Goal: Task Accomplishment & Management: Complete application form

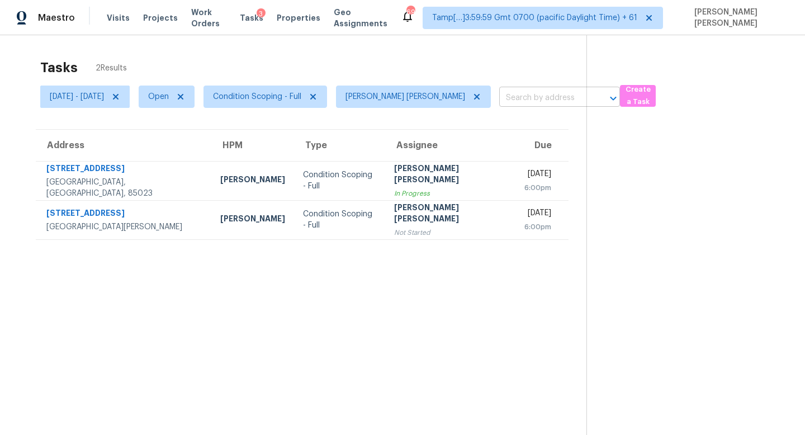
scroll to position [35, 0]
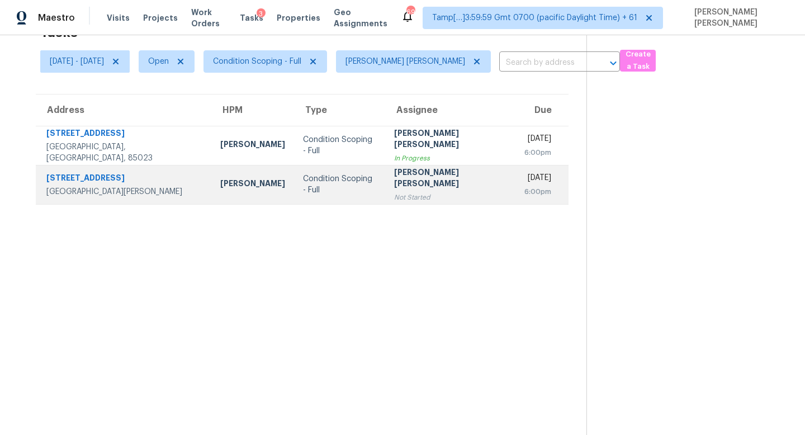
click at [407, 193] on div "Not Started" at bounding box center [450, 197] width 112 height 11
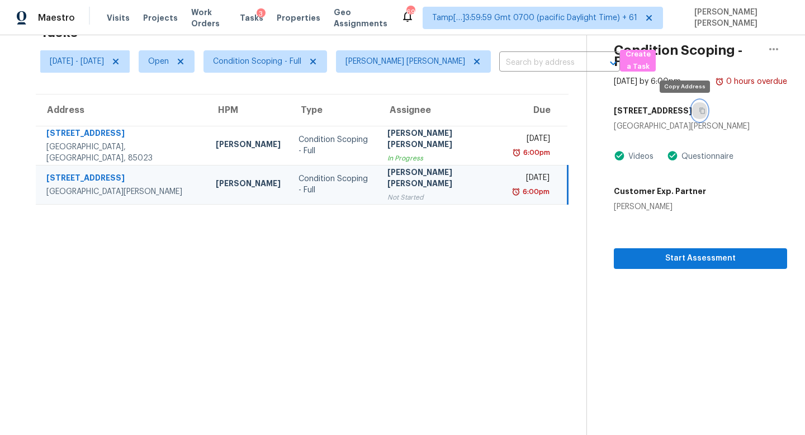
click at [699, 108] on icon "button" at bounding box center [702, 111] width 6 height 6
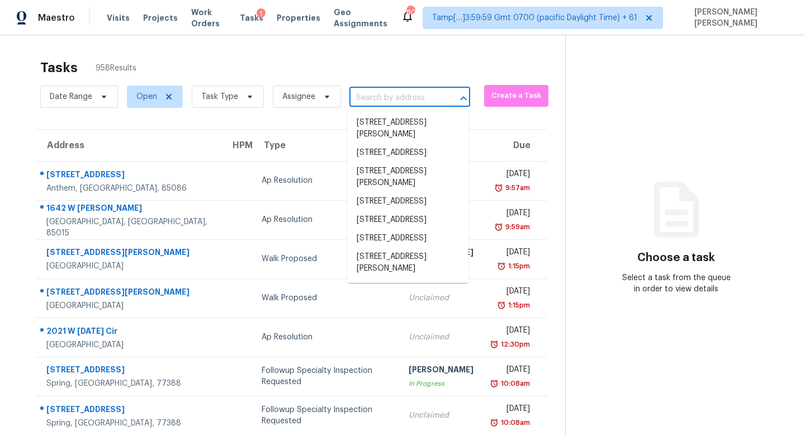
click at [395, 102] on input "text" at bounding box center [393, 97] width 89 height 17
paste input "338 S Miraleste Dr Unit 265, San Pedro, CA 90732"
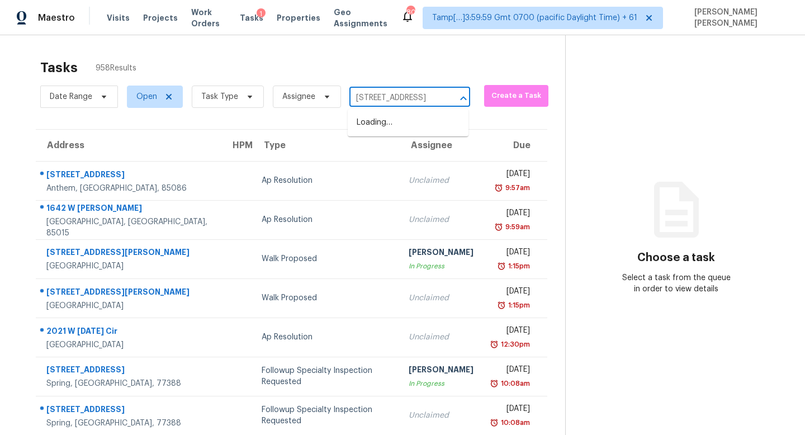
type input "338 S Miraleste Dr"
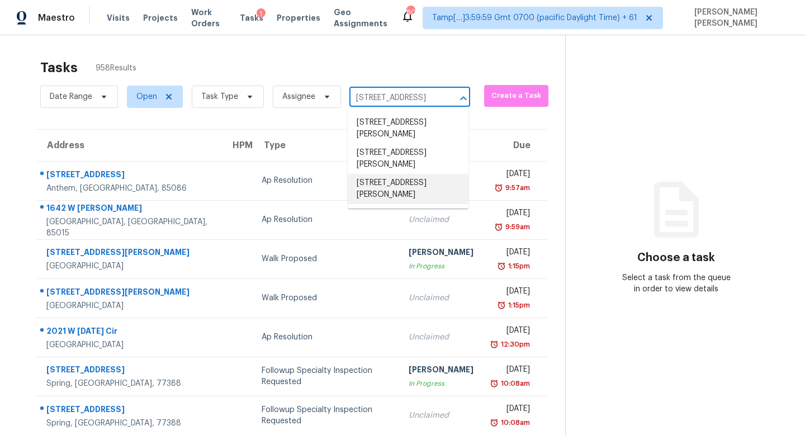
click at [418, 194] on li "338 S Miraleste Dr Unit 265, San Pedro, CA 90732" at bounding box center [408, 189] width 121 height 30
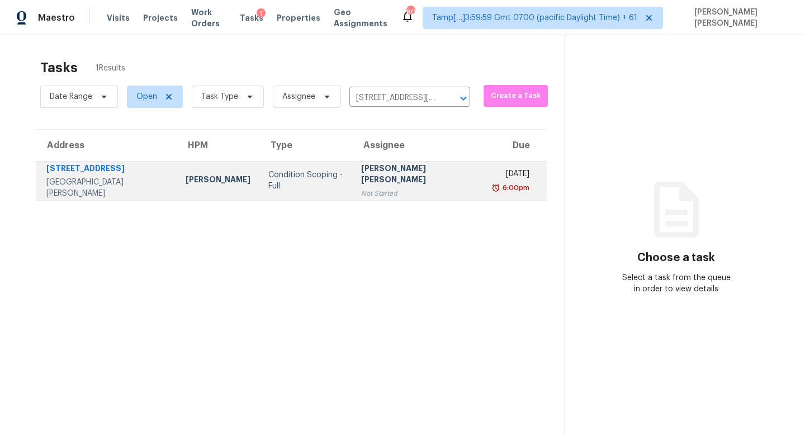
click at [357, 186] on td "Jishnu Manoj Not Started" at bounding box center [418, 180] width 132 height 39
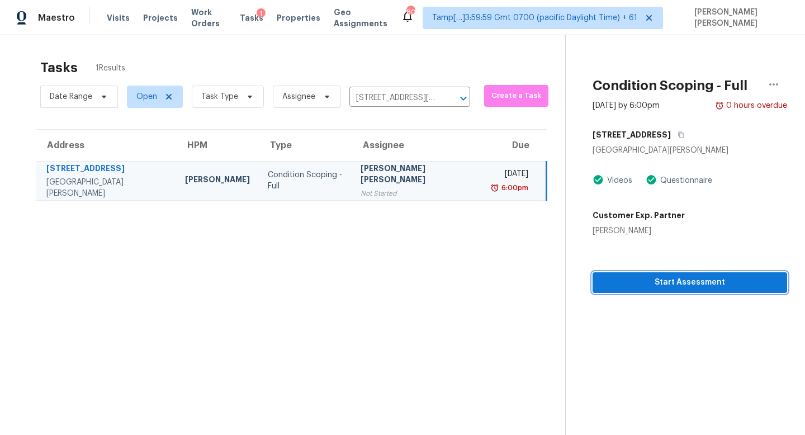
click at [652, 286] on span "Start Assessment" at bounding box center [689, 283] width 177 height 14
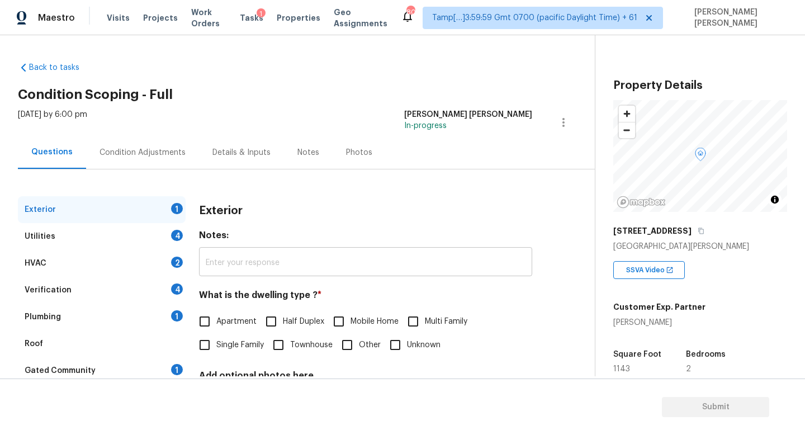
scroll to position [103, 0]
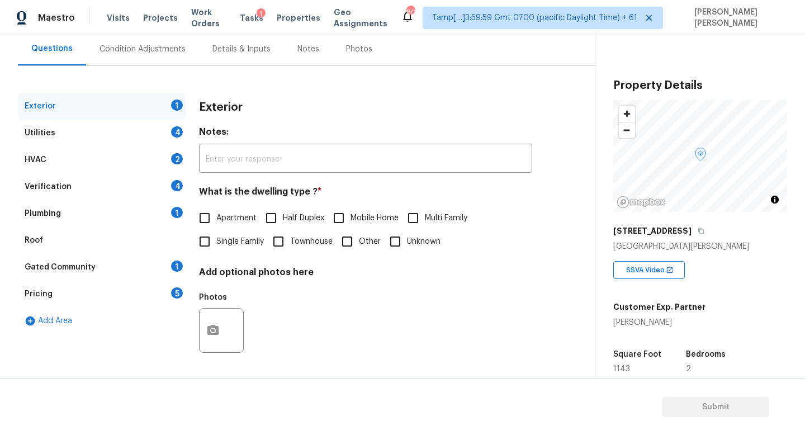
click at [207, 221] on input "Apartment" at bounding box center [204, 217] width 23 height 23
checkbox input "true"
click at [125, 135] on div "Utilities 4" at bounding box center [102, 133] width 168 height 27
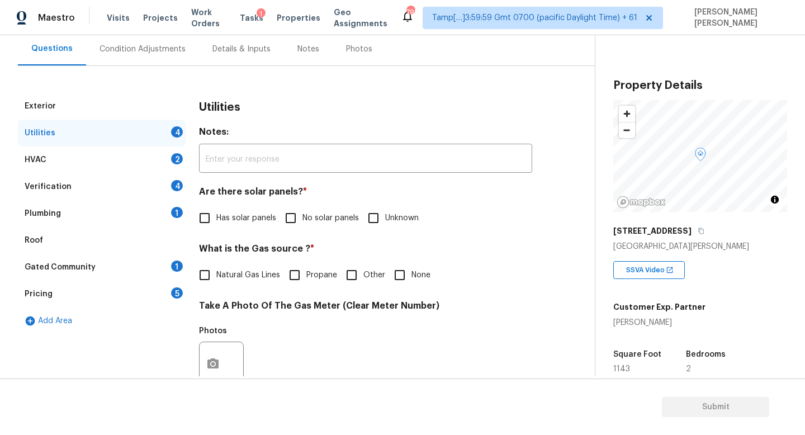
scroll to position [116, 0]
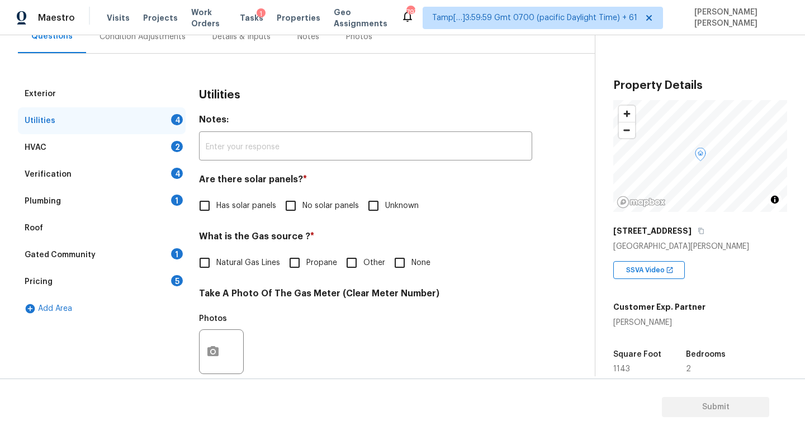
click at [294, 202] on input "No solar panels" at bounding box center [290, 205] width 23 height 23
checkbox input "true"
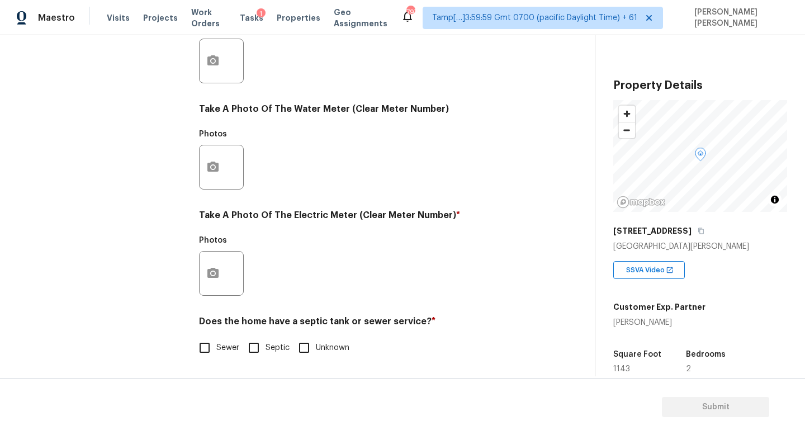
scroll to position [406, 0]
click at [205, 348] on input "Sewer" at bounding box center [204, 347] width 23 height 23
checkbox input "true"
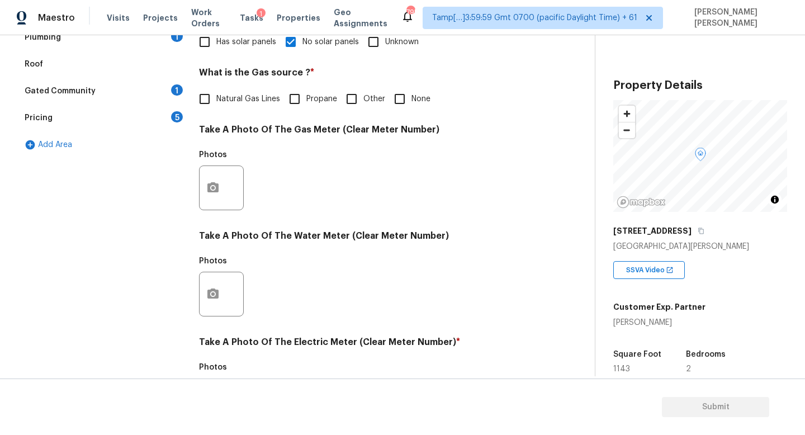
scroll to position [288, 0]
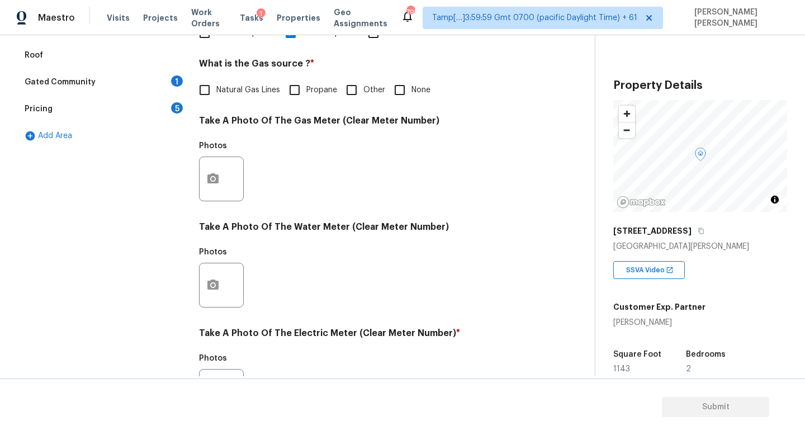
click at [403, 93] on input "None" at bounding box center [399, 89] width 23 height 23
checkbox input "true"
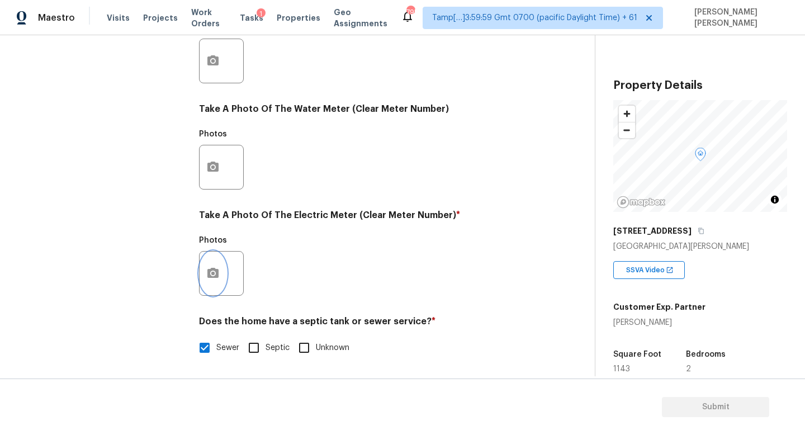
click at [215, 276] on icon "button" at bounding box center [212, 273] width 11 height 10
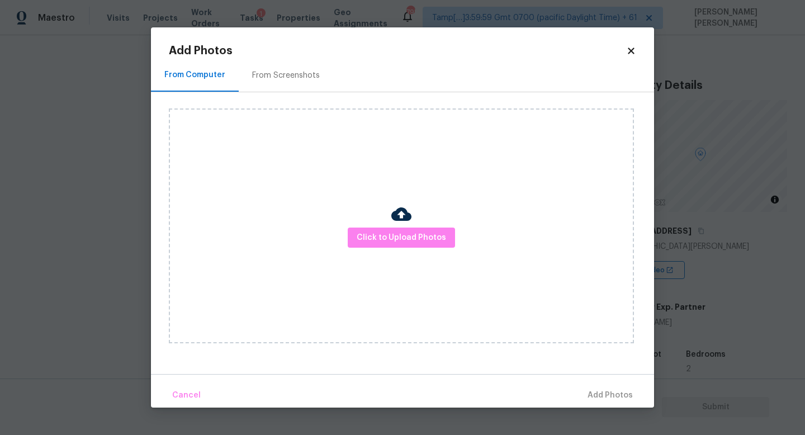
click at [416, 221] on div "Click to Upload Photos" at bounding box center [401, 225] width 465 height 235
click at [408, 231] on span "Click to Upload Photos" at bounding box center [401, 238] width 89 height 14
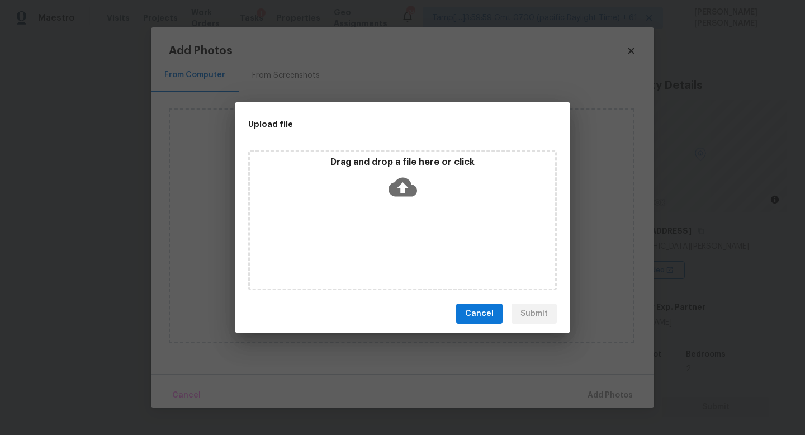
click at [398, 191] on icon at bounding box center [402, 187] width 29 height 19
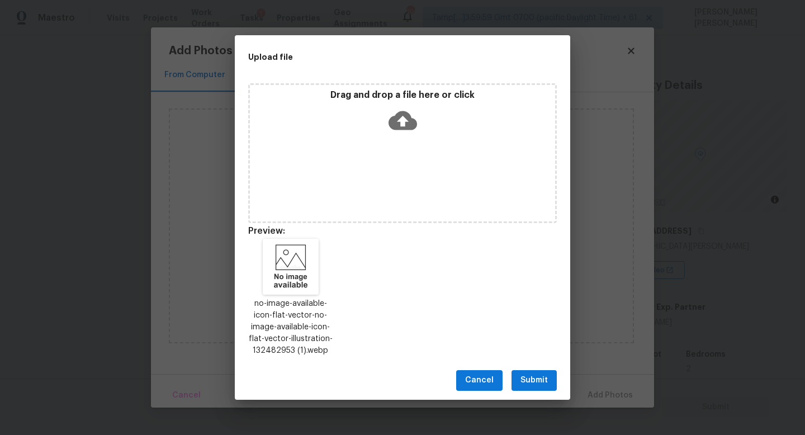
click at [548, 363] on div "Cancel Submit" at bounding box center [402, 380] width 335 height 39
click at [541, 379] on span "Submit" at bounding box center [533, 380] width 27 height 14
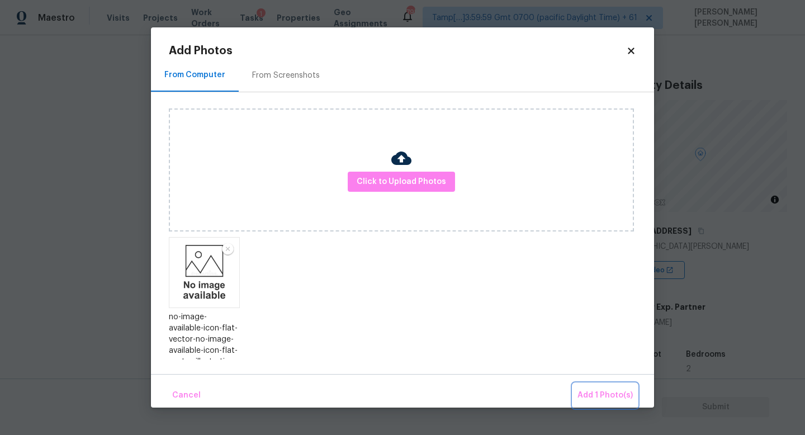
click at [596, 390] on span "Add 1 Photo(s)" at bounding box center [604, 395] width 55 height 14
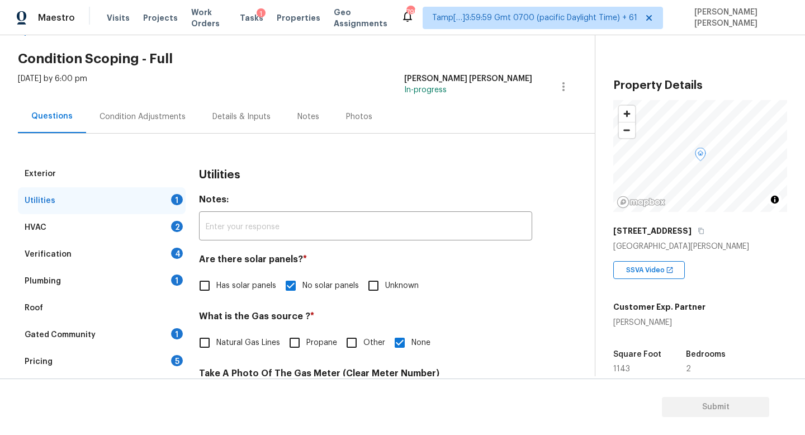
scroll to position [32, 0]
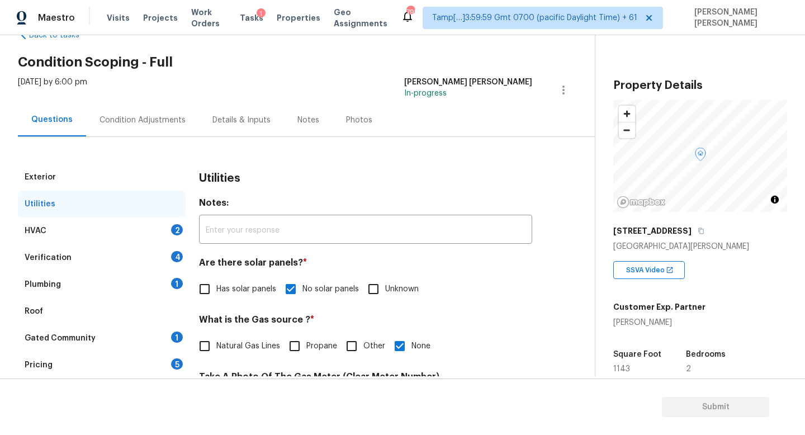
click at [104, 239] on div "HVAC 2" at bounding box center [102, 230] width 168 height 27
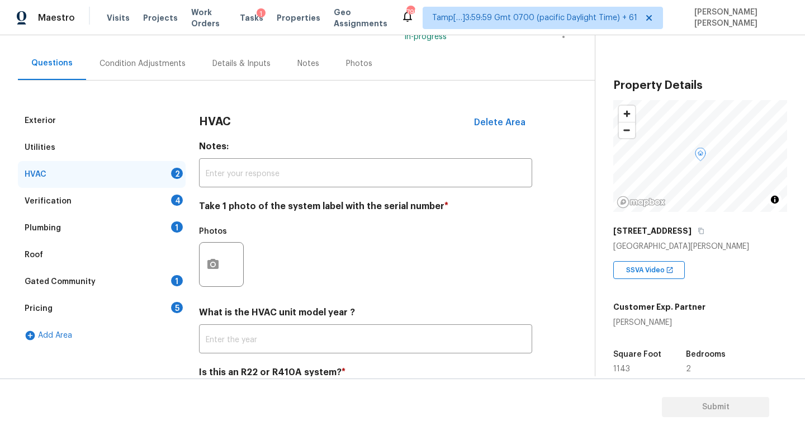
scroll to position [140, 0]
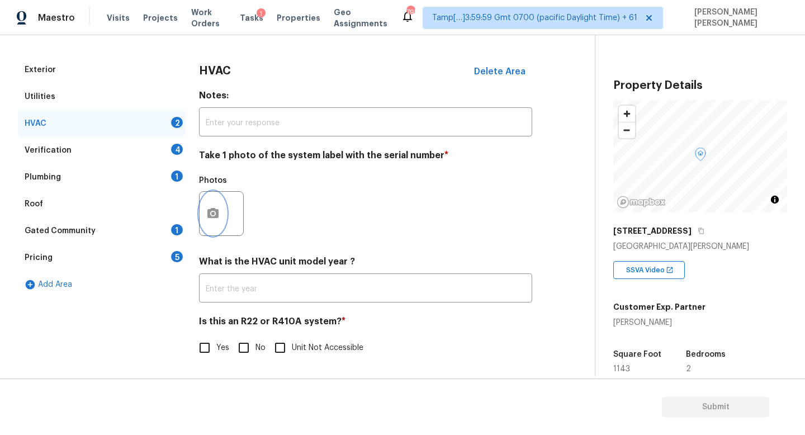
click at [214, 202] on button "button" at bounding box center [213, 214] width 27 height 44
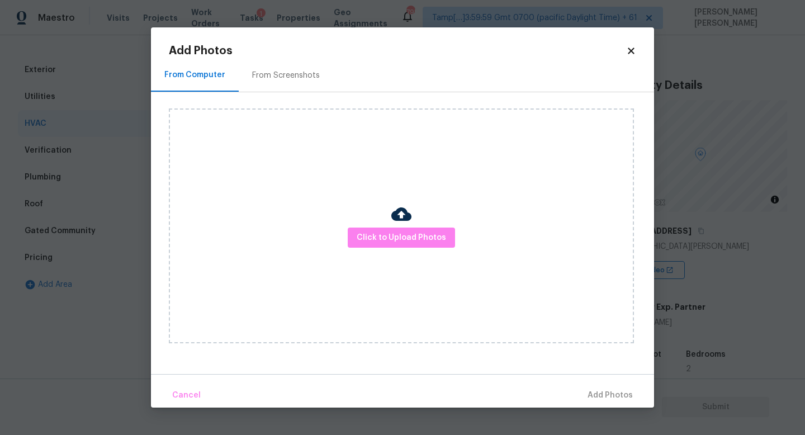
click at [376, 257] on div "Click to Upload Photos" at bounding box center [401, 225] width 465 height 235
click at [388, 244] on button "Click to Upload Photos" at bounding box center [401, 237] width 107 height 21
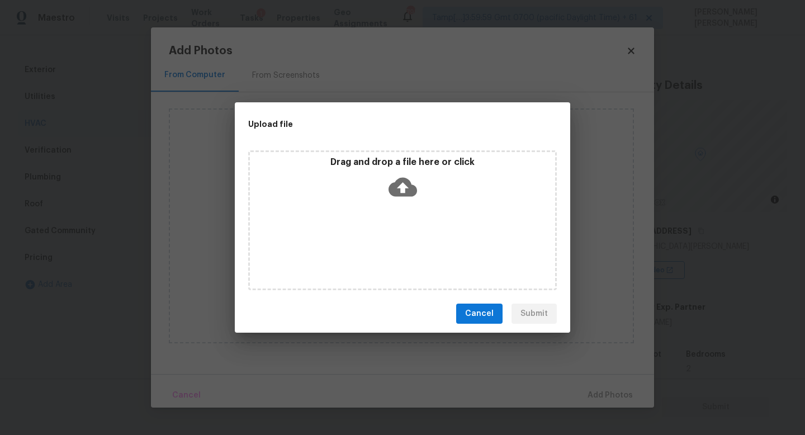
click at [405, 177] on icon at bounding box center [402, 187] width 29 height 29
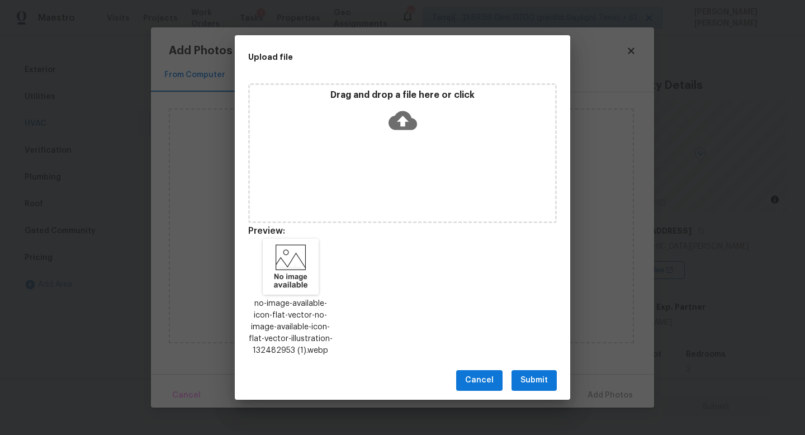
click at [520, 383] on span "Submit" at bounding box center [533, 380] width 27 height 14
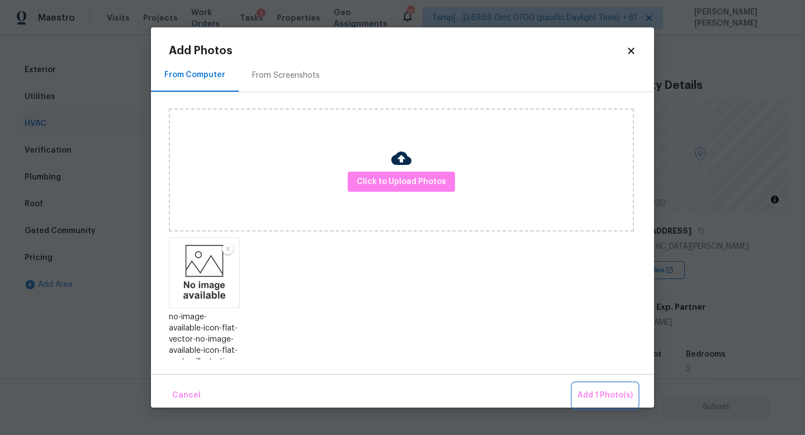
click at [605, 398] on span "Add 1 Photo(s)" at bounding box center [604, 395] width 55 height 14
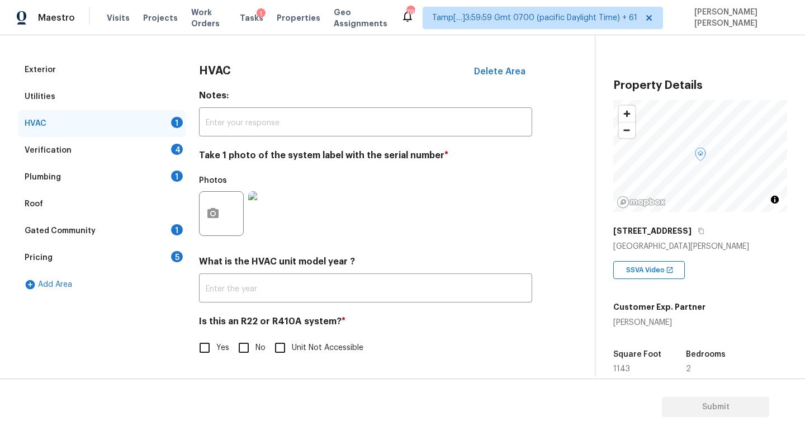
click at [239, 349] on input "No" at bounding box center [243, 347] width 23 height 23
checkbox input "true"
click at [133, 156] on div "Verification 4" at bounding box center [102, 150] width 168 height 27
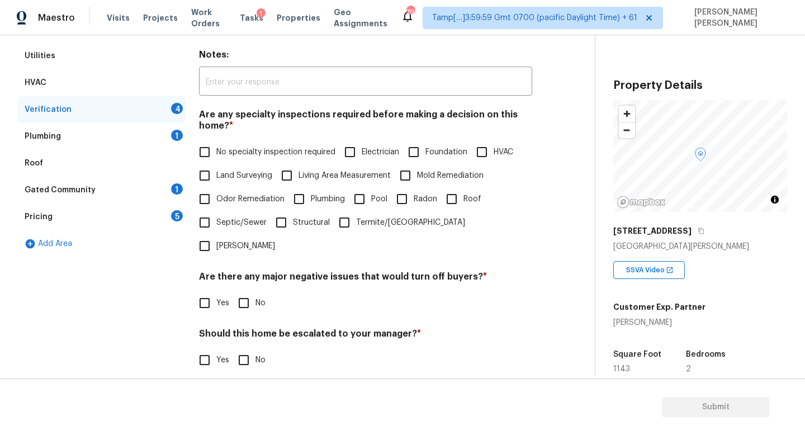
scroll to position [193, 0]
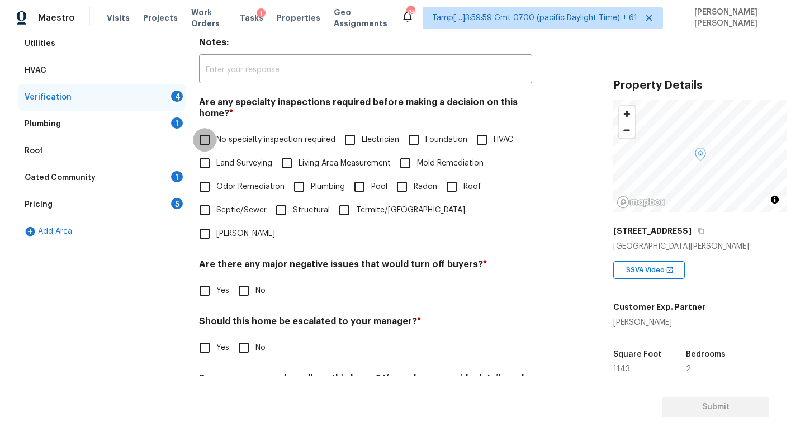
click at [208, 142] on input "No specialty inspection required" at bounding box center [204, 139] width 23 height 23
checkbox input "true"
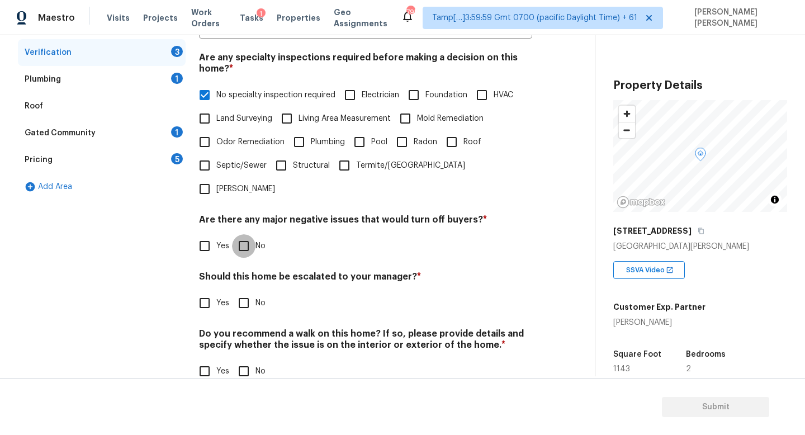
click at [249, 234] on input "No" at bounding box center [243, 245] width 23 height 23
checkbox input "true"
click at [206, 291] on input "Yes" at bounding box center [204, 302] width 23 height 23
checkbox input "true"
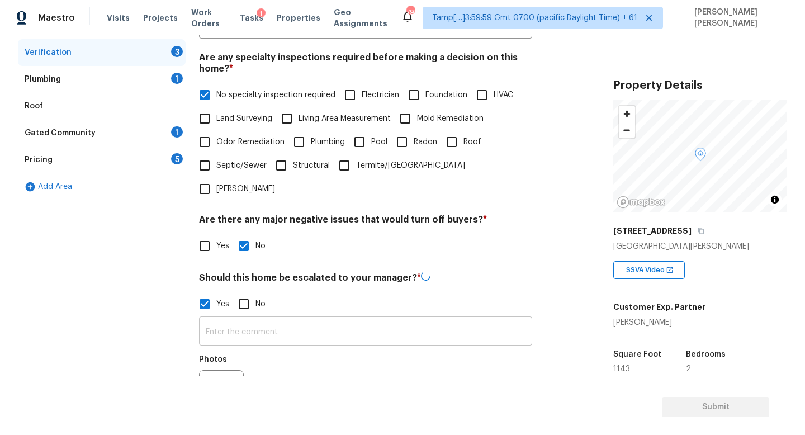
click at [265, 319] on input "text" at bounding box center [365, 332] width 333 height 26
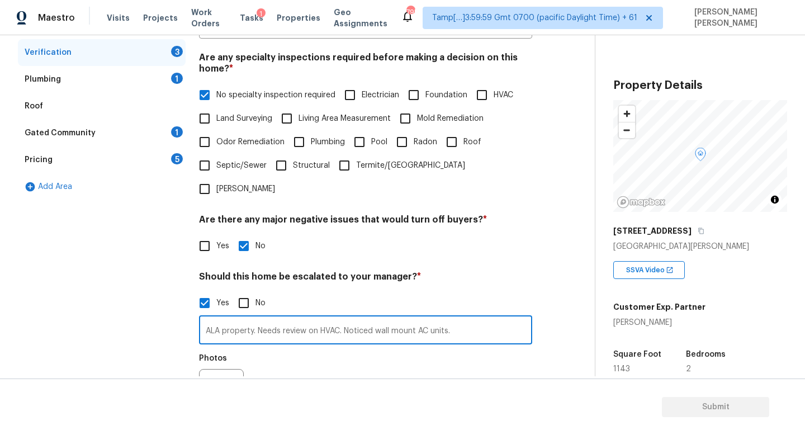
type input "ALA property. Needs review on HVAC. Noticed wall mount AC units."
click at [212, 369] on button "button" at bounding box center [213, 391] width 27 height 44
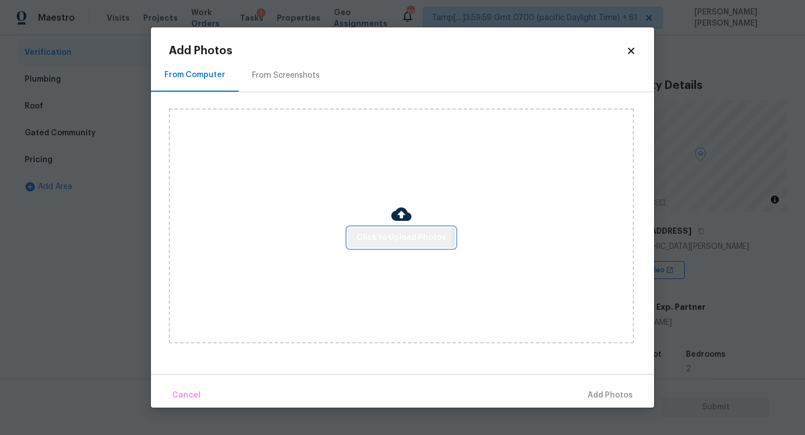
click at [393, 236] on span "Click to Upload Photos" at bounding box center [401, 238] width 89 height 14
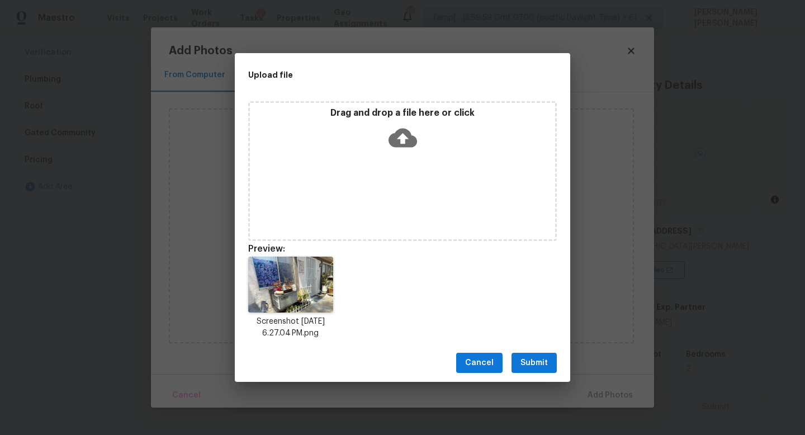
drag, startPoint x: 464, startPoint y: 245, endPoint x: 381, endPoint y: 165, distance: 115.0
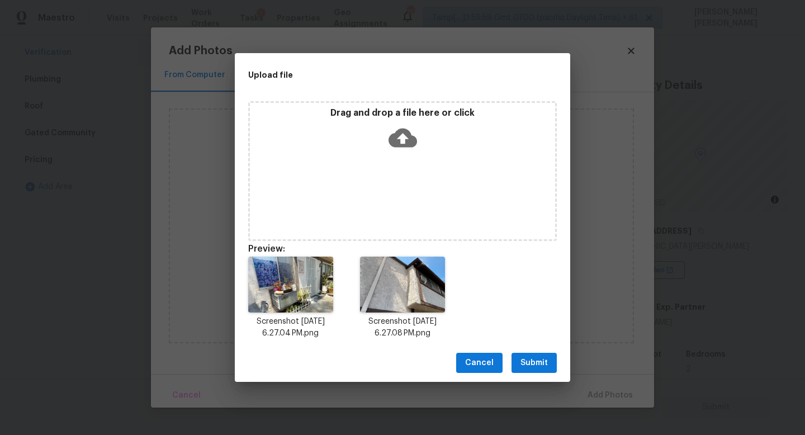
click at [538, 364] on span "Submit" at bounding box center [533, 363] width 27 height 14
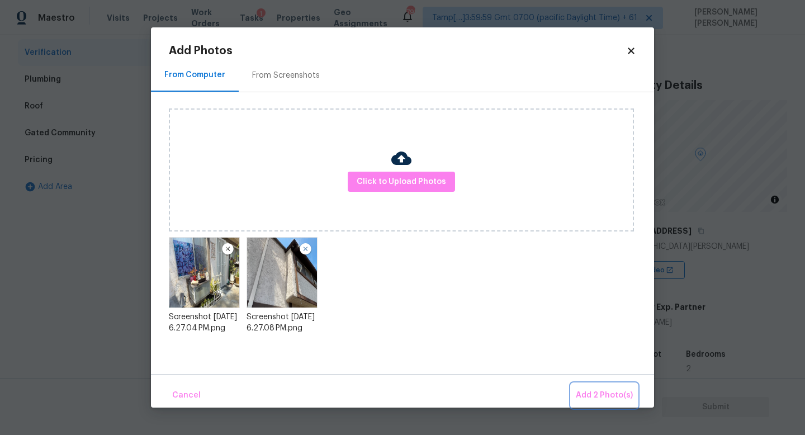
click at [605, 390] on span "Add 2 Photo(s)" at bounding box center [604, 395] width 57 height 14
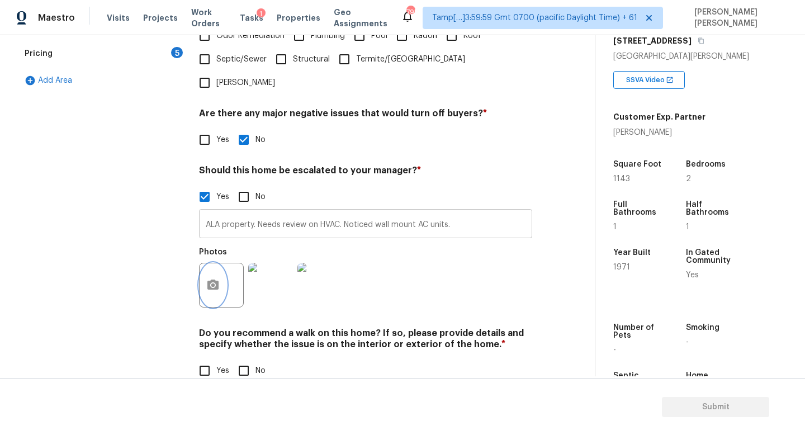
scroll to position [340, 0]
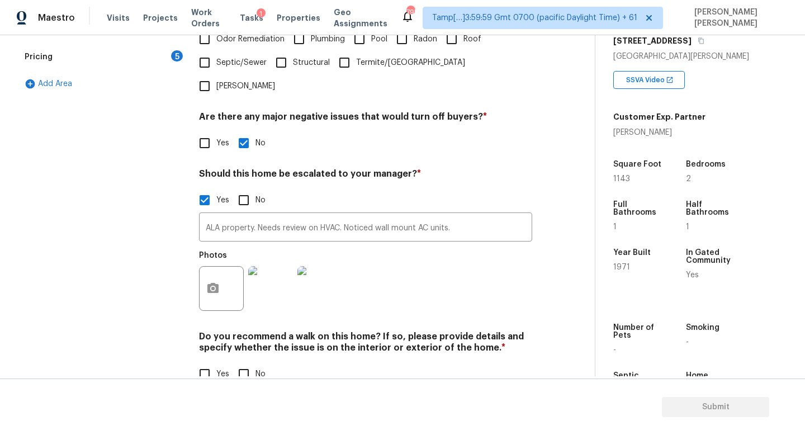
click at [258, 368] on span "No" at bounding box center [260, 374] width 10 height 12
click at [255, 362] on input "No" at bounding box center [243, 373] width 23 height 23
checkbox input "true"
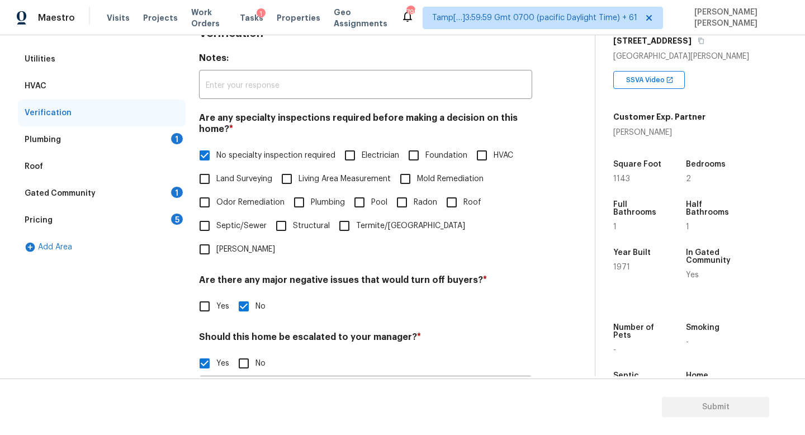
scroll to position [156, 0]
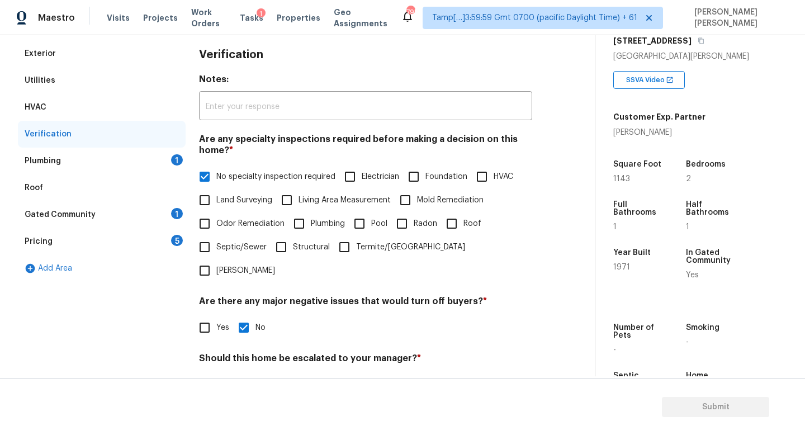
click at [220, 174] on span "No specialty inspection required" at bounding box center [275, 177] width 119 height 12
click at [216, 174] on input "No specialty inspection required" at bounding box center [204, 176] width 23 height 23
checkbox input "false"
click at [492, 170] on input "HVAC" at bounding box center [481, 176] width 23 height 23
checkbox input "true"
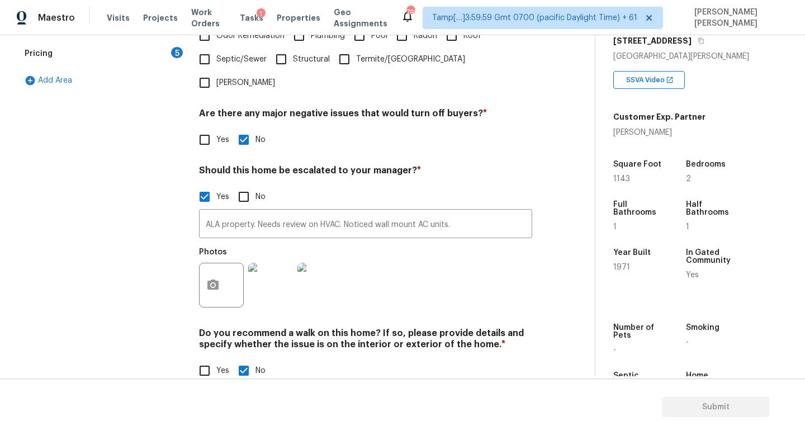
scroll to position [0, 0]
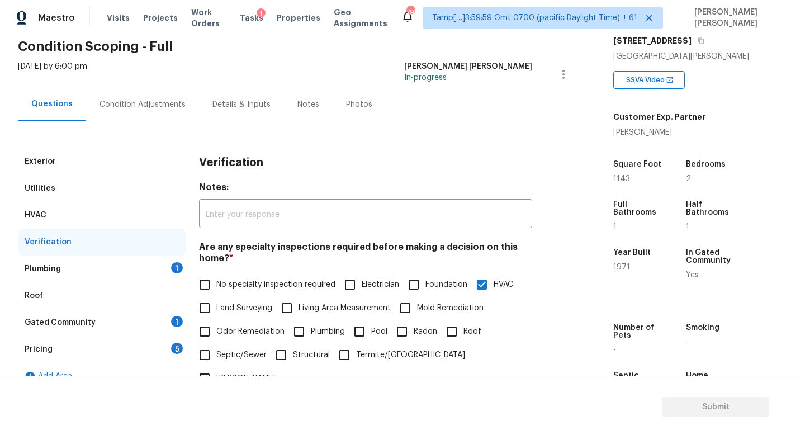
click at [64, 216] on div "HVAC" at bounding box center [102, 215] width 168 height 27
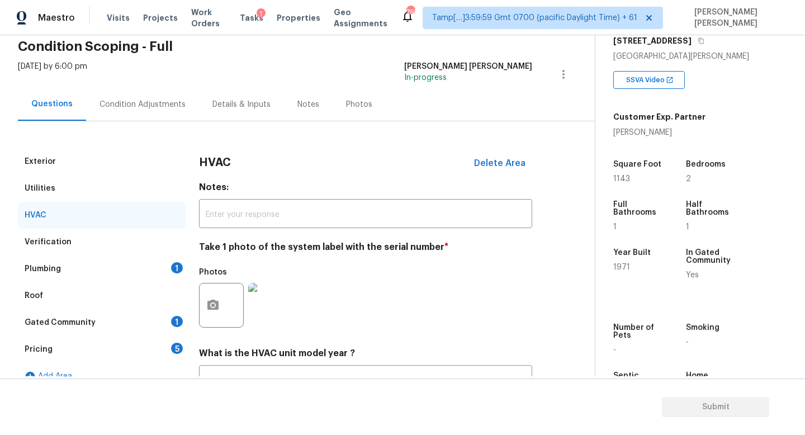
scroll to position [140, 0]
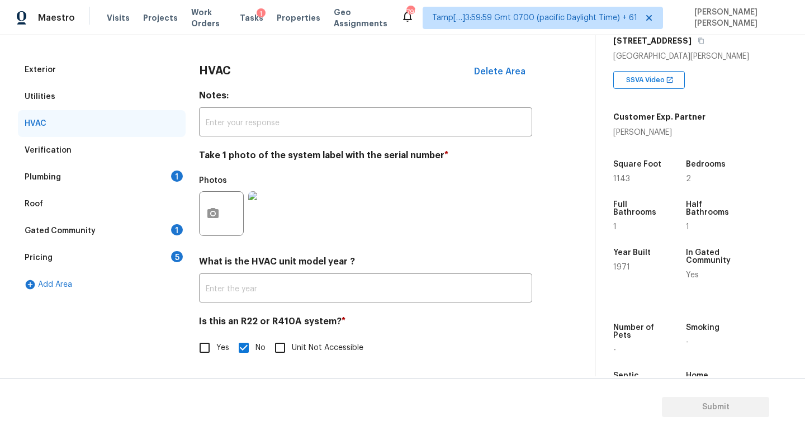
click at [103, 145] on div "Verification" at bounding box center [102, 150] width 168 height 27
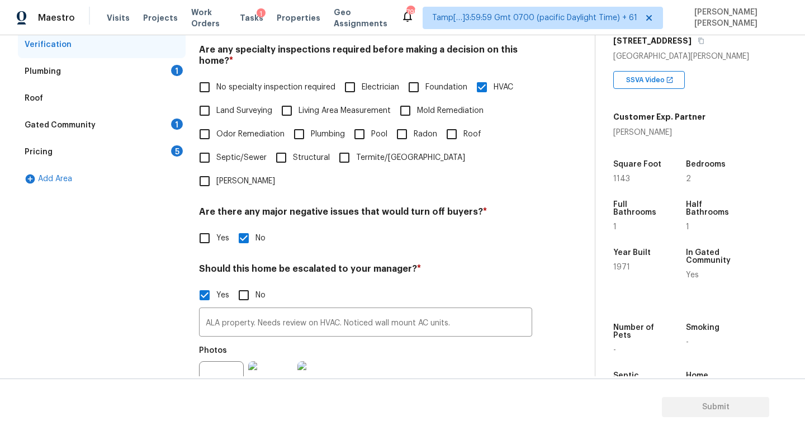
scroll to position [344, 0]
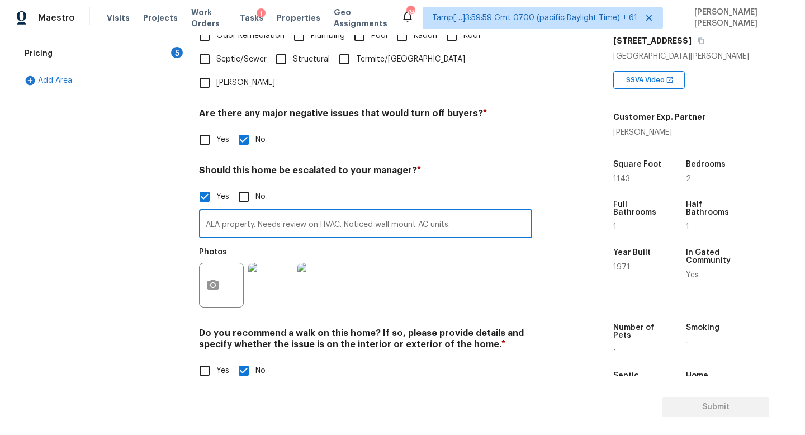
click at [340, 212] on input "ALA property. Needs review on HVAC. Noticed wall mount AC units." at bounding box center [365, 225] width 333 height 26
drag, startPoint x: 346, startPoint y: 200, endPoint x: 259, endPoint y: 199, distance: 87.7
click at [259, 212] on input "ALA property. Needs review on HVAC. Noticed wall mount AC units." at bounding box center [365, 225] width 333 height 26
click at [399, 212] on input "ALA property. Noticed wall mount AC units." at bounding box center [365, 225] width 333 height 26
paste input "Needs review on HVAC."
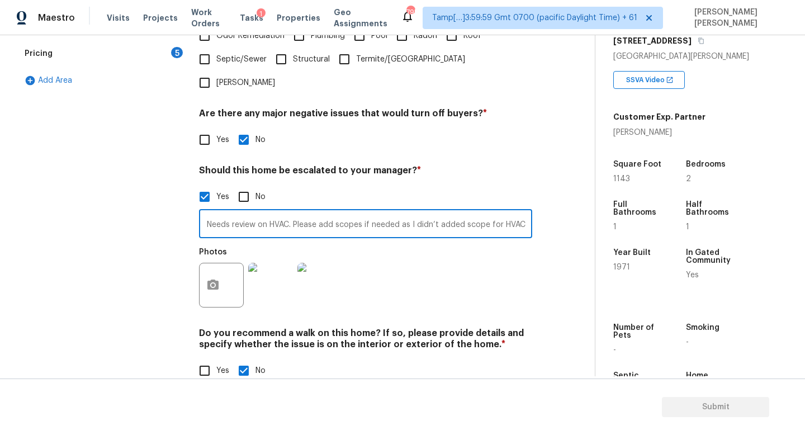
scroll to position [0, 0]
drag, startPoint x: 283, startPoint y: 206, endPoint x: 134, endPoint y: 195, distance: 149.6
click at [134, 195] on div "Exterior Utilities HVAC Verification Plumbing 1 Roof Gated Community 1 Pricing …" at bounding box center [293, 123] width 550 height 543
click at [278, 212] on input "ALA property. Noticed wall mount AC units. Needs review on HVAC. Please add sco…" at bounding box center [365, 225] width 333 height 26
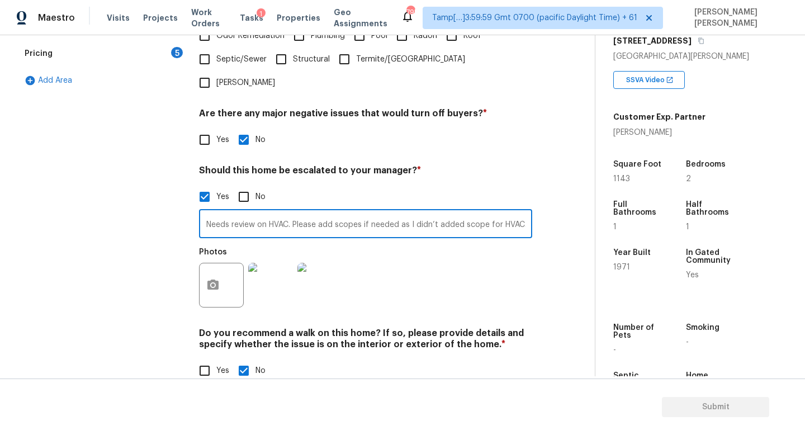
drag, startPoint x: 258, startPoint y: 202, endPoint x: 677, endPoint y: 211, distance: 419.8
click at [677, 211] on div "Back to tasks Condition Scoping - Full Mon, Aug 18 2025 by 6:00 pm Jishnu Manoj…" at bounding box center [402, 205] width 805 height 341
paste input "-mounted AC units. HVAC requires review — please add scopes if needed, as I did…"
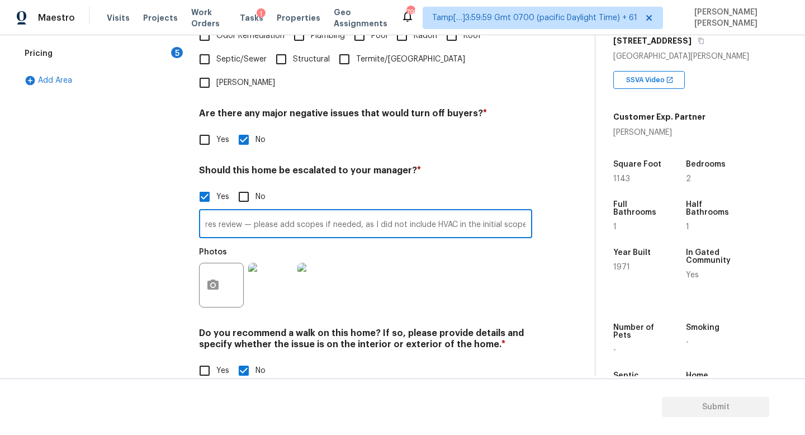
click at [491, 212] on input "ALA property. Noticed wall-mounted AC units. HVAC requires review — please add …" at bounding box center [365, 225] width 333 height 26
type input "ALA property. Noticed wall-mounted AC units. HVAC requires review — please add …"
click at [112, 241] on div "Exterior Utilities HVAC Verification Plumbing 1 Roof Gated Community 1 Pricing …" at bounding box center [102, 123] width 168 height 543
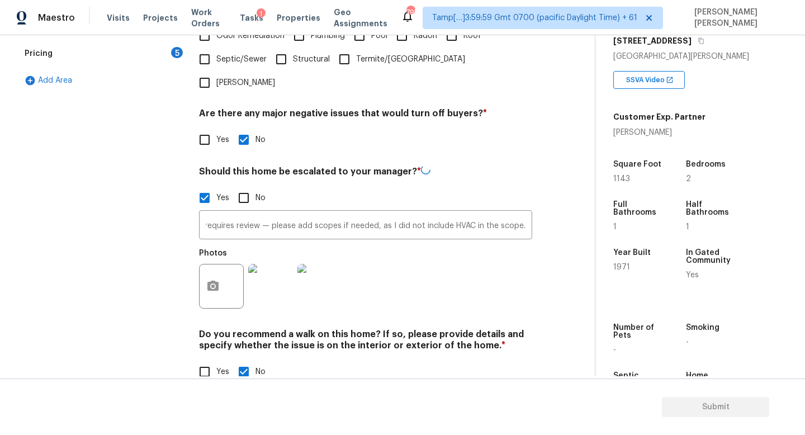
scroll to position [0, 0]
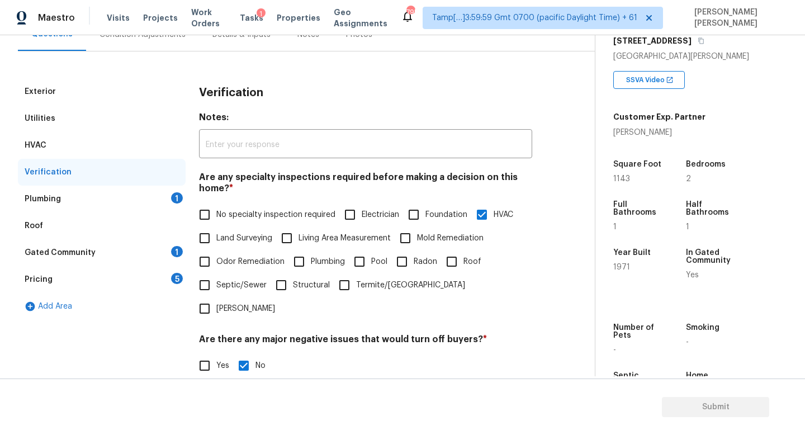
click at [124, 196] on div "Plumbing 1" at bounding box center [102, 199] width 168 height 27
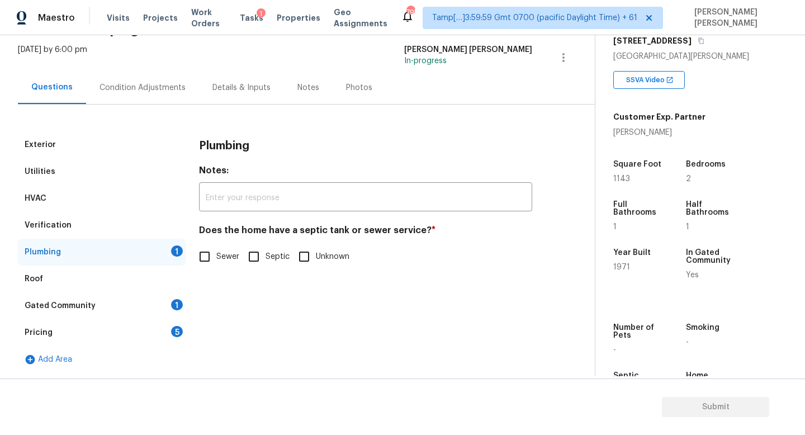
click at [207, 248] on input "Sewer" at bounding box center [204, 256] width 23 height 23
checkbox input "true"
click at [114, 300] on div "Gated Community 1" at bounding box center [102, 305] width 168 height 27
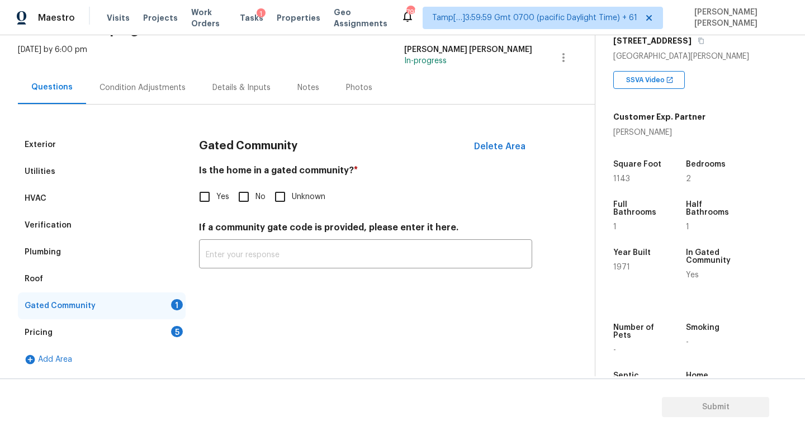
click at [207, 194] on input "Yes" at bounding box center [204, 196] width 23 height 23
checkbox input "true"
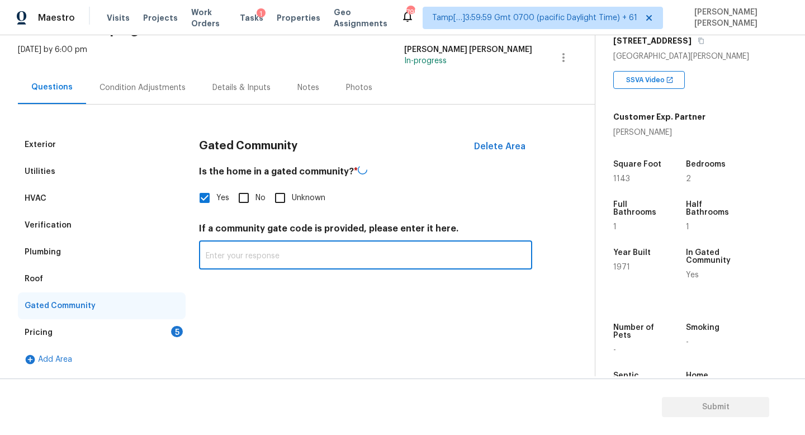
click at [261, 268] on input "text" at bounding box center [365, 256] width 333 height 26
paste input "Guard-gated"
type input "Guard-gated"
click at [111, 327] on div "Pricing 5" at bounding box center [102, 332] width 168 height 27
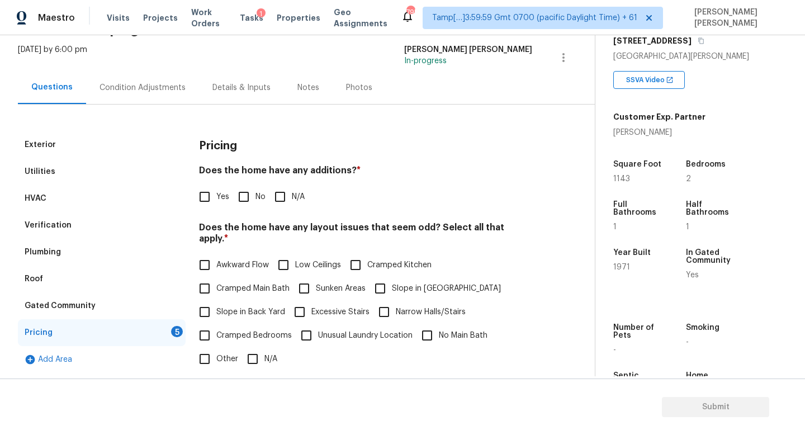
click at [243, 197] on input "No" at bounding box center [243, 196] width 23 height 23
checkbox input "true"
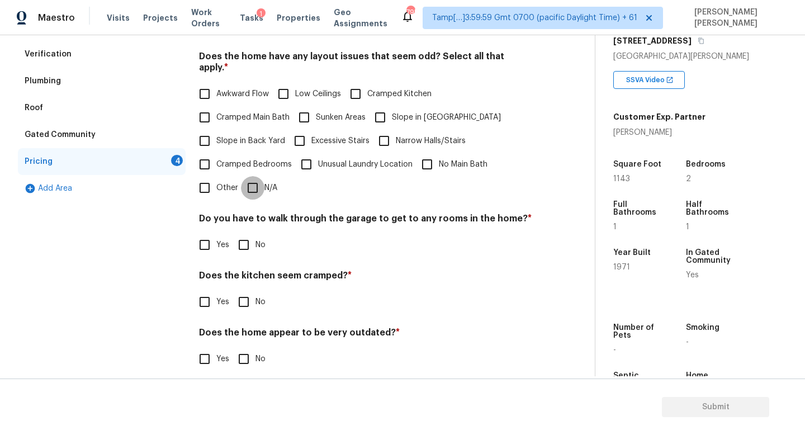
click at [262, 176] on input "N/A" at bounding box center [252, 187] width 23 height 23
checkbox input "true"
click at [255, 239] on span "No" at bounding box center [260, 245] width 10 height 12
click at [255, 233] on input "No" at bounding box center [243, 244] width 23 height 23
checkbox input "true"
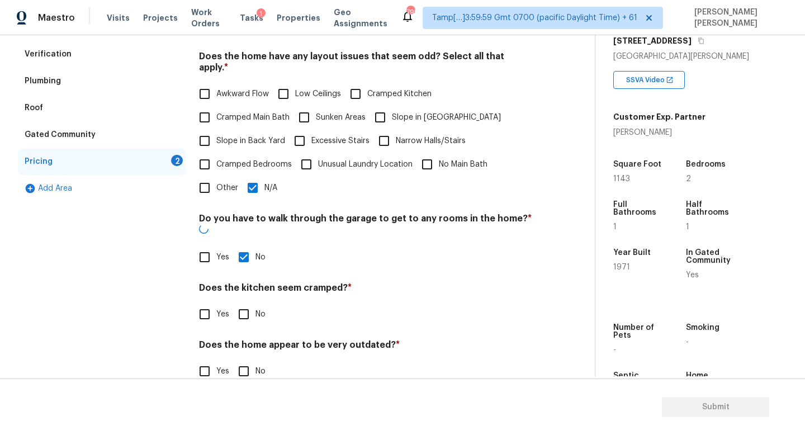
click at [253, 259] on div "Pricing Does the home have any additions? * Yes No N/A Does the home have any l…" at bounding box center [365, 178] width 333 height 436
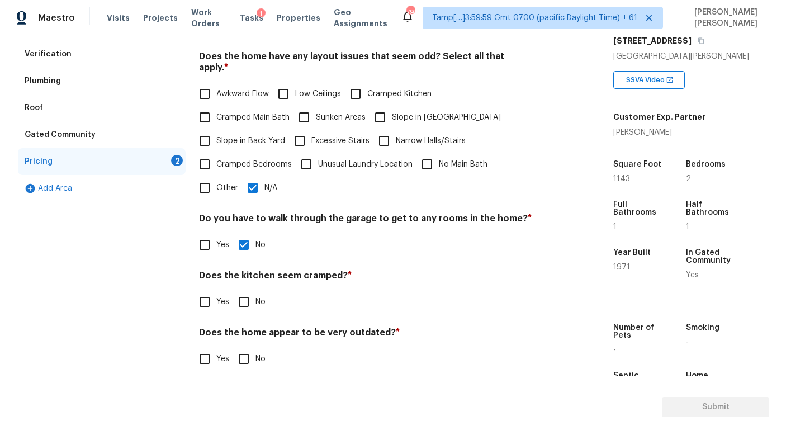
click at [249, 290] on input "No" at bounding box center [243, 301] width 23 height 23
checkbox input "true"
click at [235, 363] on div "Pricing Does the home have any additions? * Yes No N/A Does the home have any l…" at bounding box center [365, 172] width 333 height 425
click at [246, 347] on input "No" at bounding box center [243, 358] width 23 height 23
checkbox input "true"
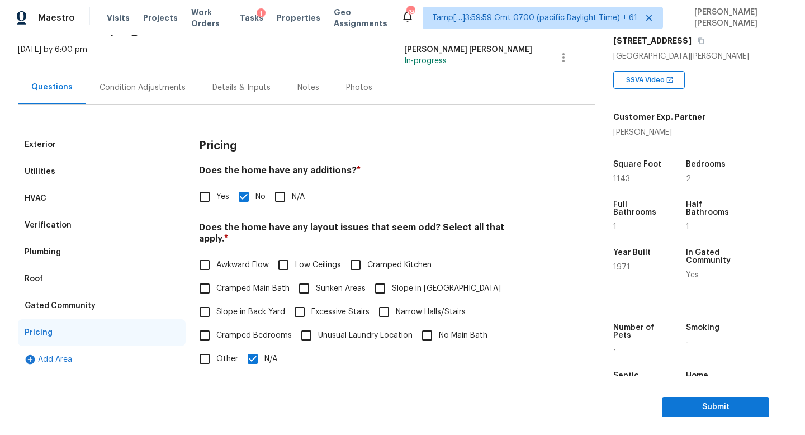
scroll to position [0, 0]
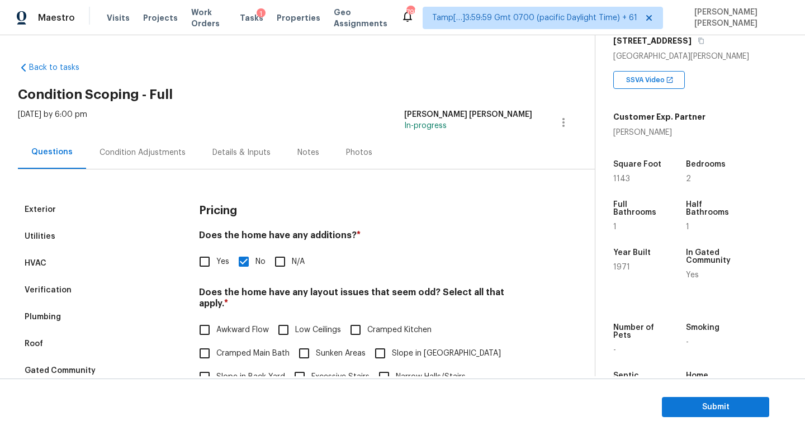
click at [136, 154] on div "Condition Adjustments" at bounding box center [142, 152] width 86 height 11
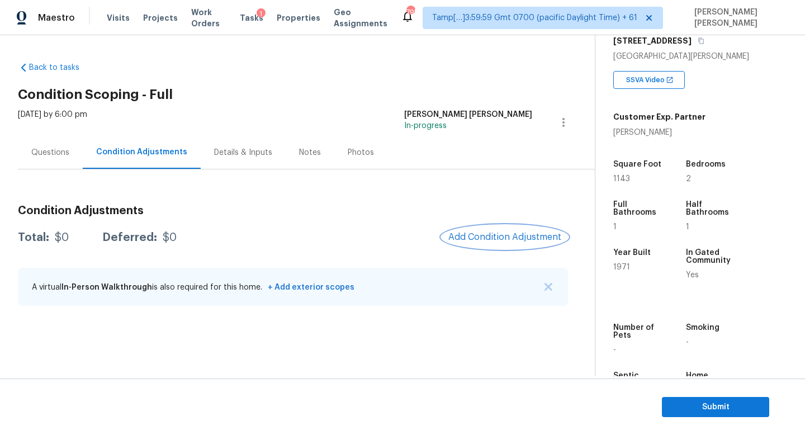
click at [490, 232] on span "Add Condition Adjustment" at bounding box center [504, 237] width 113 height 10
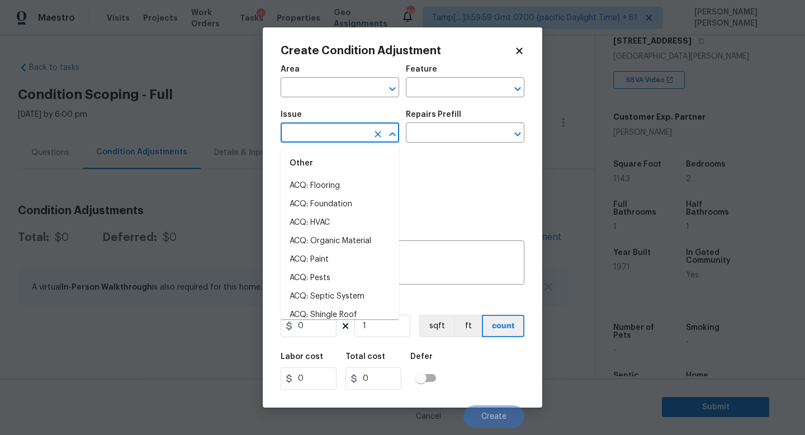
click at [329, 135] on input "text" at bounding box center [324, 133] width 87 height 17
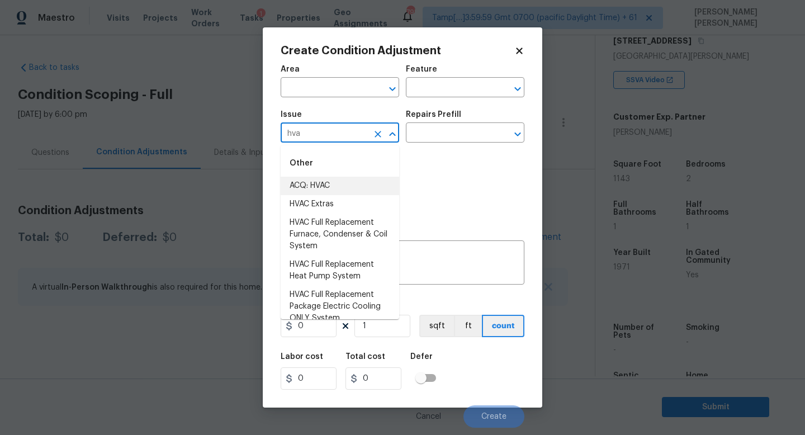
click at [321, 183] on li "ACQ: HVAC" at bounding box center [340, 186] width 118 height 18
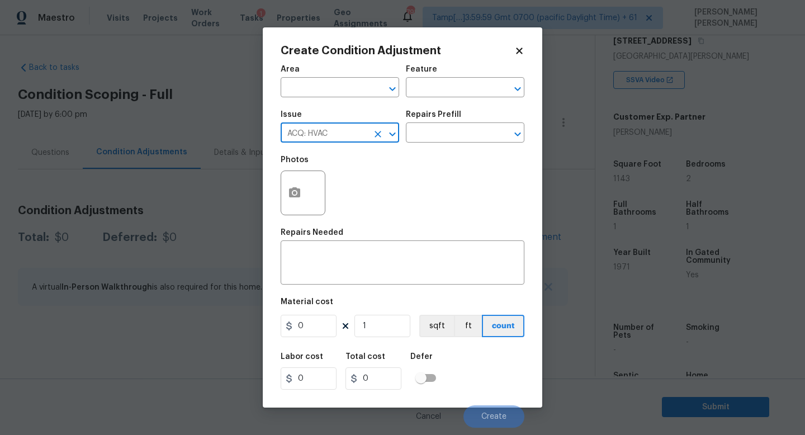
type input "ACQ: HVAC"
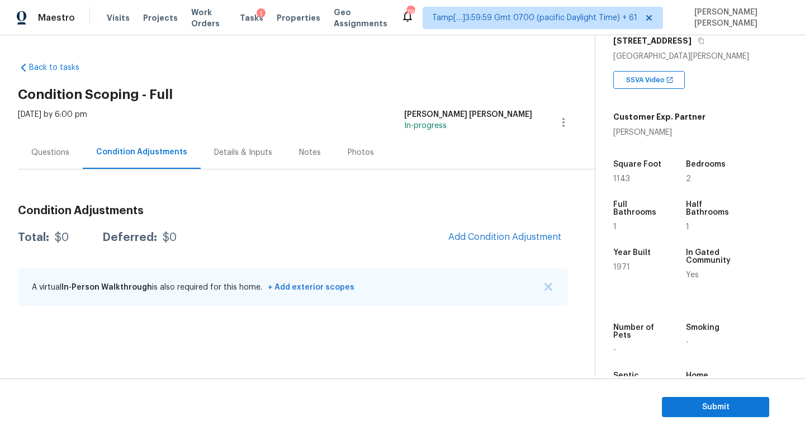
click at [134, 140] on body "Maestro Visits Projects Work Orders Tasks 1 Properties Geo Assignments 795 Tamp…" at bounding box center [402, 217] width 805 height 435
click at [54, 154] on div "Questions" at bounding box center [50, 152] width 38 height 11
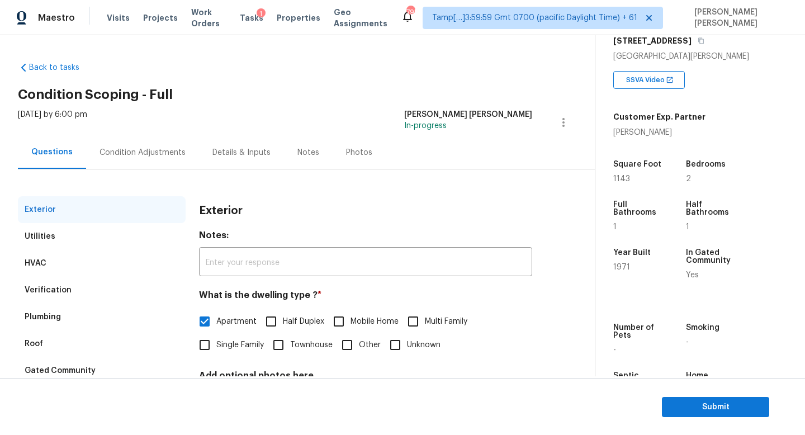
scroll to position [103, 0]
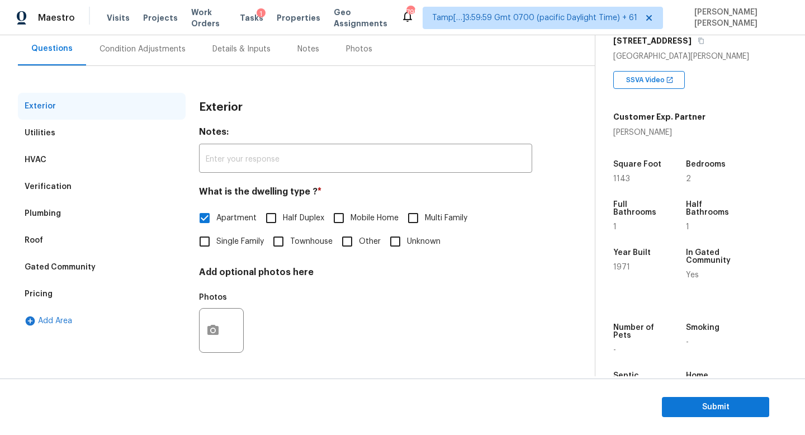
click at [52, 190] on div "Verification" at bounding box center [48, 186] width 47 height 11
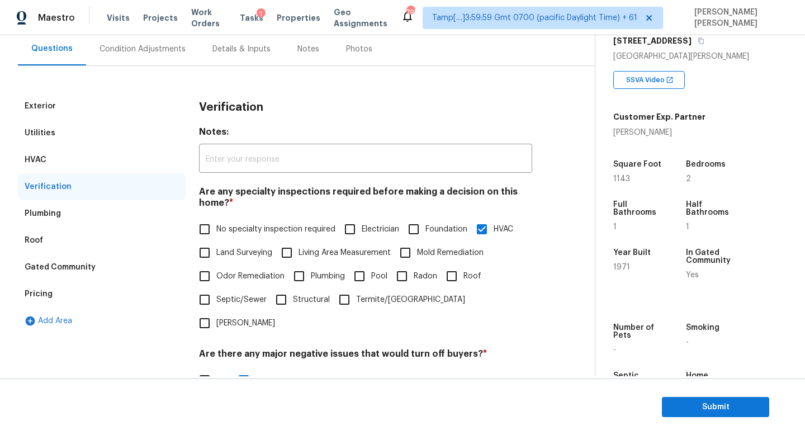
click at [79, 150] on div "HVAC" at bounding box center [102, 159] width 168 height 27
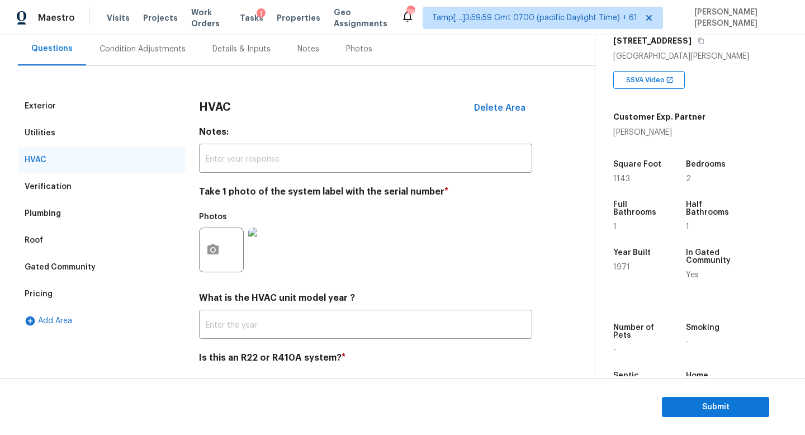
scroll to position [127, 0]
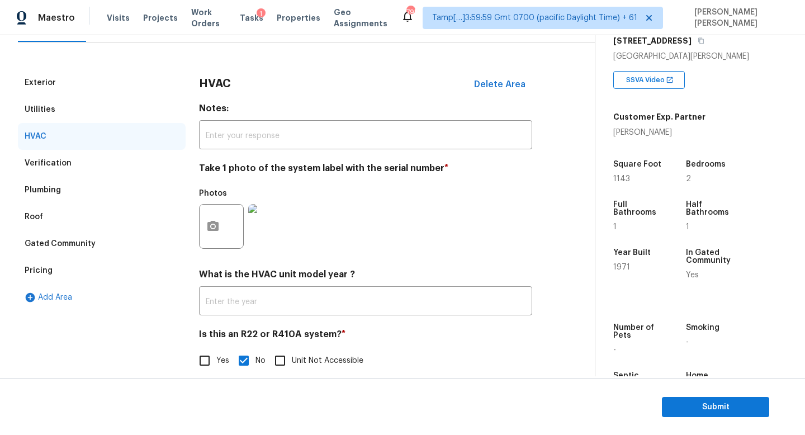
click at [53, 150] on div "Verification" at bounding box center [102, 163] width 168 height 27
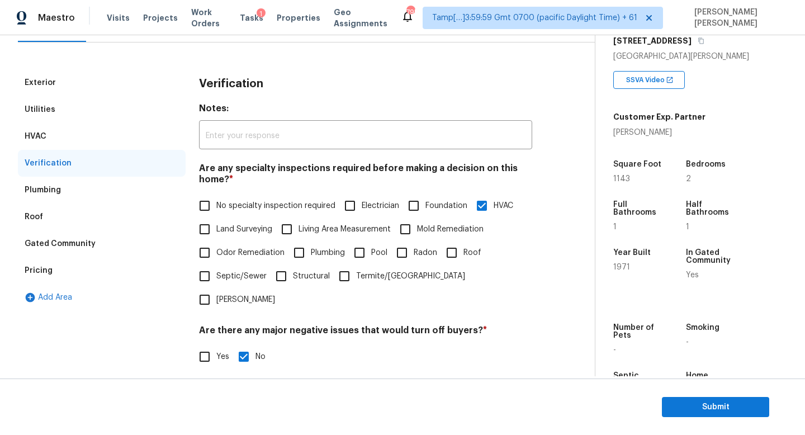
scroll to position [344, 0]
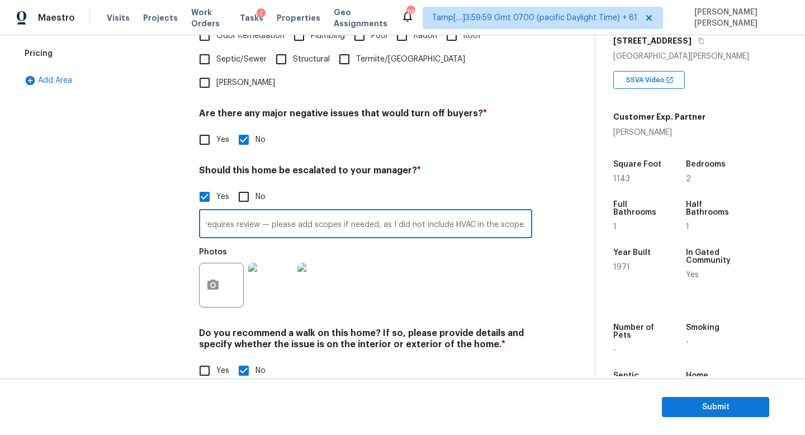
drag, startPoint x: 259, startPoint y: 200, endPoint x: 730, endPoint y: 200, distance: 470.5
click at [730, 200] on div "Back to tasks Condition Scoping - Full Mon, Aug 18 2025 by 6:00 pm Jishnu Manoj…" at bounding box center [402, 205] width 805 height 341
paste input "— added scope to replace HVAC. Please review and adjust if needed."
click at [282, 212] on input "ALA property. Noticed wall-mounted AC units — added scope to replace HVAC. Plea…" at bounding box center [365, 225] width 333 height 26
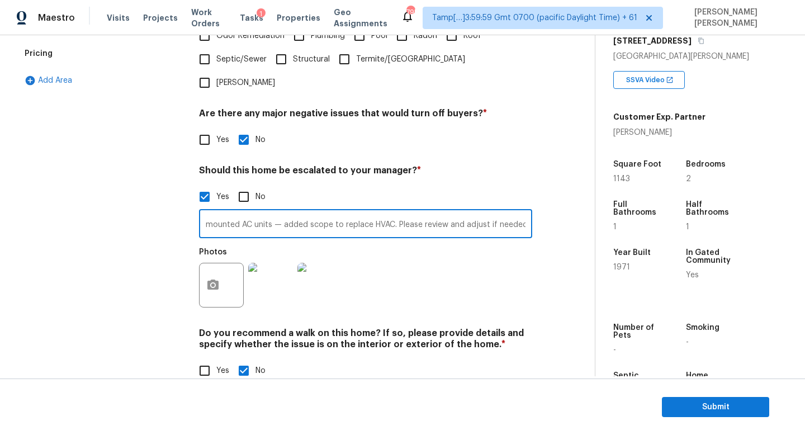
type input "ALA property. Noticed wall-mounted AC units — added scope to replace HVAC. Plea…"
click at [82, 273] on div "Exterior Utilities HVAC Verification Plumbing Roof Gated Community Pricing Add …" at bounding box center [102, 123] width 168 height 543
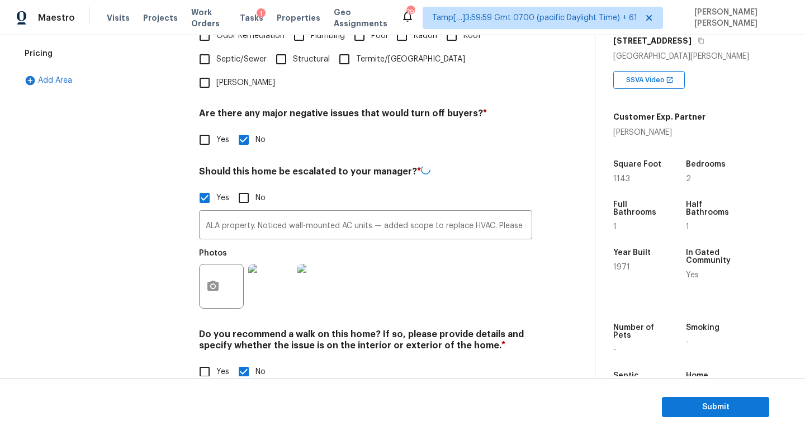
scroll to position [0, 0]
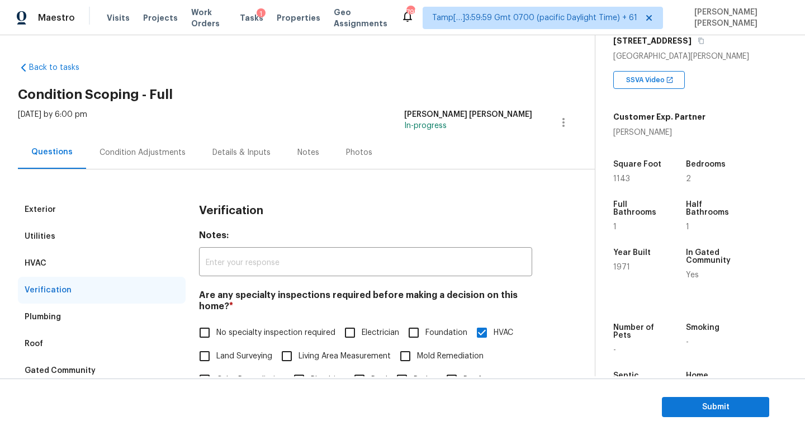
click at [132, 160] on div "Condition Adjustments" at bounding box center [142, 152] width 113 height 33
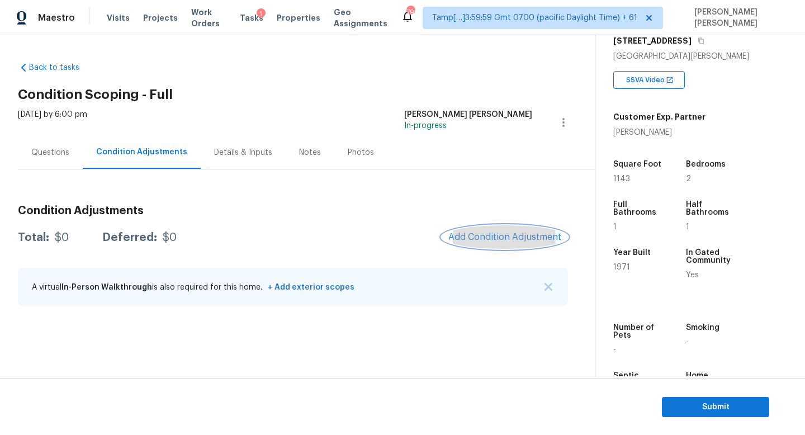
click at [505, 234] on span "Add Condition Adjustment" at bounding box center [504, 237] width 113 height 10
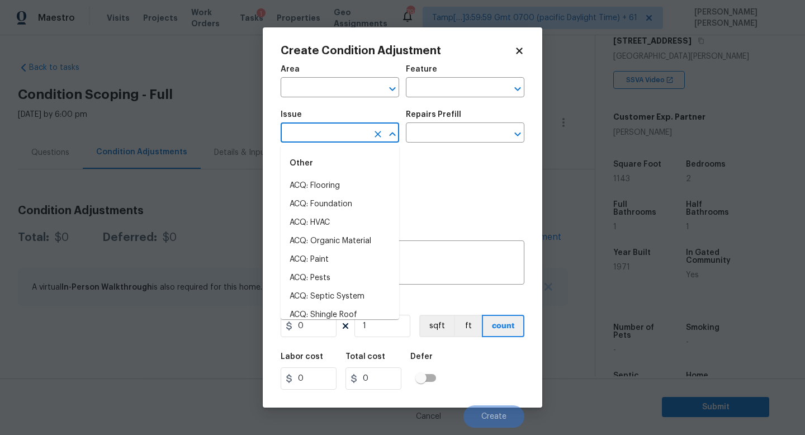
click at [335, 135] on input "text" at bounding box center [324, 133] width 87 height 17
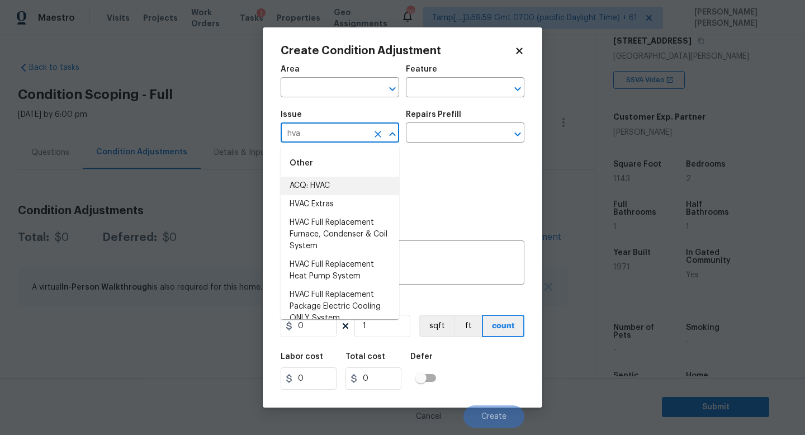
click at [328, 191] on li "ACQ: HVAC" at bounding box center [340, 186] width 118 height 18
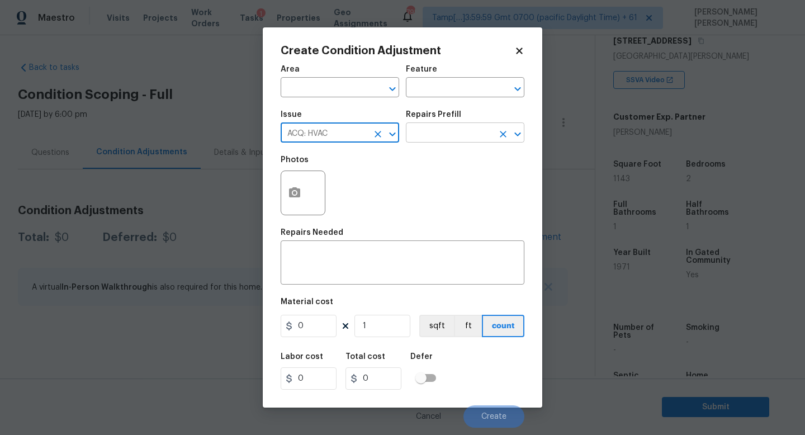
type input "ACQ: HVAC"
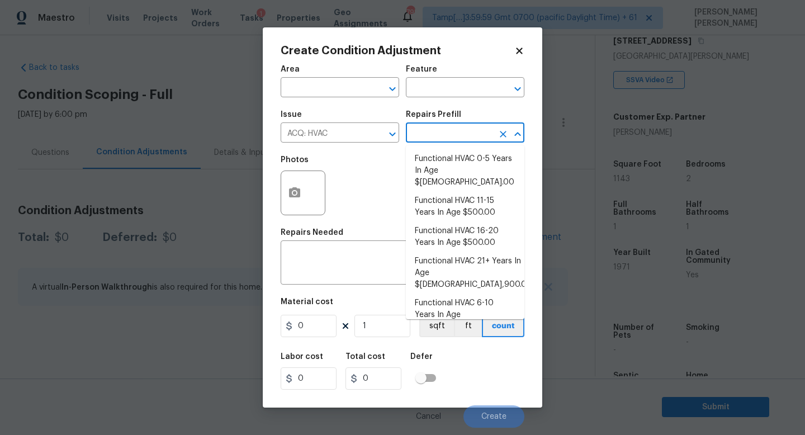
click at [476, 129] on input "text" at bounding box center [449, 133] width 87 height 17
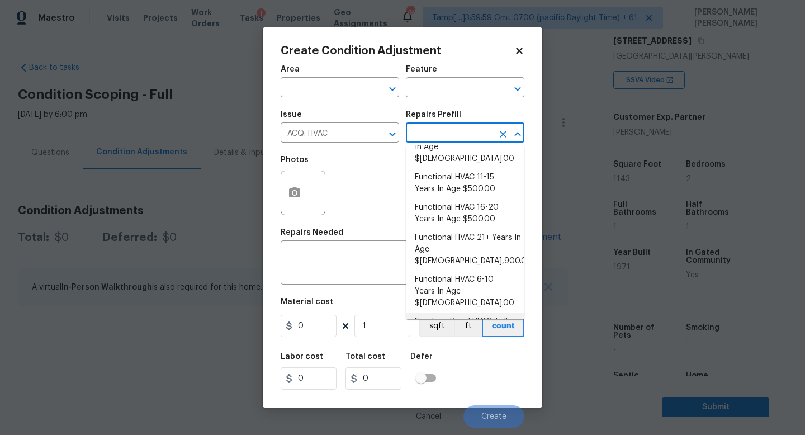
click at [222, 203] on body "Maestro Visits Projects Work Orders Tasks 1 Properties Geo Assignments 795 Tamp…" at bounding box center [402, 217] width 805 height 435
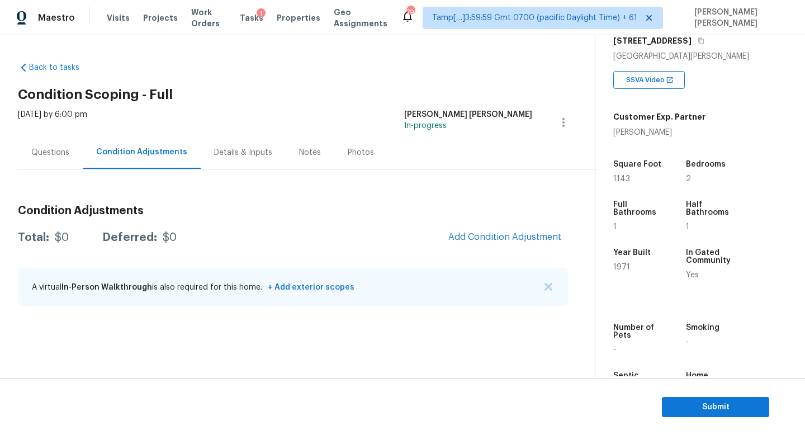
click at [63, 149] on div "Questions" at bounding box center [50, 152] width 38 height 11
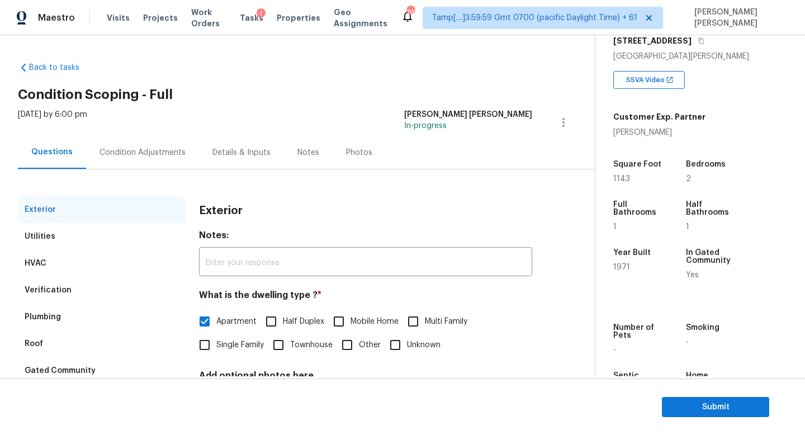
scroll to position [103, 0]
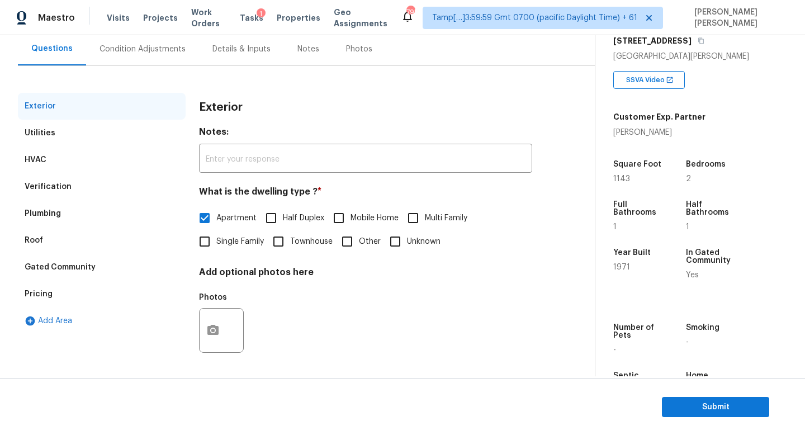
click at [93, 194] on div "Verification" at bounding box center [102, 186] width 168 height 27
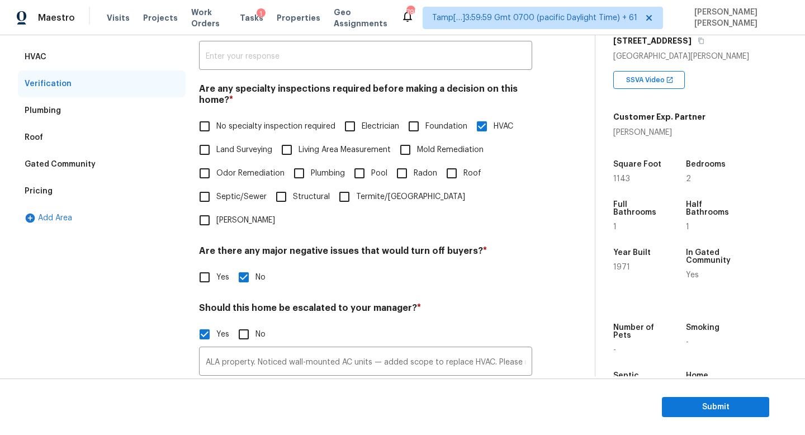
scroll to position [344, 0]
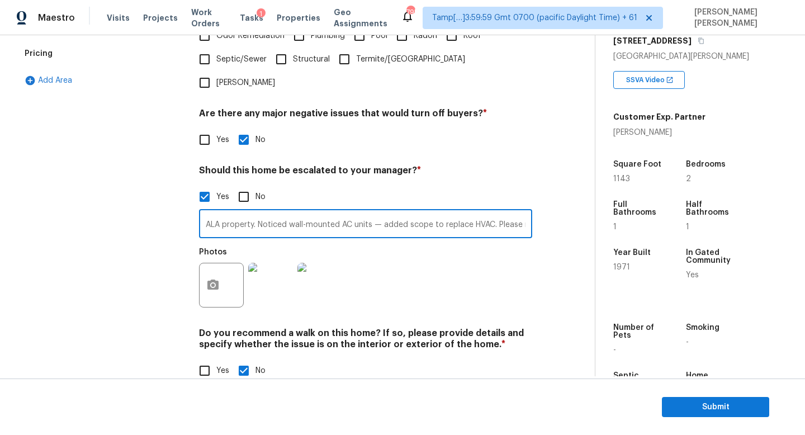
drag, startPoint x: 257, startPoint y: 201, endPoint x: 674, endPoint y: 232, distance: 418.7
click at [674, 232] on div "Back to tasks Condition Scoping - Full Mon, Aug 18 2025 by 6:00 pm Jishnu Manoj…" at bounding box center [402, 205] width 805 height 341
click at [478, 212] on input "ALA property. Noticed wall-mounted AC units — added scope to replace HVAC. Plea…" at bounding box center [365, 225] width 333 height 26
drag, startPoint x: 259, startPoint y: 200, endPoint x: 624, endPoint y: 203, distance: 365.5
click at [624, 203] on div "Back to tasks Condition Scoping - Full Mon, Aug 18 2025 by 6:00 pm Jishnu Manoj…" at bounding box center [402, 205] width 805 height 341
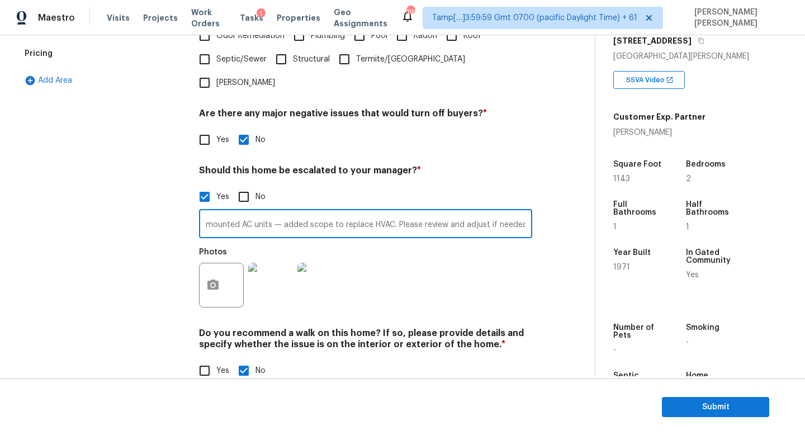
paste input ". HVAC requires review — please add scopes if needed, as I did not include HVAC…"
type input "ALA property. Noticed wall-mounted AC units. HVAC requires review — please add …"
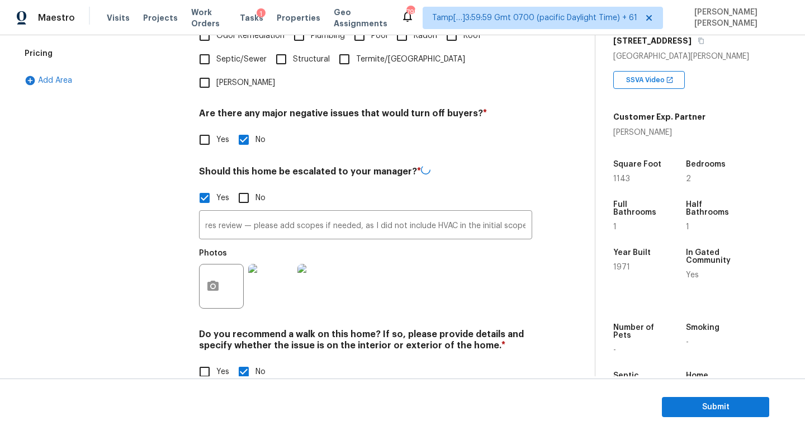
click at [559, 232] on div "Exterior Utilities HVAC Verification Plumbing Roof Gated Community Pricing Add …" at bounding box center [293, 124] width 550 height 544
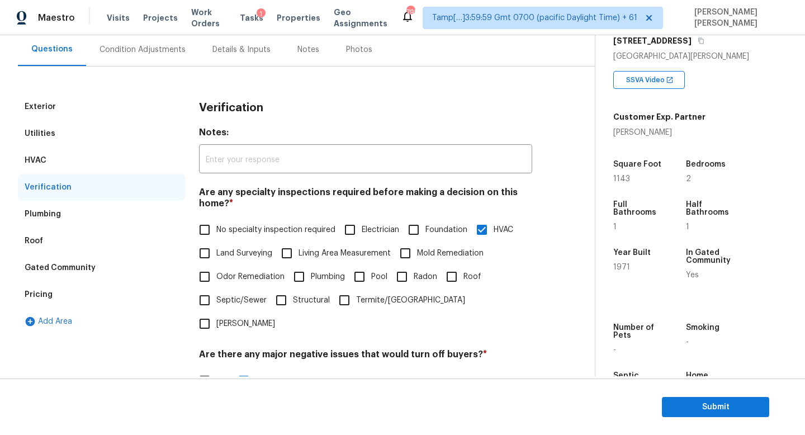
scroll to position [2, 0]
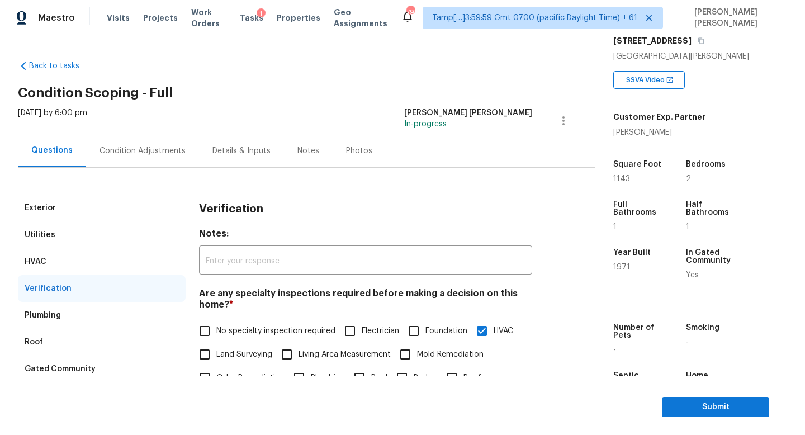
click at [149, 141] on div "Condition Adjustments" at bounding box center [142, 150] width 113 height 33
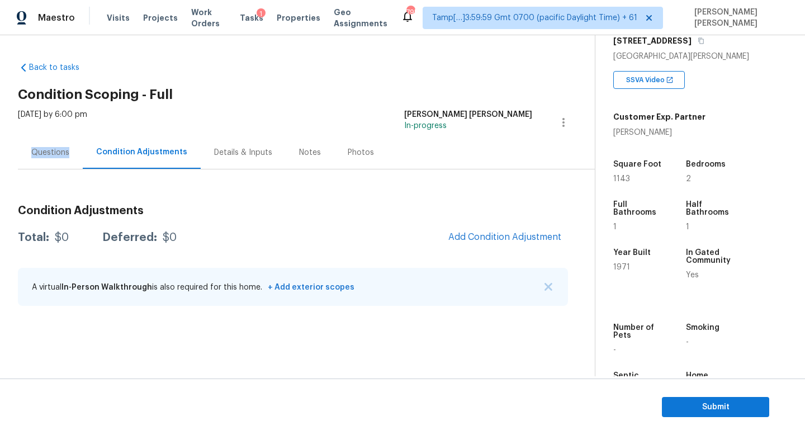
click at [65, 156] on div "Questions" at bounding box center [50, 152] width 38 height 11
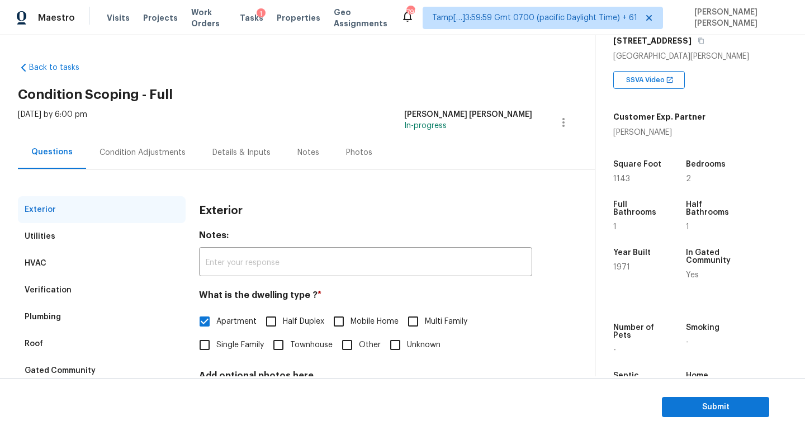
click at [64, 296] on div "Verification" at bounding box center [102, 290] width 168 height 27
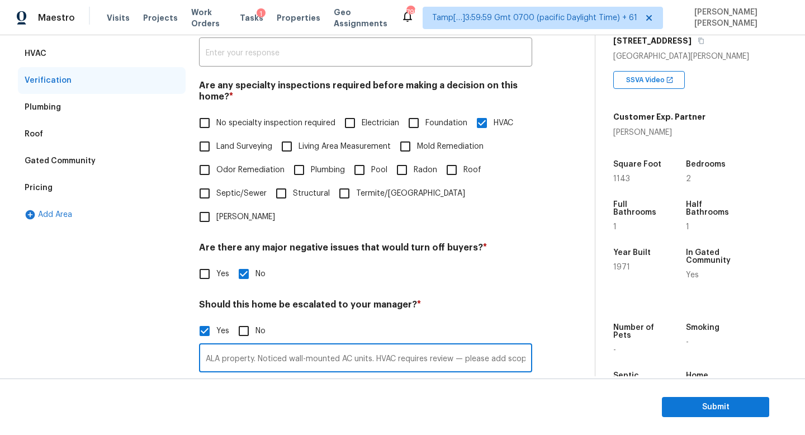
scroll to position [0, 211]
drag, startPoint x: 449, startPoint y: 334, endPoint x: 742, endPoint y: 336, distance: 292.3
click at [742, 336] on div "Back to tasks Condition Scoping - Full Mon, Aug 18 2025 by 6:00 pm Jishnu Manoj…" at bounding box center [402, 205] width 805 height 341
click at [483, 346] on input "ALA property. Noticed wall-mounted AC units. HVAC requires review — please add …" at bounding box center [365, 359] width 333 height 26
click at [486, 346] on input "ALA property. Noticed wall-mounted AC units. HVAC requires review — please add …" at bounding box center [365, 359] width 333 height 26
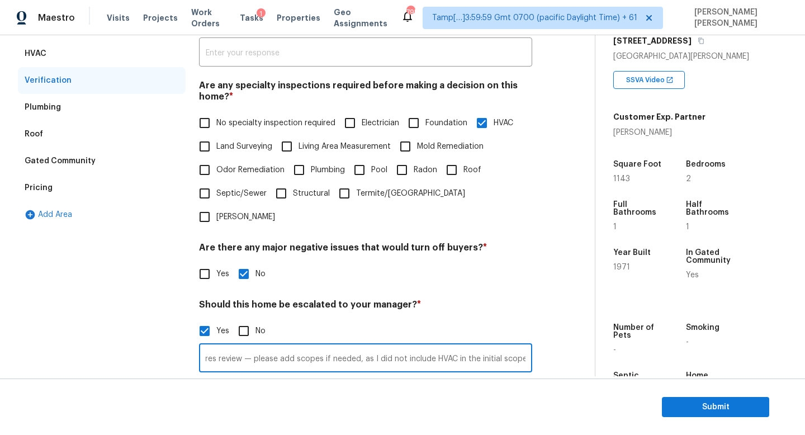
click at [486, 346] on input "ALA property. Noticed wall-mounted AC units. HVAC requires review — please add …" at bounding box center [365, 359] width 333 height 26
type input "ALA property. Noticed wall-mounted AC units. HVAC requires review — please add …"
click at [512, 262] on div "Yes No" at bounding box center [365, 273] width 333 height 23
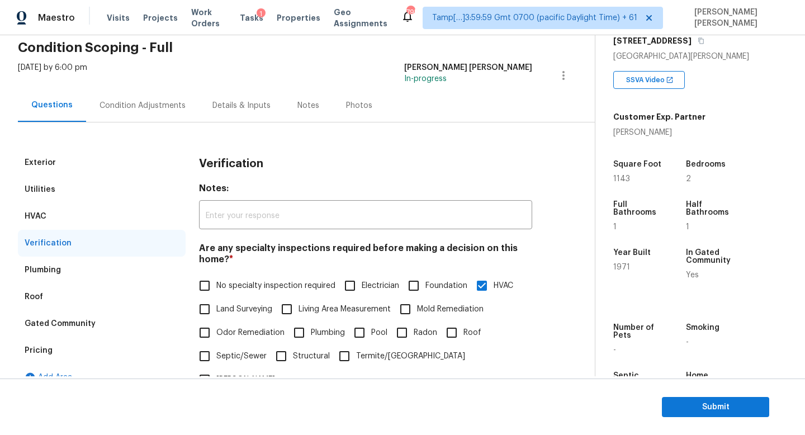
scroll to position [0, 0]
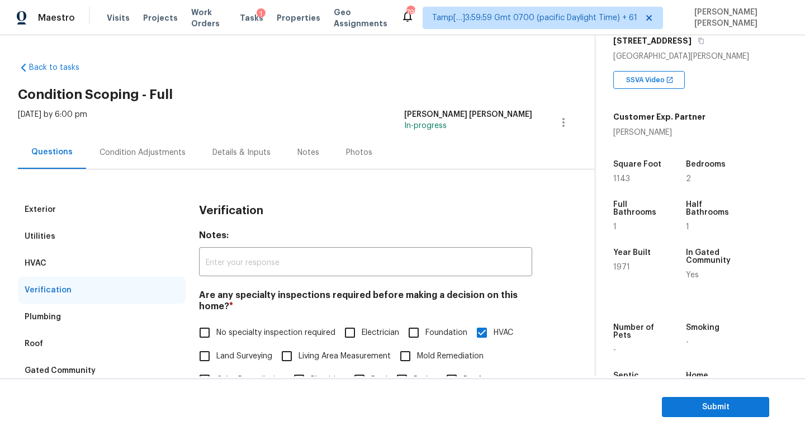
click at [145, 160] on div "Condition Adjustments" at bounding box center [142, 152] width 113 height 33
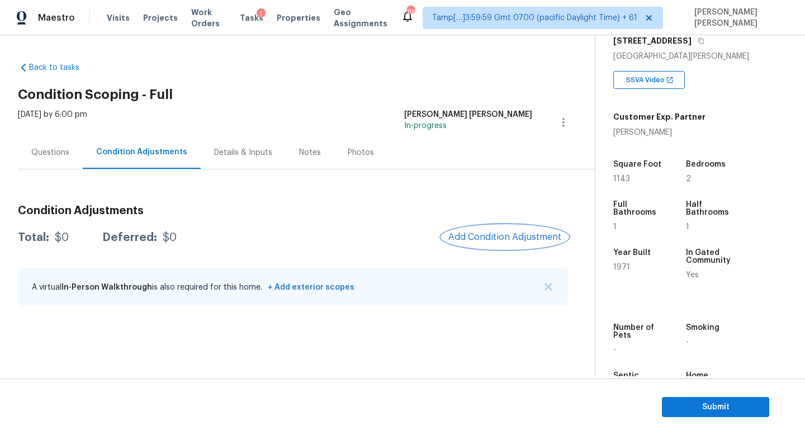
click at [509, 233] on span "Add Condition Adjustment" at bounding box center [504, 237] width 113 height 10
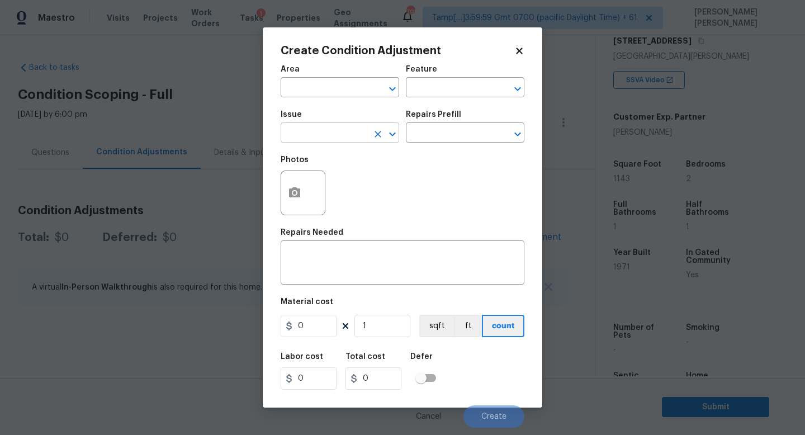
click at [310, 133] on input "text" at bounding box center [324, 133] width 87 height 17
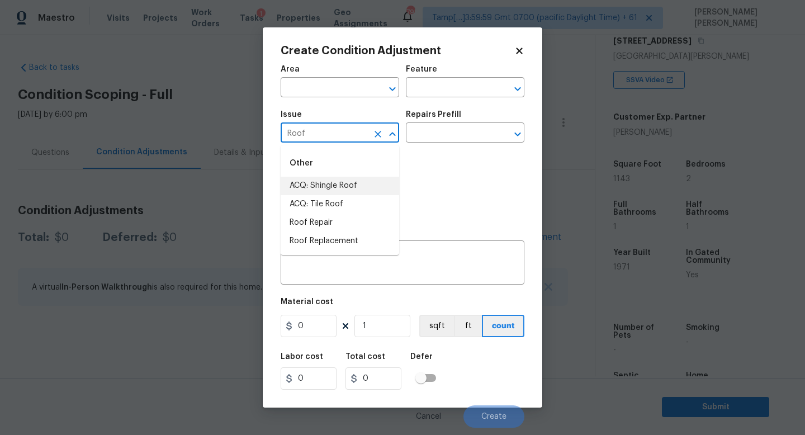
click at [306, 179] on li "ACQ: Shingle Roof" at bounding box center [340, 186] width 118 height 18
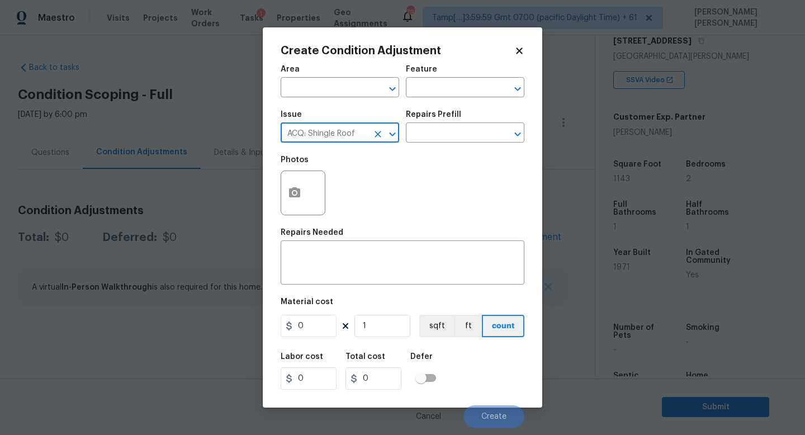
type input "ACQ: Shingle Roof"
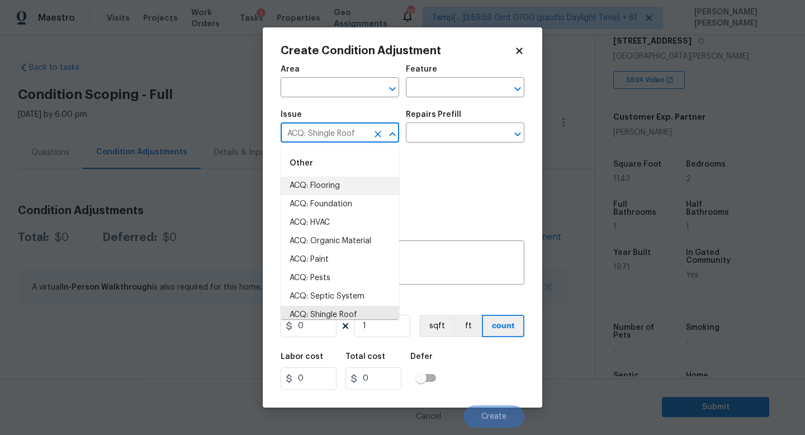
click at [408, 147] on div "Issue ACQ: Shingle Roof ​ Repairs Prefill ​" at bounding box center [403, 126] width 244 height 45
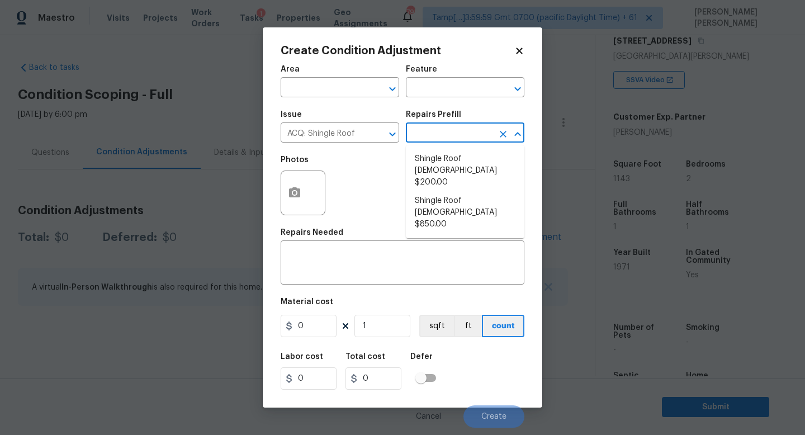
click at [419, 131] on input "text" at bounding box center [449, 133] width 87 height 17
click at [503, 165] on li "Shingle Roof 11-15 Years Old $200.00" at bounding box center [465, 171] width 118 height 42
type input "Acquisition"
type textarea "Acquisition Scope: Shingle Roof 11-15 years in age maintenance."
type input "200"
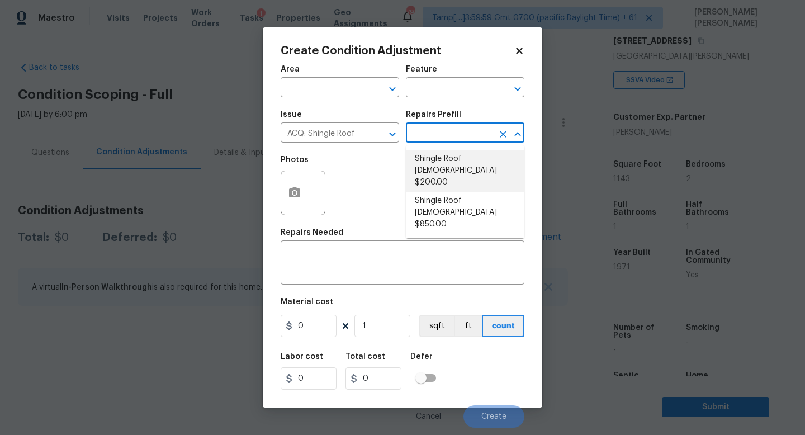
type input "200"
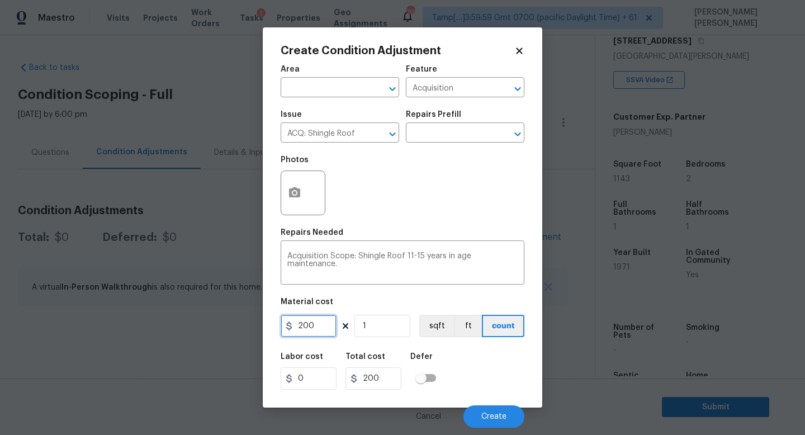
drag, startPoint x: 322, startPoint y: 327, endPoint x: 178, endPoint y: 327, distance: 144.2
click at [180, 327] on div "Create Condition Adjustment Area ​ Feature Acquisition ​ Issue ACQ: Shingle Roo…" at bounding box center [402, 217] width 805 height 435
click at [433, 138] on input "text" at bounding box center [449, 133] width 87 height 17
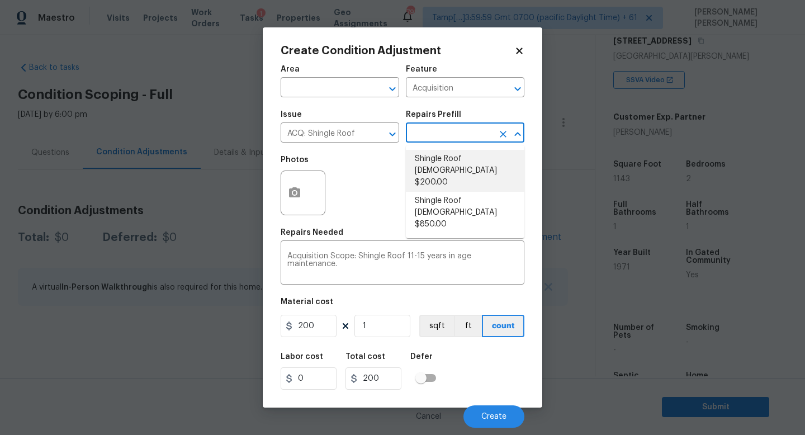
click at [448, 176] on li "Shingle Roof 11-15 Years Old $200.00" at bounding box center [465, 171] width 118 height 42
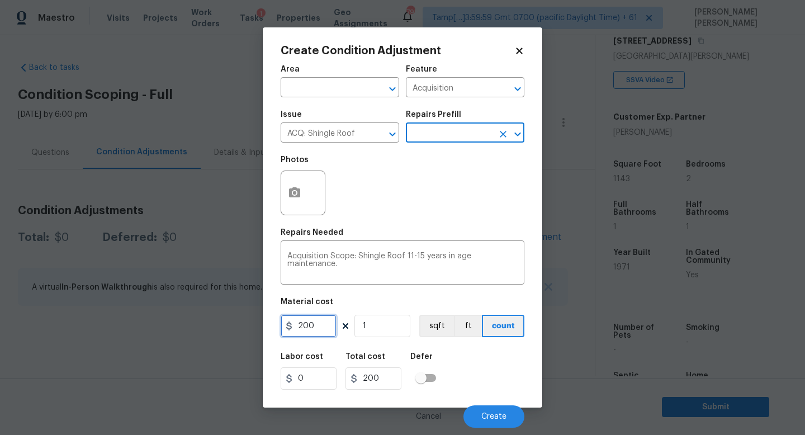
drag, startPoint x: 324, startPoint y: 324, endPoint x: 202, endPoint y: 324, distance: 122.4
click at [211, 324] on div "Create Condition Adjustment Area ​ Feature Acquisition ​ Issue ACQ: Shingle Roo…" at bounding box center [402, 217] width 805 height 435
type input "331"
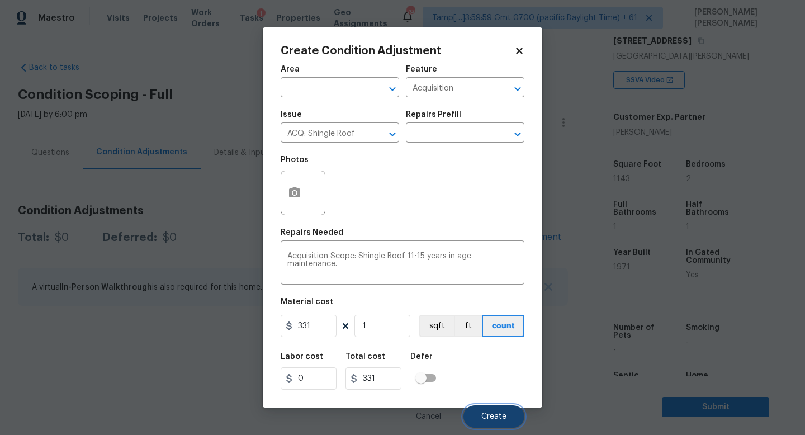
click at [498, 413] on span "Create" at bounding box center [493, 416] width 25 height 8
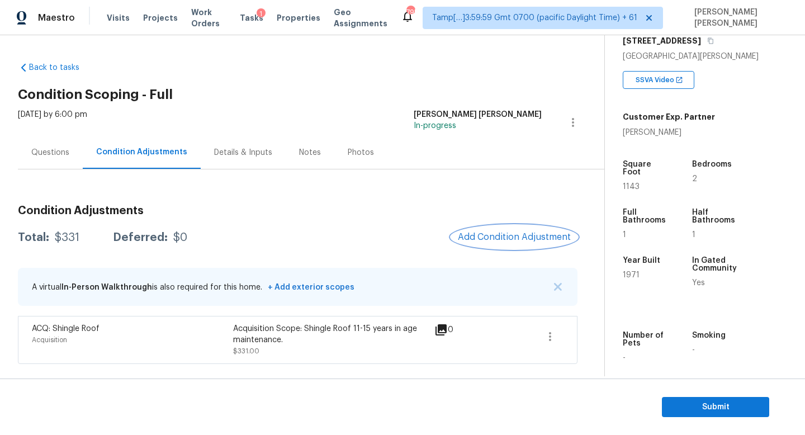
click at [498, 235] on span "Add Condition Adjustment" at bounding box center [514, 237] width 113 height 10
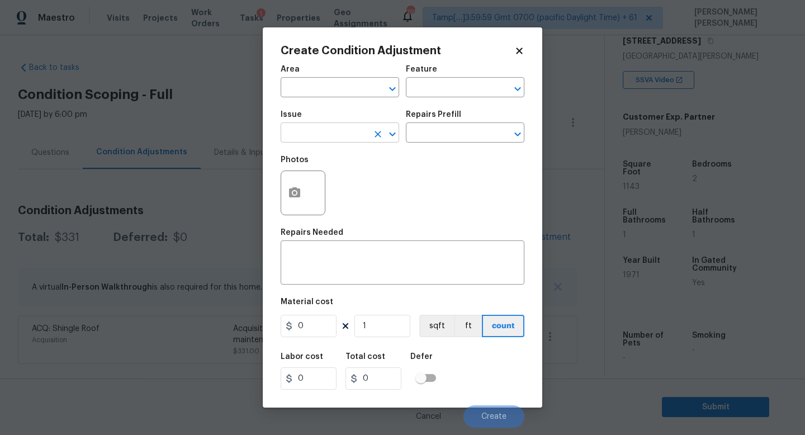
click at [334, 125] on input "text" at bounding box center [324, 133] width 87 height 17
type input "comnd"
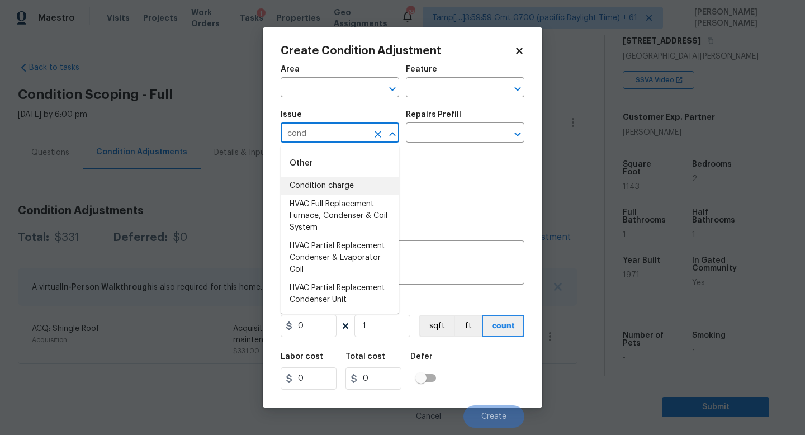
click at [336, 186] on li "Condition charge" at bounding box center [340, 186] width 118 height 18
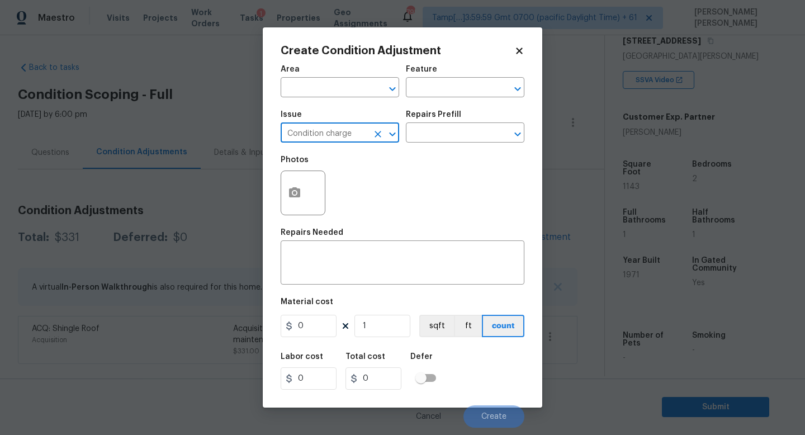
type input "Condition charge"
click at [438, 124] on div "Repairs Prefill" at bounding box center [465, 118] width 118 height 15
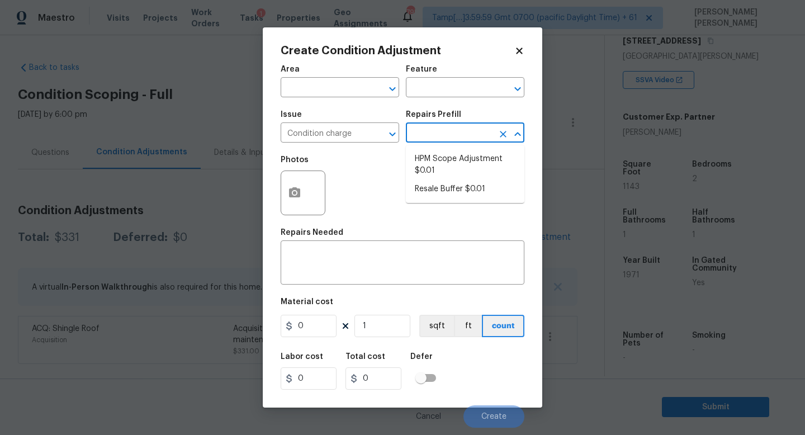
click at [438, 132] on input "text" at bounding box center [449, 133] width 87 height 17
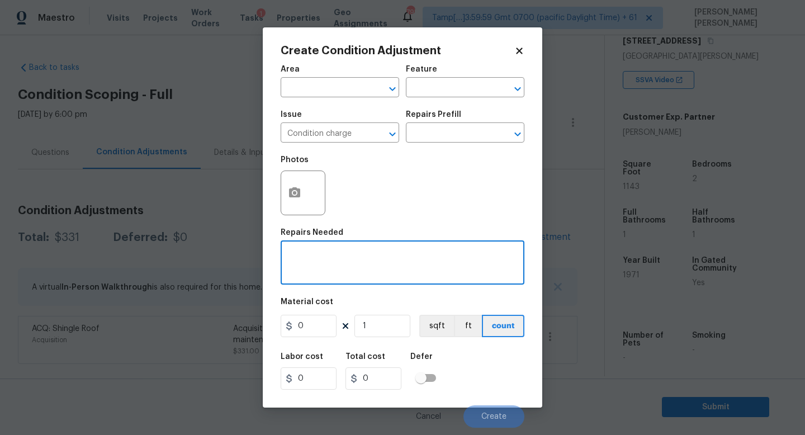
click at [402, 272] on textarea at bounding box center [402, 263] width 230 height 23
type textarea "Age condition charge"
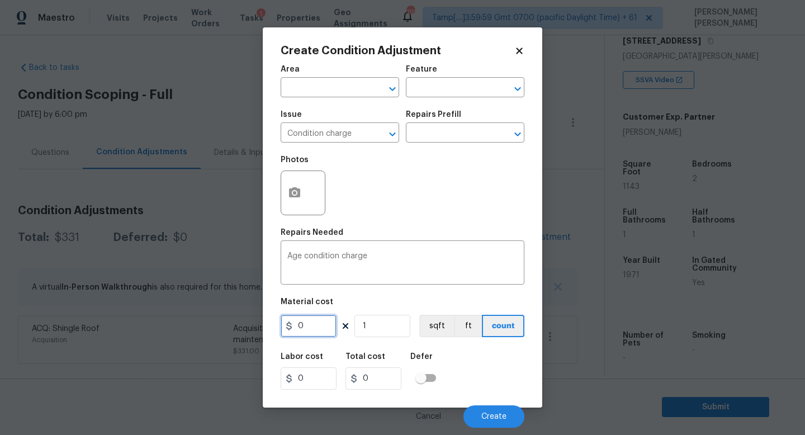
drag, startPoint x: 315, startPoint y: 330, endPoint x: 179, endPoint y: 320, distance: 135.6
click at [179, 320] on div "Create Condition Adjustment Area ​ Feature ​ Issue Condition charge ​ Repairs P…" at bounding box center [402, 217] width 805 height 435
type input "2000"
click at [496, 415] on span "Create" at bounding box center [493, 416] width 25 height 8
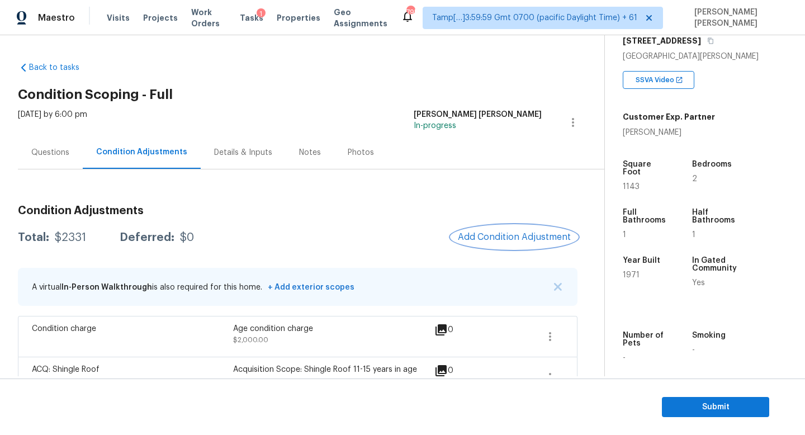
scroll to position [32, 0]
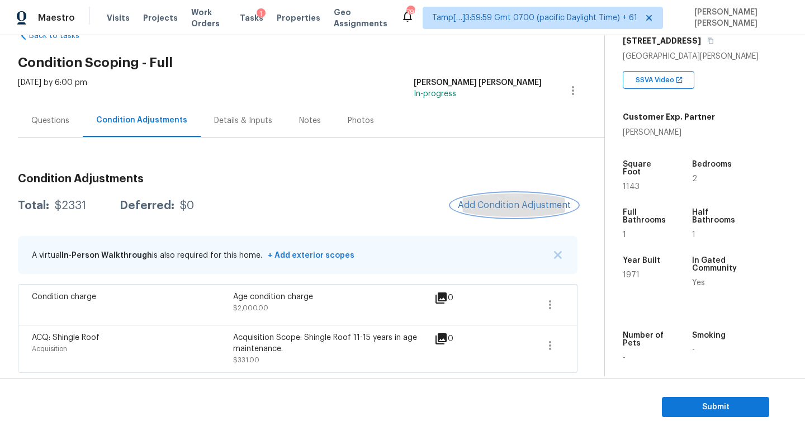
click at [522, 211] on button "Add Condition Adjustment" at bounding box center [514, 204] width 126 height 23
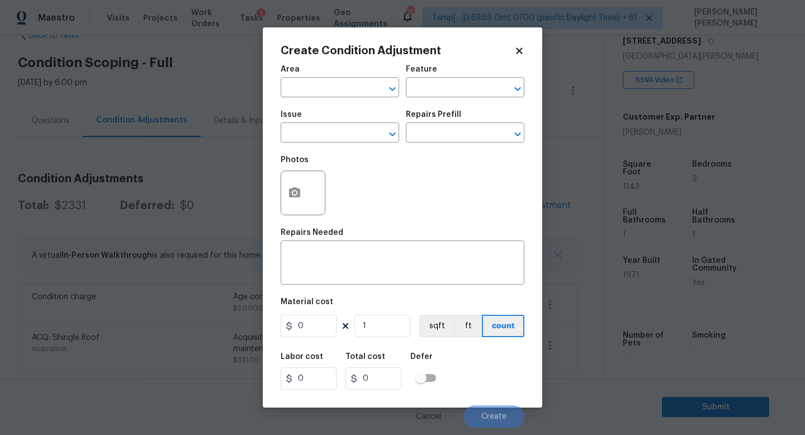
click at [154, 238] on body "Maestro Visits Projects Work Orders Tasks 1 Properties Geo Assignments 795 Tamp…" at bounding box center [402, 217] width 805 height 435
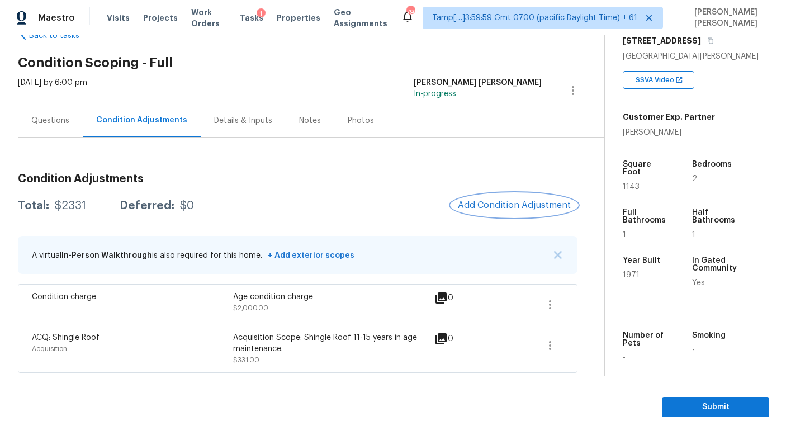
click at [510, 203] on span "Add Condition Adjustment" at bounding box center [514, 205] width 113 height 10
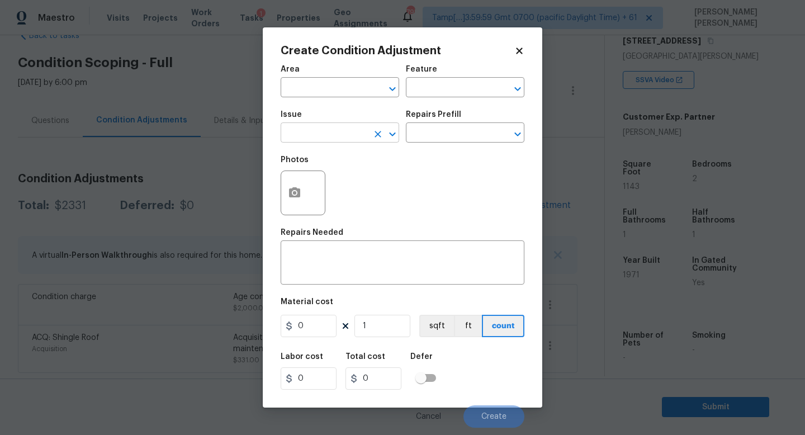
click at [316, 142] on input "text" at bounding box center [324, 133] width 87 height 17
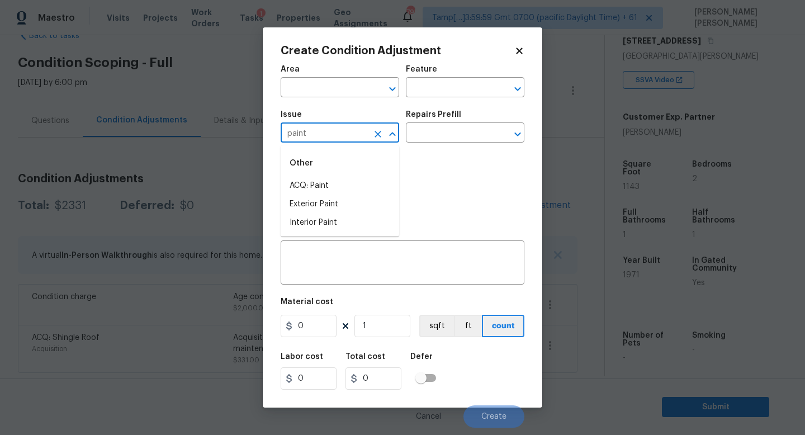
click at [311, 177] on li "ACQ: Paint" at bounding box center [340, 186] width 118 height 18
type input "ACQ: Paint"
click at [419, 133] on input "text" at bounding box center [449, 133] width 87 height 17
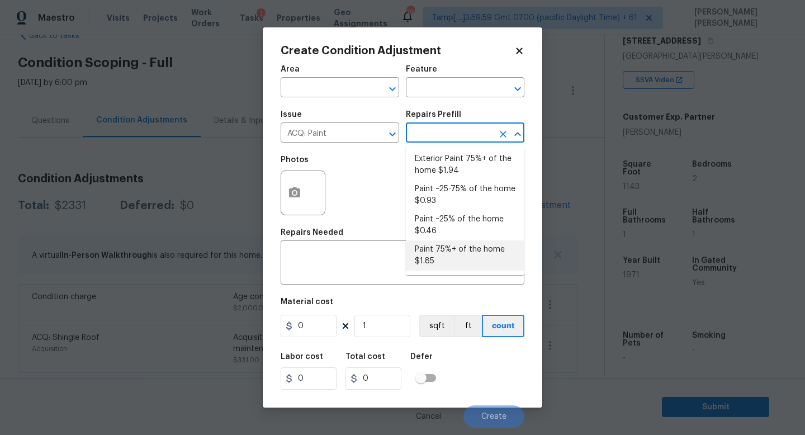
click at [456, 254] on li "Paint 75%+ of the home $1.85" at bounding box center [465, 255] width 118 height 30
type input "Acquisition"
type textarea "Acquisition Scope: 75%+ of the home will likely require interior paint"
type input "1.85"
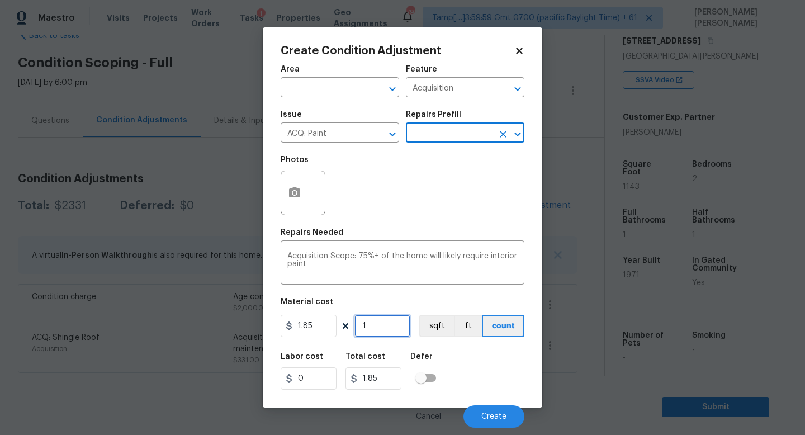
click at [383, 333] on input "1" at bounding box center [382, 326] width 56 height 22
type input "0"
type input "1"
type input "1.85"
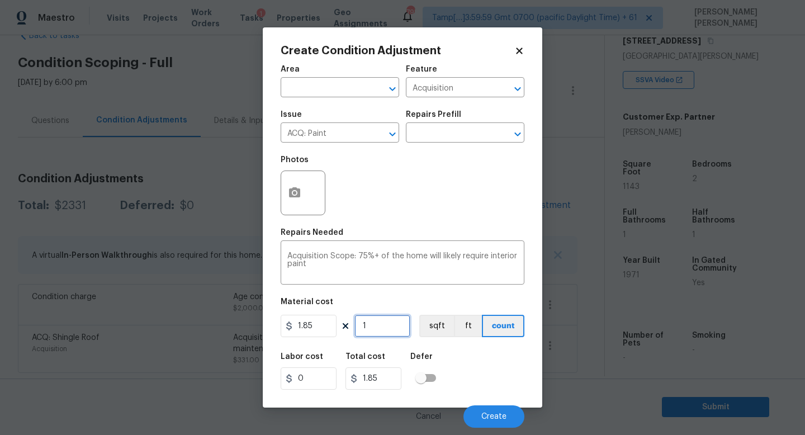
type input "11"
type input "20.35"
type input "114"
type input "210.9"
type input "1143"
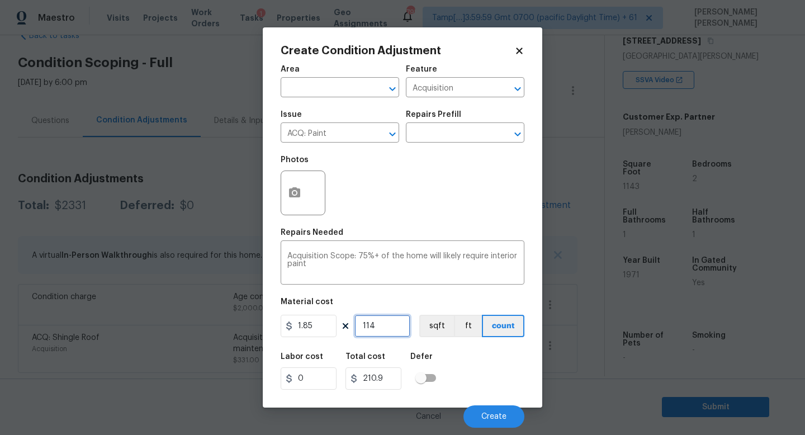
type input "2114.55"
type input "1143"
click at [284, 190] on button "button" at bounding box center [294, 193] width 27 height 44
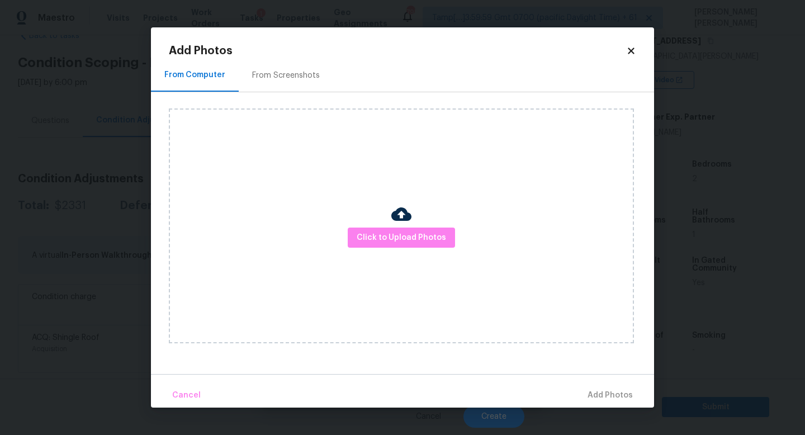
click at [405, 219] on img at bounding box center [401, 214] width 20 height 20
click at [406, 240] on span "Click to Upload Photos" at bounding box center [401, 238] width 89 height 14
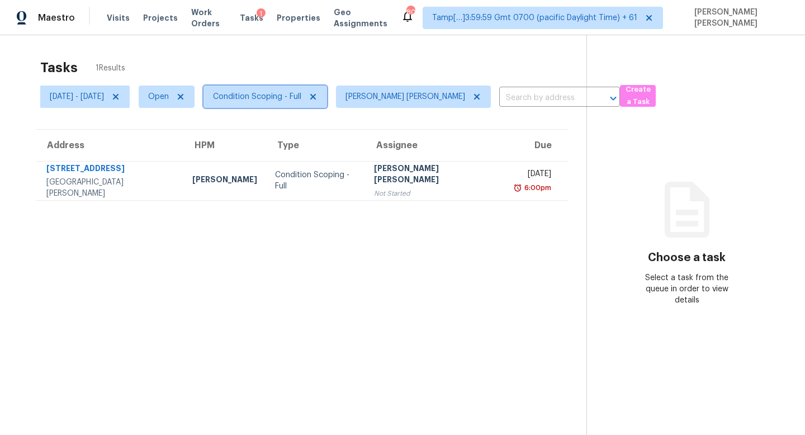
click at [301, 92] on span "Condition Scoping - Full" at bounding box center [257, 96] width 88 height 11
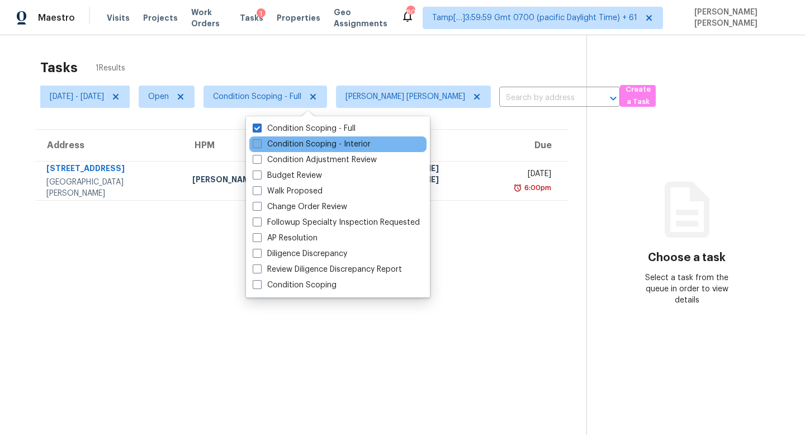
click at [264, 143] on label "Condition Scoping - Interior" at bounding box center [312, 144] width 118 height 11
click at [260, 143] on input "Condition Scoping - Interior" at bounding box center [256, 142] width 7 height 7
checkbox input "true"
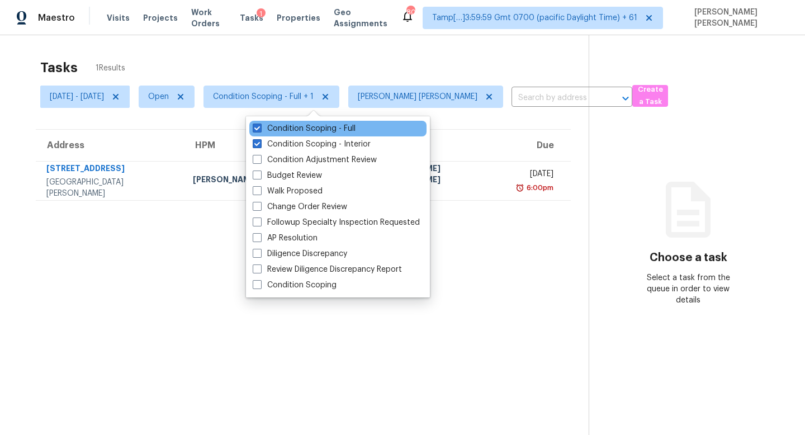
click at [259, 122] on div "Condition Scoping - Full" at bounding box center [337, 129] width 177 height 16
click at [258, 130] on span at bounding box center [257, 128] width 9 height 9
click at [258, 130] on input "Condition Scoping - Full" at bounding box center [256, 126] width 7 height 7
checkbox input "false"
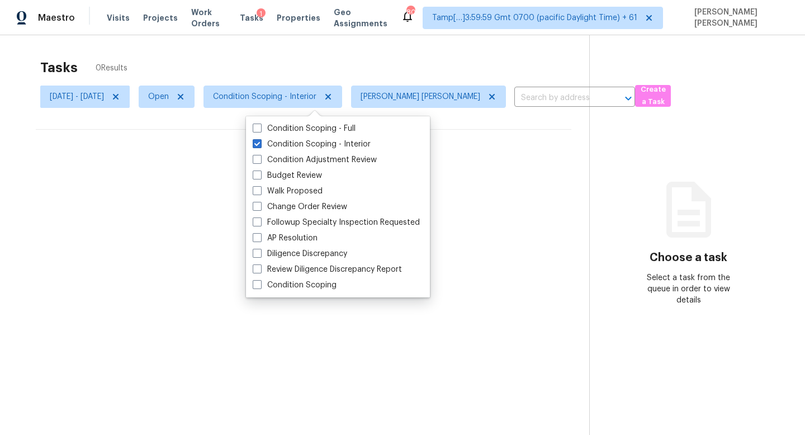
click at [281, 61] on div "Tasks 0 Results" at bounding box center [314, 67] width 549 height 29
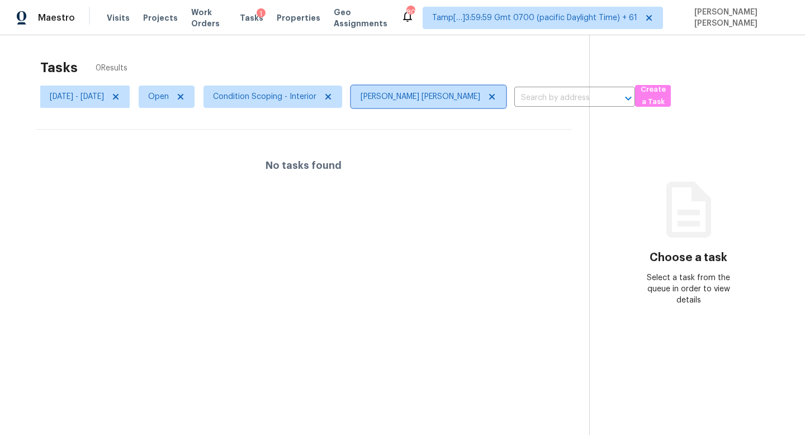
click at [487, 94] on icon at bounding box center [491, 96] width 9 height 9
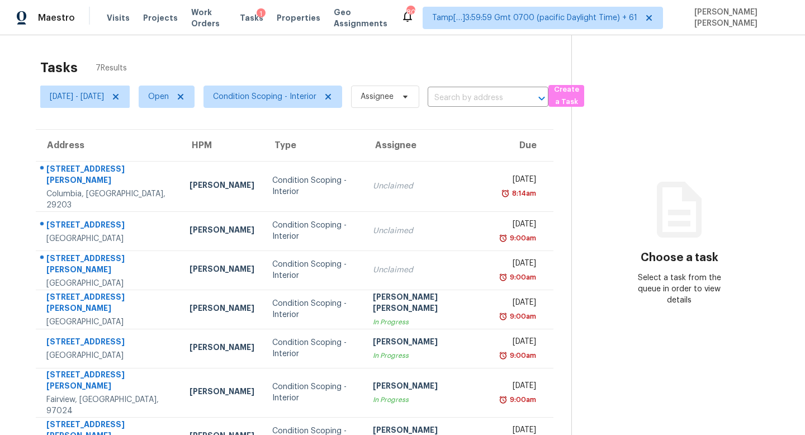
click at [341, 51] on div "Tasks 7 Results Mon, Aug 18 - Mon, Aug 18 Open Condition Scoping - Interior Ass…" at bounding box center [402, 252] width 805 height 435
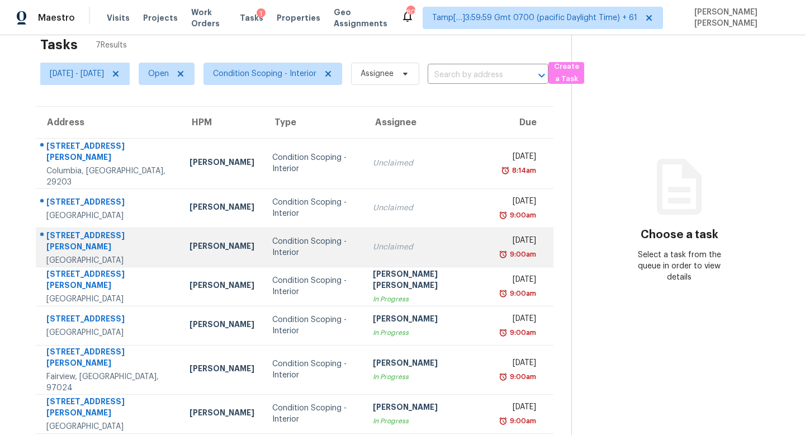
scroll to position [35, 0]
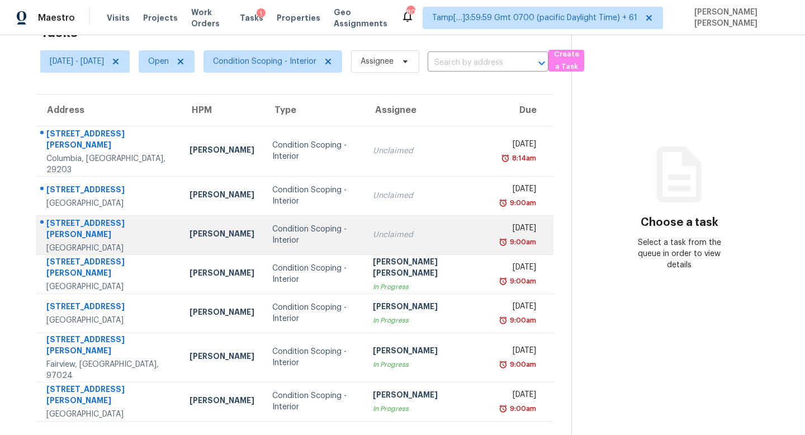
click at [336, 228] on div "Condition Scoping - Interior" at bounding box center [313, 235] width 82 height 22
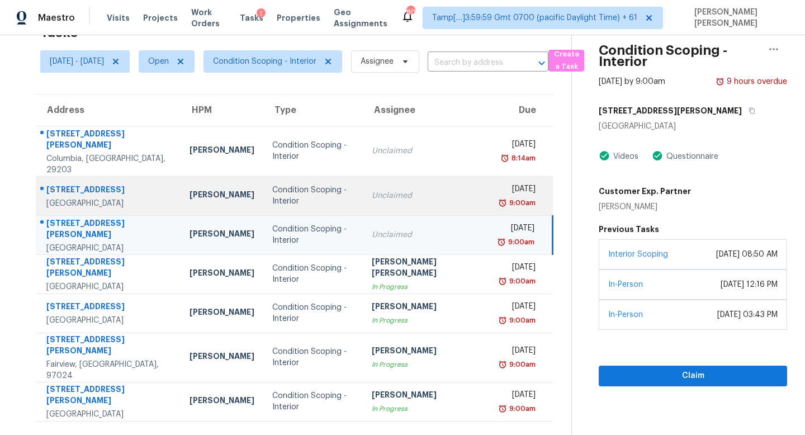
click at [340, 184] on div "Condition Scoping - Interior" at bounding box center [313, 195] width 82 height 22
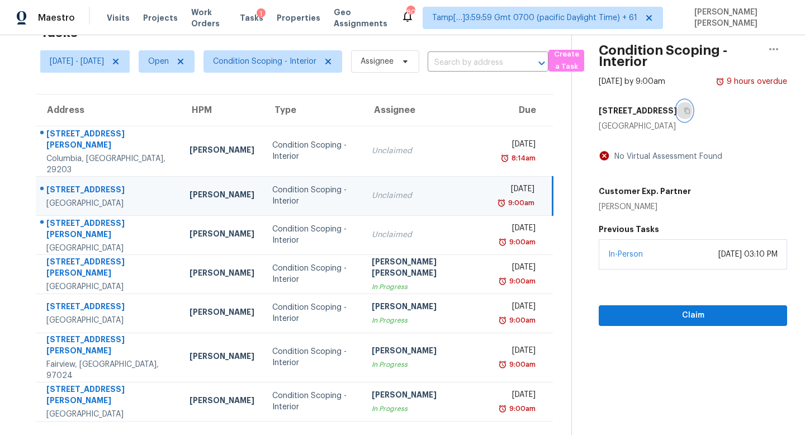
click at [692, 111] on button "button" at bounding box center [684, 111] width 15 height 20
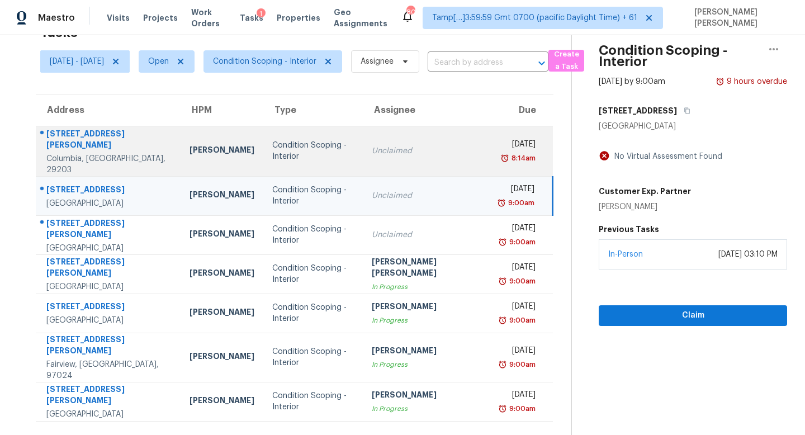
click at [461, 154] on td "Unclaimed" at bounding box center [427, 151] width 128 height 50
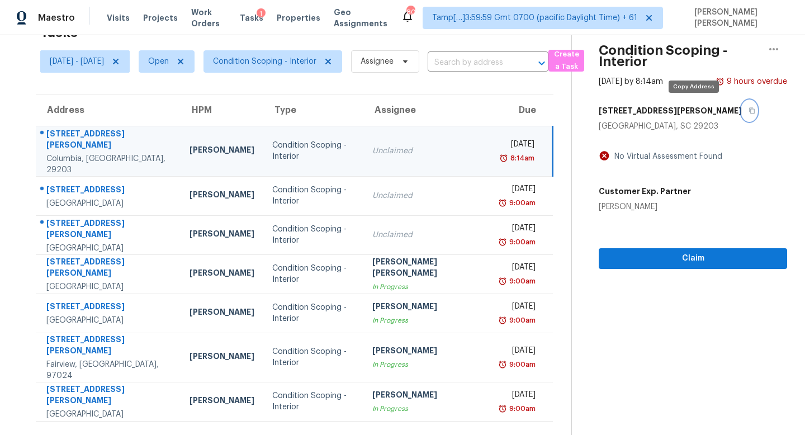
click at [749, 108] on icon "button" at bounding box center [752, 111] width 6 height 6
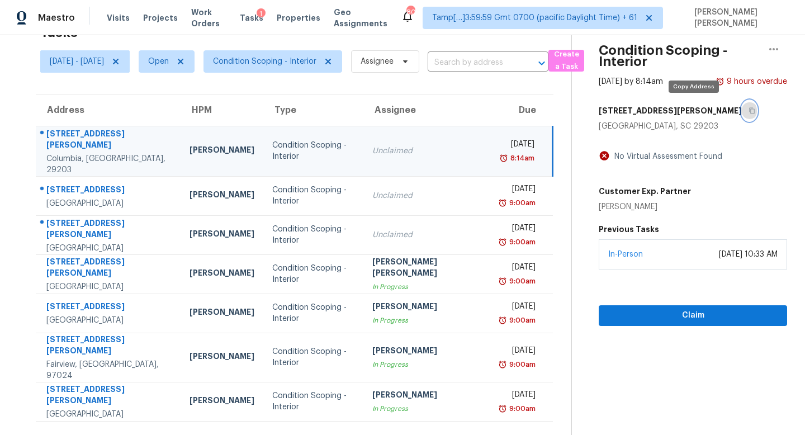
click at [749, 108] on icon "button" at bounding box center [752, 111] width 6 height 6
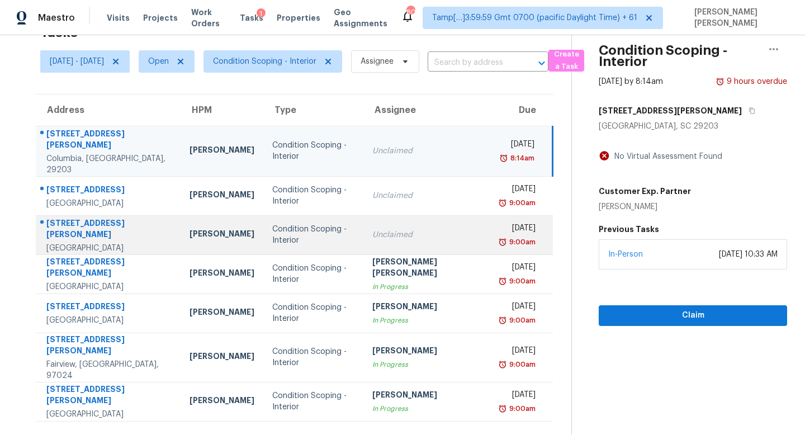
click at [451, 229] on div "Unclaimed" at bounding box center [427, 234] width 110 height 11
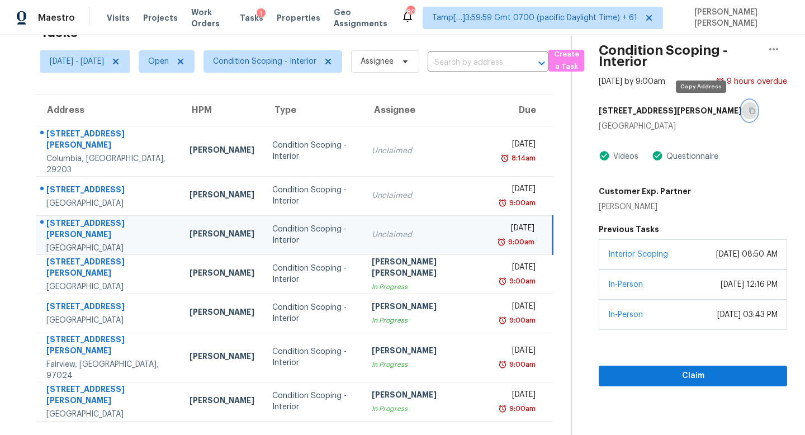
click at [742, 105] on button "button" at bounding box center [749, 111] width 15 height 20
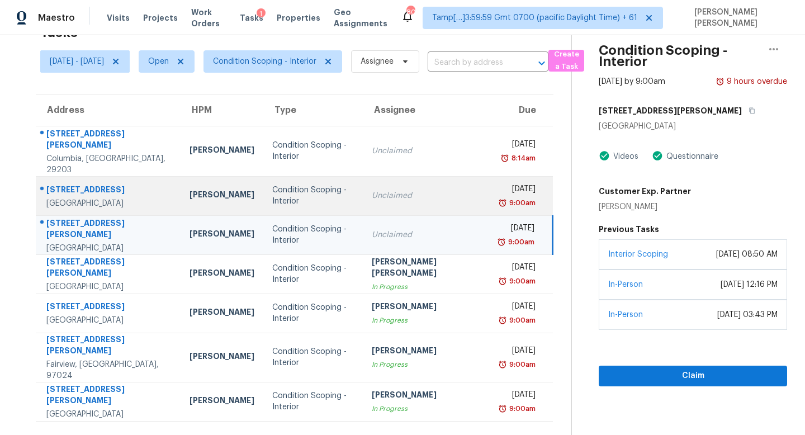
click at [491, 183] on td "Mon, Aug 18th 2025 9:00am" at bounding box center [521, 195] width 61 height 39
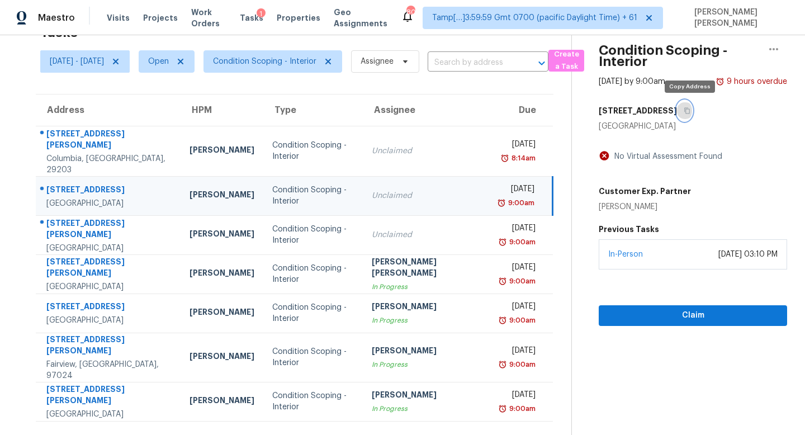
click at [690, 110] on icon "button" at bounding box center [686, 110] width 7 height 7
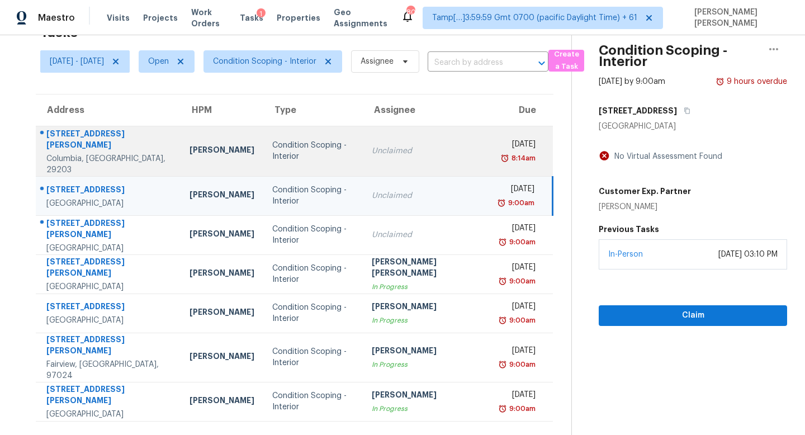
click at [426, 135] on td "Unclaimed" at bounding box center [427, 151] width 128 height 50
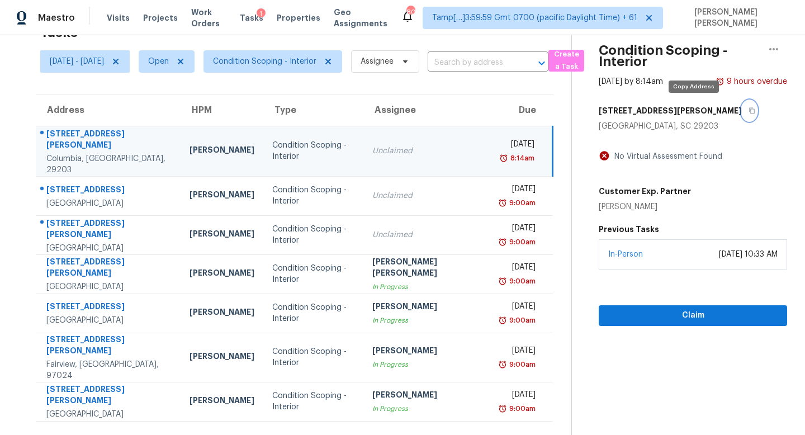
click at [748, 110] on icon "button" at bounding box center [751, 110] width 7 height 7
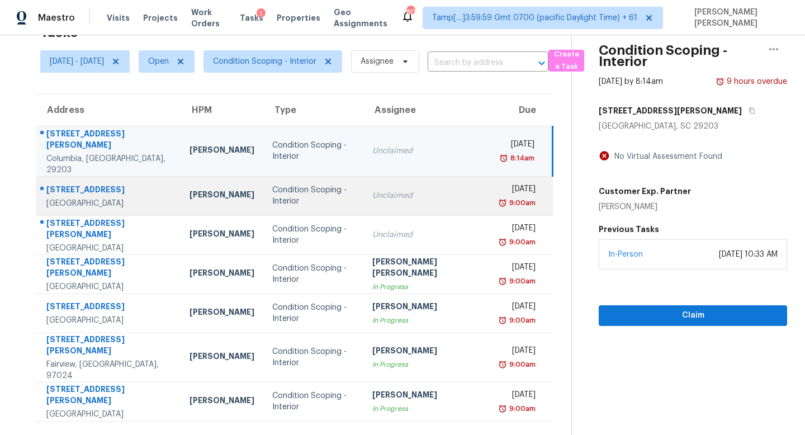
click at [437, 192] on td "Unclaimed" at bounding box center [427, 195] width 128 height 39
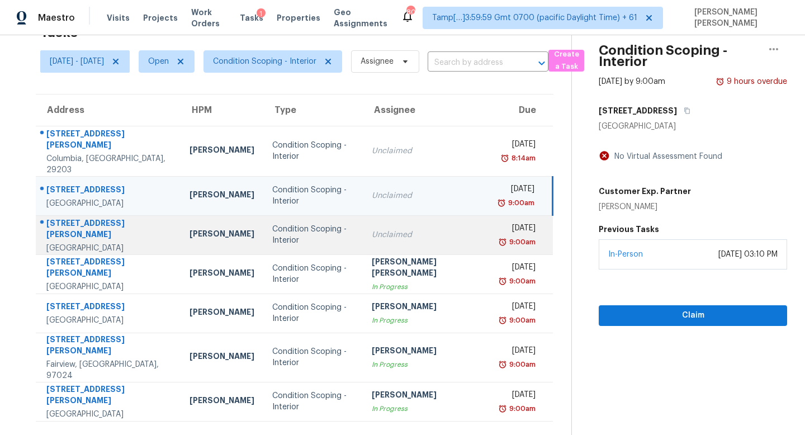
click at [436, 229] on div "Unclaimed" at bounding box center [427, 234] width 110 height 11
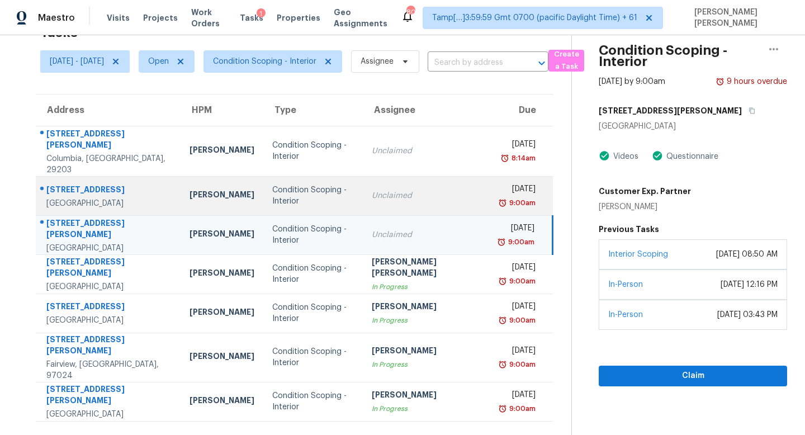
click at [424, 190] on div "Unclaimed" at bounding box center [427, 195] width 110 height 11
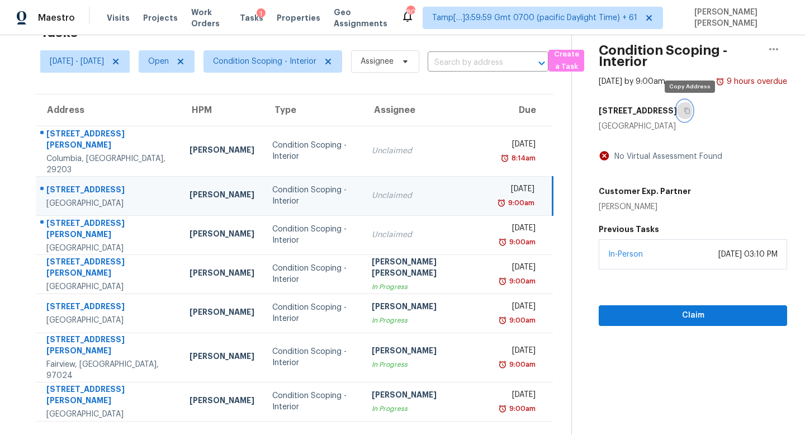
click at [685, 111] on button "button" at bounding box center [684, 111] width 15 height 20
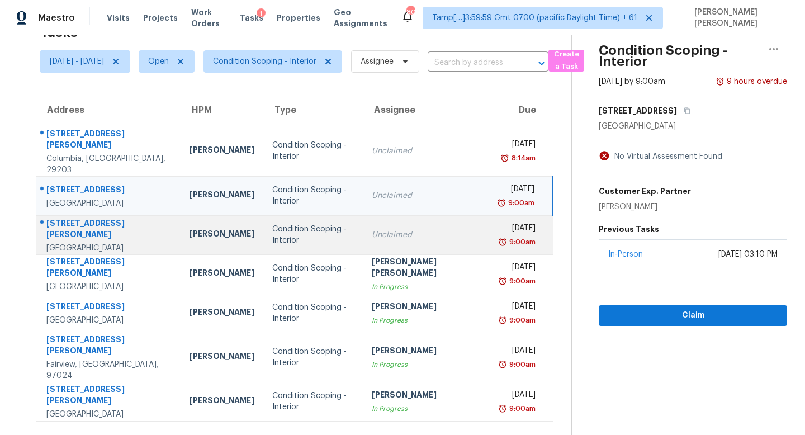
click at [461, 215] on td "Unclaimed" at bounding box center [427, 234] width 128 height 39
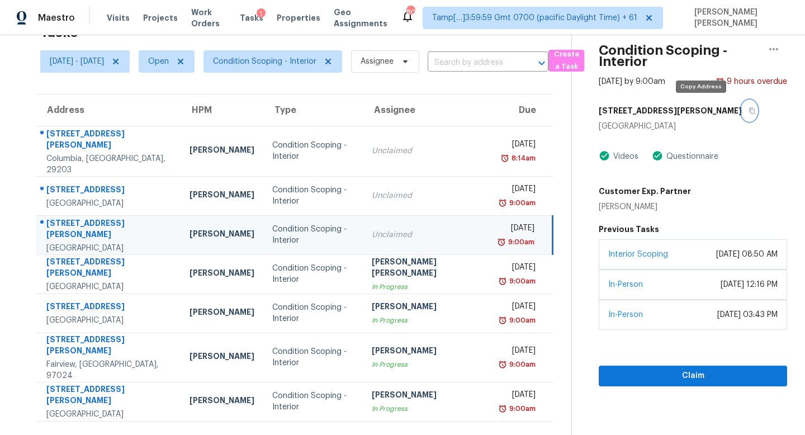
click at [749, 109] on icon "button" at bounding box center [752, 111] width 6 height 6
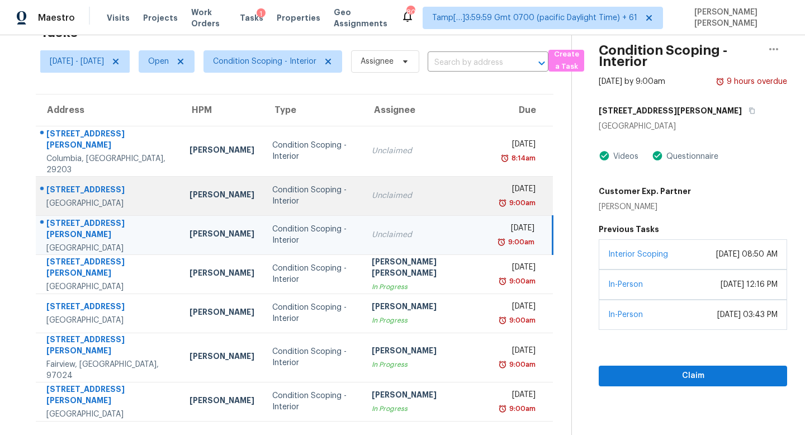
click at [276, 184] on div "Condition Scoping - Interior" at bounding box center [313, 195] width 82 height 22
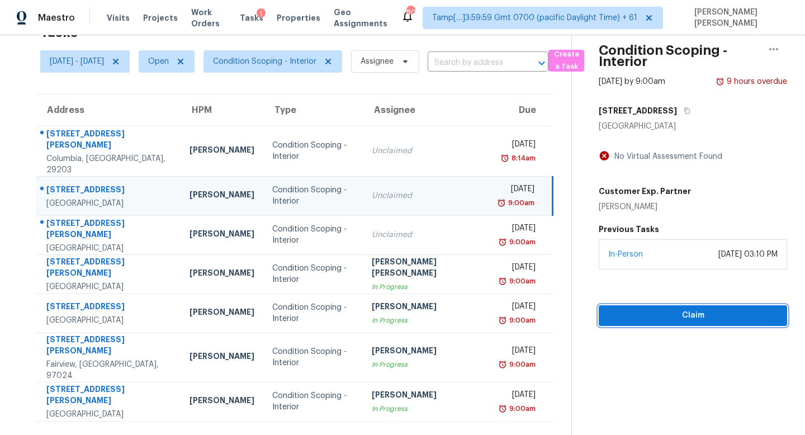
click at [708, 309] on span "Claim" at bounding box center [692, 315] width 170 height 14
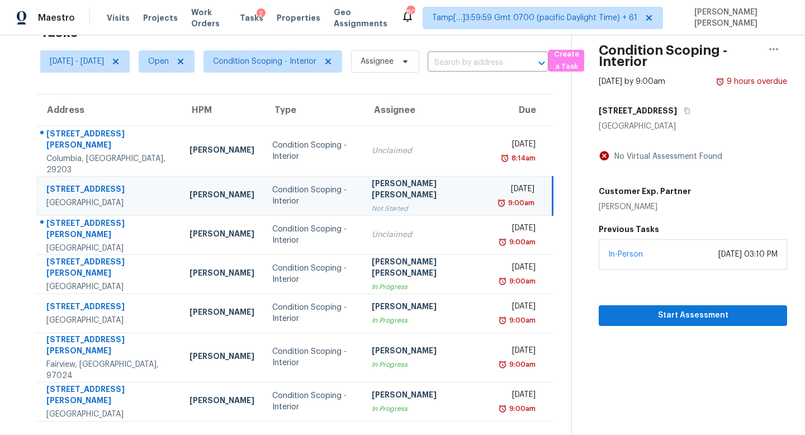
click at [435, 203] on div "Not Started" at bounding box center [427, 208] width 110 height 11
click at [690, 111] on icon "button" at bounding box center [688, 111] width 6 height 6
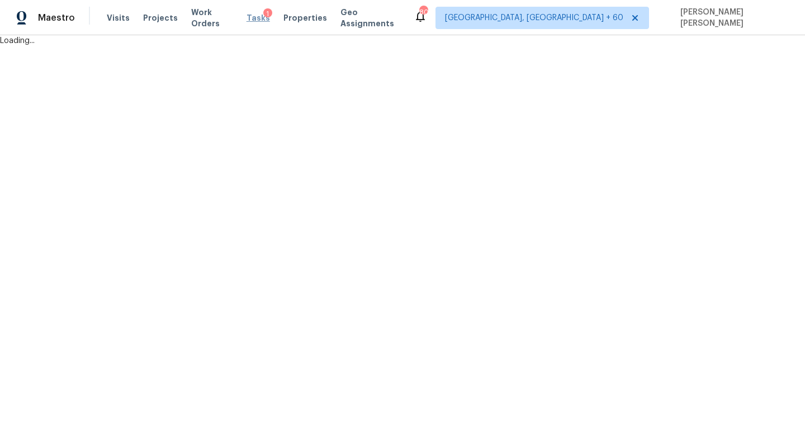
click at [256, 18] on div "Maestro Visits Projects Work Orders Tasks 1 Properties Geo Assignments 800 [GEO…" at bounding box center [402, 23] width 805 height 46
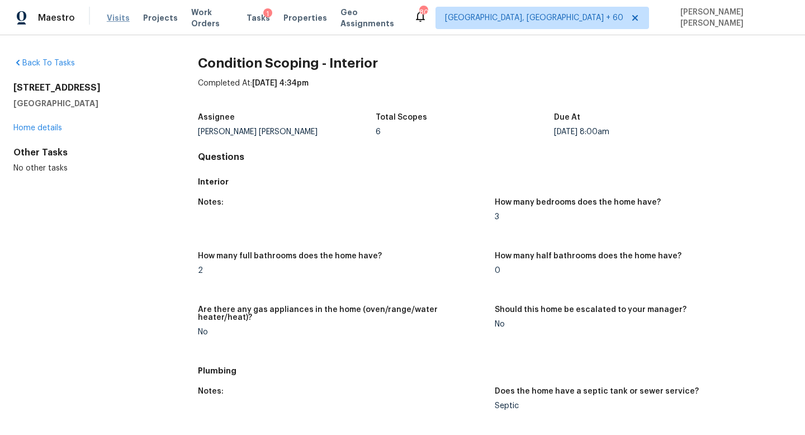
click at [115, 15] on span "Visits" at bounding box center [118, 17] width 23 height 11
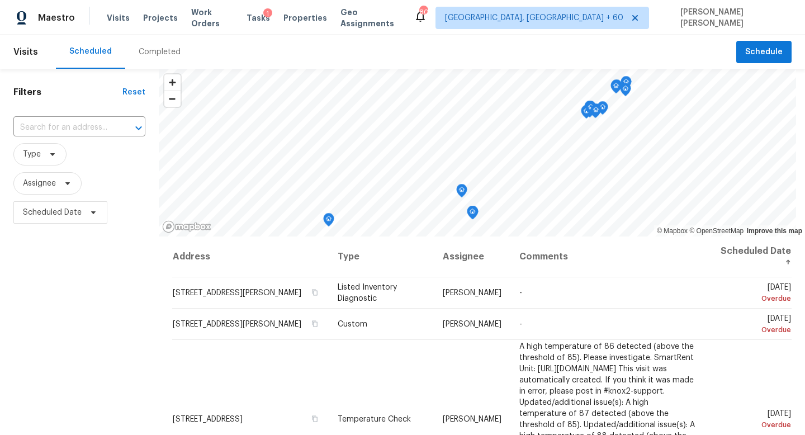
click at [144, 51] on div "Completed" at bounding box center [160, 51] width 42 height 11
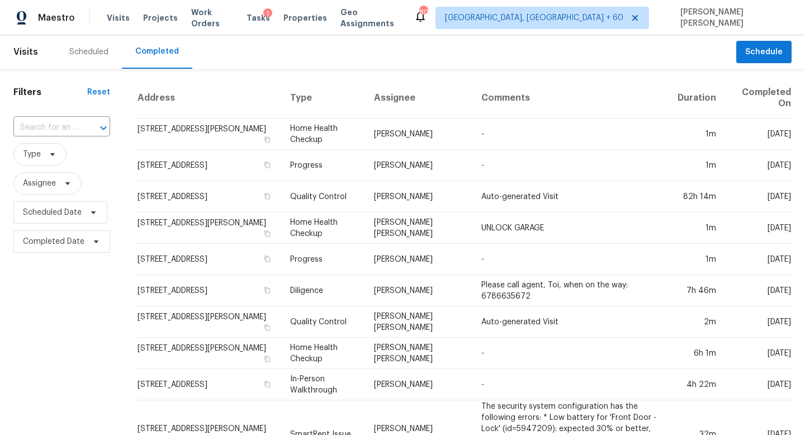
click at [84, 127] on div at bounding box center [95, 128] width 29 height 16
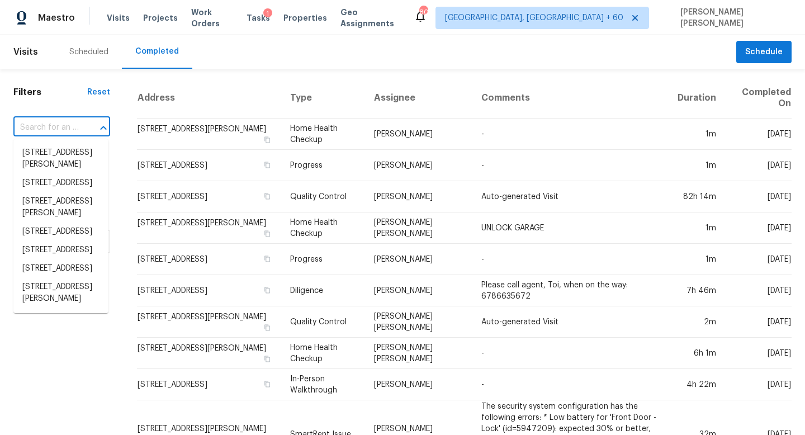
paste input "3738 Pipers Field St, San Antonio, TX 78251"
type input "3738 Pipers Field St, San Antonio, TX 78251"
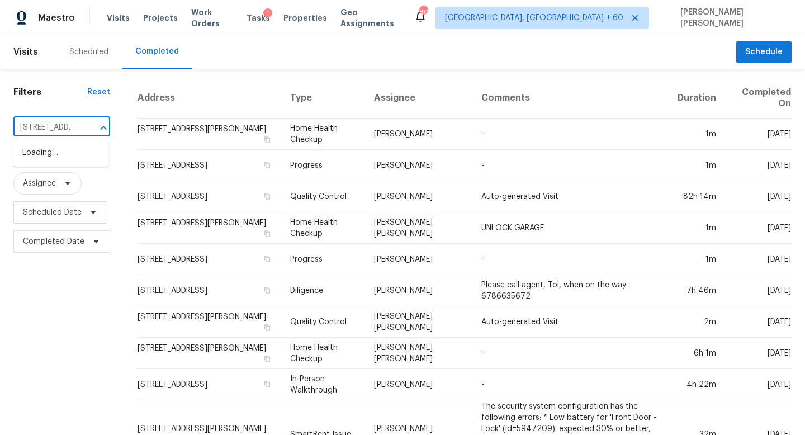
scroll to position [0, 100]
click at [84, 155] on li "3738 Pipers Field St, San Antonio, TX 78251" at bounding box center [60, 153] width 95 height 18
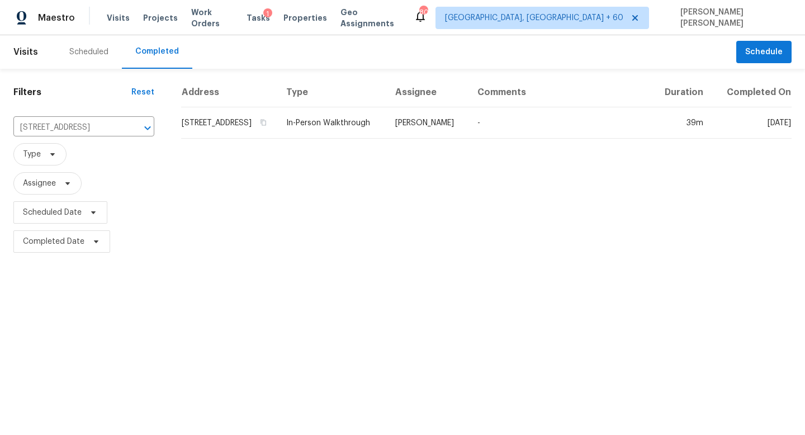
click at [330, 135] on td "In-Person Walkthrough" at bounding box center [331, 122] width 109 height 31
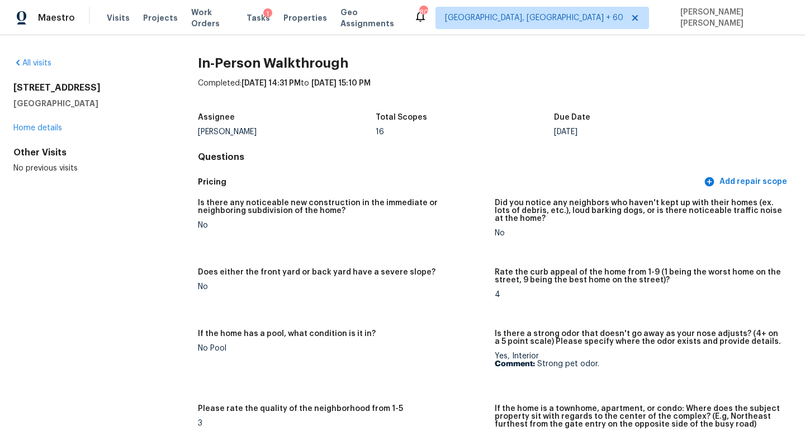
click at [36, 68] on div "All visits" at bounding box center [87, 63] width 149 height 11
click at [34, 60] on link "All visits" at bounding box center [32, 63] width 38 height 8
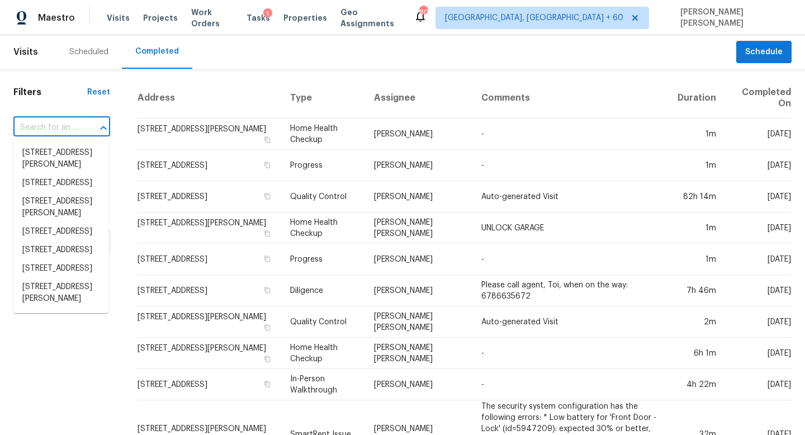
click at [73, 122] on input "text" at bounding box center [45, 127] width 65 height 17
paste input "153 Farrow Pointe Ln, Columbia, SC 29203"
type input "153 Farrow Pointe Ln, Columbia, SC 29203"
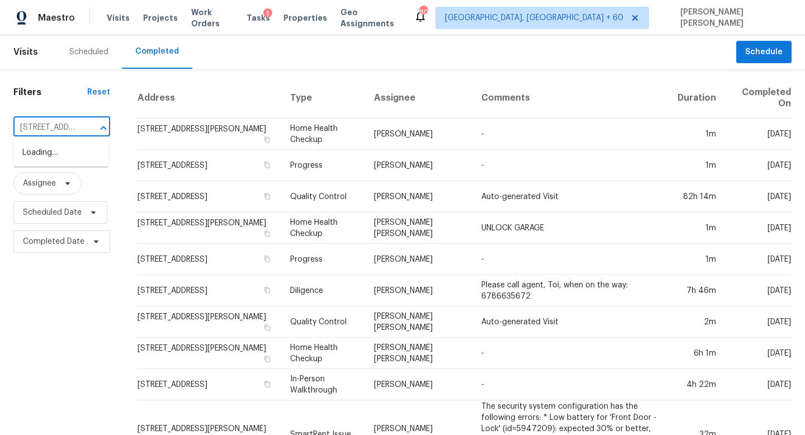
scroll to position [0, 98]
click at [88, 153] on li "153 Farrow Pointe Ln, Columbia, SC 29203" at bounding box center [60, 159] width 95 height 30
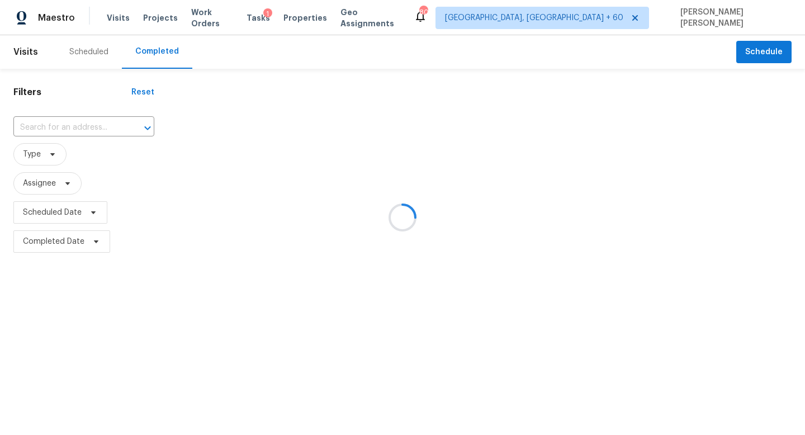
type input "153 Farrow Pointe Ln, Columbia, SC 29203"
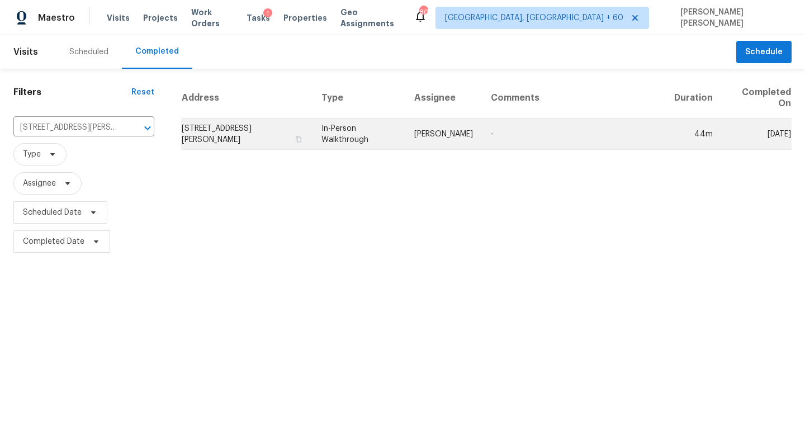
click at [356, 135] on td "In-Person Walkthrough" at bounding box center [358, 133] width 93 height 31
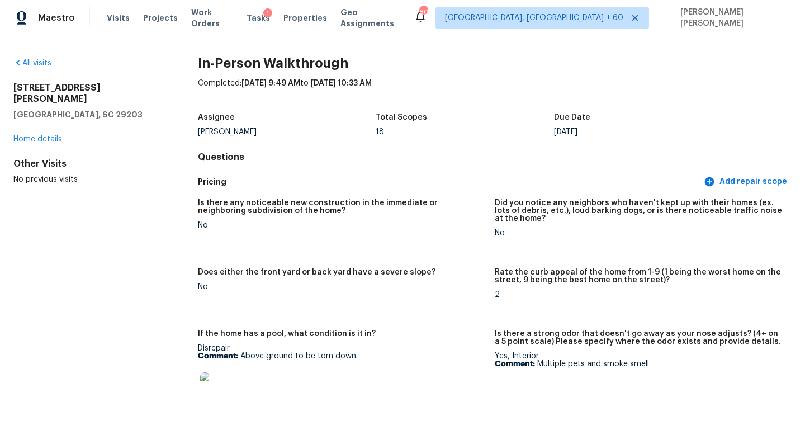
click at [36, 67] on div "All visits" at bounding box center [87, 63] width 149 height 11
click at [37, 60] on link "All visits" at bounding box center [32, 63] width 38 height 8
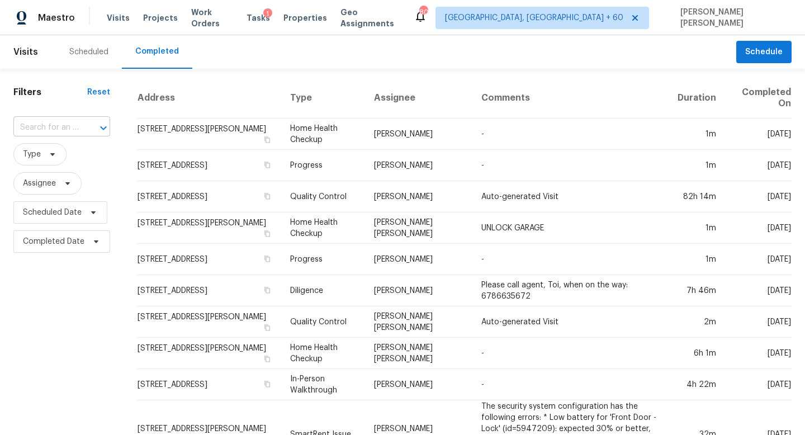
click at [86, 121] on div at bounding box center [95, 128] width 29 height 16
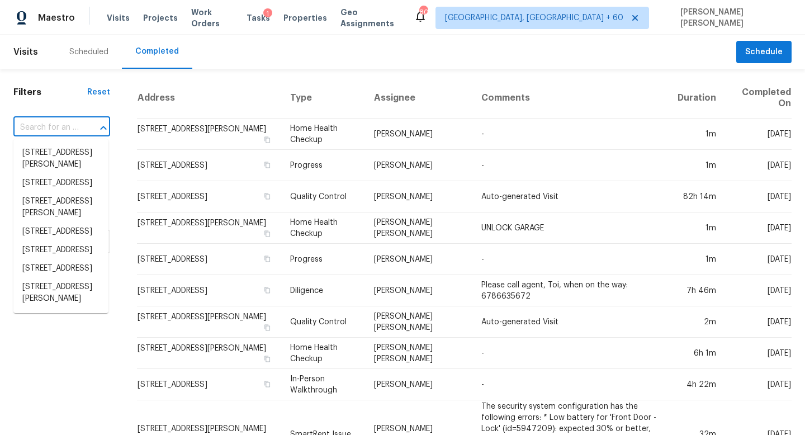
paste input "12235 Carola Forest Dr, Houston, TX 77044"
type input "12235 Carola Forest Dr, Houston, TX 77044"
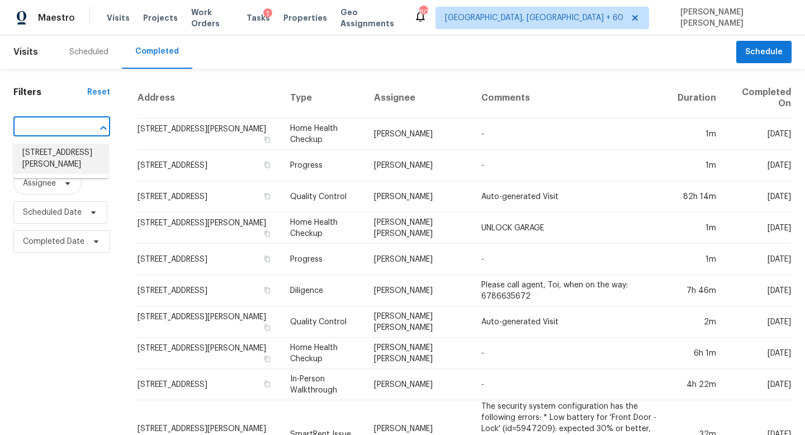
click at [87, 154] on li "12235 Carola Forest Dr, Houston, TX 77044" at bounding box center [60, 159] width 95 height 30
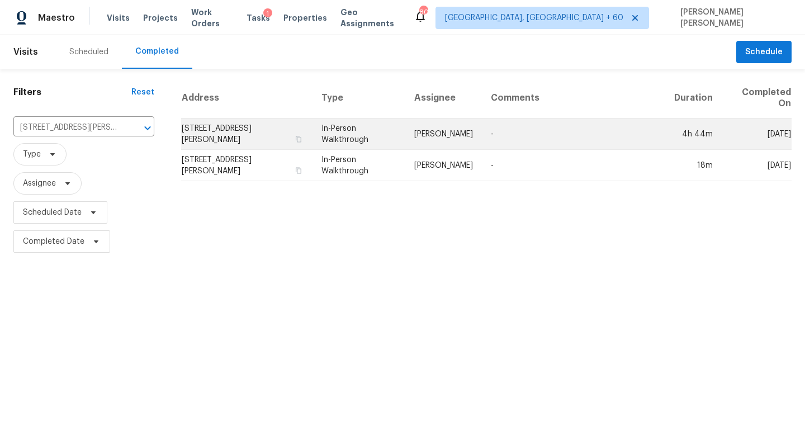
click at [428, 125] on td "Joseph Wolfe" at bounding box center [443, 133] width 77 height 31
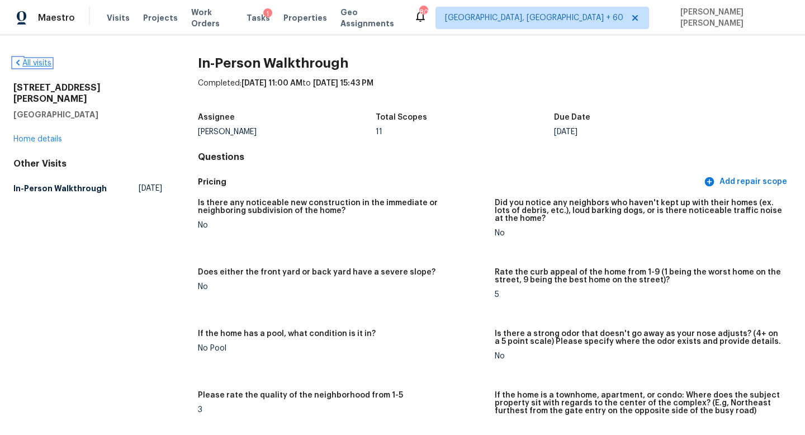
click at [51, 66] on link "All visits" at bounding box center [32, 63] width 38 height 8
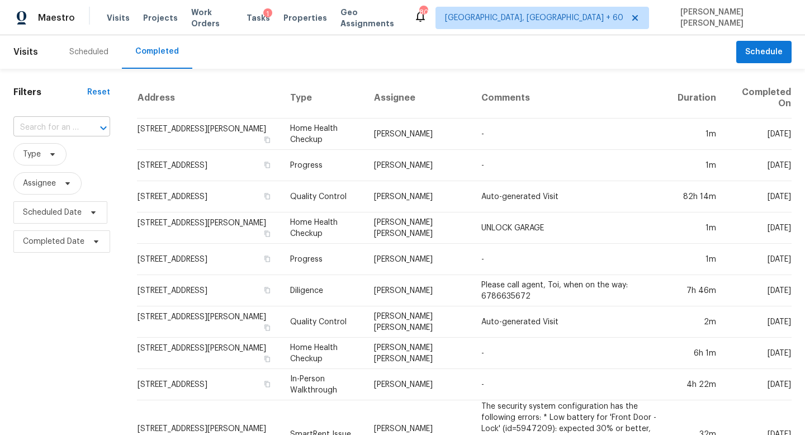
click at [66, 127] on input "text" at bounding box center [45, 127] width 65 height 17
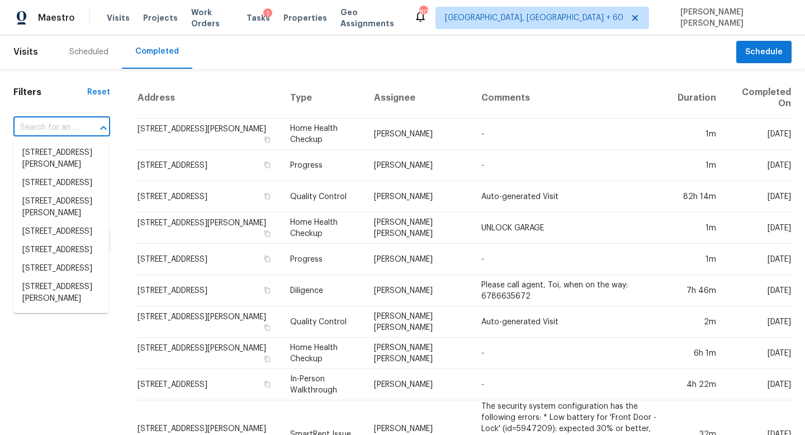
paste input "153 Farrow Pointe Ln, Columbia, SC 29203"
type input "153 Farrow Pointe Ln, Columbia, SC 29203"
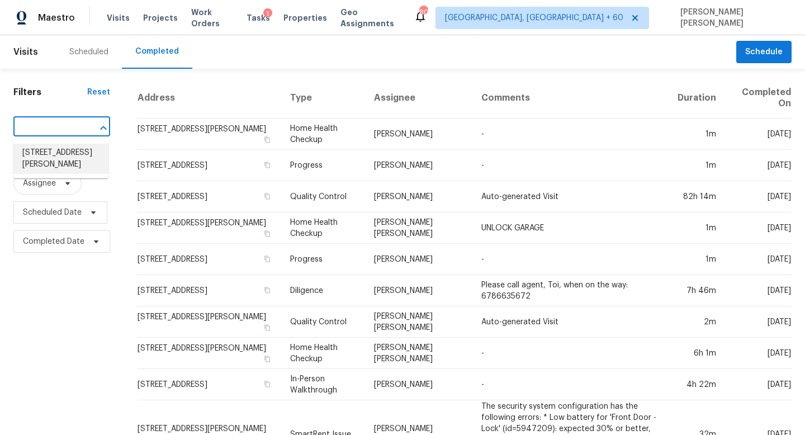
click at [91, 163] on li "153 Farrow Pointe Ln, Columbia, SC 29203" at bounding box center [60, 159] width 95 height 30
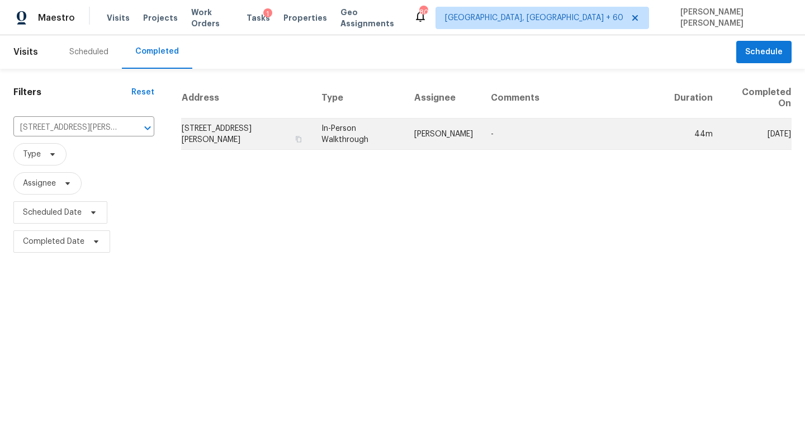
click at [360, 129] on td "In-Person Walkthrough" at bounding box center [358, 133] width 93 height 31
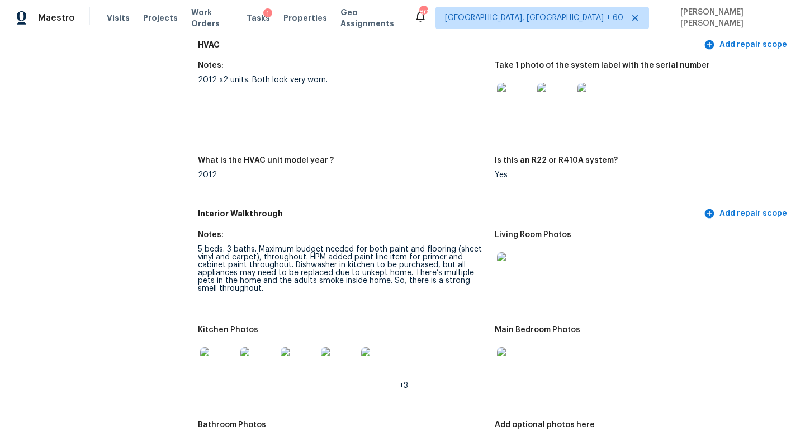
scroll to position [1265, 0]
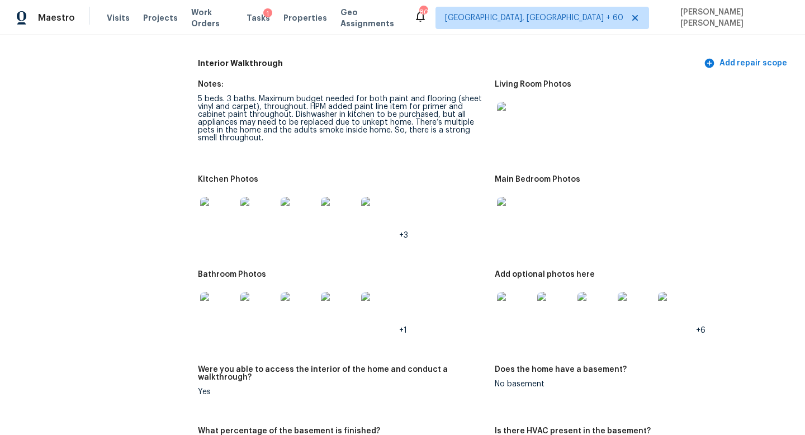
click at [231, 202] on img at bounding box center [218, 215] width 36 height 36
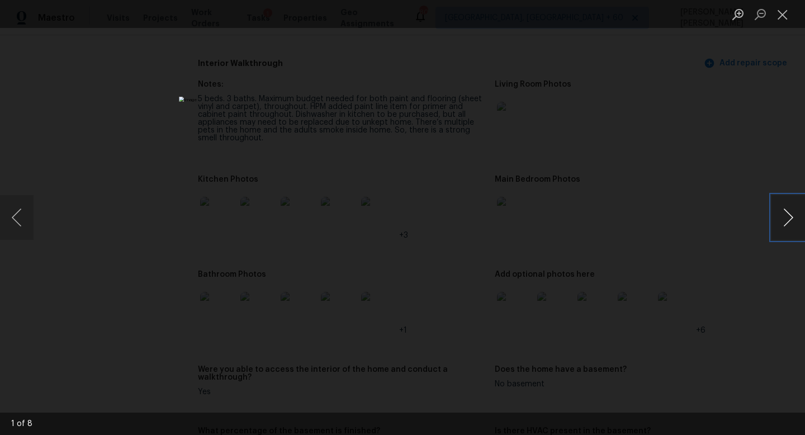
click at [786, 219] on button "Next image" at bounding box center [788, 217] width 34 height 45
click at [721, 152] on div "Lightbox" at bounding box center [402, 217] width 805 height 435
click at [790, 216] on button "Next image" at bounding box center [788, 217] width 34 height 45
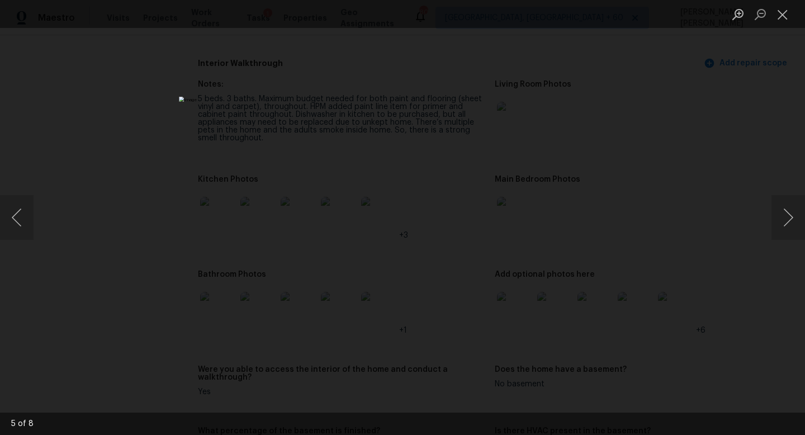
click at [730, 148] on div "Lightbox" at bounding box center [402, 217] width 805 height 435
click at [186, 112] on div "Lightbox" at bounding box center [402, 217] width 805 height 435
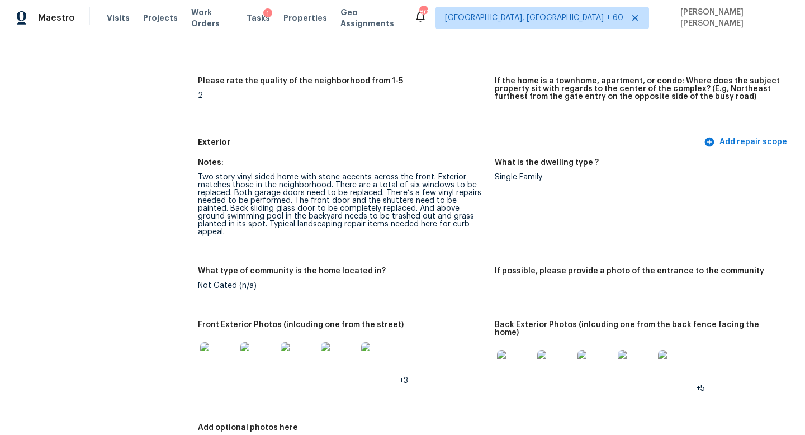
scroll to position [0, 0]
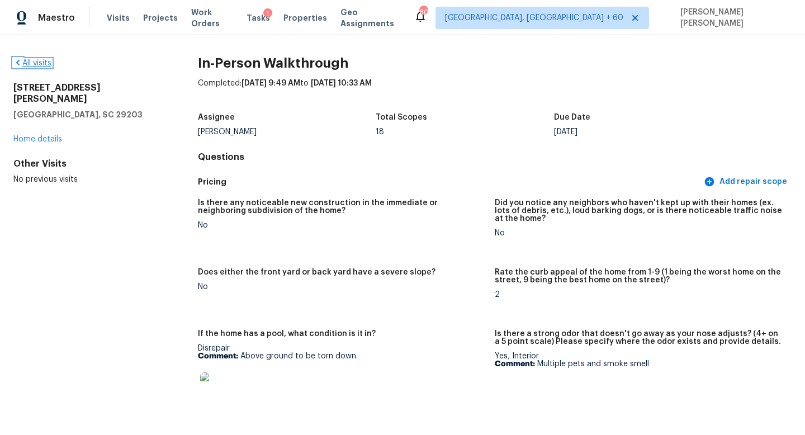
click at [33, 65] on link "All visits" at bounding box center [32, 63] width 38 height 8
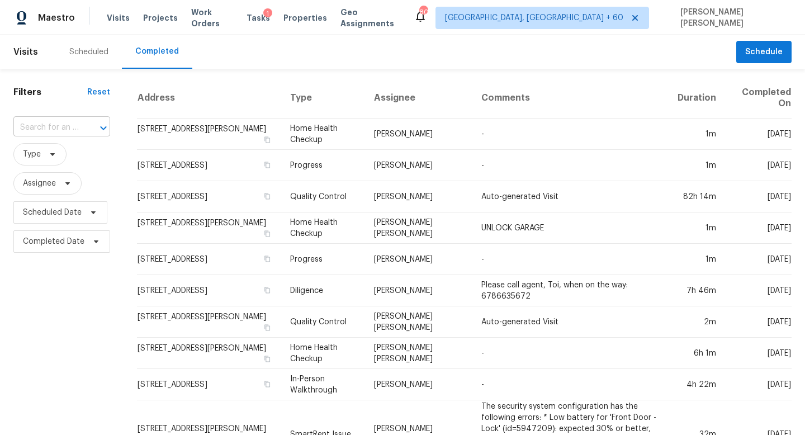
click at [60, 127] on input "text" at bounding box center [45, 127] width 65 height 17
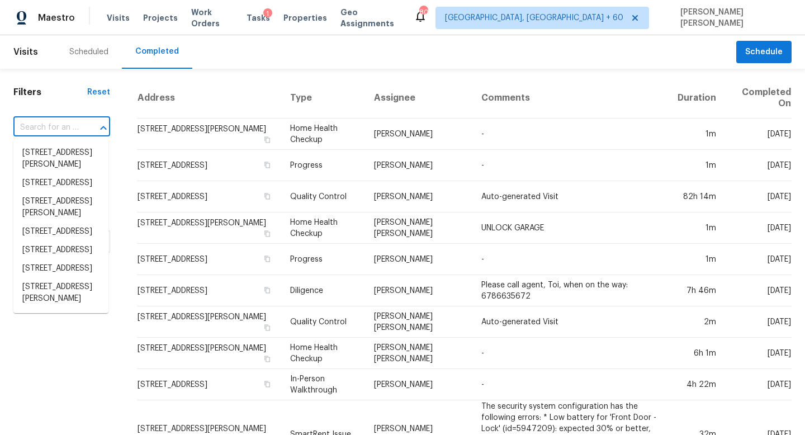
paste input "[STREET_ADDRESS]"
type input "[STREET_ADDRESS]"
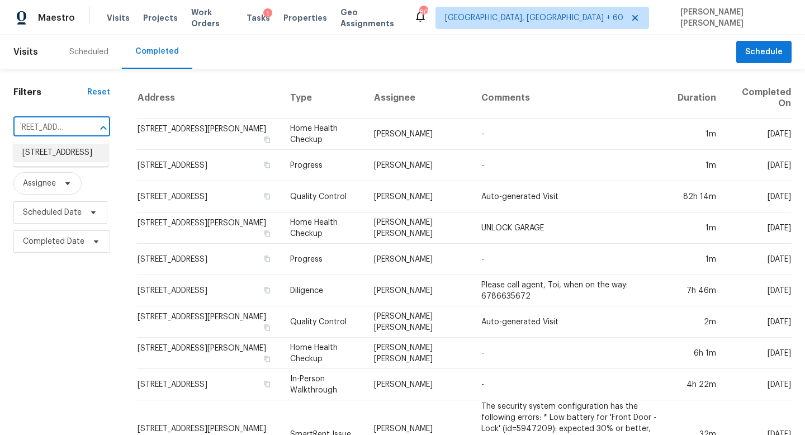
click at [67, 150] on li "[STREET_ADDRESS]" at bounding box center [60, 153] width 95 height 18
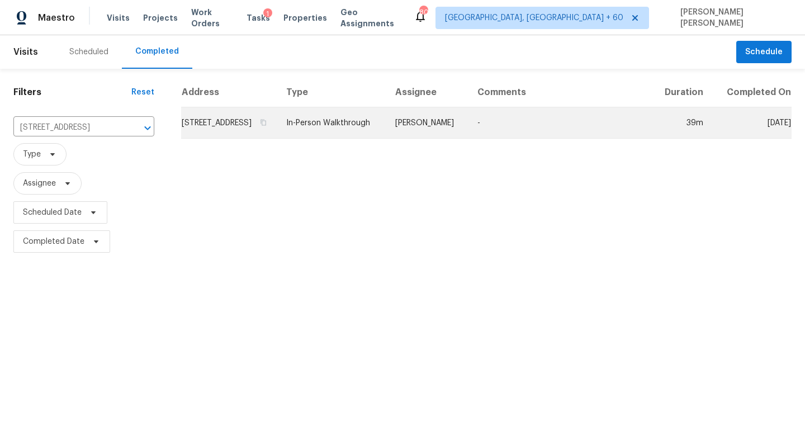
click at [378, 120] on td "In-Person Walkthrough" at bounding box center [331, 122] width 109 height 31
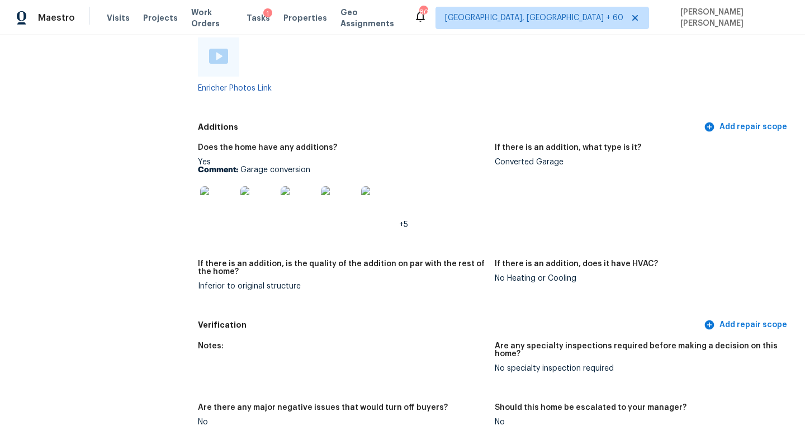
scroll to position [2175, 0]
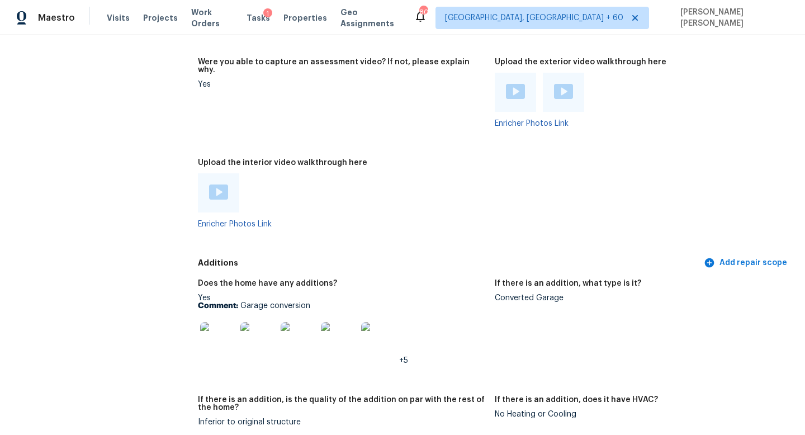
click at [232, 322] on img at bounding box center [218, 340] width 36 height 36
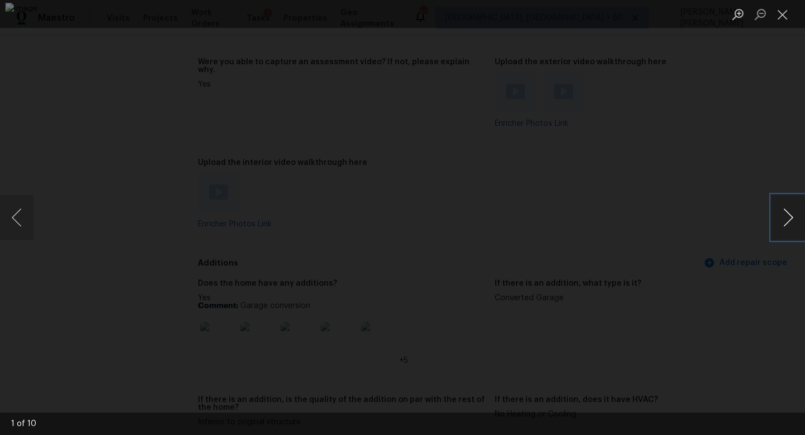
click at [797, 215] on button "Next image" at bounding box center [788, 217] width 34 height 45
click at [767, 161] on div "Lightbox" at bounding box center [402, 217] width 805 height 435
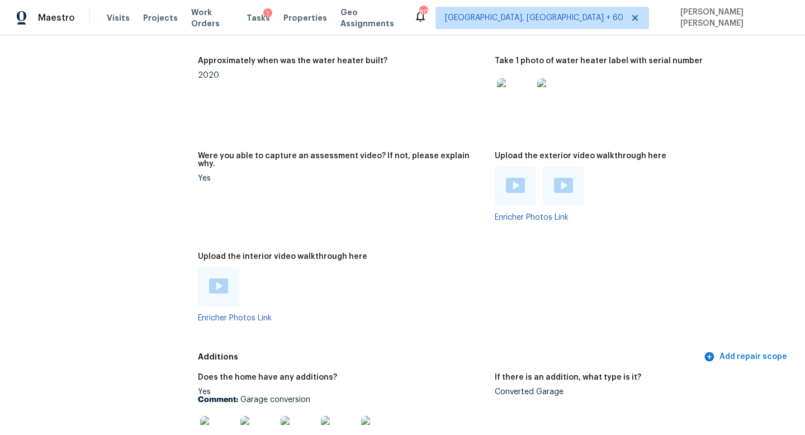
scroll to position [2121, 0]
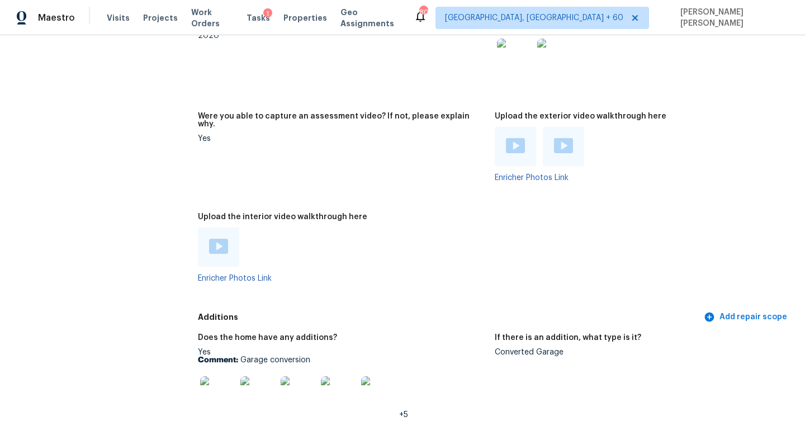
click at [218, 239] on img at bounding box center [218, 246] width 19 height 15
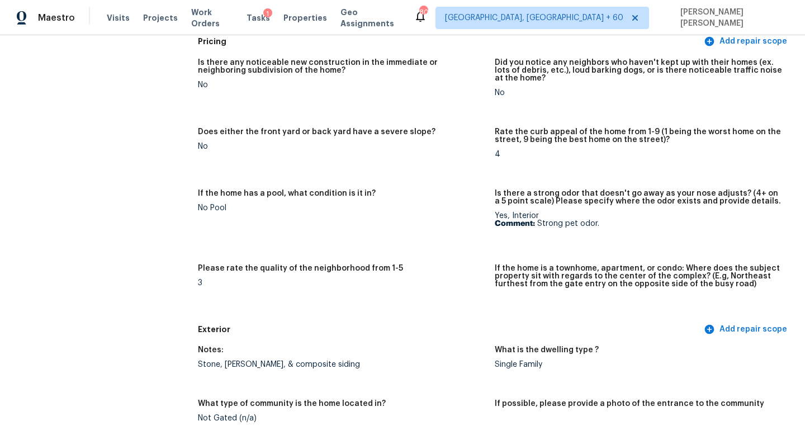
scroll to position [0, 0]
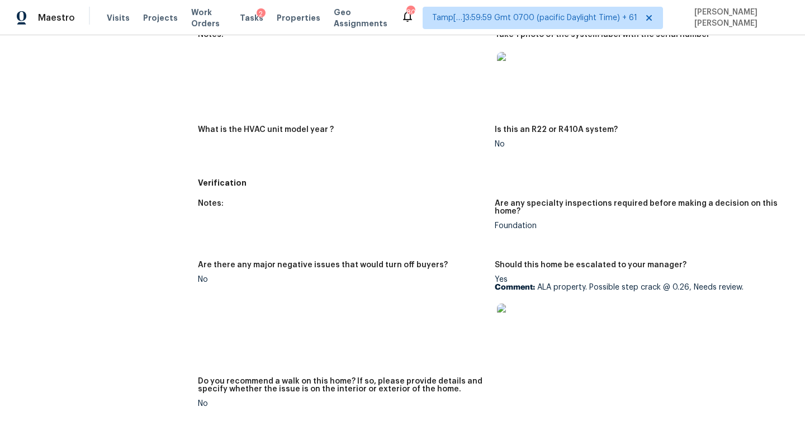
scroll to position [378, 0]
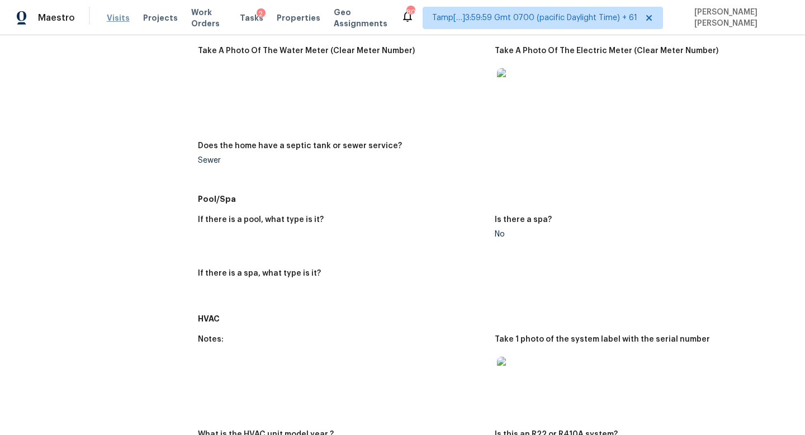
click at [120, 18] on span "Visits" at bounding box center [118, 17] width 23 height 11
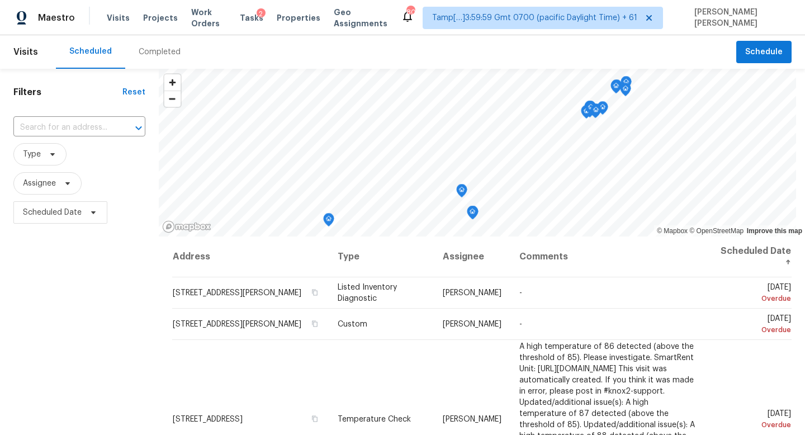
click at [144, 62] on div "Completed" at bounding box center [159, 52] width 69 height 34
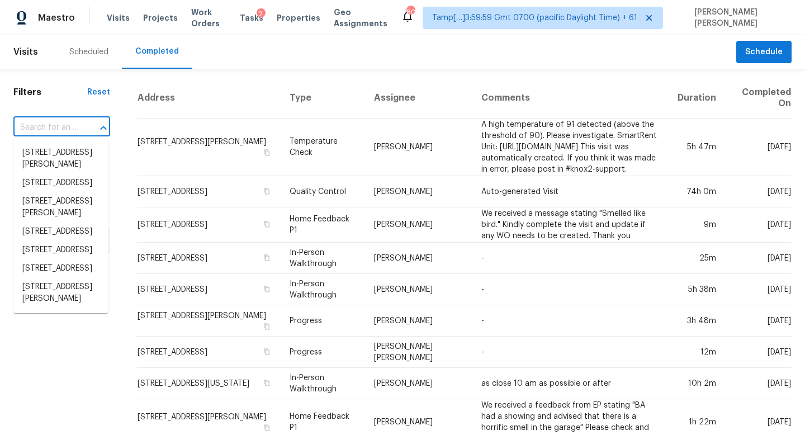
click at [68, 122] on input "text" at bounding box center [45, 127] width 65 height 17
paste input "[STREET_ADDRESS]"
type input "[STREET_ADDRESS]"
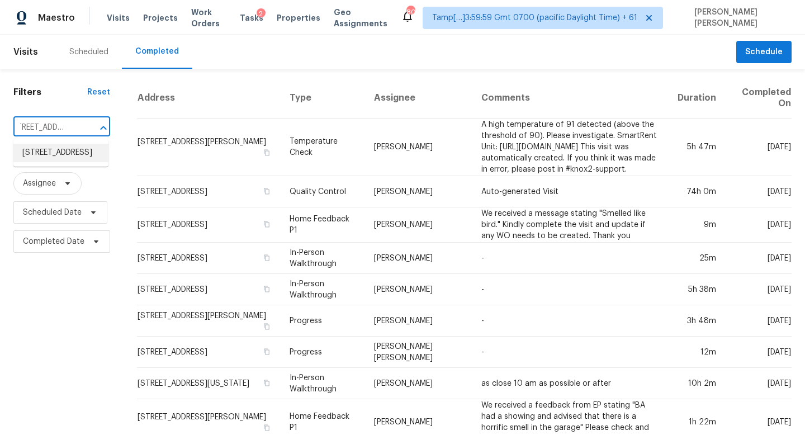
click at [71, 151] on li "[STREET_ADDRESS]" at bounding box center [60, 153] width 95 height 18
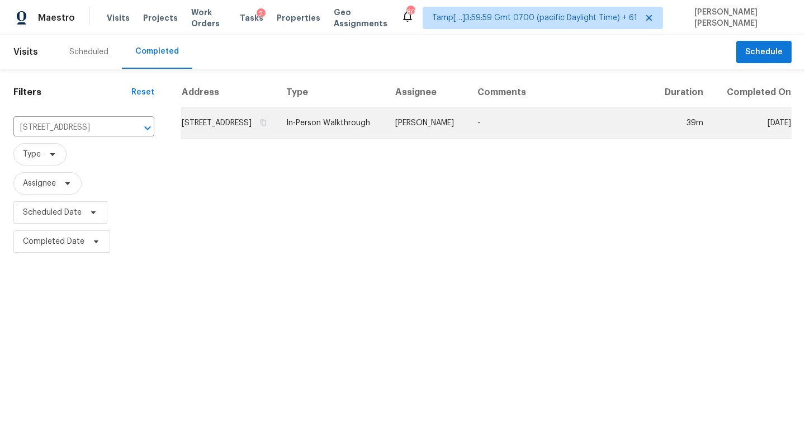
click at [386, 126] on td "In-Person Walkthrough" at bounding box center [331, 122] width 109 height 31
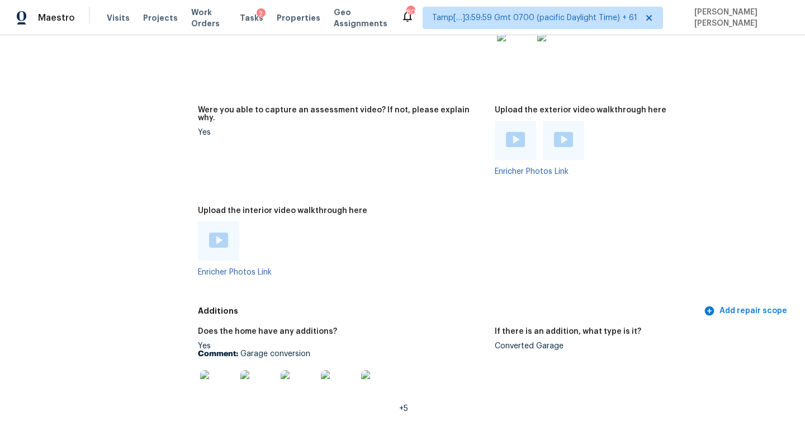
scroll to position [2122, 0]
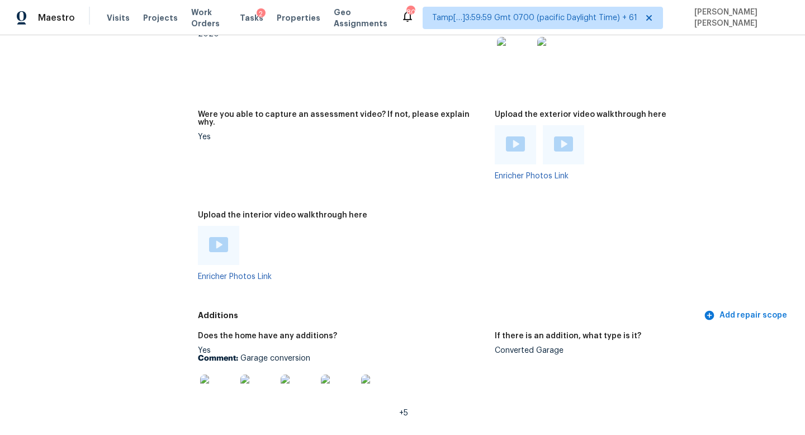
click at [215, 237] on img at bounding box center [218, 244] width 19 height 15
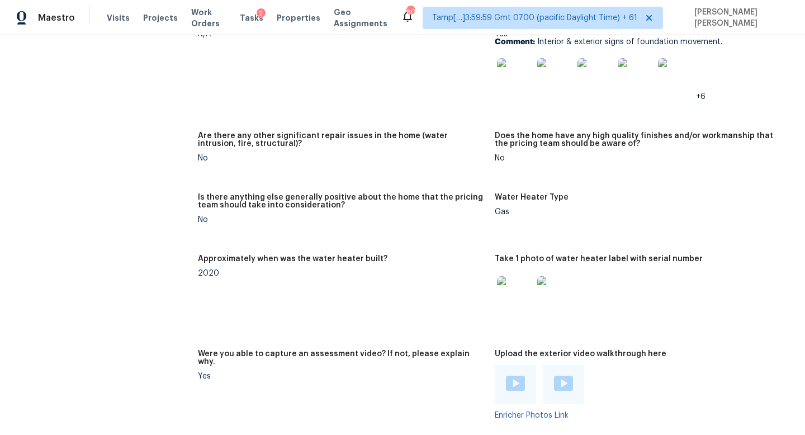
scroll to position [1863, 0]
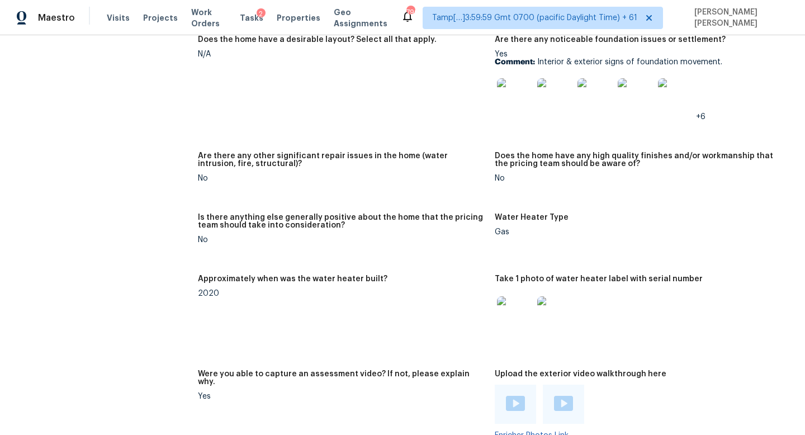
click at [120, 225] on div "All visits [STREET_ADDRESS] Home details Other Visits No previous visits" at bounding box center [87, 187] width 149 height 3987
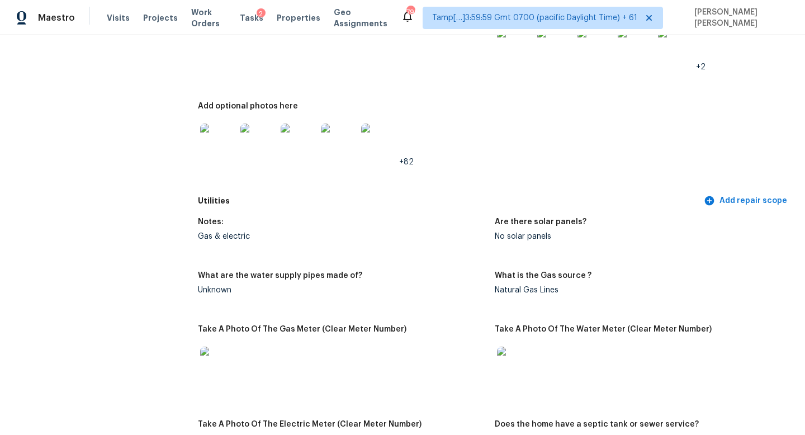
scroll to position [2187, 0]
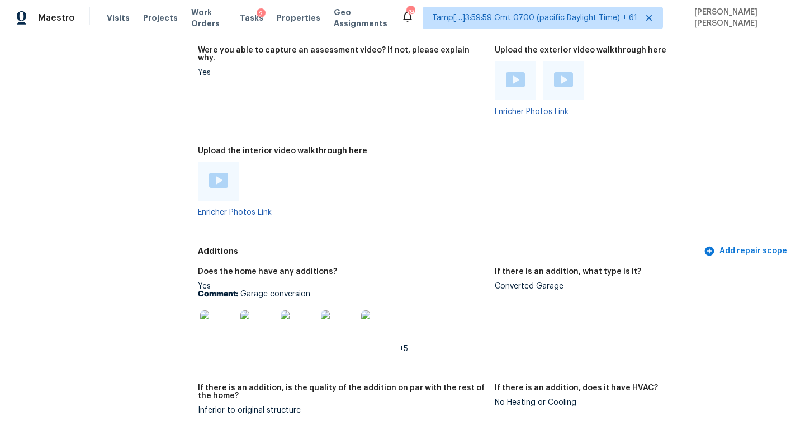
click at [530, 282] on div "Converted Garage" at bounding box center [639, 286] width 288 height 8
click at [205, 316] on img at bounding box center [218, 328] width 36 height 36
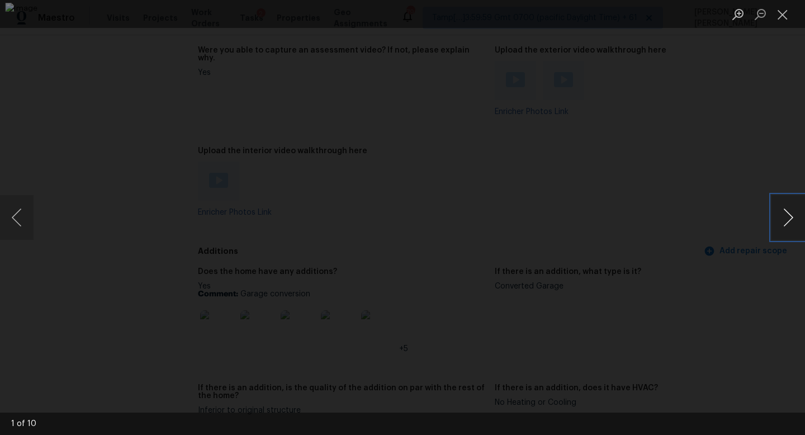
click at [787, 205] on button "Next image" at bounding box center [788, 217] width 34 height 45
click at [790, 210] on button "Next image" at bounding box center [788, 217] width 34 height 45
click at [42, 180] on div "Lightbox" at bounding box center [402, 217] width 805 height 435
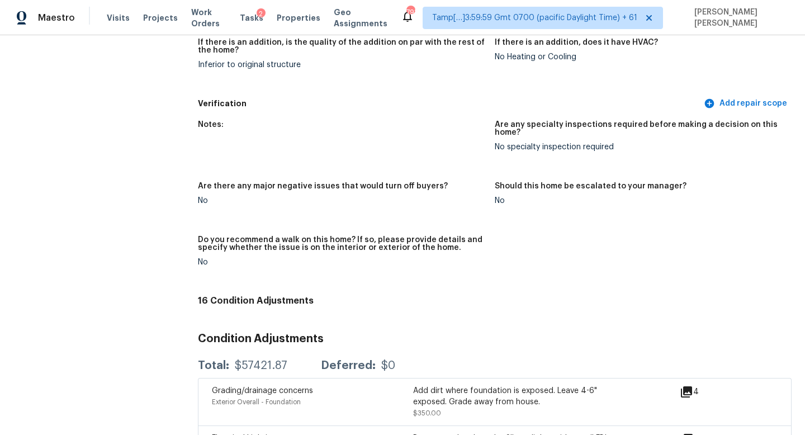
scroll to position [3588, 0]
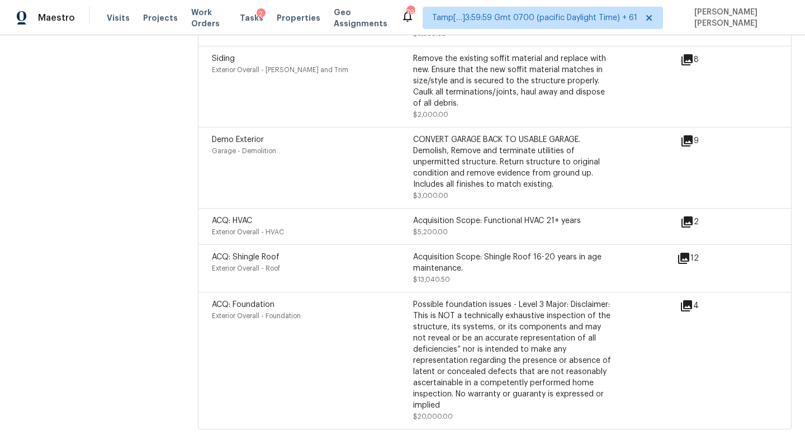
click at [686, 300] on icon at bounding box center [686, 305] width 11 height 11
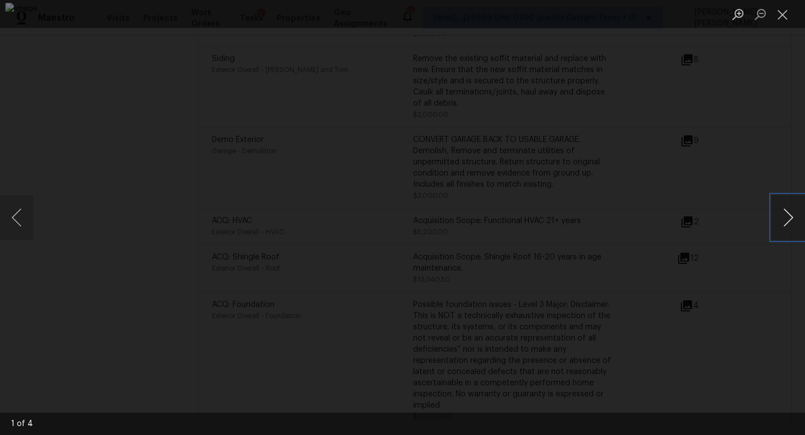
click at [799, 215] on button "Next image" at bounding box center [788, 217] width 34 height 45
click at [796, 213] on button "Next image" at bounding box center [788, 217] width 34 height 45
click at [792, 216] on button "Next image" at bounding box center [788, 217] width 34 height 45
click at [150, 129] on div "Lightbox" at bounding box center [402, 217] width 805 height 435
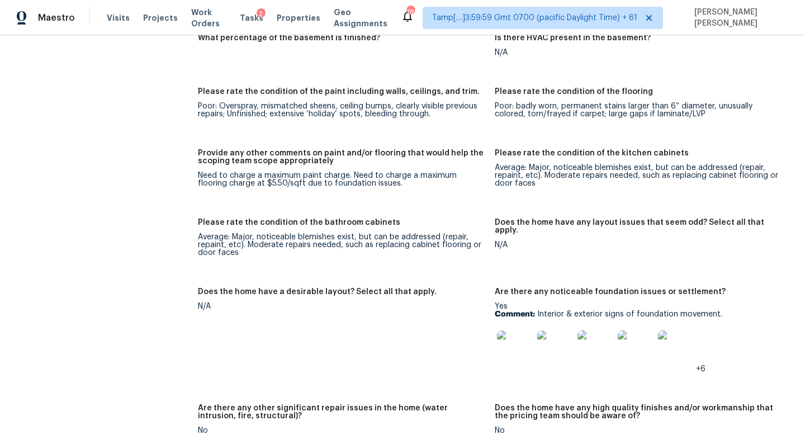
scroll to position [1612, 0]
click at [508, 330] on img at bounding box center [515, 348] width 36 height 36
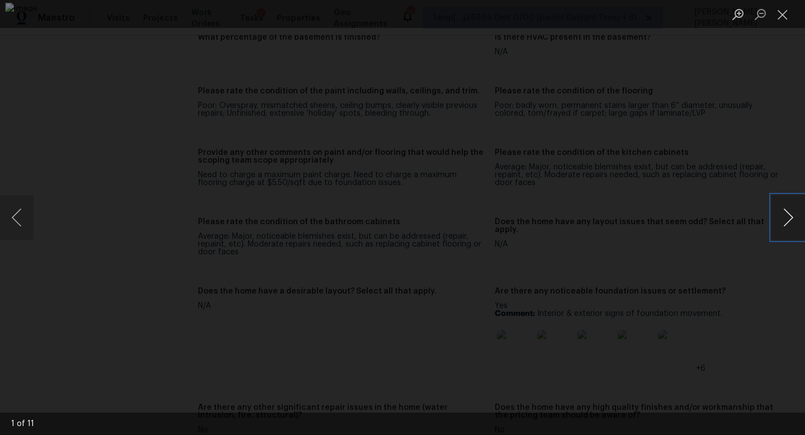
click at [789, 211] on button "Next image" at bounding box center [788, 217] width 34 height 45
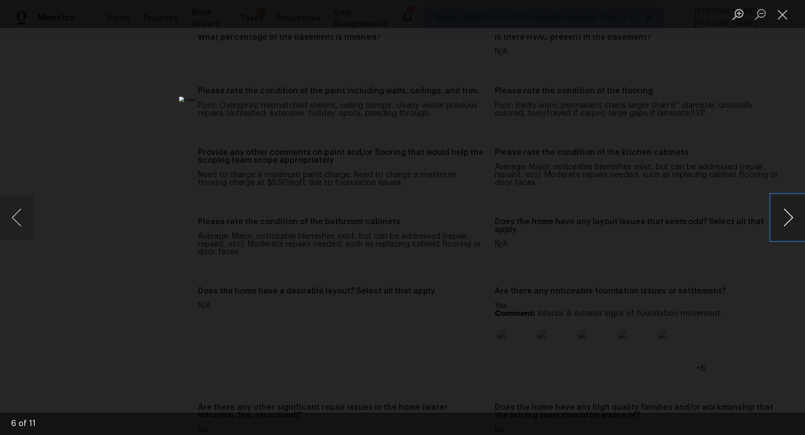
click at [789, 211] on button "Next image" at bounding box center [788, 217] width 34 height 45
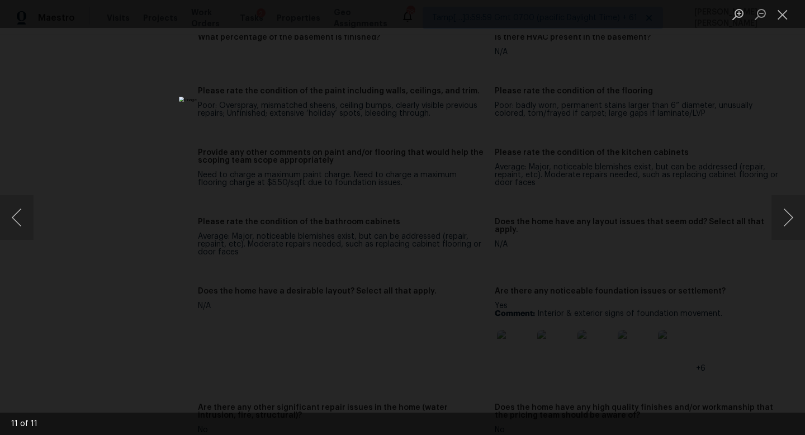
click at [767, 125] on div "Lightbox" at bounding box center [402, 217] width 805 height 435
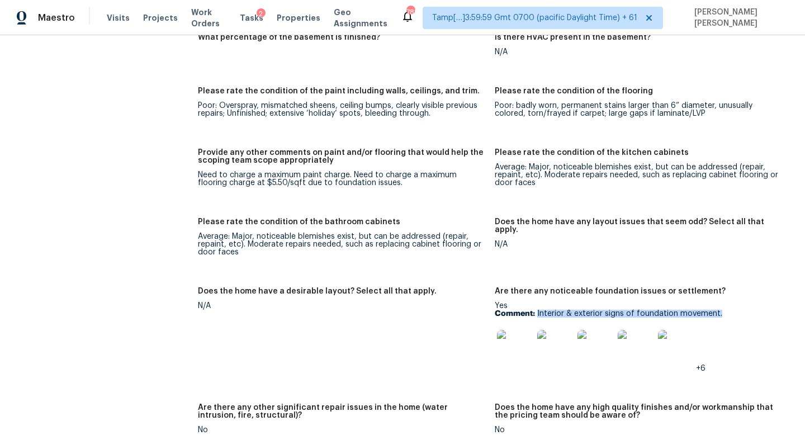
drag, startPoint x: 536, startPoint y: 299, endPoint x: 739, endPoint y: 298, distance: 202.9
click at [739, 310] on p "Comment: Interior & exterior signs of foundation movement." at bounding box center [639, 314] width 288 height 8
copy p "Interior & exterior signs of foundation movement."
click at [257, 232] on div "Average: Major, noticeable blemishes exist, but can be addressed (repair, repai…" at bounding box center [342, 243] width 288 height 23
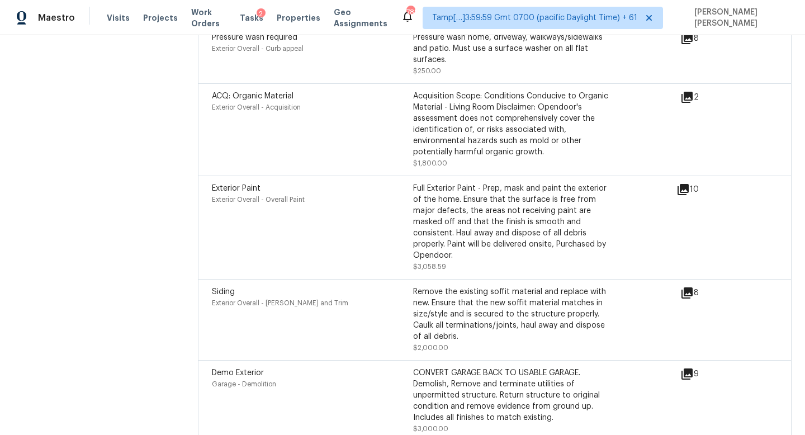
scroll to position [3352, 0]
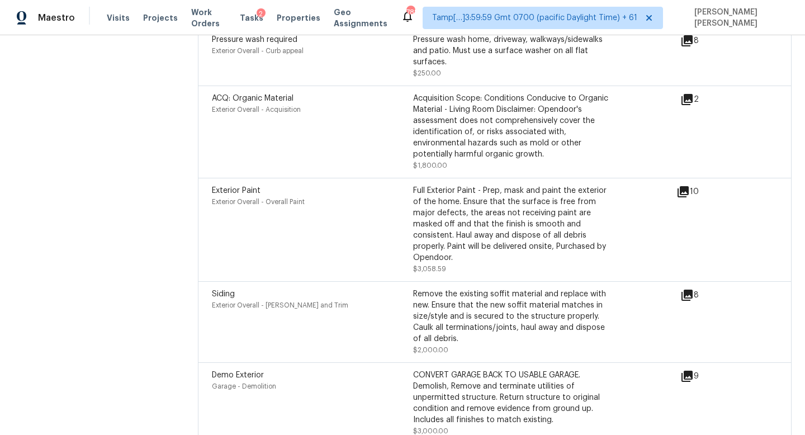
click at [692, 94] on icon at bounding box center [686, 99] width 11 height 11
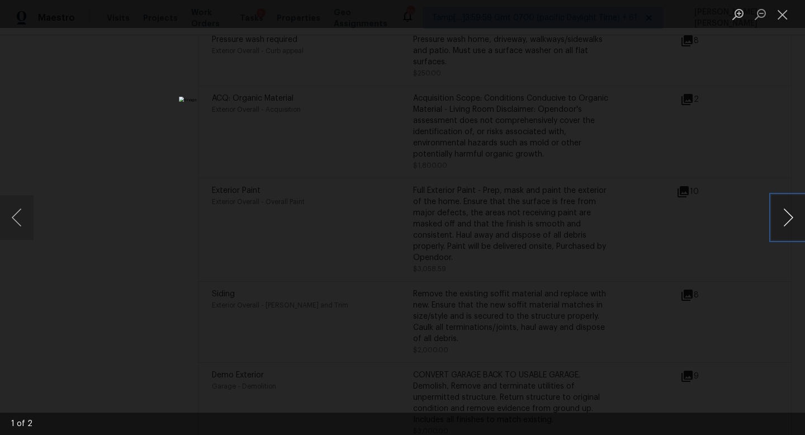
click at [795, 218] on button "Next image" at bounding box center [788, 217] width 34 height 45
click at [757, 167] on div "Lightbox" at bounding box center [402, 217] width 805 height 435
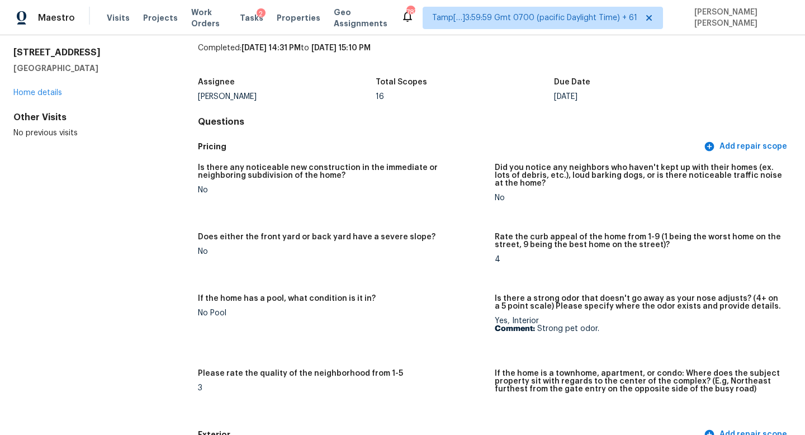
scroll to position [0, 0]
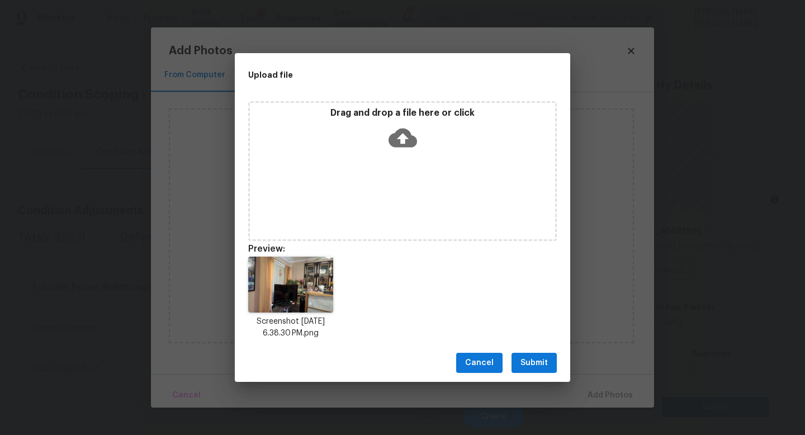
scroll to position [190, 0]
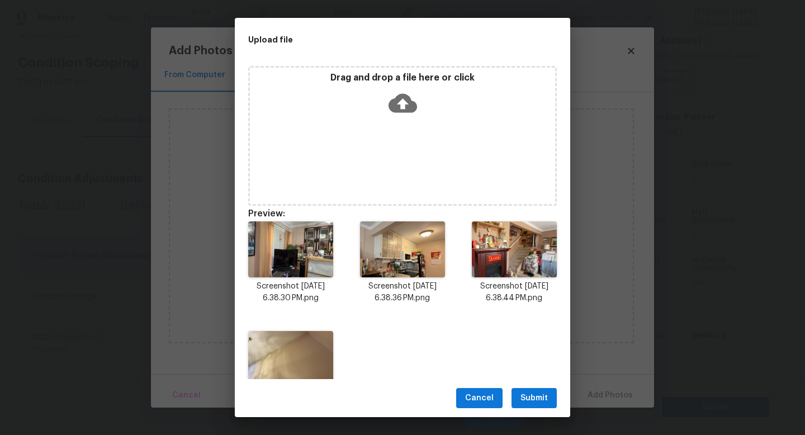
click at [534, 400] on span "Submit" at bounding box center [533, 398] width 27 height 14
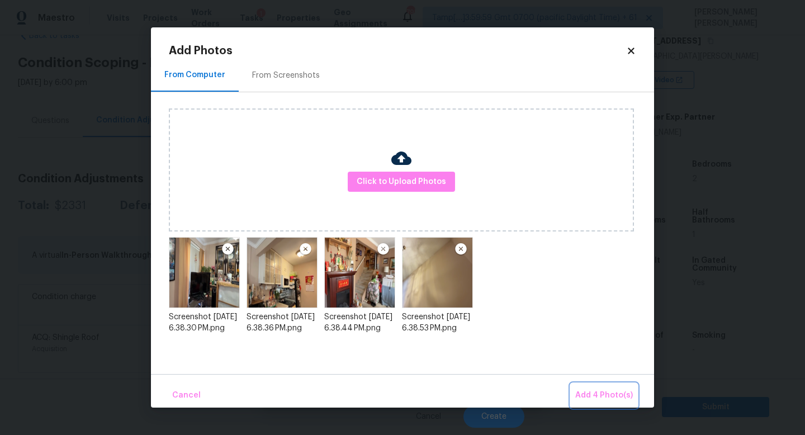
click at [588, 393] on span "Add 4 Photo(s)" at bounding box center [604, 395] width 58 height 14
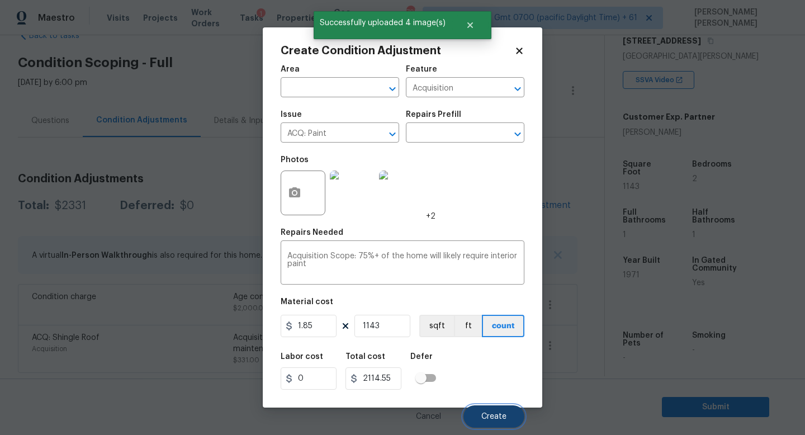
click at [501, 407] on button "Create" at bounding box center [493, 416] width 61 height 22
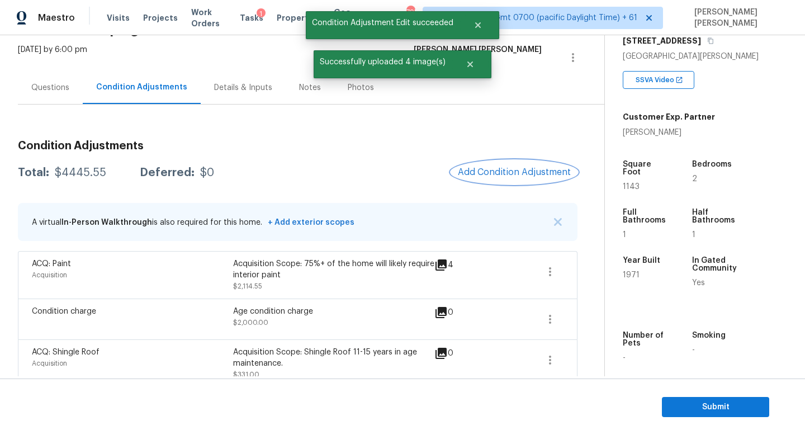
scroll to position [69, 0]
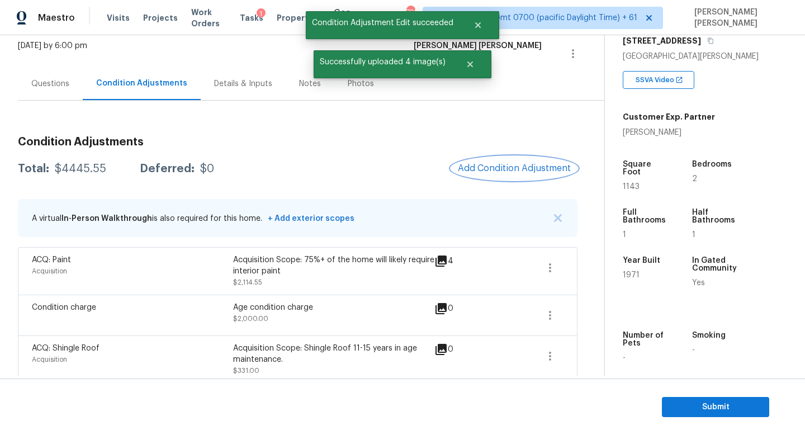
click at [510, 173] on button "Add Condition Adjustment" at bounding box center [514, 167] width 126 height 23
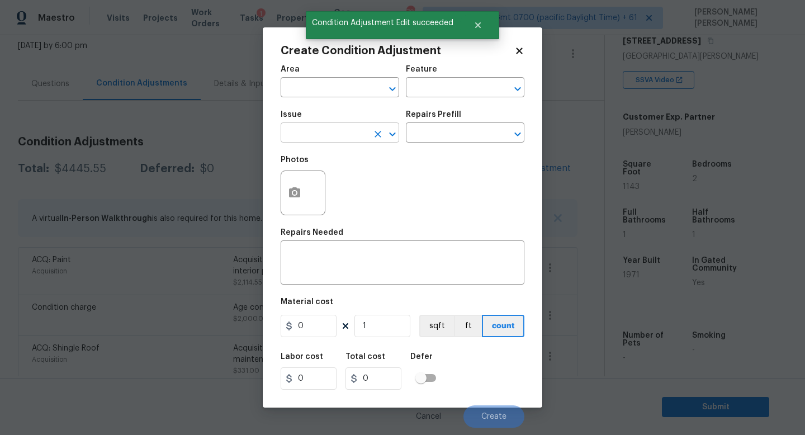
click at [325, 141] on input "text" at bounding box center [324, 133] width 87 height 17
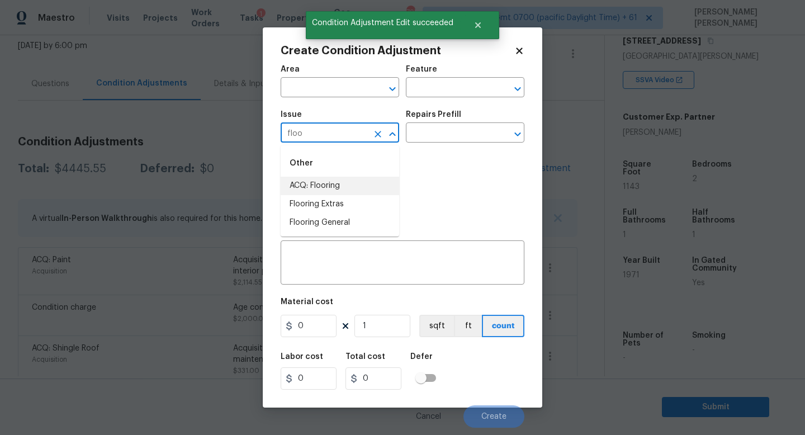
click at [348, 184] on li "ACQ: Flooring" at bounding box center [340, 186] width 118 height 18
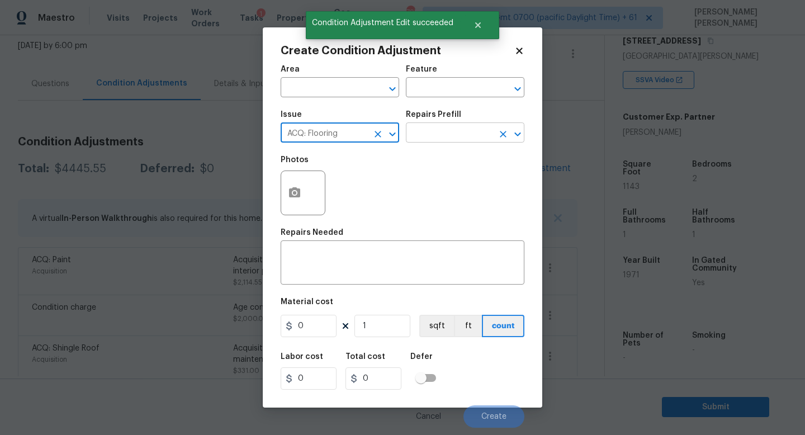
type input "ACQ: Flooring"
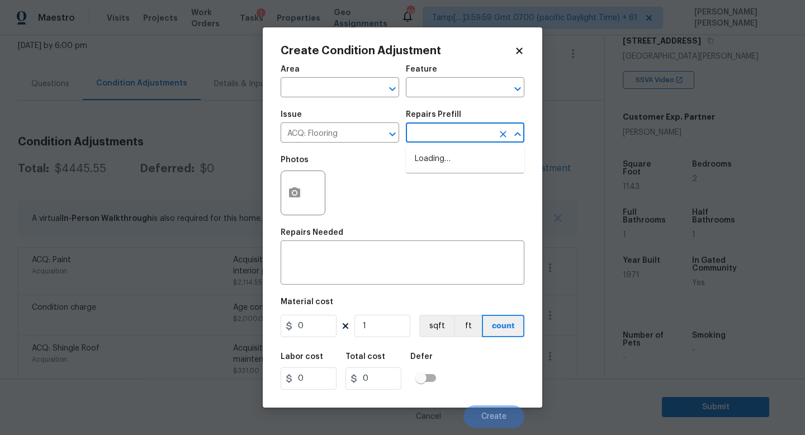
click at [429, 130] on input "text" at bounding box center [449, 133] width 87 height 17
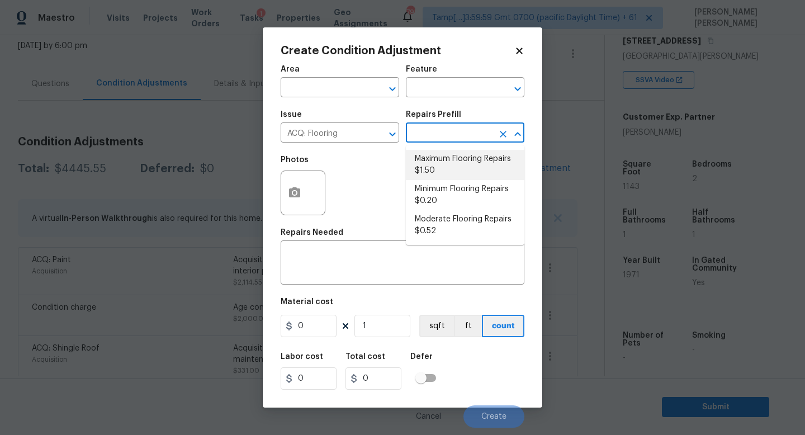
click at [457, 177] on li "Maximum Flooring Repairs $1.50" at bounding box center [465, 165] width 118 height 30
type input "Acquisition"
type textarea "Acquisition Scope: Maximum flooring repairs"
type input "1.5"
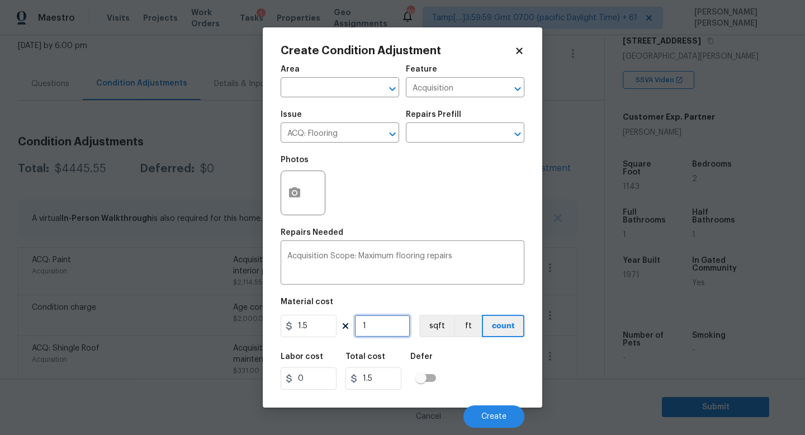
click at [391, 329] on input "1" at bounding box center [382, 326] width 56 height 22
type input "0"
type input "1"
type input "1.5"
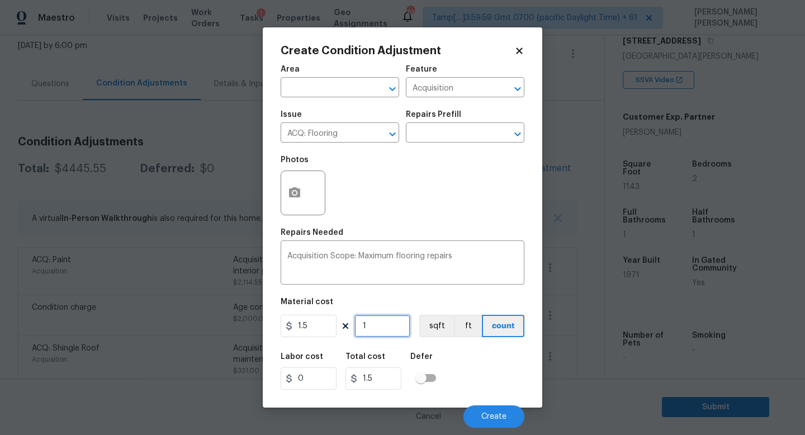
type input "11"
type input "16.5"
type input "113"
type input "169.5"
type input "11"
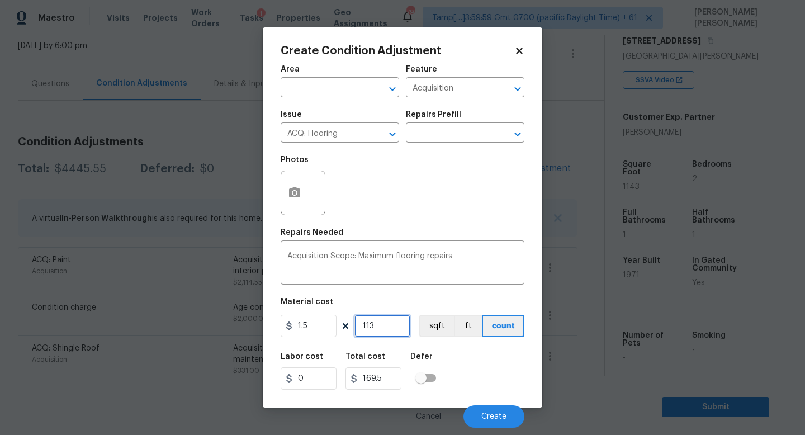
type input "16.5"
type input "114"
type input "171"
type input "1143"
type input "1714.5"
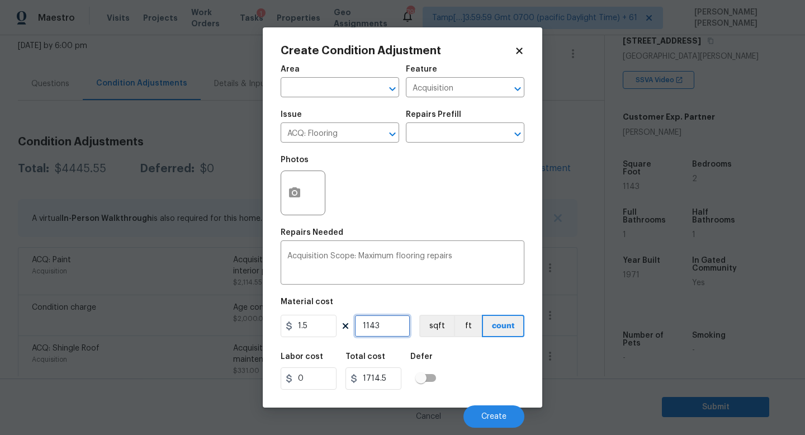
type input "1143"
click at [316, 205] on div at bounding box center [303, 192] width 45 height 45
click at [297, 188] on icon "button" at bounding box center [294, 192] width 13 height 13
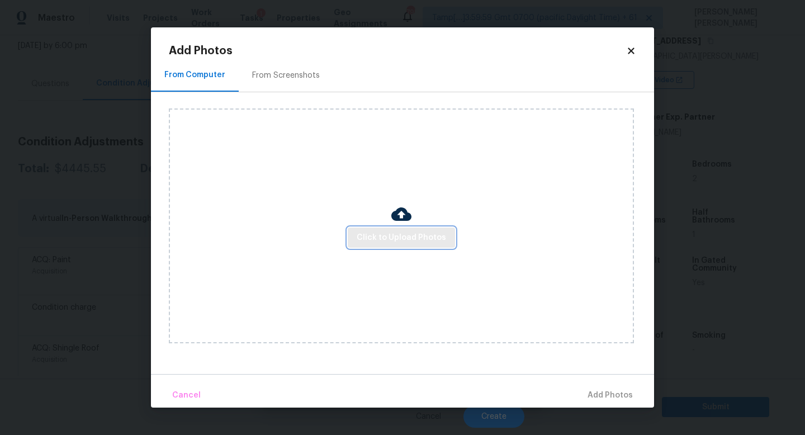
click at [380, 232] on span "Click to Upload Photos" at bounding box center [401, 238] width 89 height 14
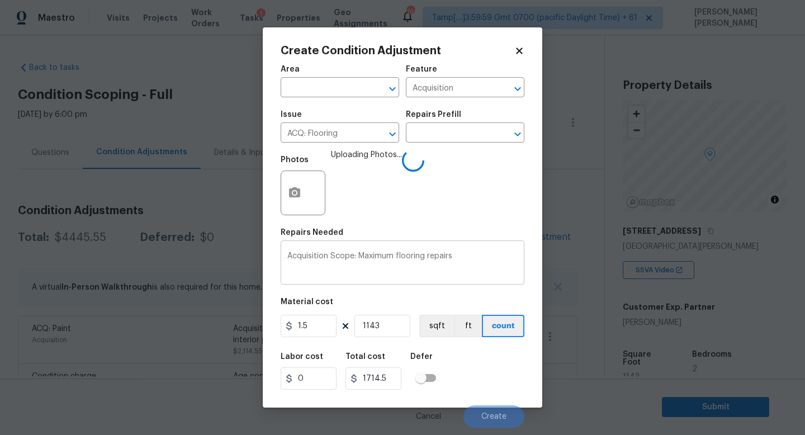
scroll to position [190, 0]
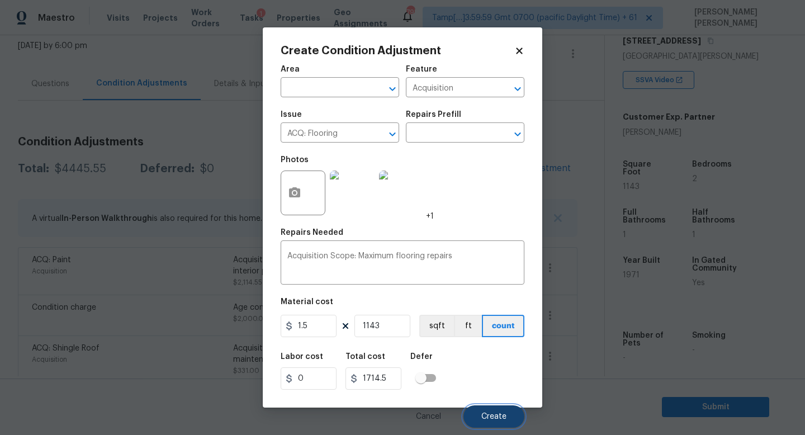
click at [495, 419] on span "Create" at bounding box center [493, 416] width 25 height 8
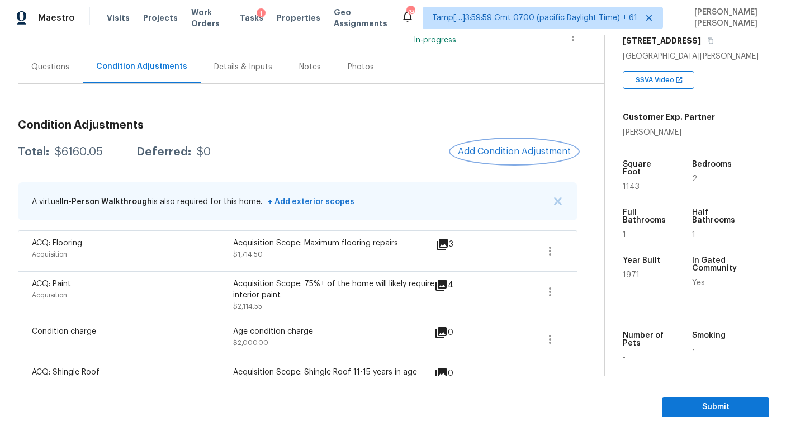
scroll to position [46, 0]
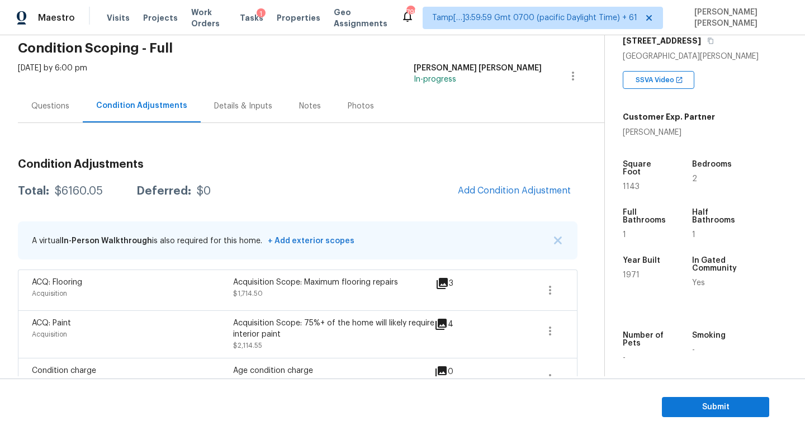
click at [42, 121] on div "Questions" at bounding box center [50, 105] width 65 height 33
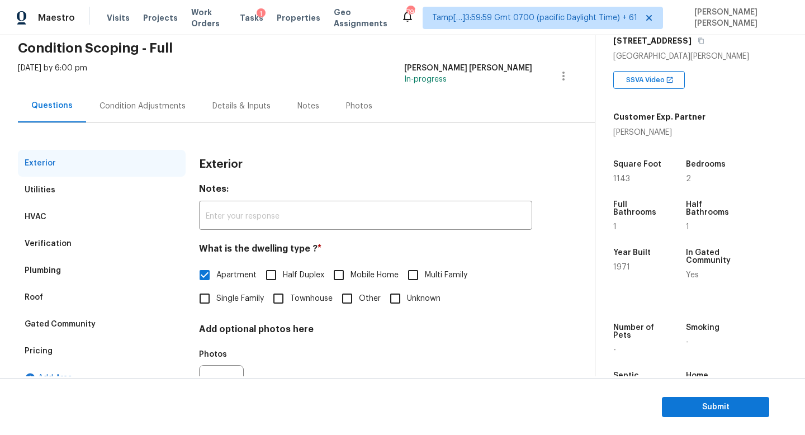
scroll to position [103, 0]
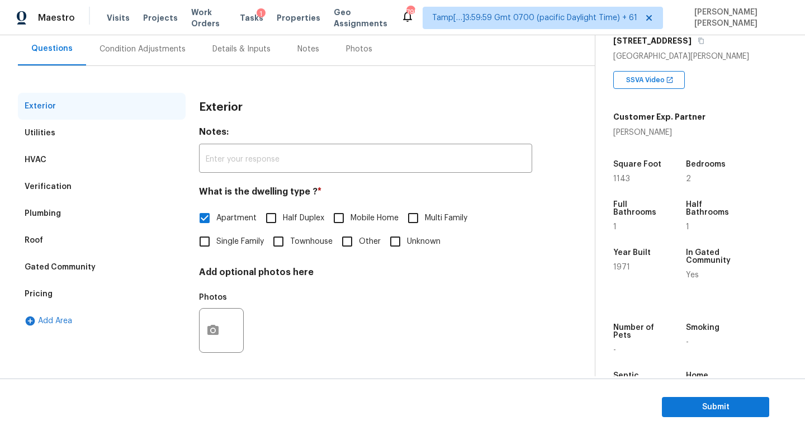
click at [91, 191] on div "Verification" at bounding box center [102, 186] width 168 height 27
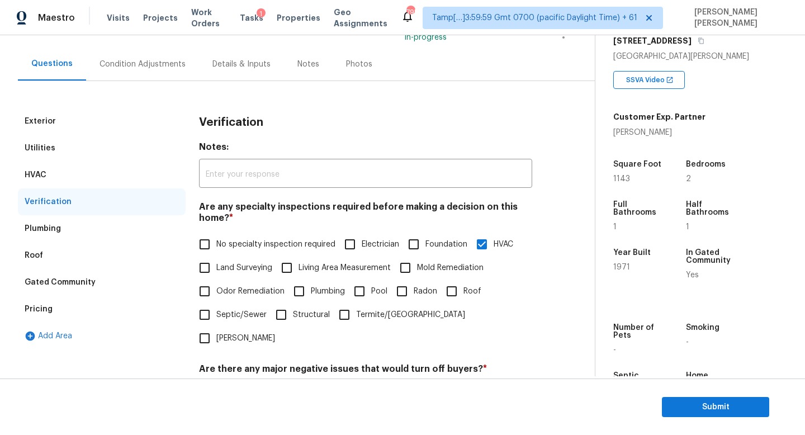
scroll to position [0, 0]
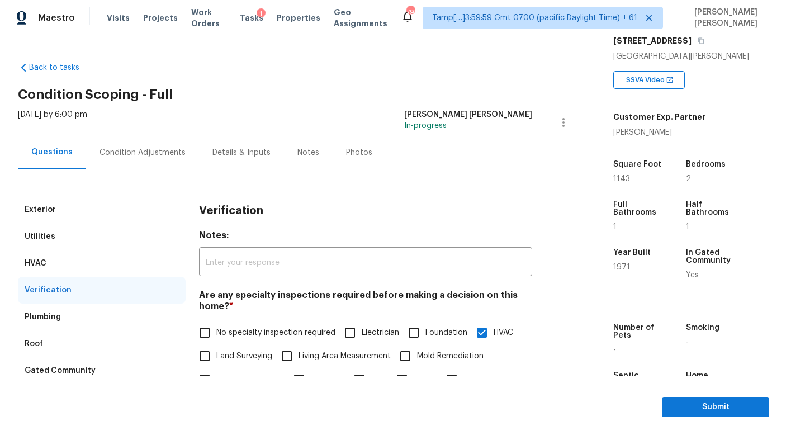
click at [110, 151] on div "Condition Adjustments" at bounding box center [142, 152] width 86 height 11
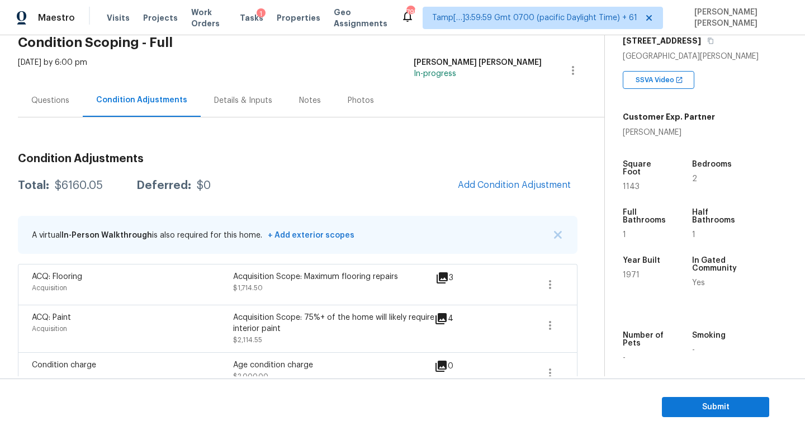
scroll to position [121, 0]
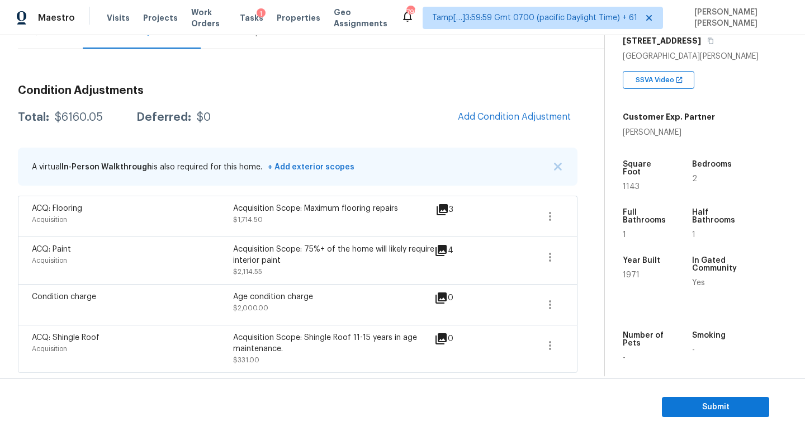
click at [510, 94] on h3 "Condition Adjustments" at bounding box center [297, 90] width 559 height 11
click at [499, 114] on span "Add Condition Adjustment" at bounding box center [514, 117] width 113 height 10
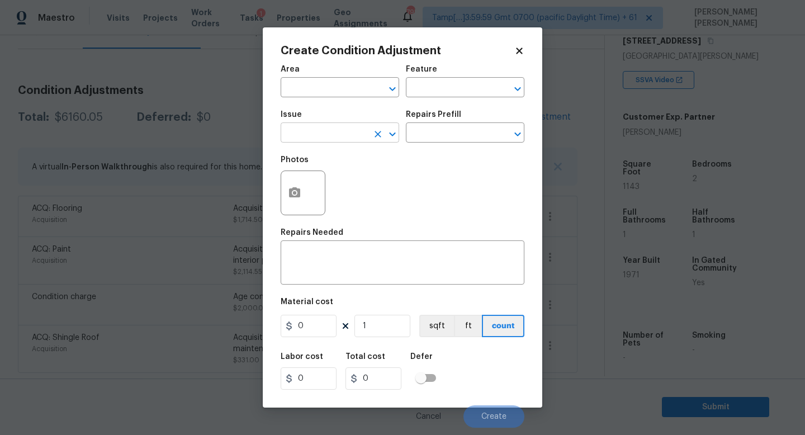
click at [312, 139] on input "text" at bounding box center [324, 133] width 87 height 17
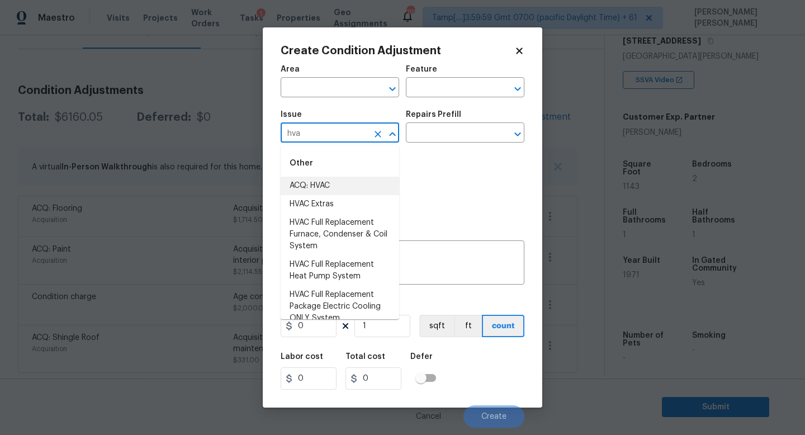
click at [319, 184] on li "ACQ: HVAC" at bounding box center [340, 186] width 118 height 18
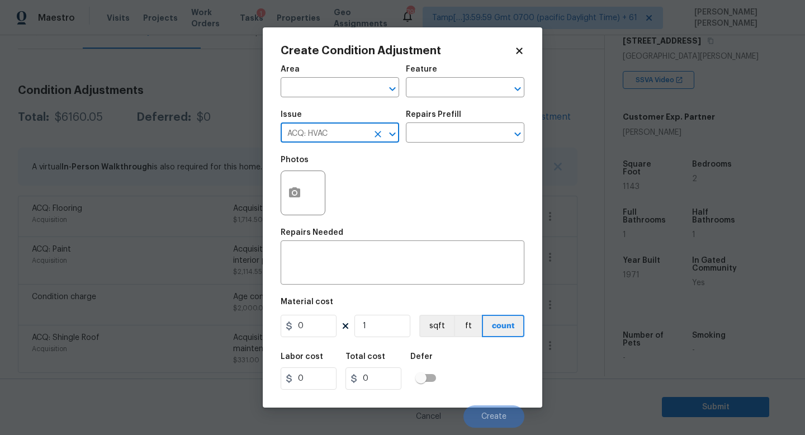
type input "ACQ: HVAC"
click at [418, 146] on div "Issue ACQ: HVAC ​ Repairs Prefill ​" at bounding box center [403, 126] width 244 height 45
click at [433, 136] on input "text" at bounding box center [449, 133] width 87 height 17
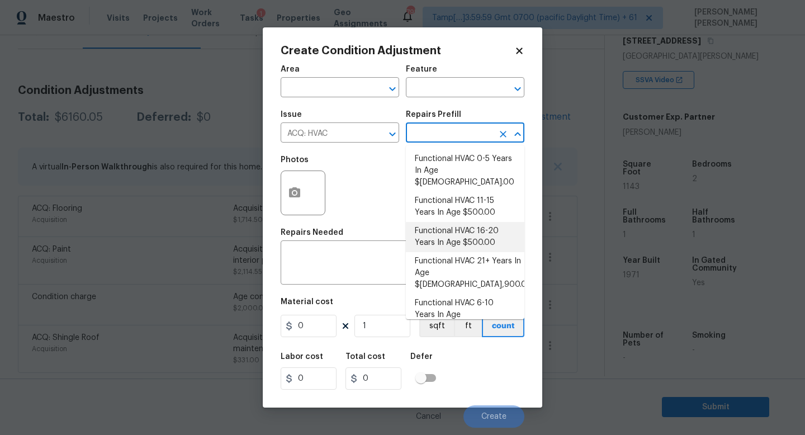
scroll to position [70, 0]
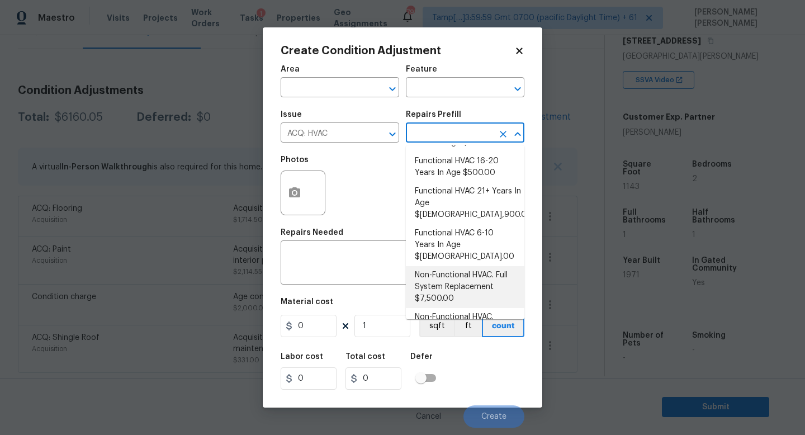
click at [478, 266] on li "Non-Functional HVAC. Full System Replacement $7,500.00" at bounding box center [465, 287] width 118 height 42
type input "Acquisition"
type textarea "Acquisition Scope: Full System Replacement"
type input "7500"
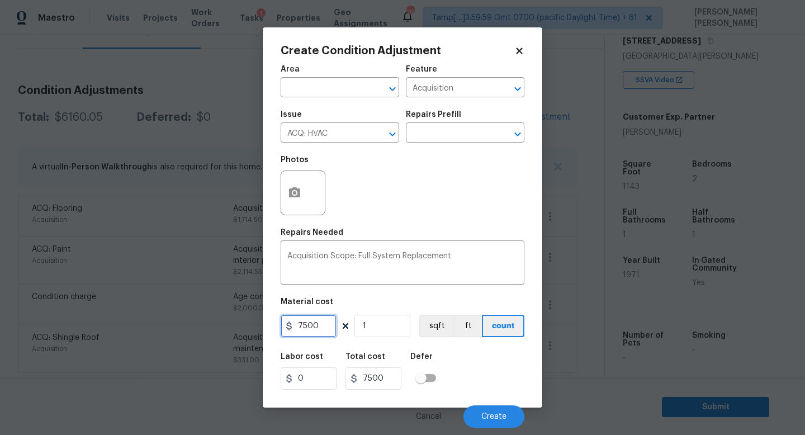
drag, startPoint x: 329, startPoint y: 330, endPoint x: 49, endPoint y: 316, distance: 280.9
click at [49, 316] on div "Create Condition Adjustment Area ​ Feature Acquisition ​ Issue ACQ: HVAC ​ Repa…" at bounding box center [402, 217] width 805 height 435
type input "5715"
click at [295, 192] on circle "button" at bounding box center [294, 192] width 3 height 3
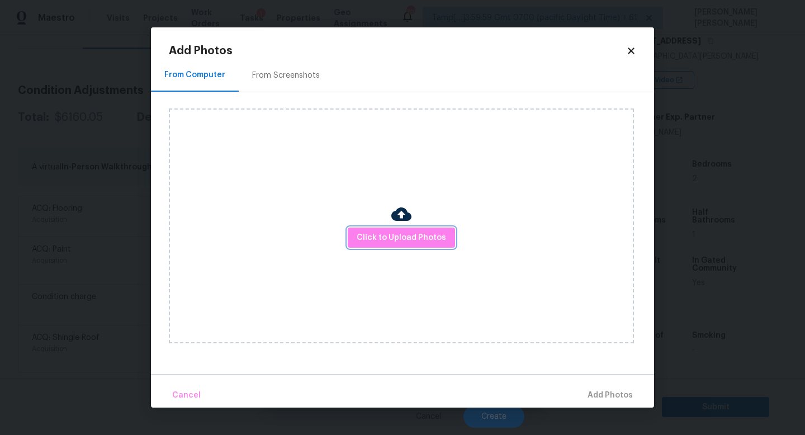
drag, startPoint x: 416, startPoint y: 230, endPoint x: 549, endPoint y: 133, distance: 164.8
click at [548, 133] on div "Click to Upload Photos" at bounding box center [401, 225] width 465 height 235
click at [629, 50] on icon at bounding box center [631, 51] width 10 height 10
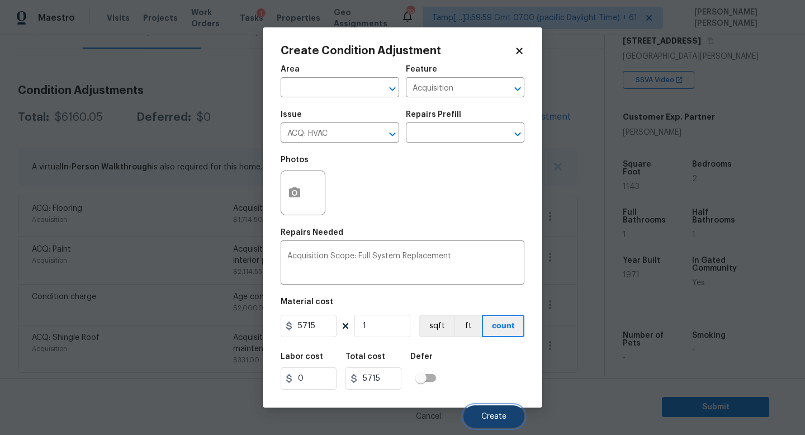
click at [498, 411] on button "Create" at bounding box center [493, 416] width 61 height 22
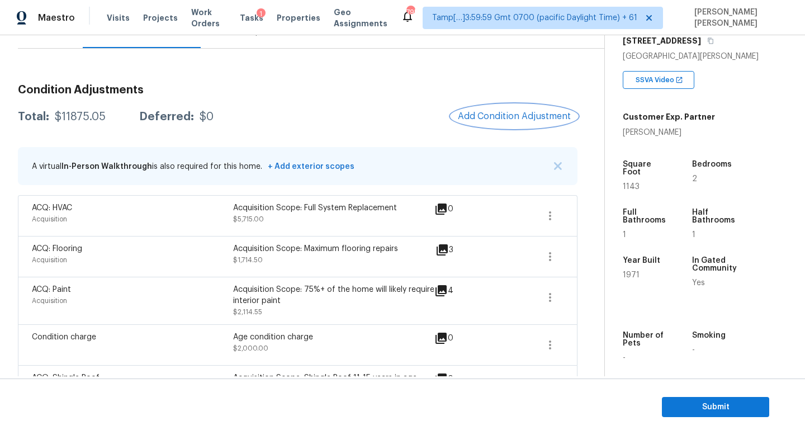
scroll to position [10, 0]
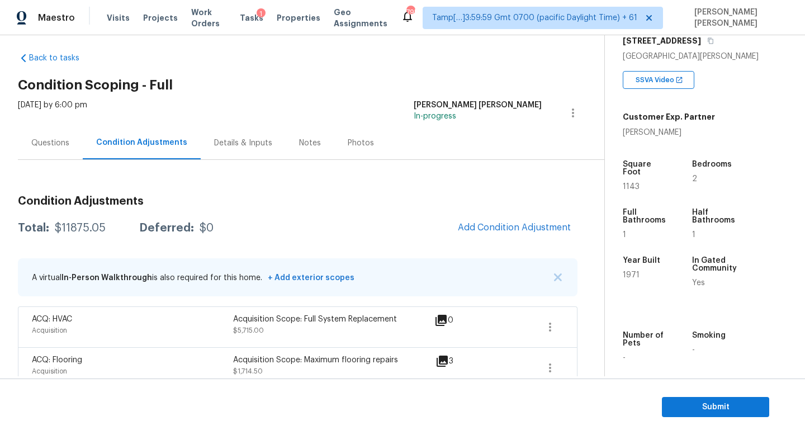
click at [50, 128] on div "Questions" at bounding box center [50, 142] width 65 height 33
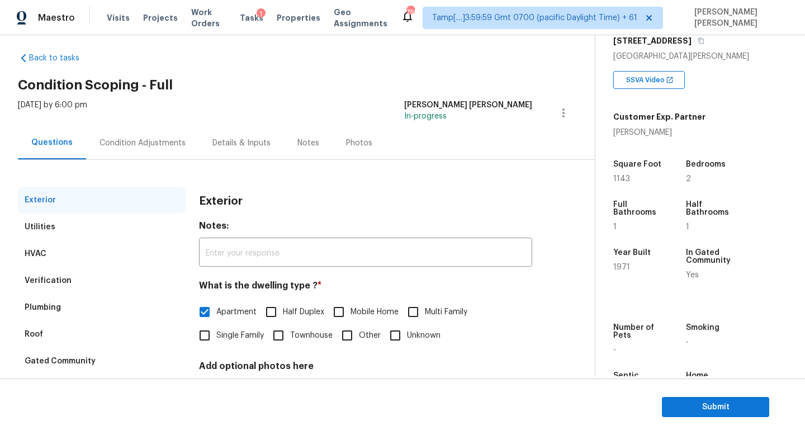
scroll to position [103, 0]
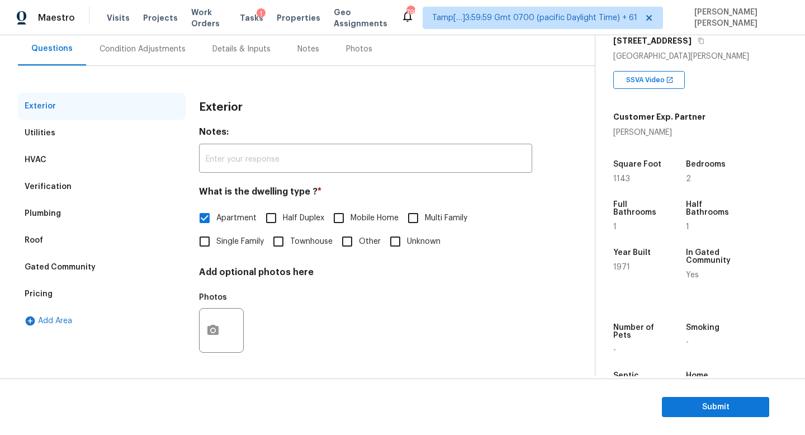
click at [67, 182] on div "Verification" at bounding box center [48, 186] width 47 height 11
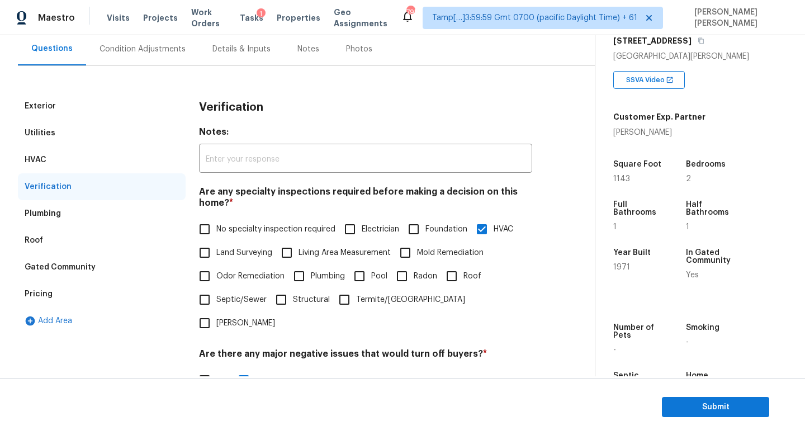
scroll to position [344, 0]
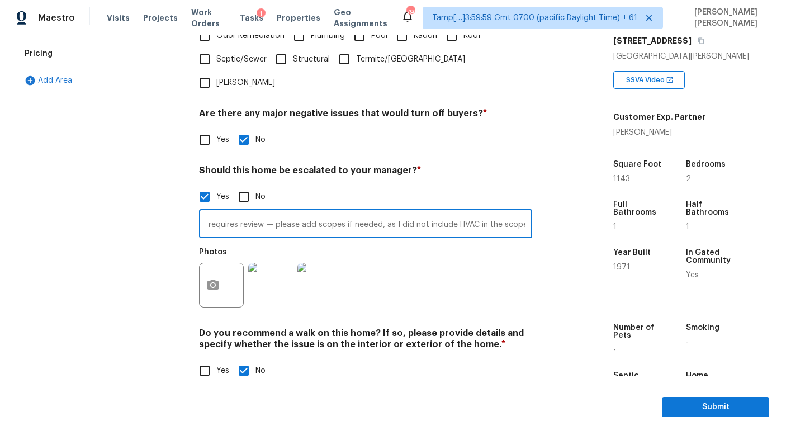
drag, startPoint x: 259, startPoint y: 202, endPoint x: 766, endPoint y: 213, distance: 507.0
click at [766, 213] on div "Back to tasks Condition Scoping - Full Mon, Aug 18 2025 by 6:00 pm Jishnu Manoj…" at bounding box center [402, 205] width 805 height 341
paste input "Agent confirmed the home has central heat but no central AC. Added scope to rep…"
drag, startPoint x: 346, startPoint y: 200, endPoint x: 127, endPoint y: 207, distance: 219.2
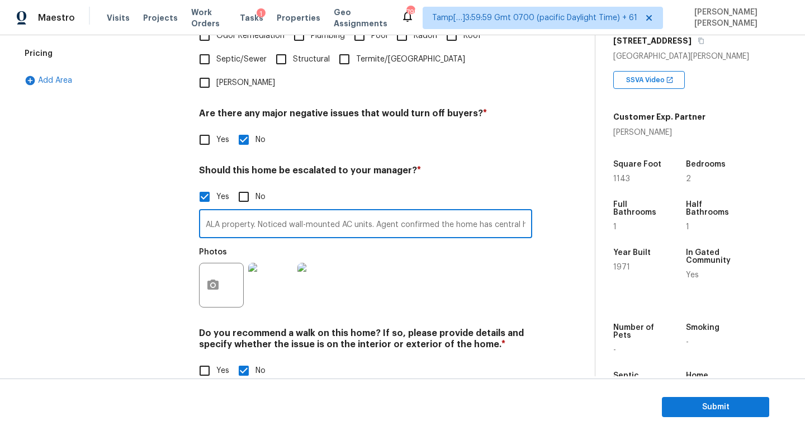
click at [127, 207] on div "Exterior Utilities HVAC Verification Plumbing Roof Gated Community Pricing Add …" at bounding box center [293, 123] width 550 height 543
click at [308, 212] on input "ALA property. Noticed wall-mounted AC units. Agent confirmed the home has centr…" at bounding box center [365, 225] width 333 height 26
drag, startPoint x: 379, startPoint y: 198, endPoint x: 539, endPoint y: 204, distance: 159.9
click at [539, 204] on div "Exterior Utilities HVAC Verification Plumbing Roof Gated Community Pricing Add …" at bounding box center [293, 123] width 550 height 543
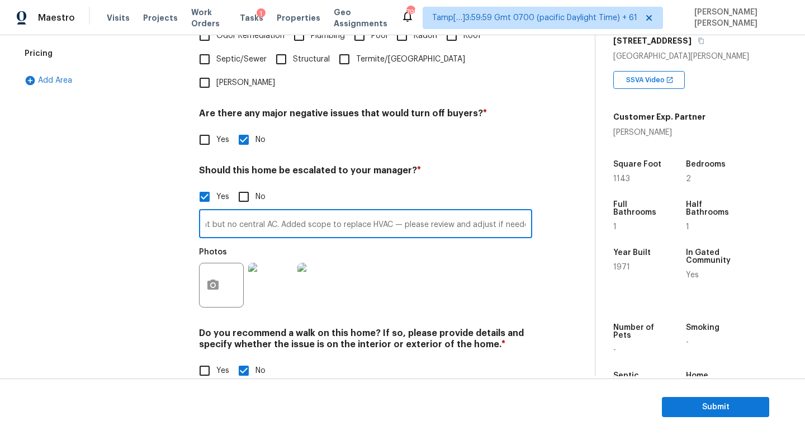
click at [438, 212] on input "ALA property. Noticed wall-mounted AC units. Agent confirmed the home has centr…" at bounding box center [365, 225] width 333 height 26
drag, startPoint x: 369, startPoint y: 199, endPoint x: 568, endPoint y: 199, distance: 199.5
click at [568, 199] on div "Back to tasks Condition Scoping - Full Mon, Aug 18 2025 by 6:00 pm Jishnu Manoj…" at bounding box center [306, 54] width 577 height 690
click at [464, 212] on input "ALA property. Noticed wall-mounted AC units. Agent confirmed the home has centr…" at bounding box center [365, 225] width 333 height 26
click at [398, 212] on input "ALA property. Noticed wall-mounted AC units. Agent confirmed the home has centr…" at bounding box center [365, 225] width 333 height 26
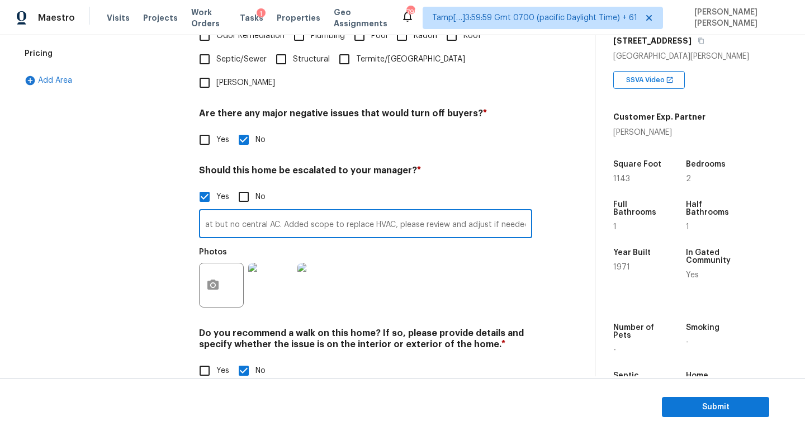
scroll to position [0, 0]
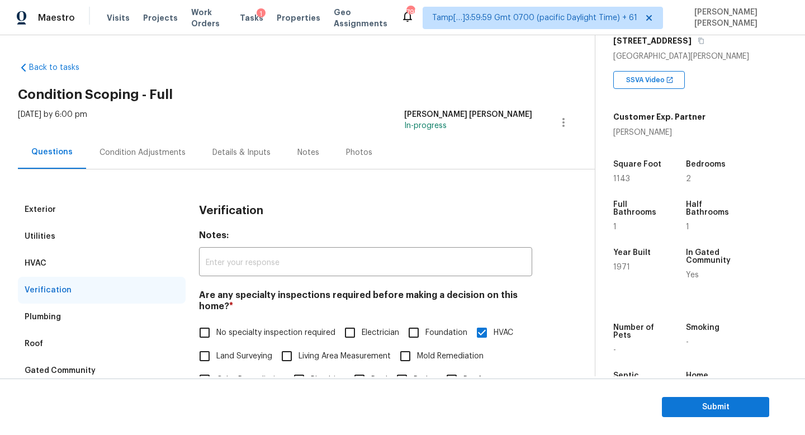
type input "ALA property. Noticed wall-mounted AC units. Agent confirmed the home has centr…"
click at [99, 154] on div "Condition Adjustments" at bounding box center [142, 152] width 86 height 11
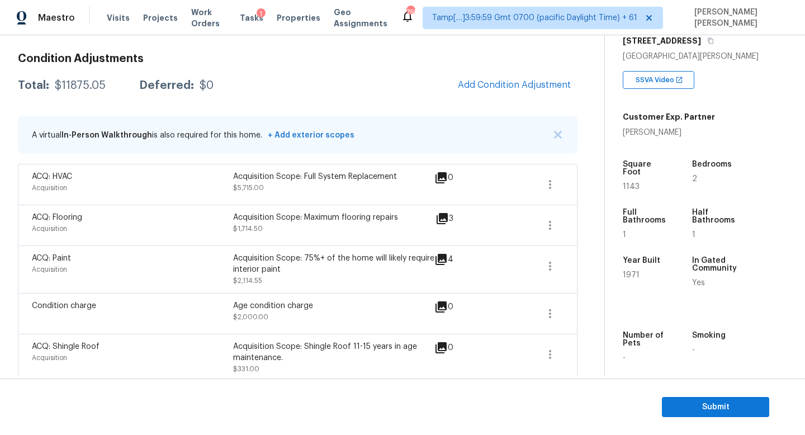
scroll to position [162, 0]
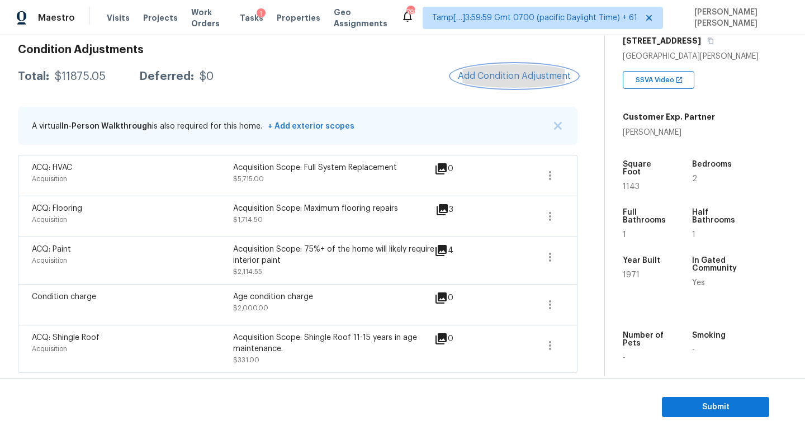
click at [498, 64] on button "Add Condition Adjustment" at bounding box center [514, 75] width 126 height 23
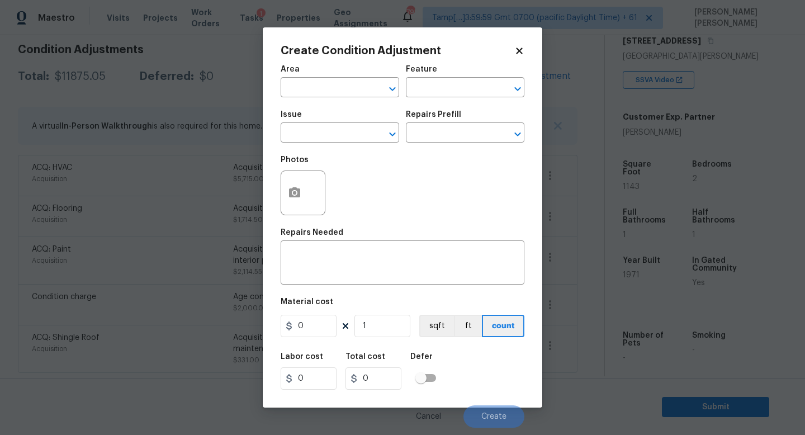
click at [319, 143] on span "Issue ​" at bounding box center [340, 126] width 118 height 45
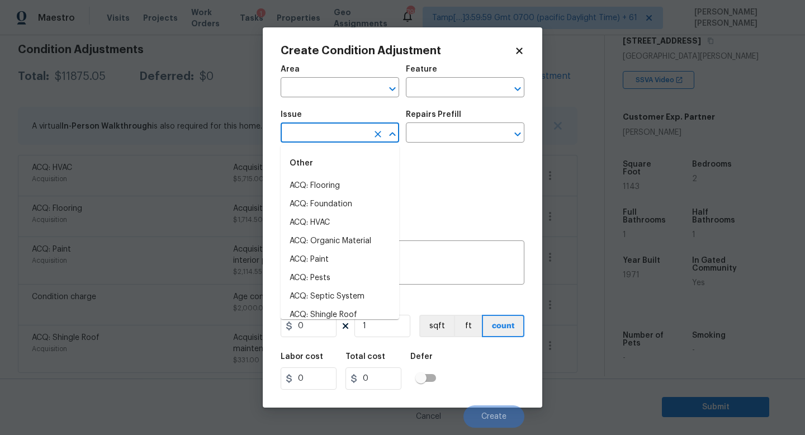
click at [316, 138] on input "text" at bounding box center [324, 133] width 87 height 17
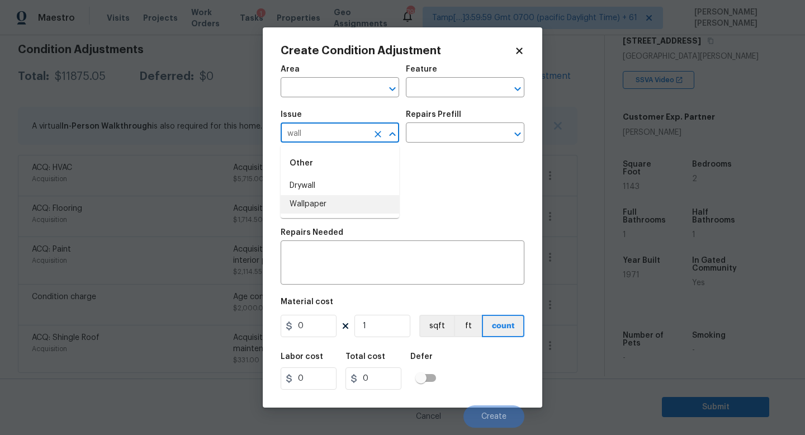
click at [324, 207] on li "Wallpaper" at bounding box center [340, 204] width 118 height 18
type input "Wallpaper"
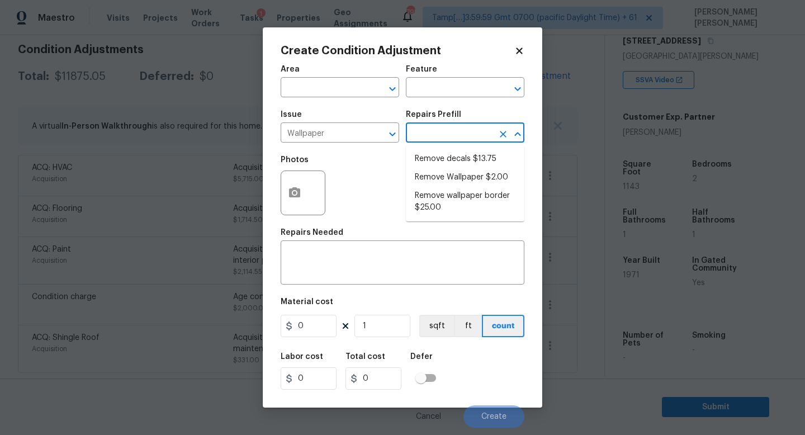
click at [464, 125] on input "text" at bounding box center [449, 133] width 87 height 17
click at [450, 173] on li "Remove Wallpaper $2.00" at bounding box center [465, 177] width 118 height 18
type input "Walls and Ceiling"
type textarea "Remove wallpaper and texture walls to best match existing conditions"
type input "2"
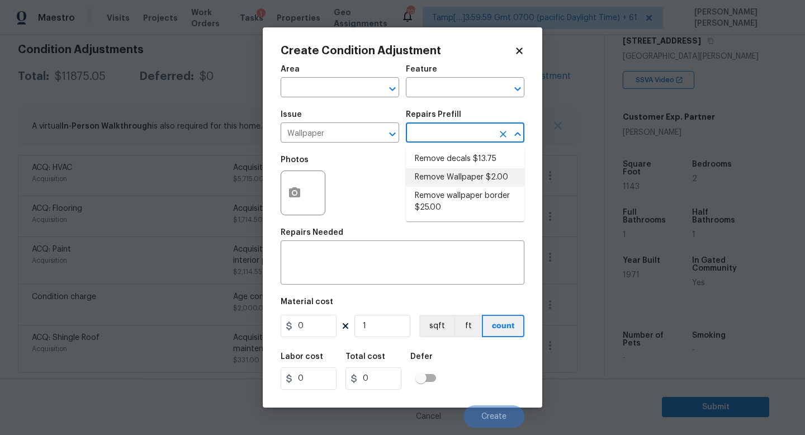
type input "2"
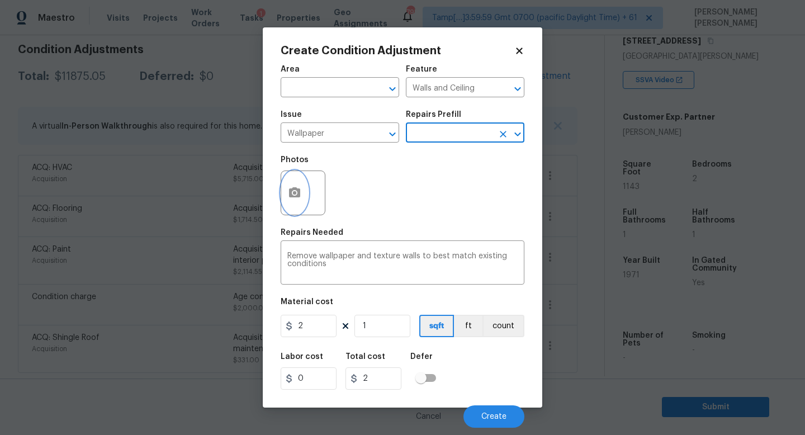
click at [304, 195] on button "button" at bounding box center [294, 193] width 27 height 44
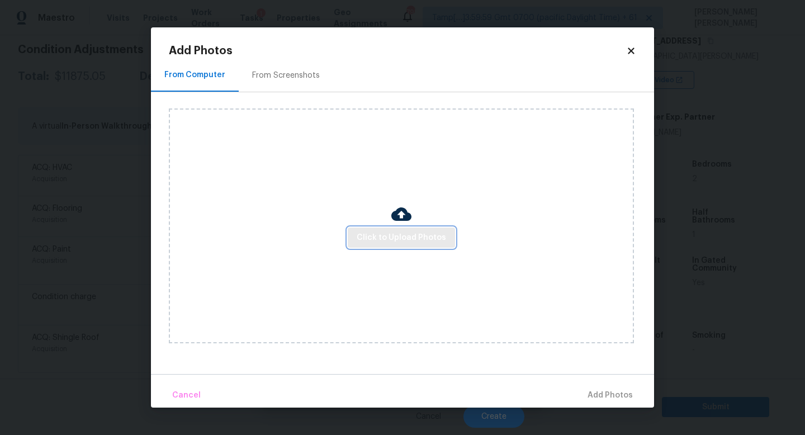
click at [392, 239] on span "Click to Upload Photos" at bounding box center [401, 238] width 89 height 14
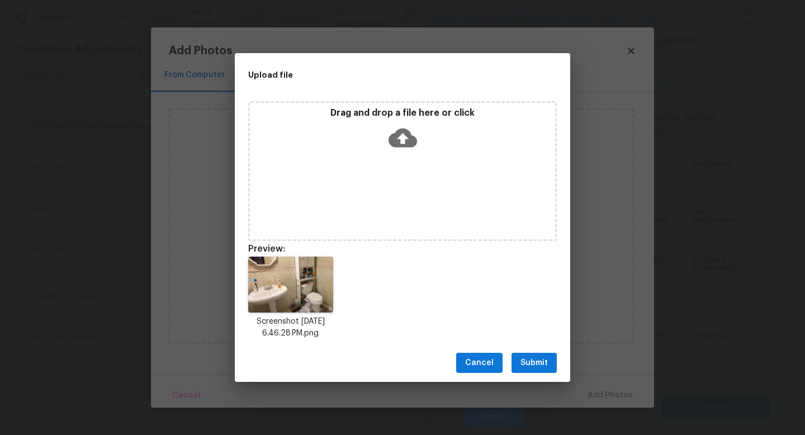
click at [529, 357] on span "Submit" at bounding box center [533, 363] width 27 height 14
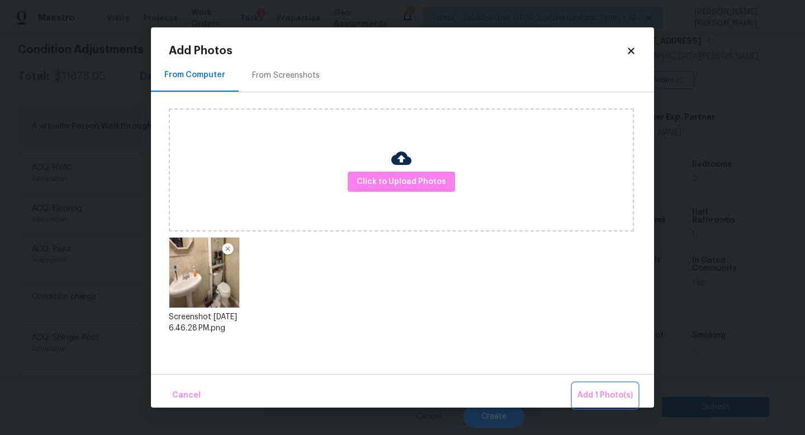
click at [591, 390] on span "Add 1 Photo(s)" at bounding box center [604, 395] width 55 height 14
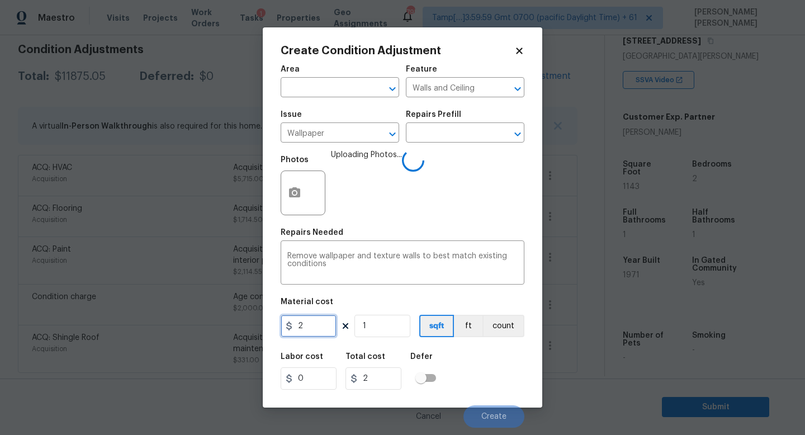
drag, startPoint x: 320, startPoint y: 323, endPoint x: 243, endPoint y: 294, distance: 81.9
click at [276, 309] on div "Create Condition Adjustment Area ​ Feature Walls and Ceiling ​ Issue Wallpaper …" at bounding box center [402, 217] width 279 height 380
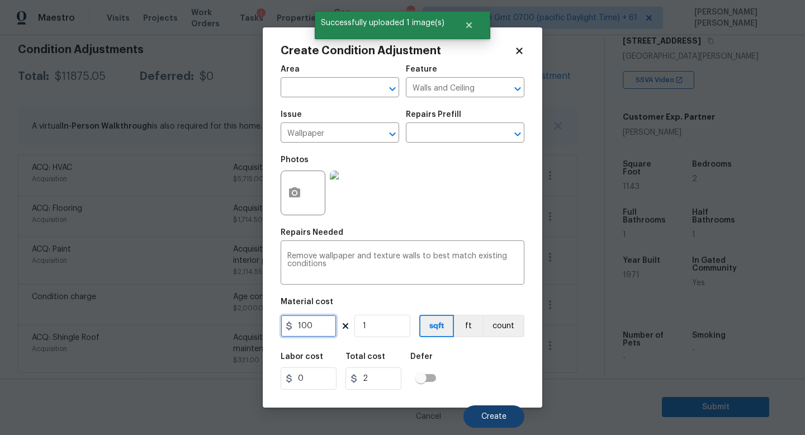
type input "100"
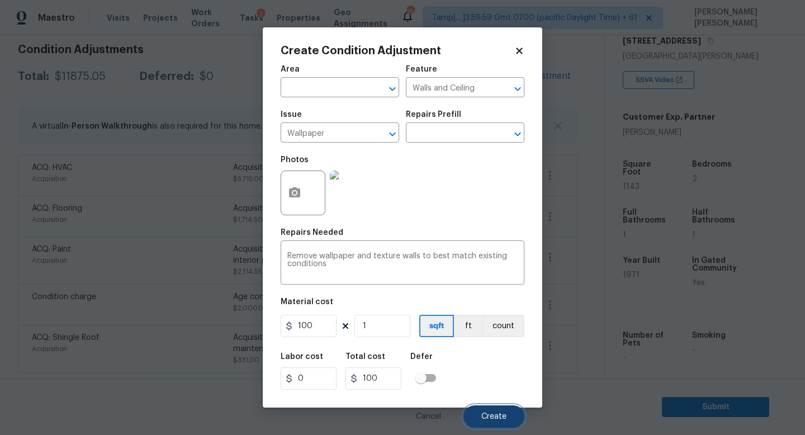
click at [492, 412] on span "Create" at bounding box center [493, 416] width 25 height 8
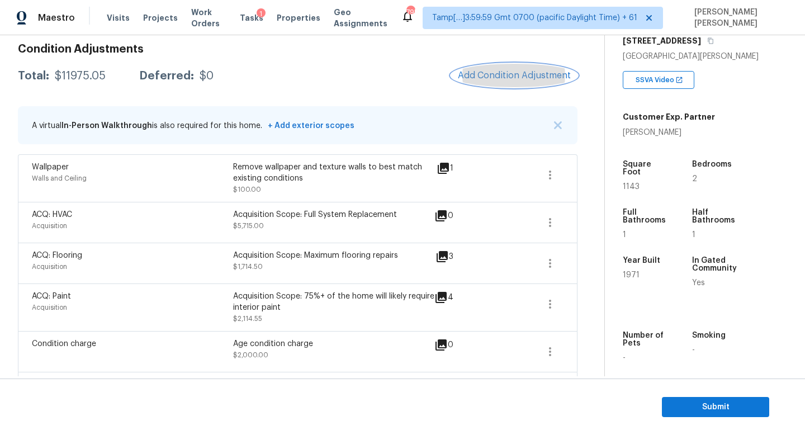
click at [492, 84] on button "Add Condition Adjustment" at bounding box center [514, 75] width 126 height 23
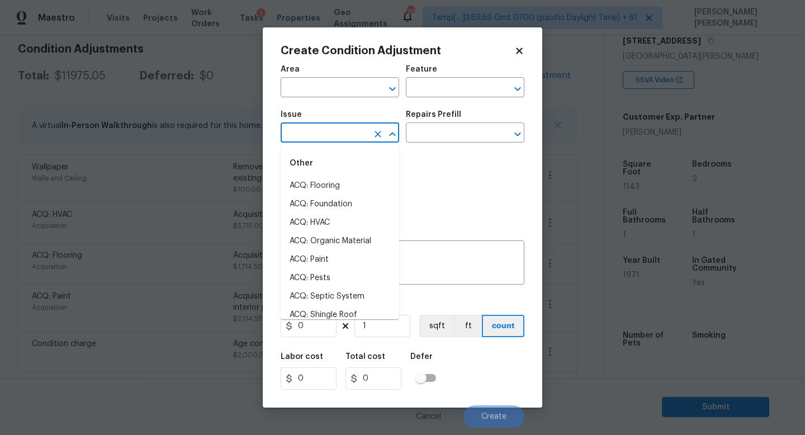
click at [343, 130] on input "text" at bounding box center [324, 133] width 87 height 17
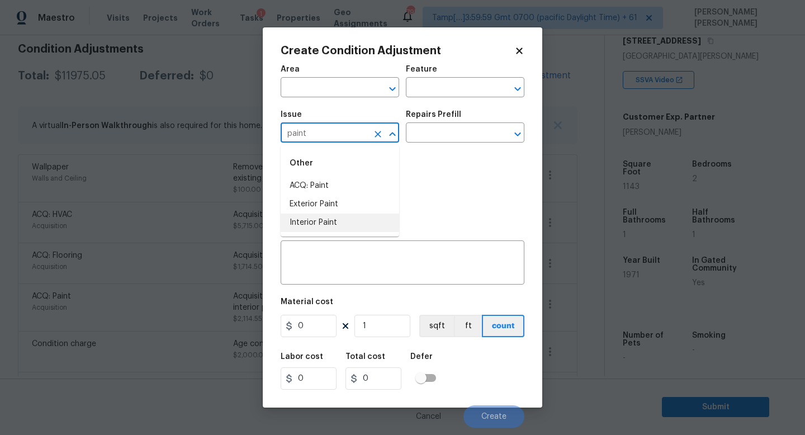
click at [342, 219] on li "Interior Paint" at bounding box center [340, 222] width 118 height 18
type input "Interior Paint"
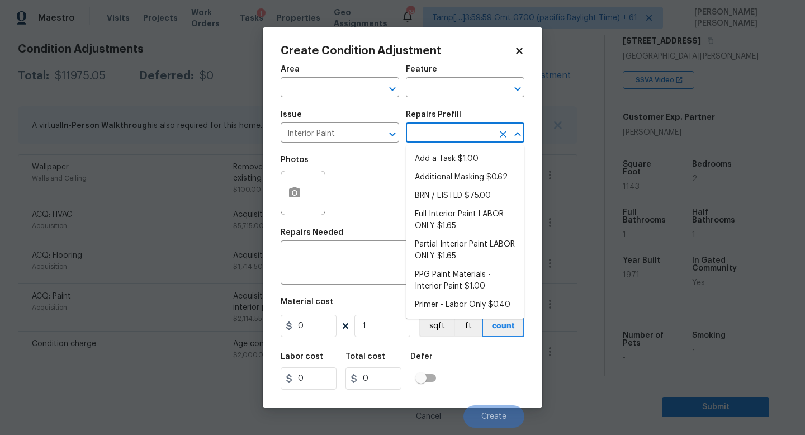
click at [462, 126] on input "text" at bounding box center [449, 133] width 87 height 17
click at [447, 307] on li "Primer - Labor Only $0.40" at bounding box center [465, 305] width 118 height 18
type input "Overall Paint"
type textarea "Interior primer - PRIMER PROVIDED BY OPENDOOR - All nails, screws, drywall anch…"
type input "0.4"
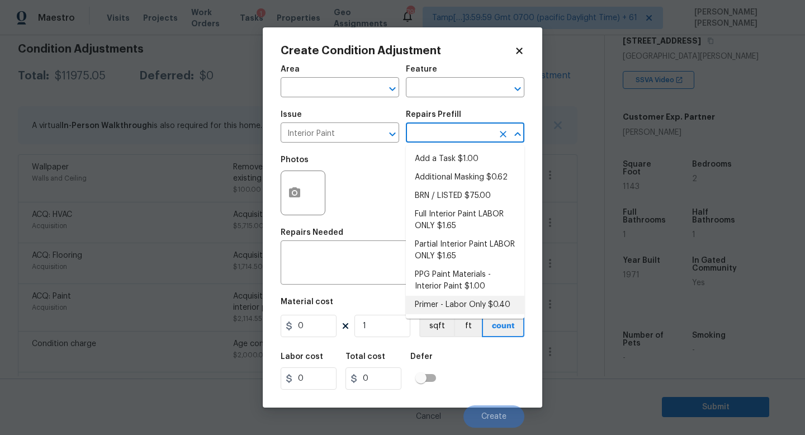
type input "0.4"
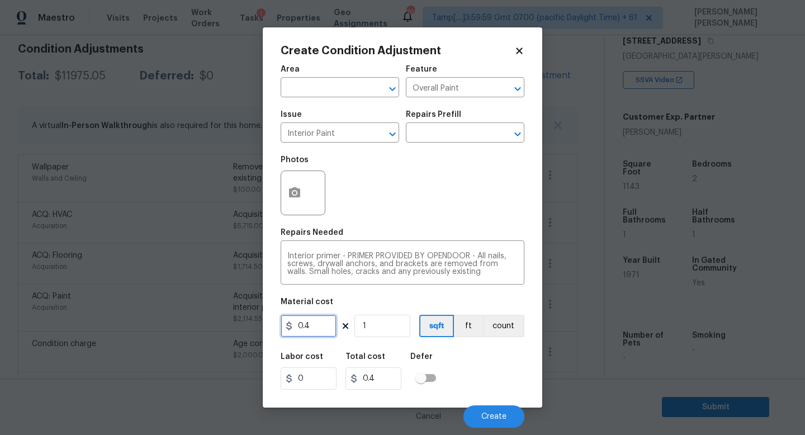
drag, startPoint x: 326, startPoint y: 333, endPoint x: 194, endPoint y: 311, distance: 133.7
click at [194, 311] on div "Create Condition Adjustment Area ​ Feature Overall Paint ​ Issue Interior Paint…" at bounding box center [402, 217] width 805 height 435
type input "300"
click at [286, 191] on button "button" at bounding box center [294, 193] width 27 height 44
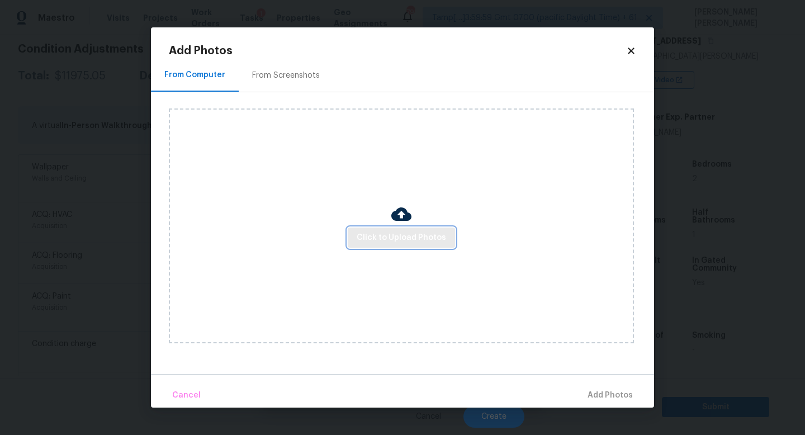
click at [378, 230] on button "Click to Upload Photos" at bounding box center [401, 237] width 107 height 21
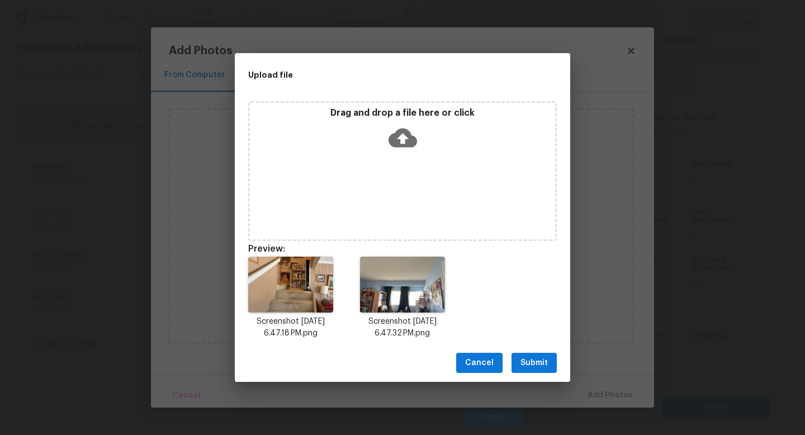
click at [527, 358] on span "Submit" at bounding box center [533, 363] width 27 height 14
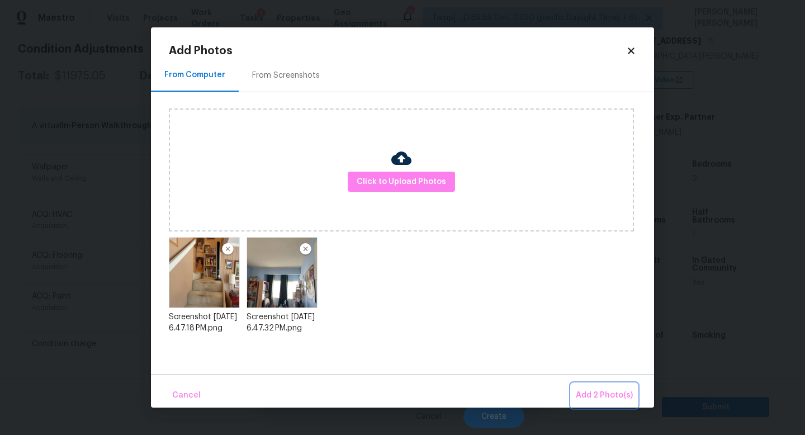
click at [588, 387] on button "Add 2 Photo(s)" at bounding box center [604, 395] width 66 height 24
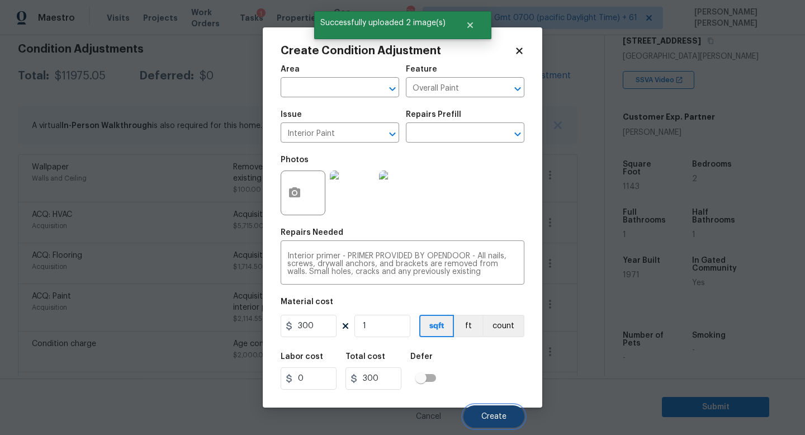
click at [493, 409] on button "Create" at bounding box center [493, 416] width 61 height 22
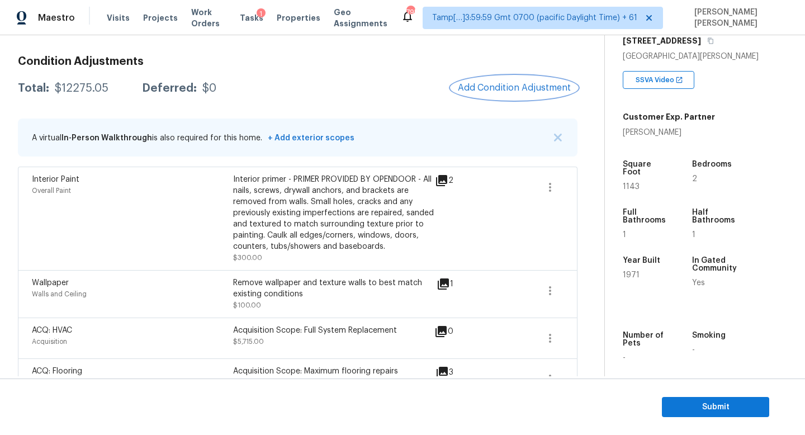
scroll to position [132, 0]
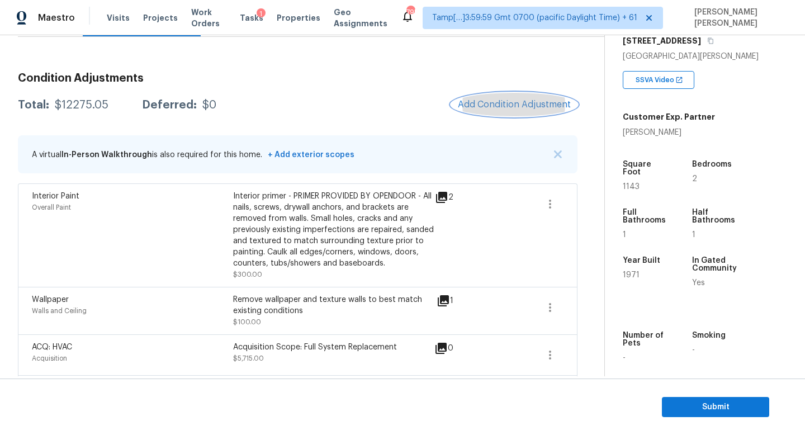
click at [490, 100] on span "Add Condition Adjustment" at bounding box center [514, 104] width 113 height 10
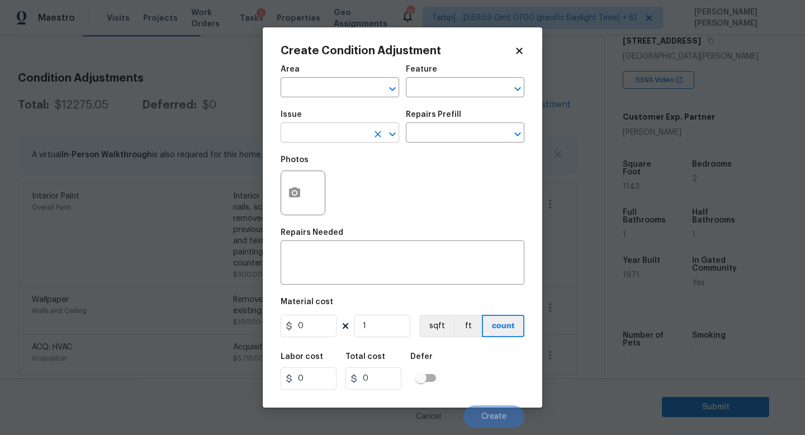
click at [300, 129] on input "text" at bounding box center [324, 133] width 87 height 17
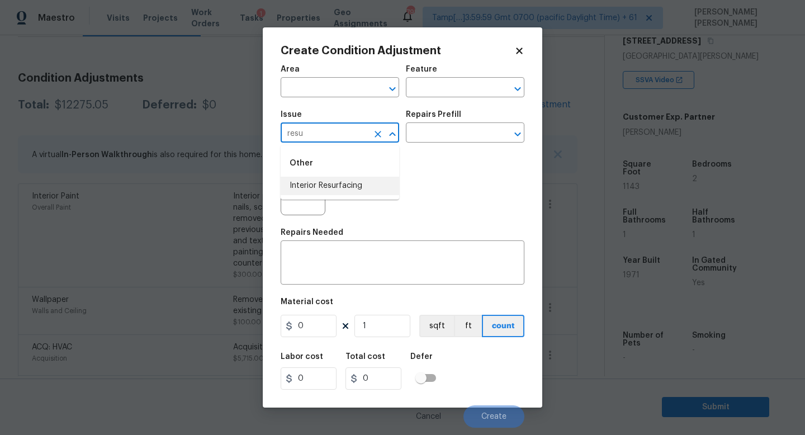
click at [317, 179] on li "Interior Resurfacing" at bounding box center [340, 186] width 118 height 18
type input "Interior Resurfacing"
click at [434, 125] on div "Repairs Prefill" at bounding box center [465, 118] width 118 height 15
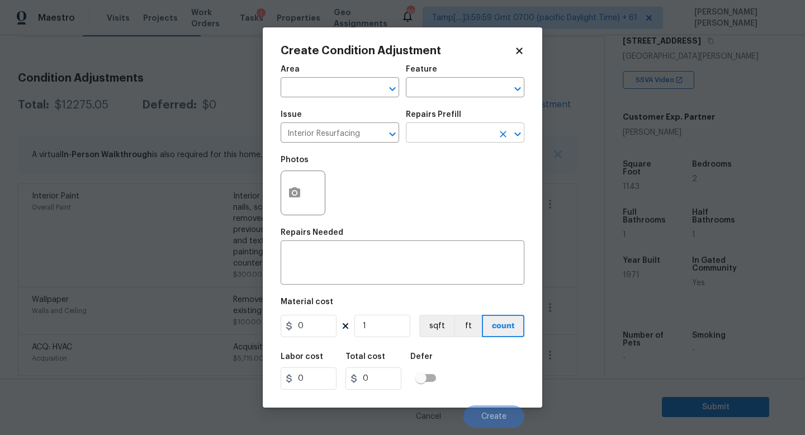
click at [441, 141] on input "text" at bounding box center [449, 133] width 87 height 17
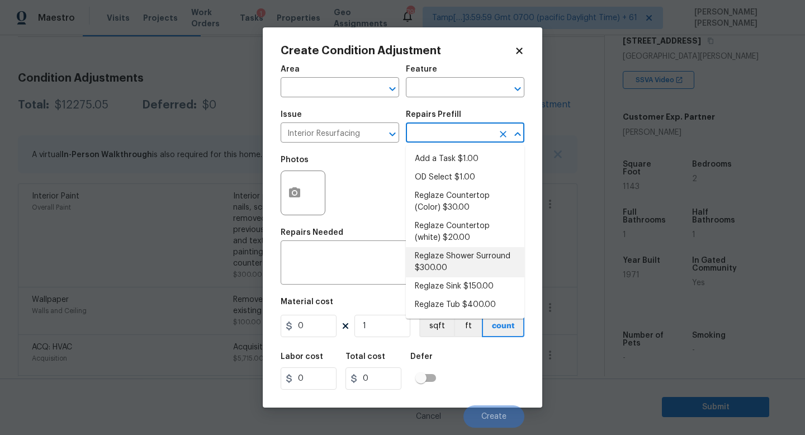
click at [475, 274] on li "Reglaze Shower Surround $300.00" at bounding box center [465, 262] width 118 height 30
type textarea "Prep, mask, clean and reglaze the fiberglass shower surround (white) both on th…"
type input "300"
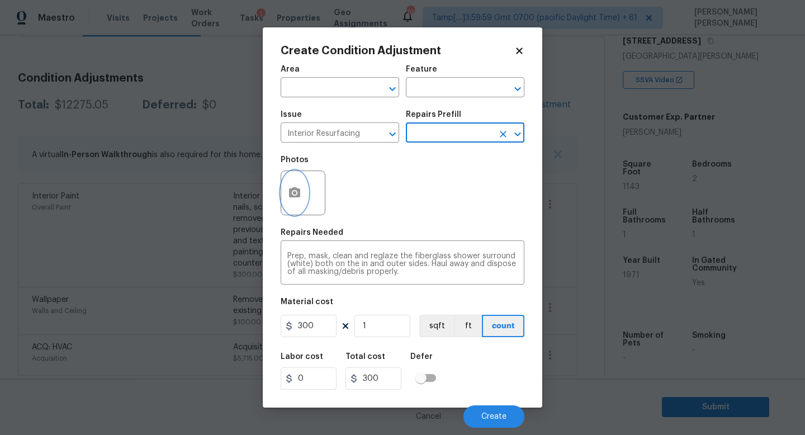
click at [298, 200] on icon "button" at bounding box center [294, 192] width 13 height 13
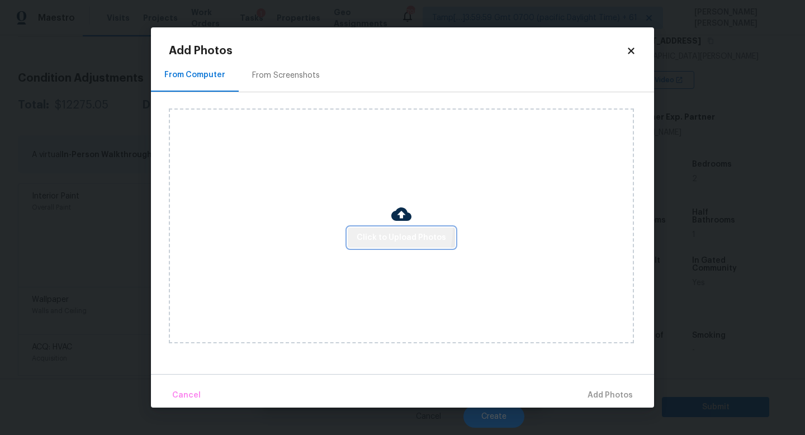
click at [378, 229] on button "Click to Upload Photos" at bounding box center [401, 237] width 107 height 21
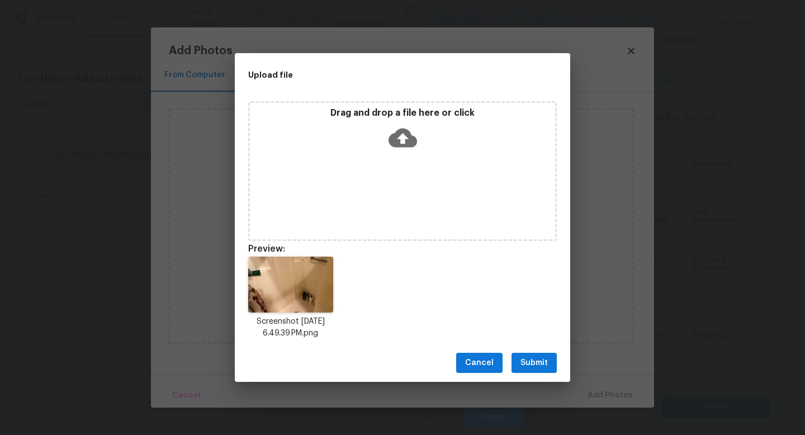
click at [531, 358] on span "Submit" at bounding box center [533, 363] width 27 height 14
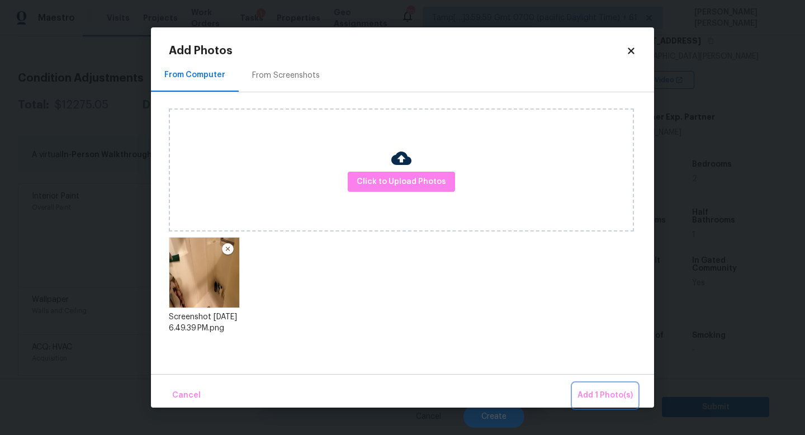
click at [590, 391] on span "Add 1 Photo(s)" at bounding box center [604, 395] width 55 height 14
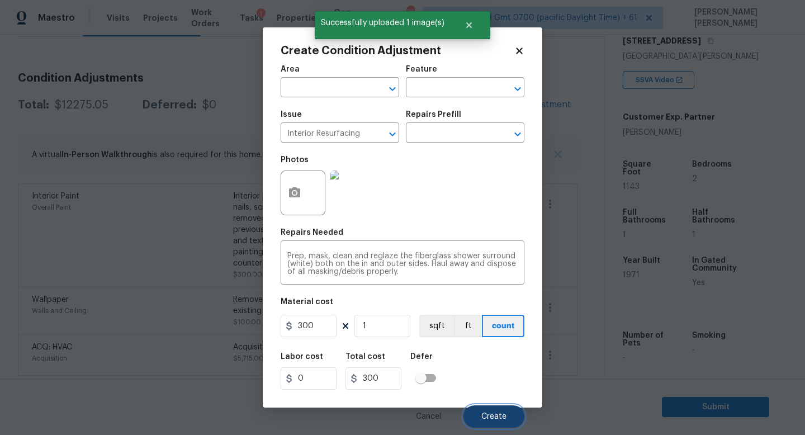
click at [488, 414] on span "Create" at bounding box center [493, 416] width 25 height 8
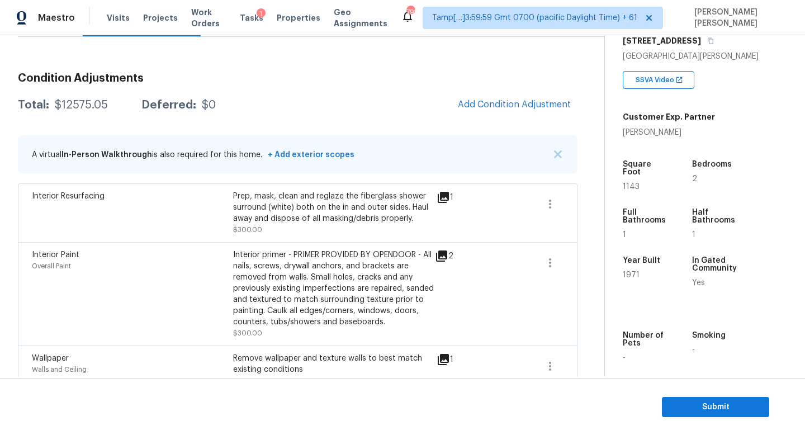
click at [84, 102] on div "$12575.05" at bounding box center [81, 104] width 53 height 11
copy div "$12575.05"
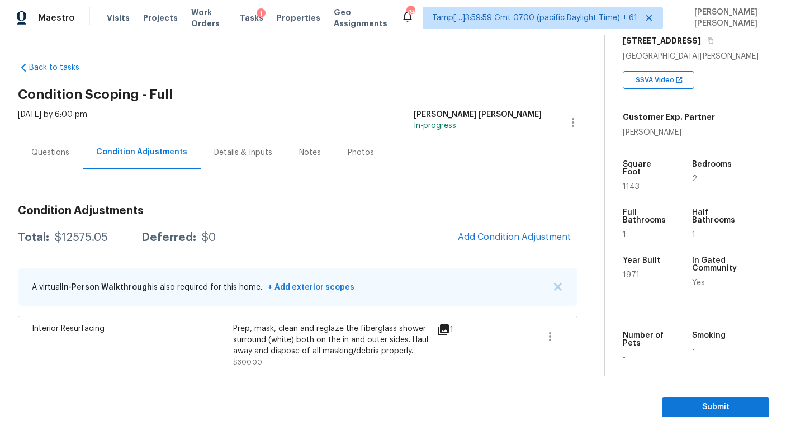
click at [34, 154] on div "Questions" at bounding box center [50, 152] width 38 height 11
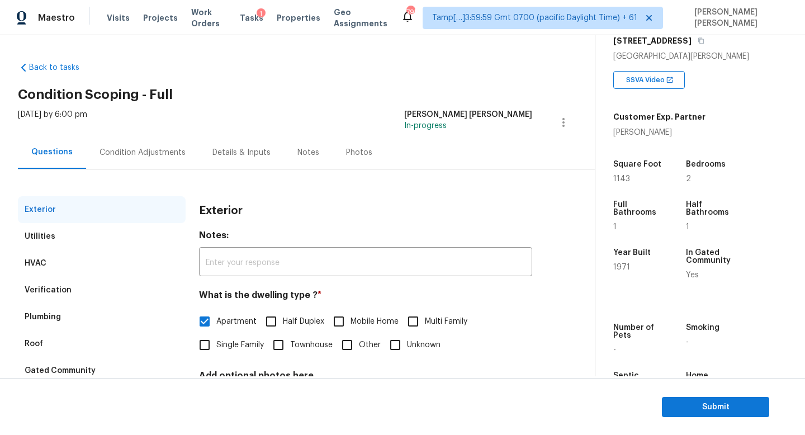
scroll to position [103, 0]
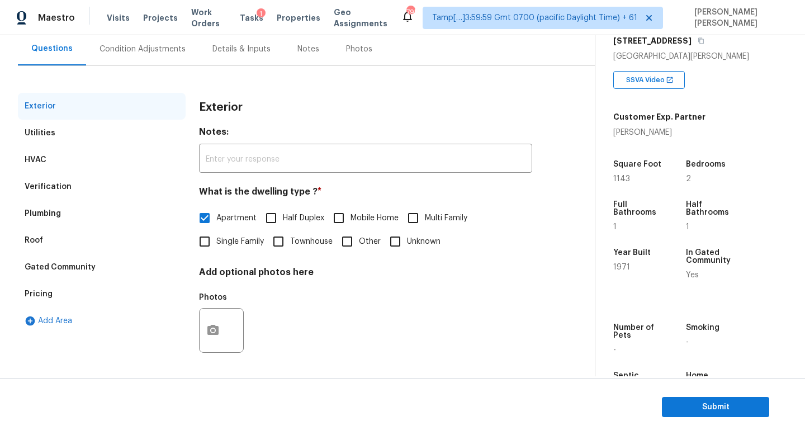
click at [87, 282] on div "Pricing" at bounding box center [102, 294] width 168 height 27
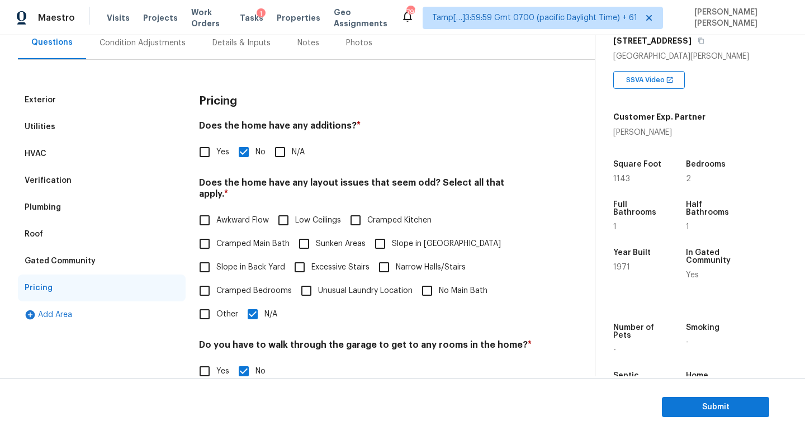
scroll to position [30, 0]
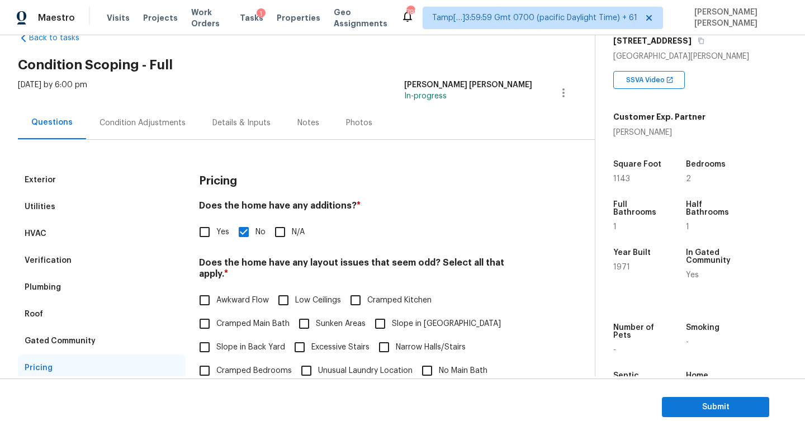
click at [136, 120] on div "Condition Adjustments" at bounding box center [142, 122] width 86 height 11
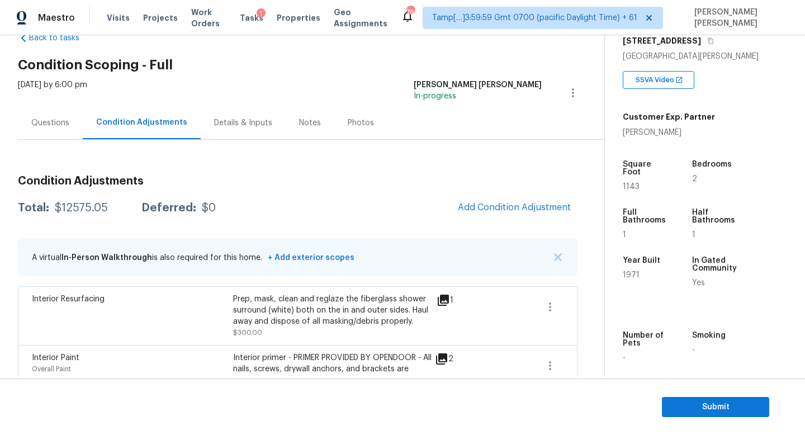
click at [68, 211] on div "$12575.05" at bounding box center [81, 207] width 53 height 11
copy div "$12575.05"
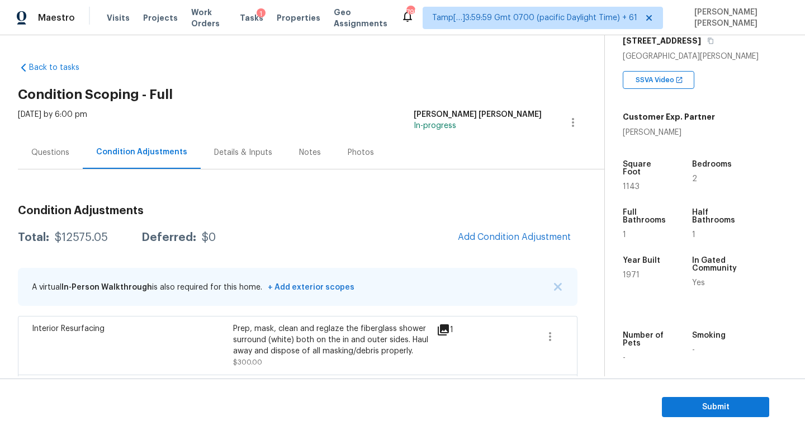
click at [55, 160] on div "Questions" at bounding box center [50, 152] width 65 height 33
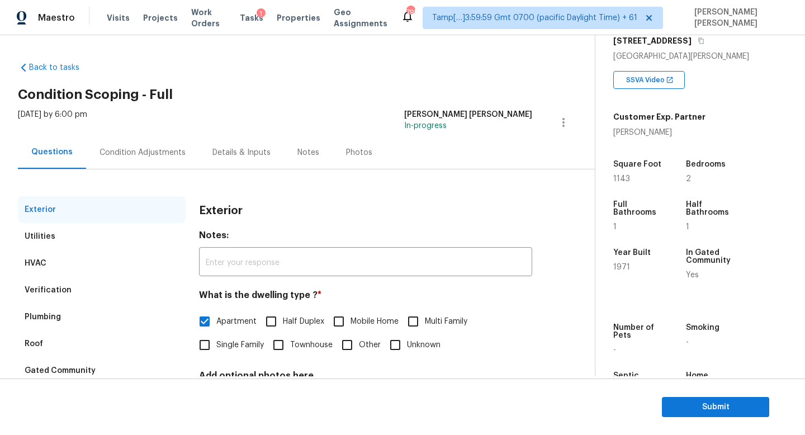
scroll to position [103, 0]
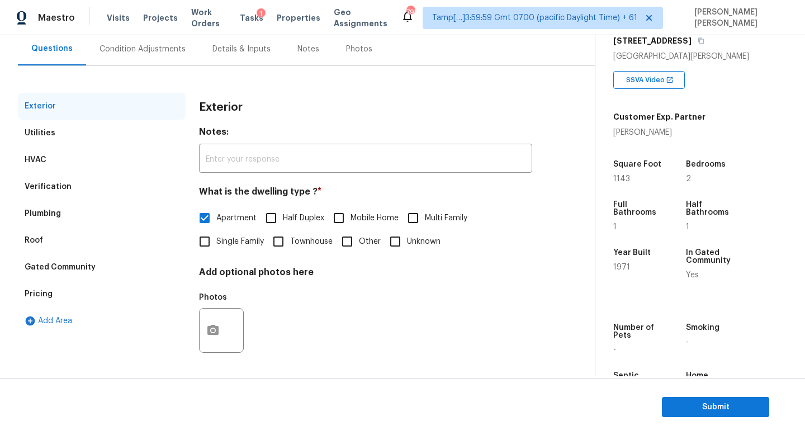
click at [50, 197] on div "Verification" at bounding box center [102, 186] width 168 height 27
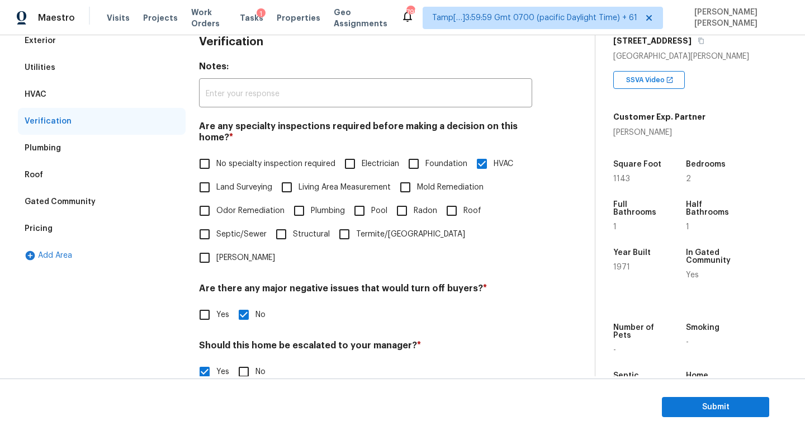
scroll to position [259, 0]
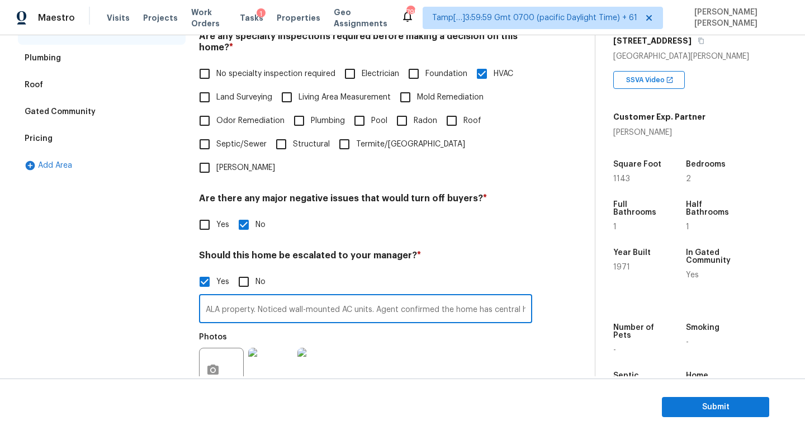
click at [335, 297] on input "ALA property. Noticed wall-mounted AC units. Agent confirmed the home has centr…" at bounding box center [365, 310] width 333 height 26
drag, startPoint x: 258, startPoint y: 288, endPoint x: 678, endPoint y: 284, distance: 420.3
click at [678, 284] on div "Back to tasks Condition Scoping - Full Mon, Aug 18 2025 by 6:00 pm Jishnu Manoj…" at bounding box center [402, 205] width 805 height 341
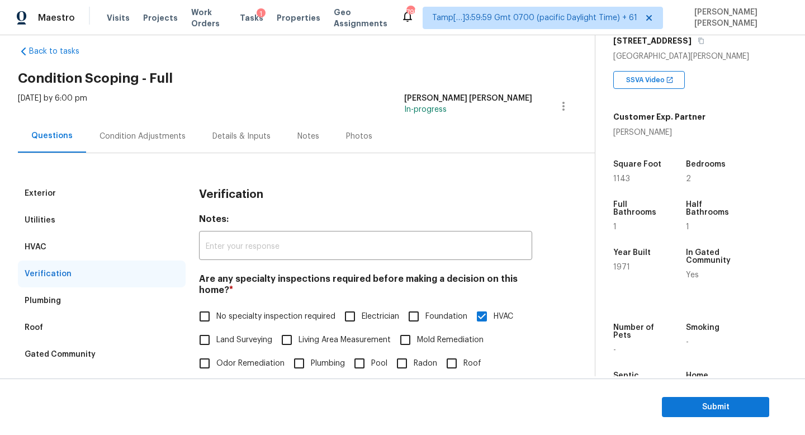
scroll to position [0, 0]
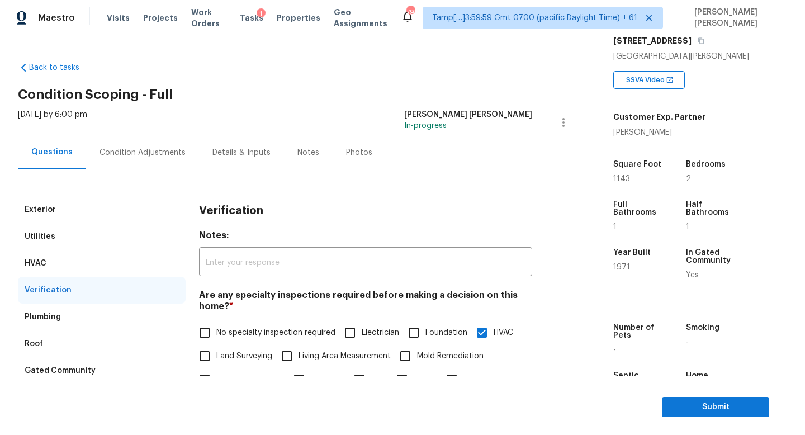
click at [129, 142] on div "Condition Adjustments" at bounding box center [142, 152] width 113 height 33
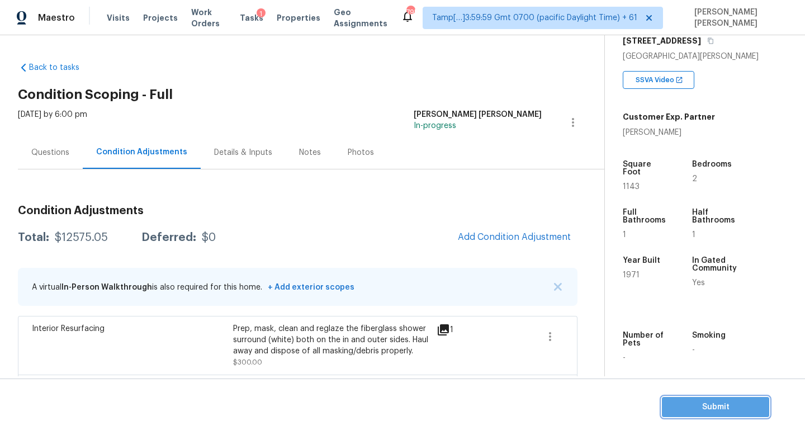
click at [675, 409] on span "Submit" at bounding box center [715, 407] width 89 height 14
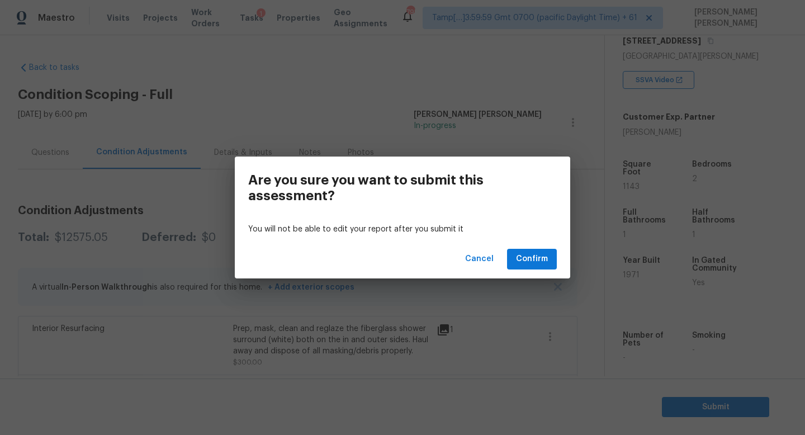
click at [511, 241] on div "Cancel Confirm" at bounding box center [402, 259] width 335 height 39
click at [523, 257] on span "Confirm" at bounding box center [532, 259] width 32 height 14
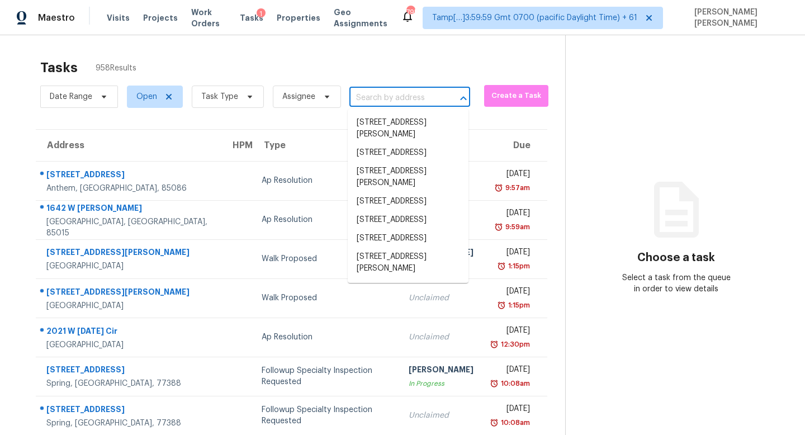
click at [403, 97] on input "text" at bounding box center [393, 97] width 89 height 17
paste input "3738 Pipers Field St, San Antonio, TX 78251"
type input "3738 Pipers Field St, San Antonio, TX 78251"
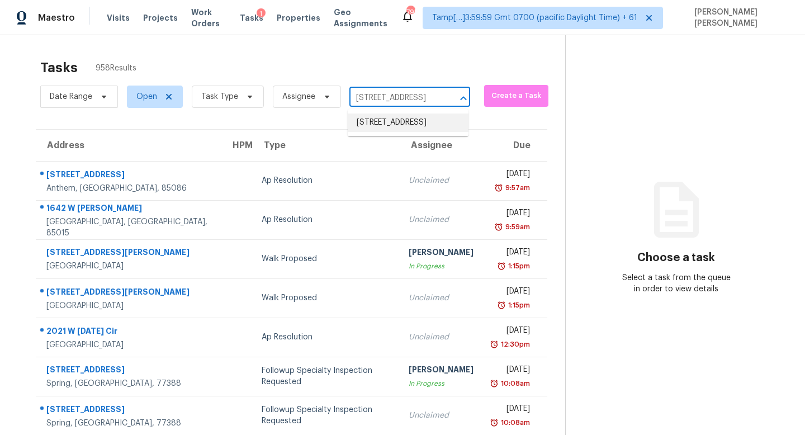
click at [417, 125] on li "3738 Pipers Field St, San Antonio, TX 78251" at bounding box center [408, 122] width 121 height 18
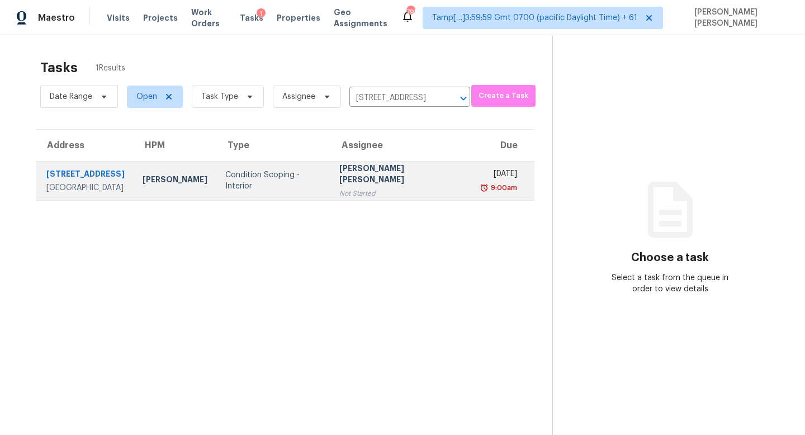
click at [321, 176] on div "Condition Scoping - Interior" at bounding box center [273, 180] width 96 height 22
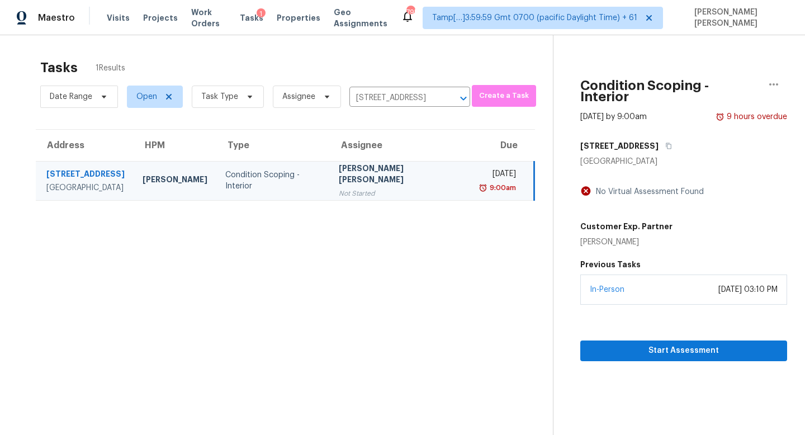
click at [653, 305] on div "Start Assessment" at bounding box center [683, 333] width 207 height 56
click at [650, 325] on div "Start Assessment" at bounding box center [683, 333] width 207 height 56
click at [649, 328] on div "Start Assessment" at bounding box center [683, 333] width 207 height 56
click at [648, 340] on button "Start Assessment" at bounding box center [683, 350] width 207 height 21
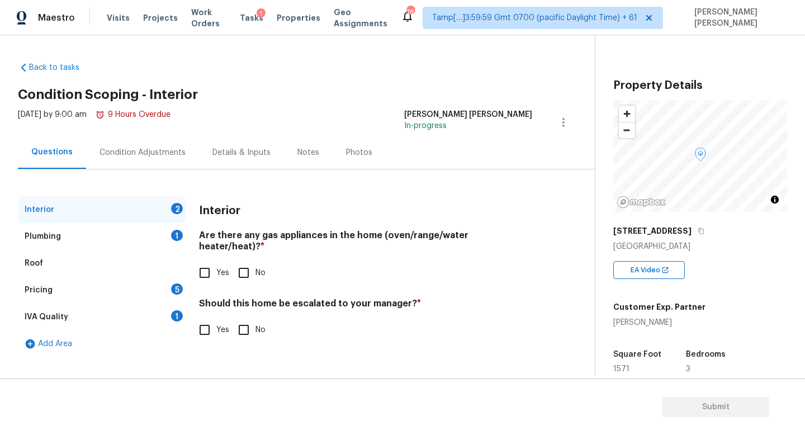
click at [219, 267] on span "Yes" at bounding box center [222, 273] width 13 height 12
click at [216, 261] on input "Yes" at bounding box center [204, 272] width 23 height 23
checkbox input "true"
click at [152, 242] on div "Plumbing 1" at bounding box center [102, 236] width 168 height 27
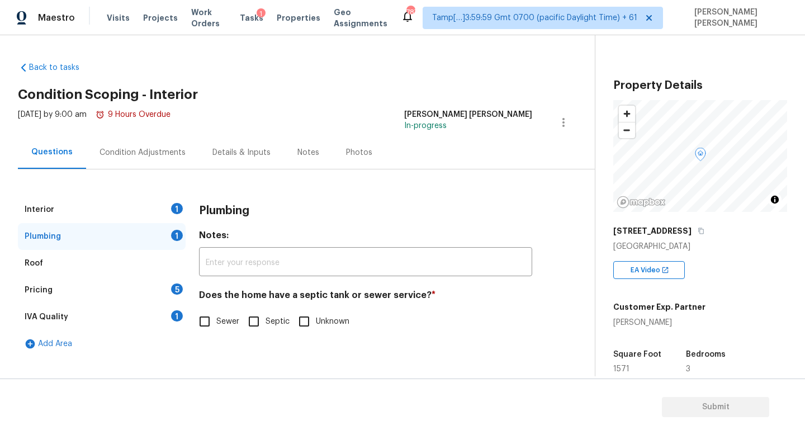
click at [211, 343] on div "Plumbing Notes: ​ Does the home have a septic tank or sewer service? * Sewer Se…" at bounding box center [365, 271] width 333 height 150
click at [201, 317] on input "Sewer" at bounding box center [204, 321] width 23 height 23
checkbox input "true"
click at [150, 291] on div "Pricing 5" at bounding box center [102, 290] width 168 height 27
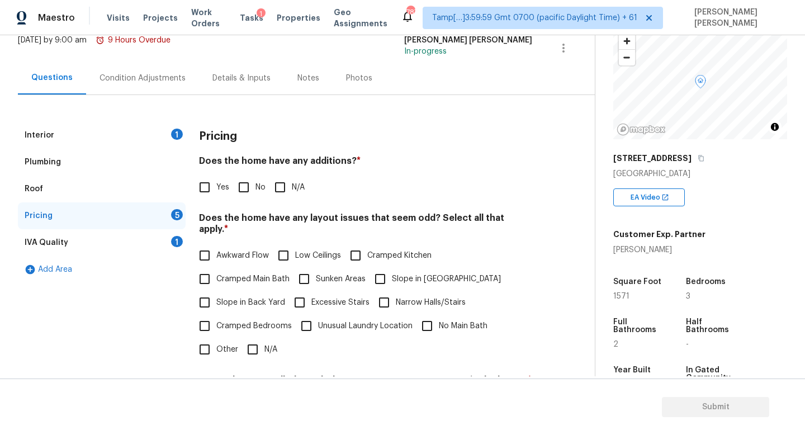
scroll to position [174, 0]
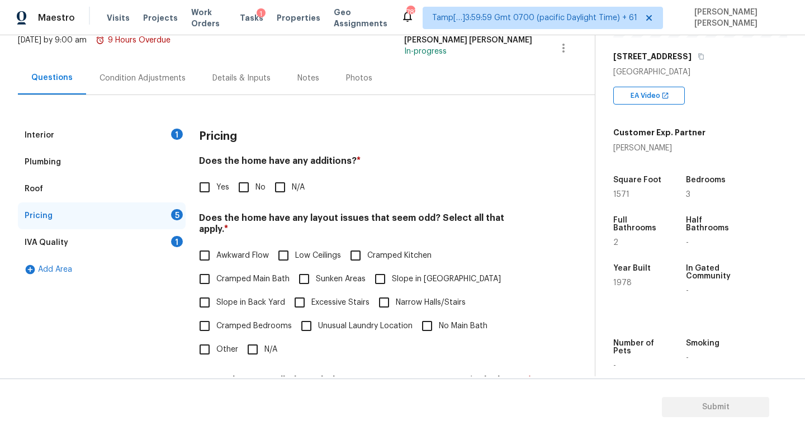
click at [665, 301] on div "Year Built 1978" at bounding box center [647, 279] width 69 height 48
click at [205, 193] on input "Yes" at bounding box center [204, 186] width 23 height 23
checkbox input "true"
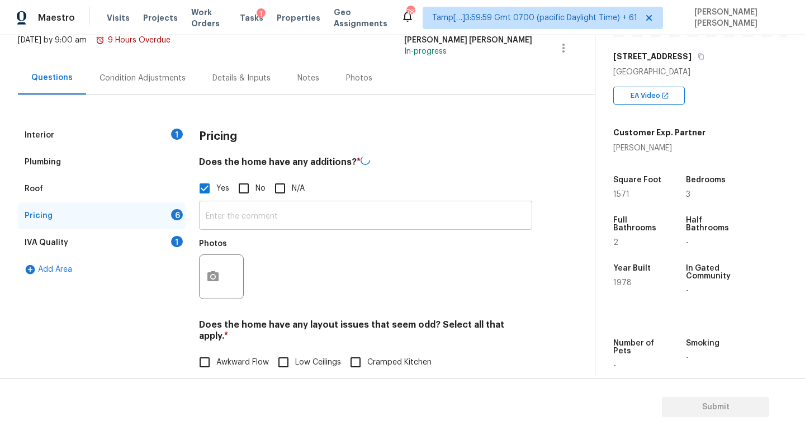
click at [243, 221] on input "text" at bounding box center [365, 216] width 333 height 26
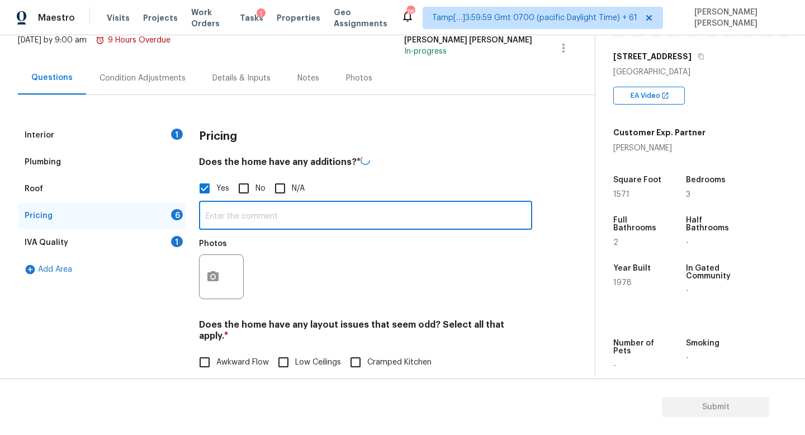
paste input "Converted Garage"
type input "Converted Garage"
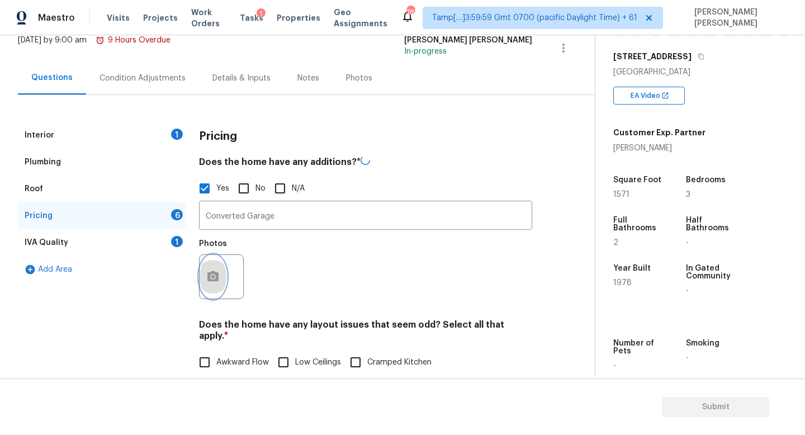
click at [221, 272] on button "button" at bounding box center [213, 277] width 27 height 44
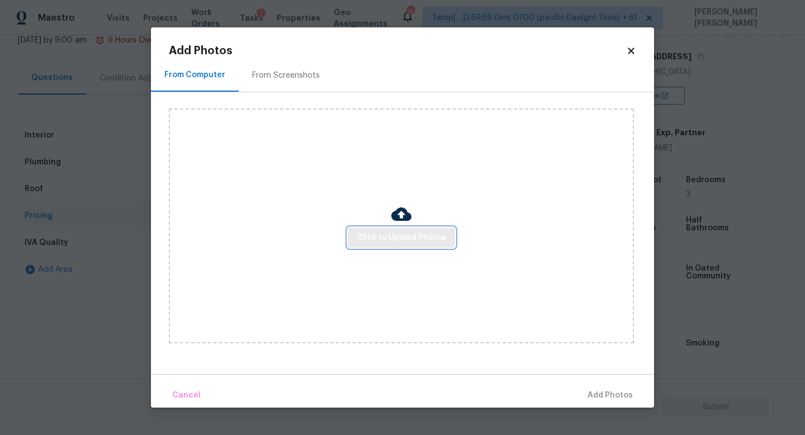
click at [409, 246] on button "Click to Upload Photos" at bounding box center [401, 237] width 107 height 21
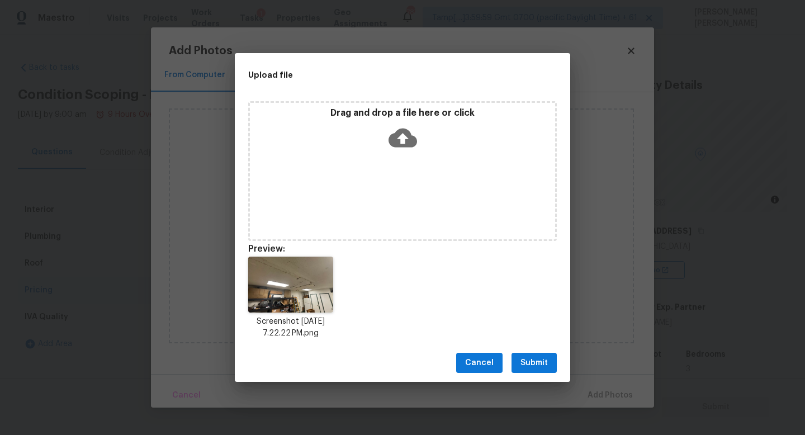
scroll to position [174, 0]
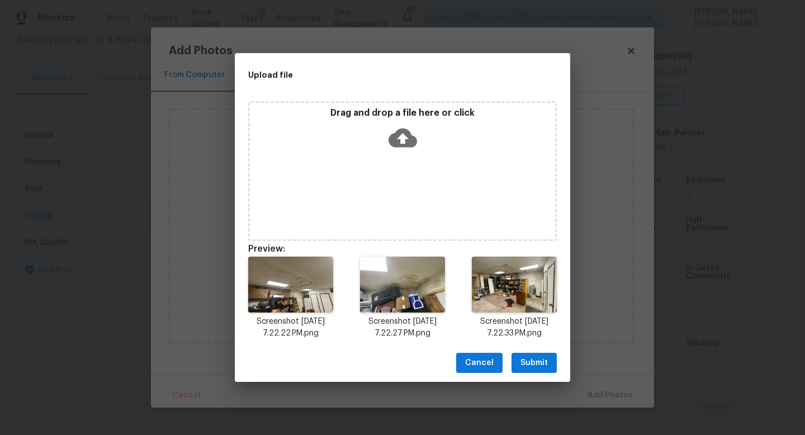
click at [536, 365] on span "Submit" at bounding box center [533, 363] width 27 height 14
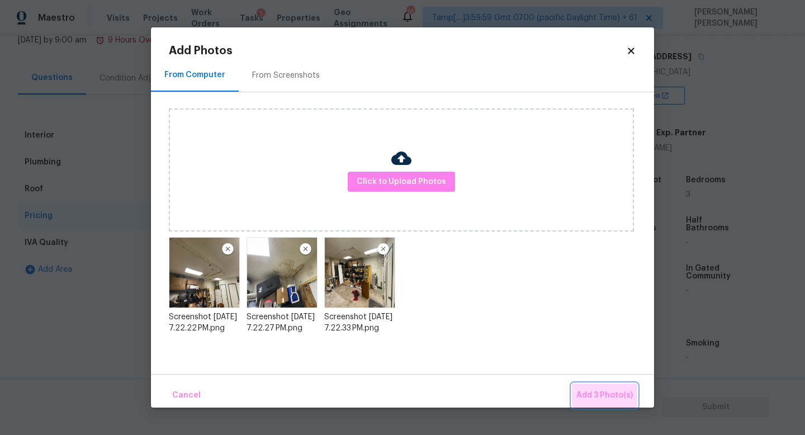
click at [586, 386] on button "Add 3 Photo(s)" at bounding box center [604, 395] width 65 height 24
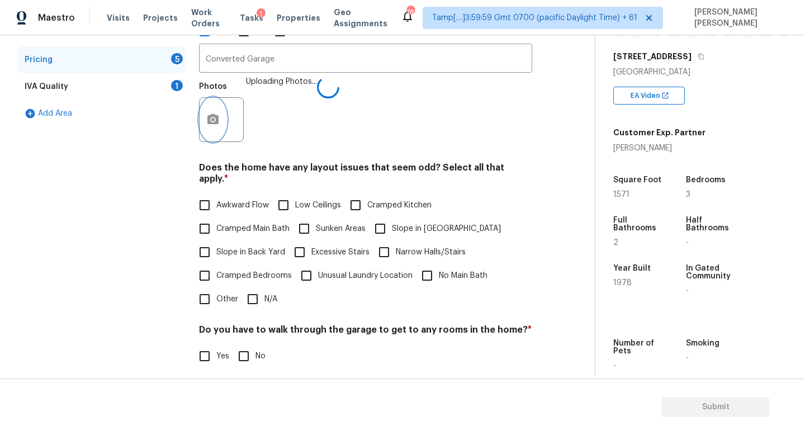
scroll to position [242, 0]
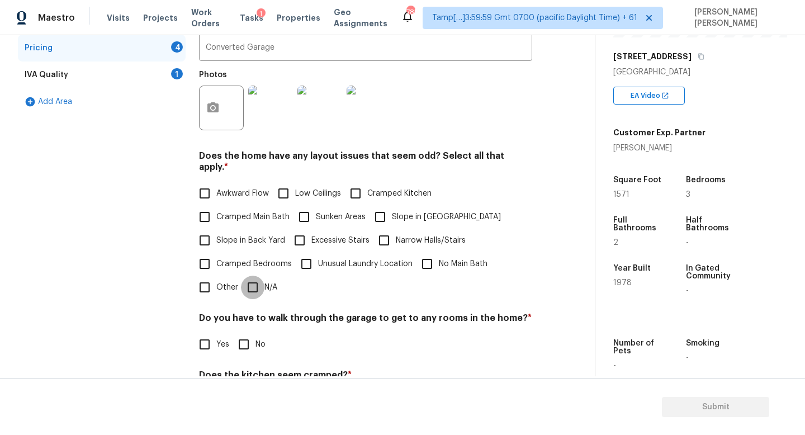
click at [250, 276] on input "N/A" at bounding box center [252, 287] width 23 height 23
checkbox input "true"
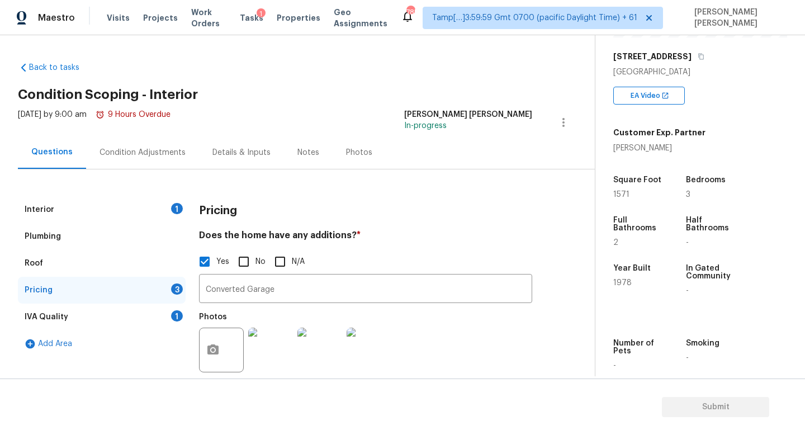
scroll to position [341, 0]
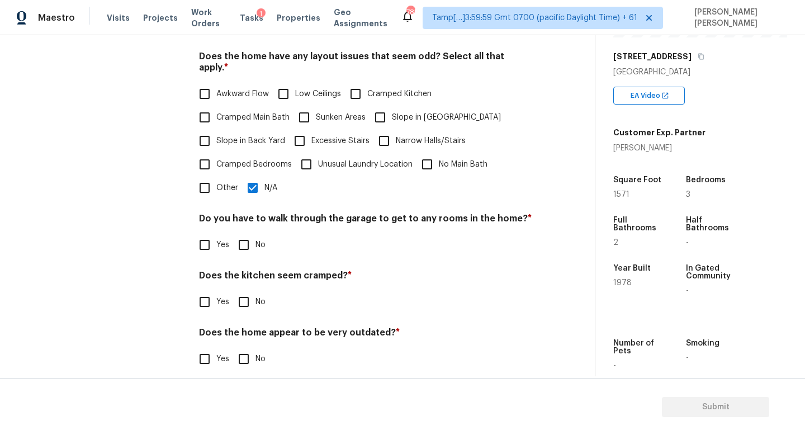
click at [237, 254] on div "Pricing Does the home have any additions? * Yes No N/A Converted Garage ​ Photo…" at bounding box center [365, 119] width 333 height 529
click at [238, 234] on input "No" at bounding box center [243, 244] width 23 height 23
checkbox input "true"
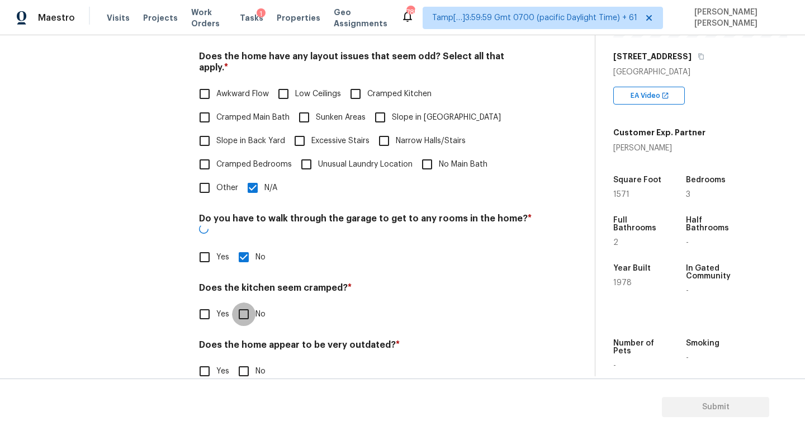
click at [238, 302] on input "No" at bounding box center [243, 313] width 23 height 23
checkbox input "true"
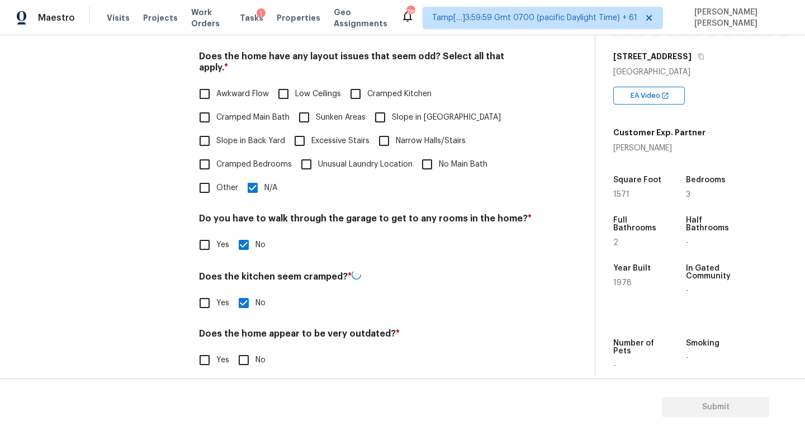
click at [256, 364] on div "Pricing Does the home have any additions? * Yes No N/A Converted Garage ​ Photo…" at bounding box center [365, 120] width 333 height 530
click at [240, 347] on input "No" at bounding box center [243, 358] width 23 height 23
checkbox input "true"
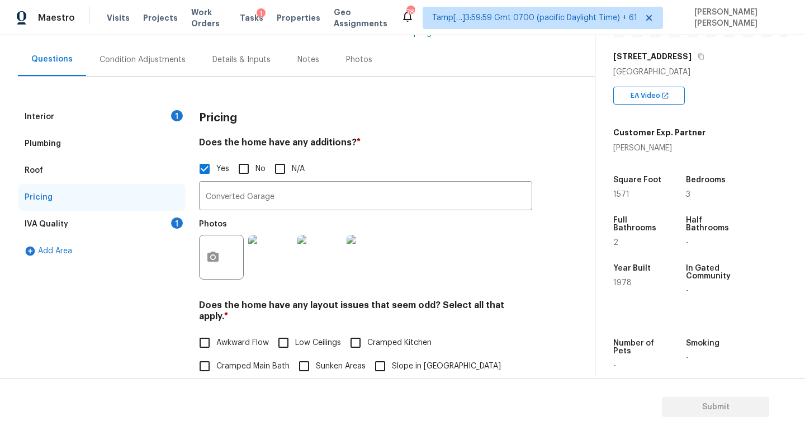
scroll to position [73, 0]
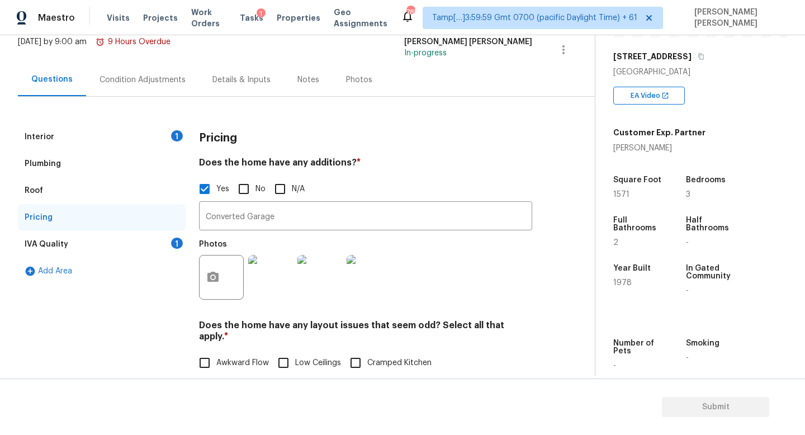
click at [145, 243] on div "IVA Quality 1" at bounding box center [102, 244] width 168 height 27
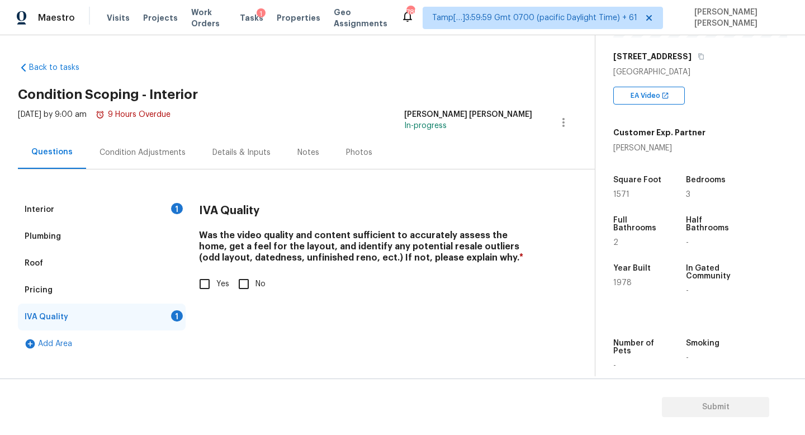
scroll to position [0, 0]
click at [197, 281] on input "Yes" at bounding box center [204, 283] width 23 height 23
checkbox input "true"
click at [115, 203] on div "Interior 1" at bounding box center [102, 209] width 168 height 27
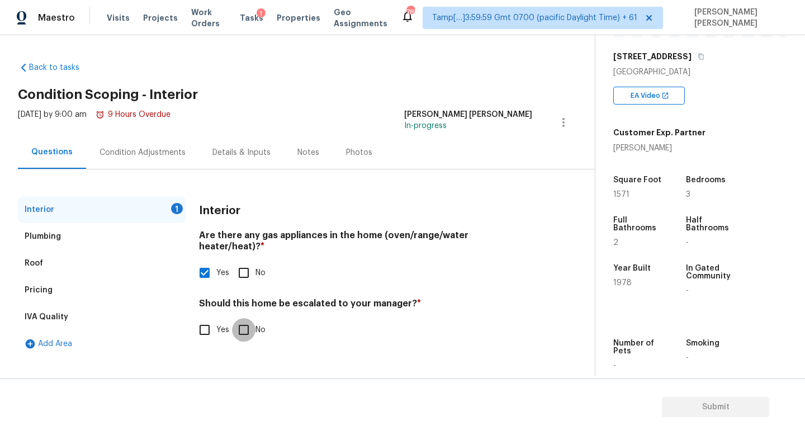
click at [254, 324] on input "No" at bounding box center [243, 329] width 23 height 23
checkbox input "true"
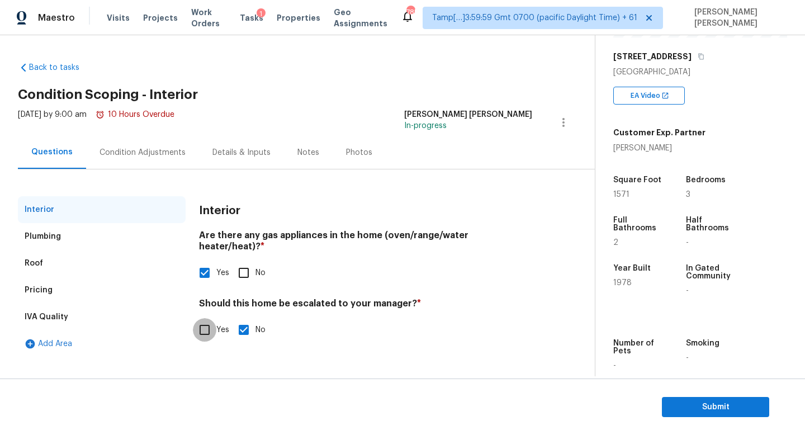
click at [213, 319] on input "Yes" at bounding box center [204, 329] width 23 height 23
checkbox input "true"
checkbox input "false"
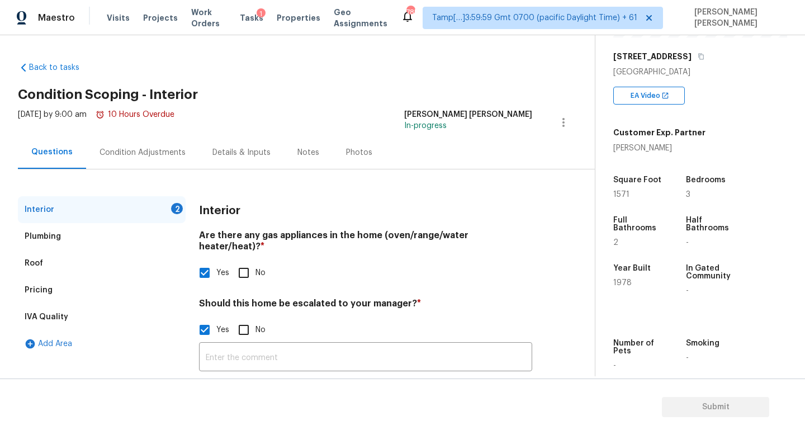
click at [147, 168] on div "Condition Adjustments" at bounding box center [142, 152] width 113 height 33
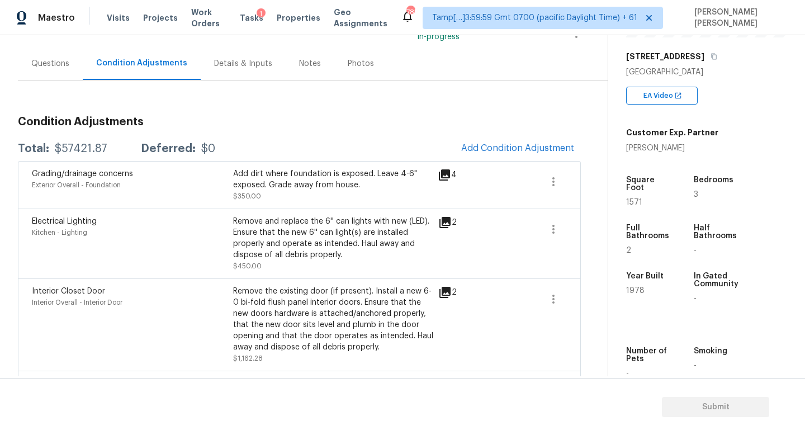
scroll to position [88, 0]
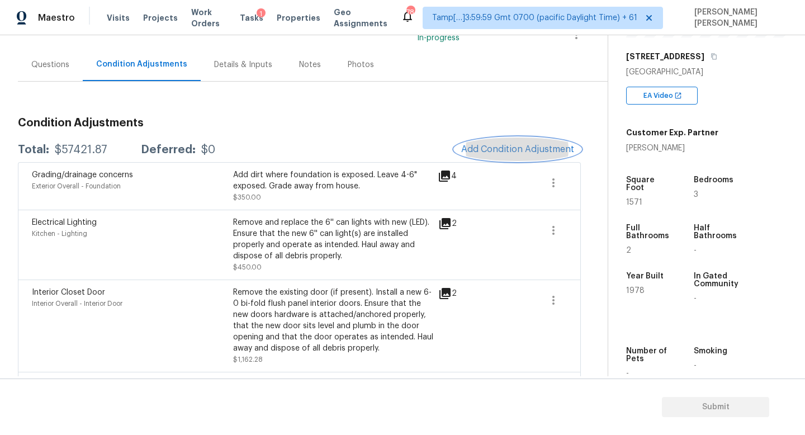
click at [489, 148] on span "Add Condition Adjustment" at bounding box center [517, 149] width 113 height 10
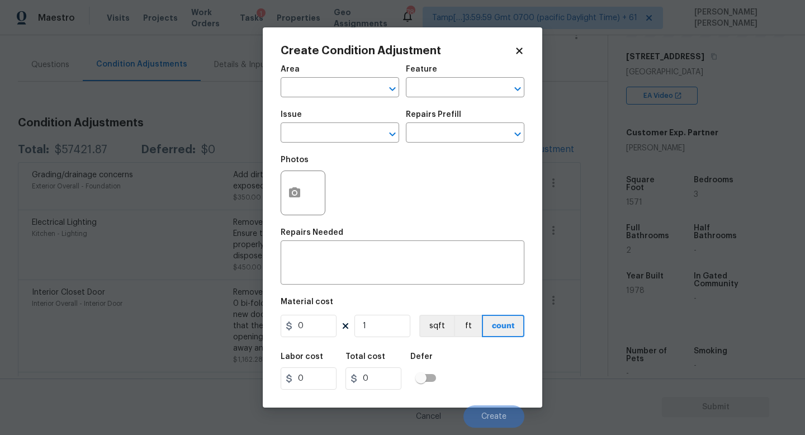
click at [344, 124] on div "Issue" at bounding box center [340, 118] width 118 height 15
click at [321, 130] on input "text" at bounding box center [324, 133] width 87 height 17
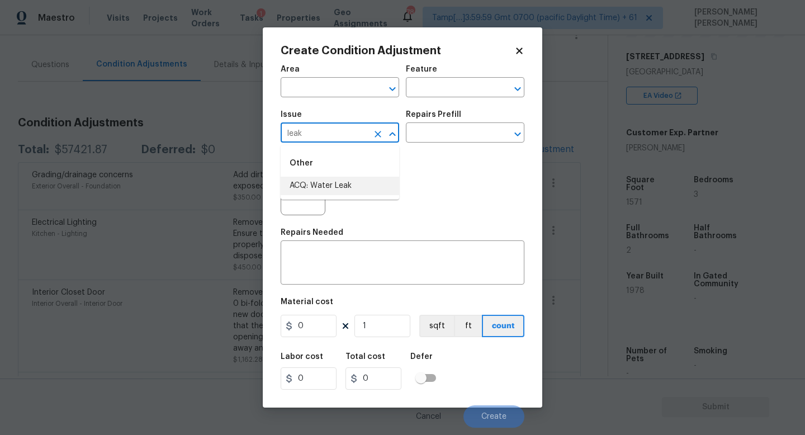
click at [334, 184] on li "ACQ: Water Leak" at bounding box center [340, 186] width 118 height 18
type input "ACQ: Water Leak"
click at [441, 130] on input "text" at bounding box center [449, 133] width 87 height 17
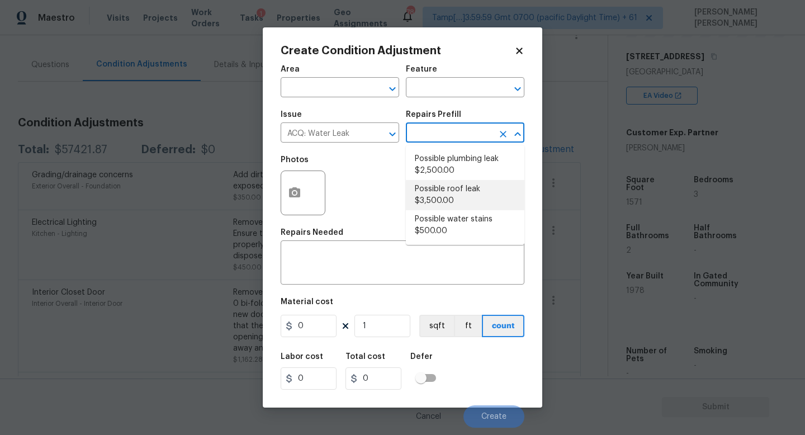
click at [438, 192] on li "Possible roof leak $3,500.00" at bounding box center [465, 195] width 118 height 30
type input "Acquisition"
type textarea "Acquisition Scope: Possible roof leak"
type input "3500"
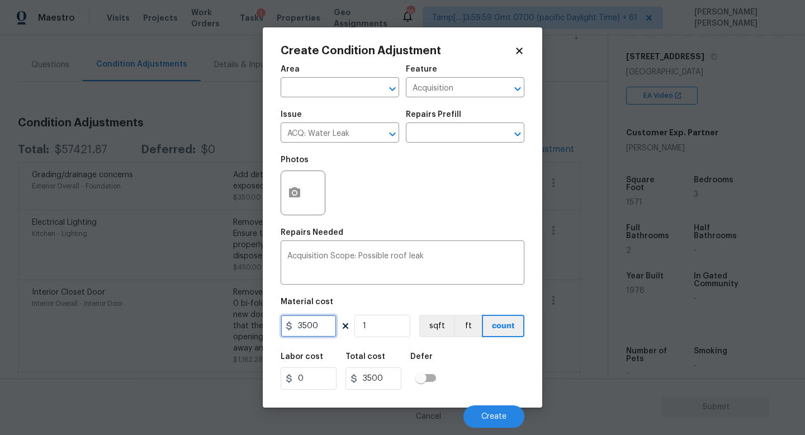
drag, startPoint x: 327, startPoint y: 327, endPoint x: 49, endPoint y: 320, distance: 278.9
click at [49, 320] on div "Create Condition Adjustment Area ​ Feature Acquisition ​ Issue ACQ: Water Leak …" at bounding box center [402, 217] width 805 height 435
type input "2500"
click at [284, 189] on button "button" at bounding box center [294, 193] width 27 height 44
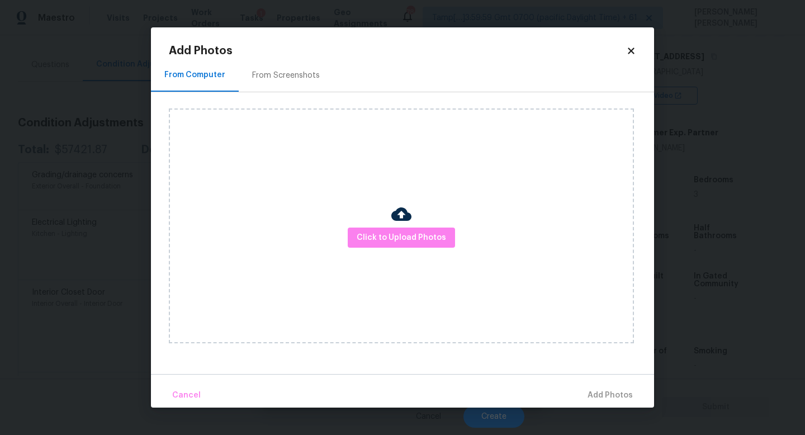
click at [410, 248] on div "Click to Upload Photos" at bounding box center [401, 225] width 465 height 235
click at [397, 235] on span "Click to Upload Photos" at bounding box center [401, 238] width 89 height 14
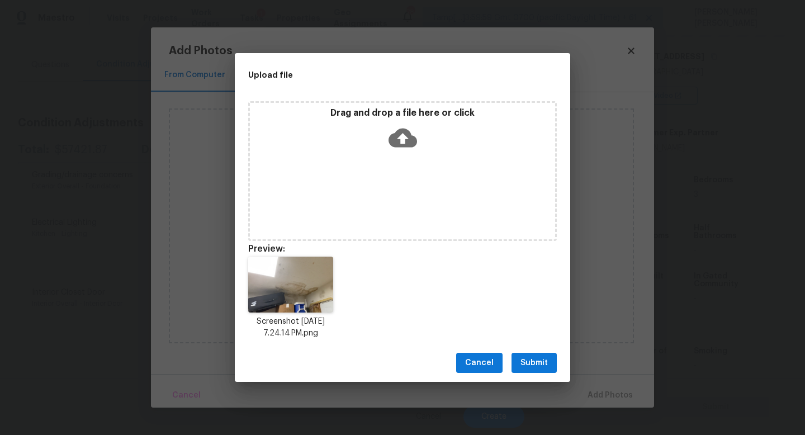
click at [531, 356] on span "Submit" at bounding box center [533, 363] width 27 height 14
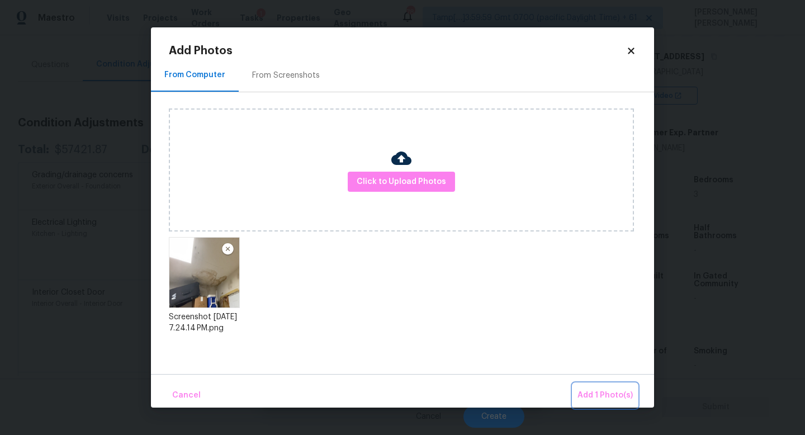
click at [599, 387] on button "Add 1 Photo(s)" at bounding box center [605, 395] width 64 height 24
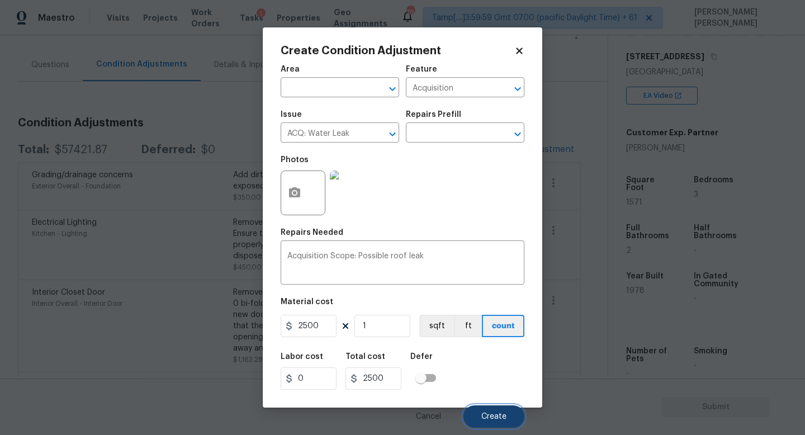
click at [487, 420] on span "Create" at bounding box center [493, 416] width 25 height 8
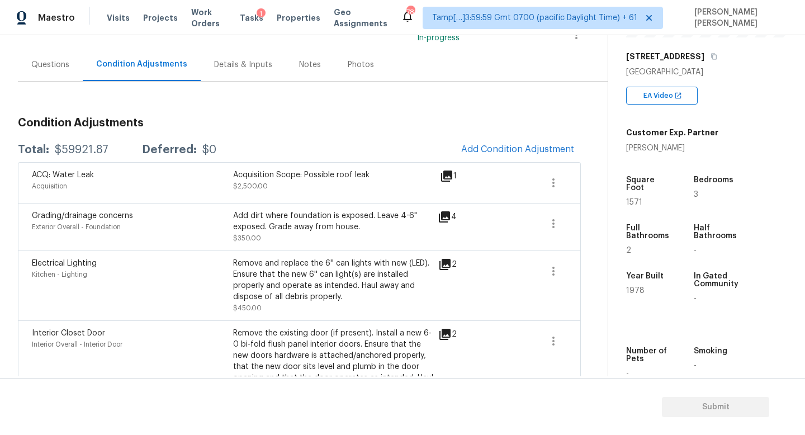
click at [70, 63] on div "Questions" at bounding box center [50, 64] width 65 height 33
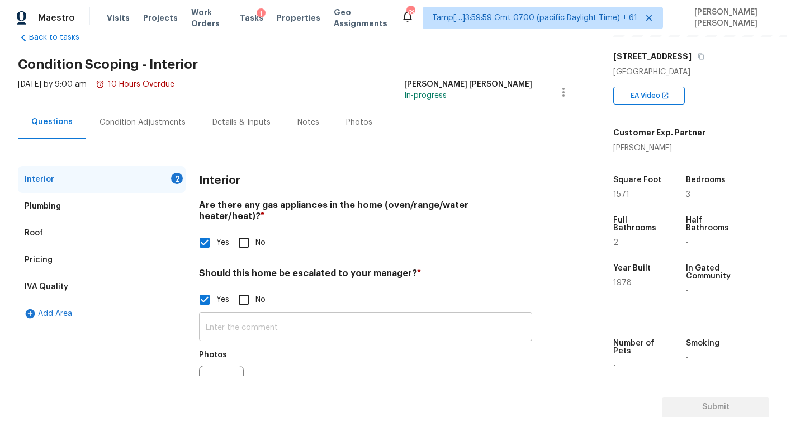
scroll to position [45, 0]
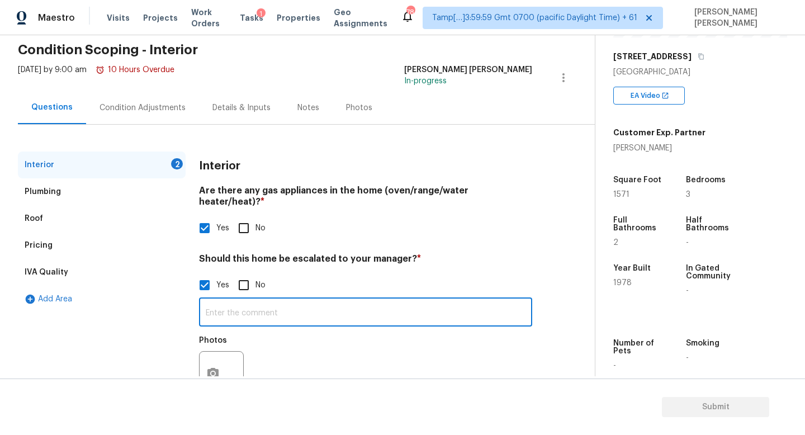
click at [259, 300] on input "text" at bounding box center [365, 313] width 333 height 26
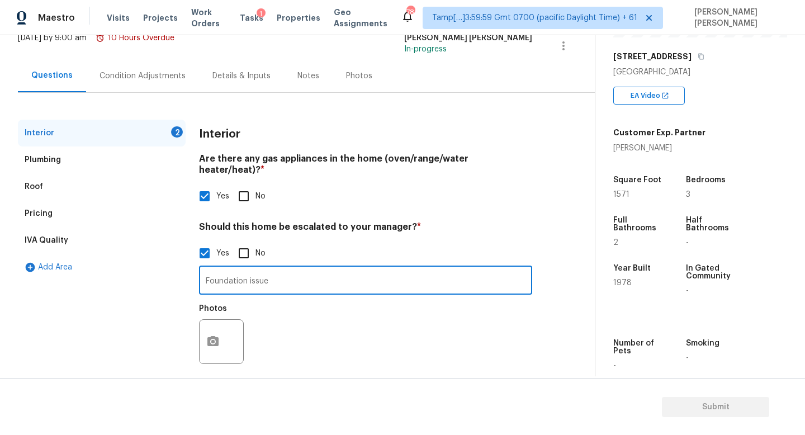
type input "Foundation issue"
click at [227, 326] on div at bounding box center [221, 341] width 45 height 45
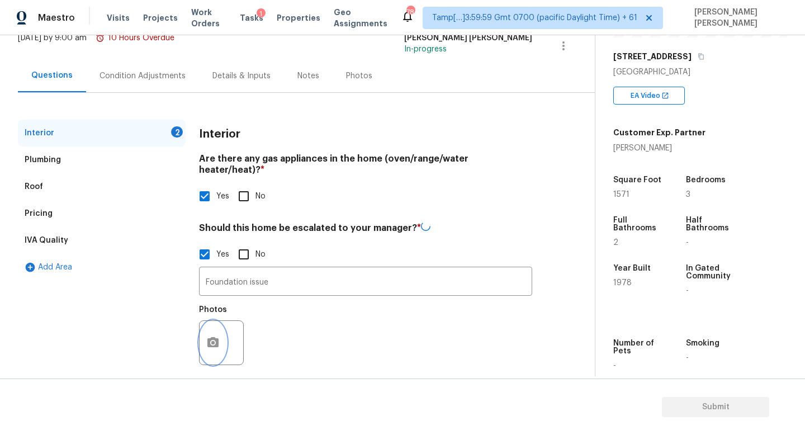
click at [208, 337] on icon "button" at bounding box center [212, 342] width 11 height 10
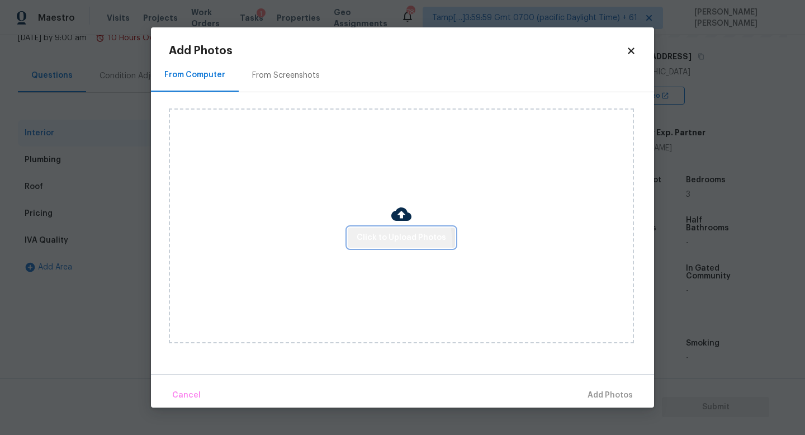
click at [391, 241] on span "Click to Upload Photos" at bounding box center [401, 238] width 89 height 14
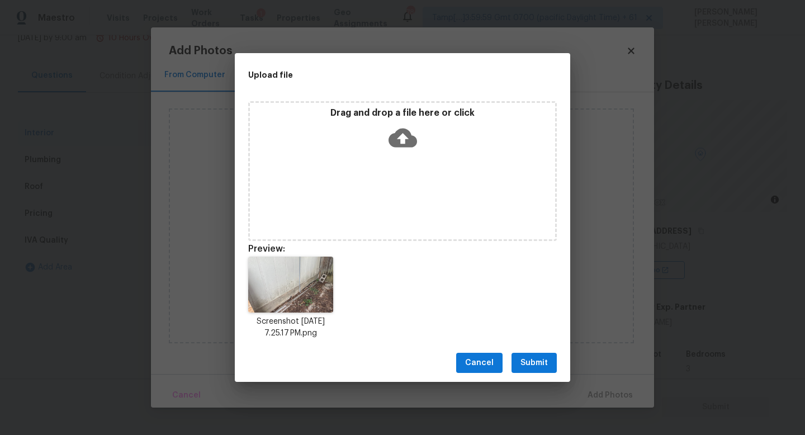
scroll to position [174, 0]
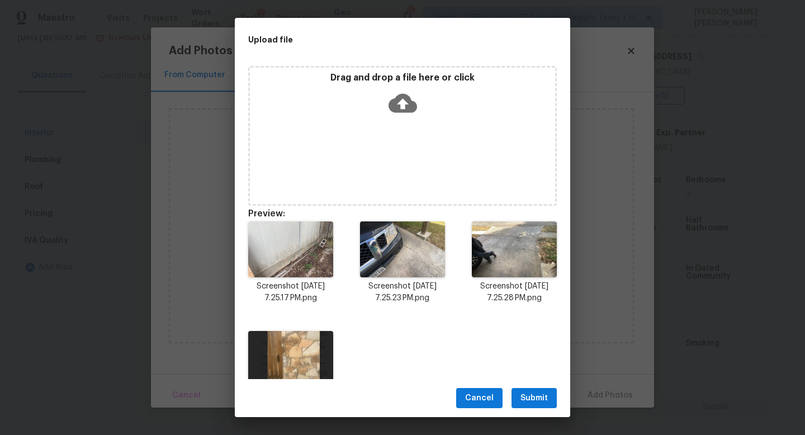
click at [541, 395] on span "Submit" at bounding box center [533, 398] width 27 height 14
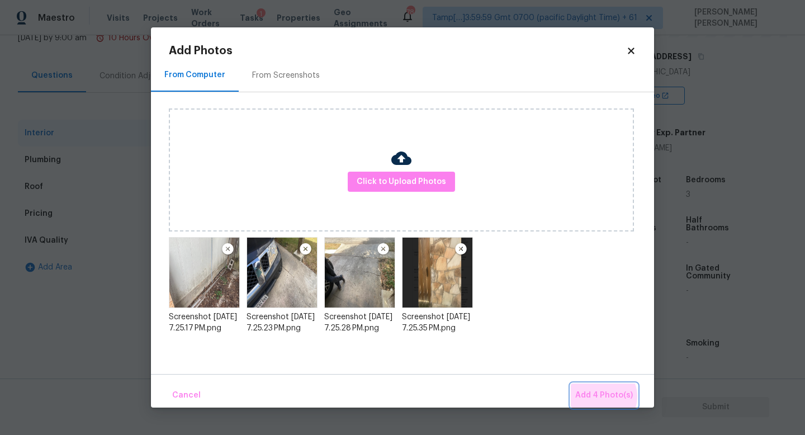
click at [602, 396] on span "Add 4 Photo(s)" at bounding box center [604, 395] width 58 height 14
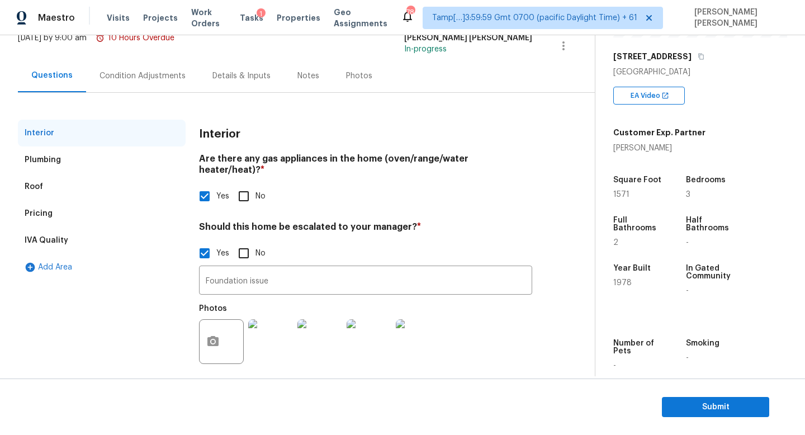
click at [118, 73] on div "Condition Adjustments" at bounding box center [142, 75] width 86 height 11
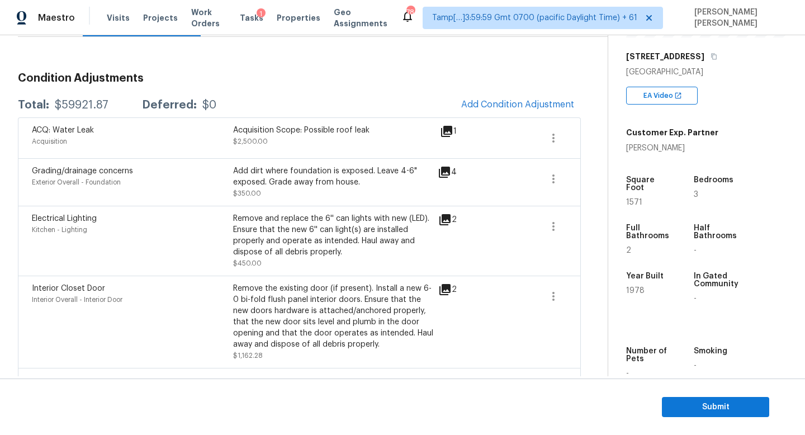
scroll to position [139, 0]
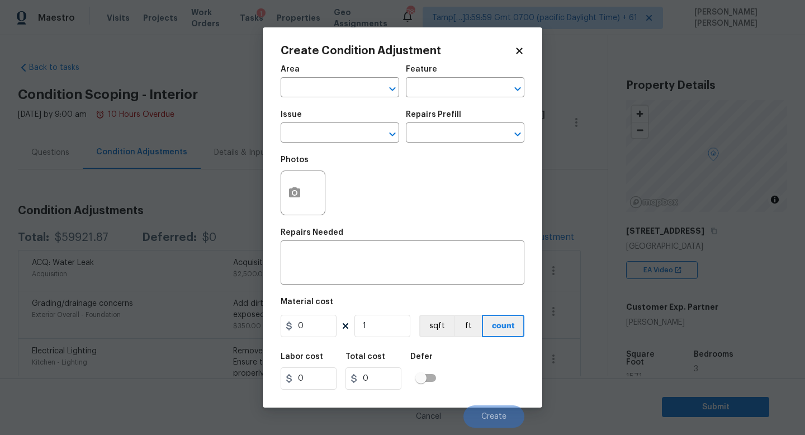
scroll to position [174, 0]
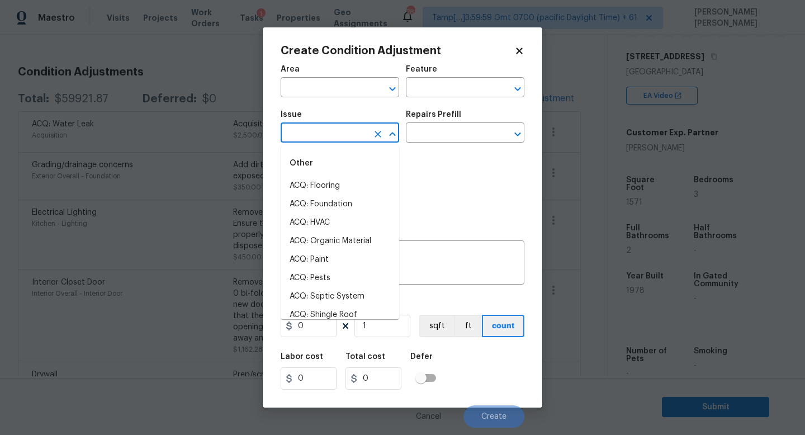
click at [349, 134] on input "text" at bounding box center [324, 133] width 87 height 17
type input "l"
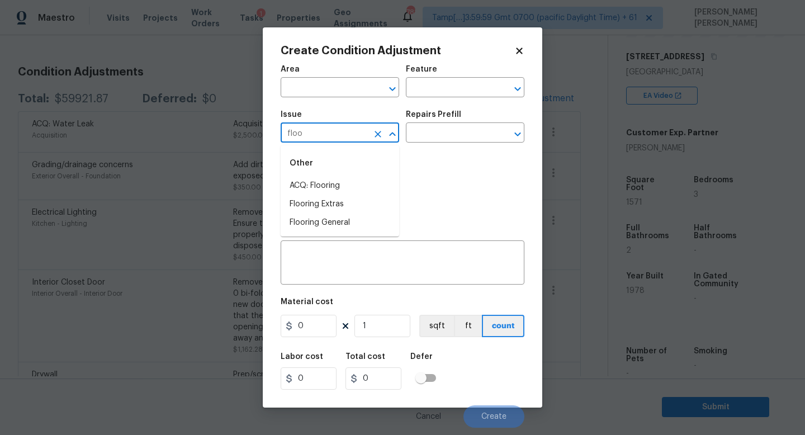
click at [354, 173] on div "Other" at bounding box center [340, 163] width 118 height 27
click at [354, 184] on li "ACQ: Flooring" at bounding box center [340, 186] width 118 height 18
type input "ACQ: Flooring"
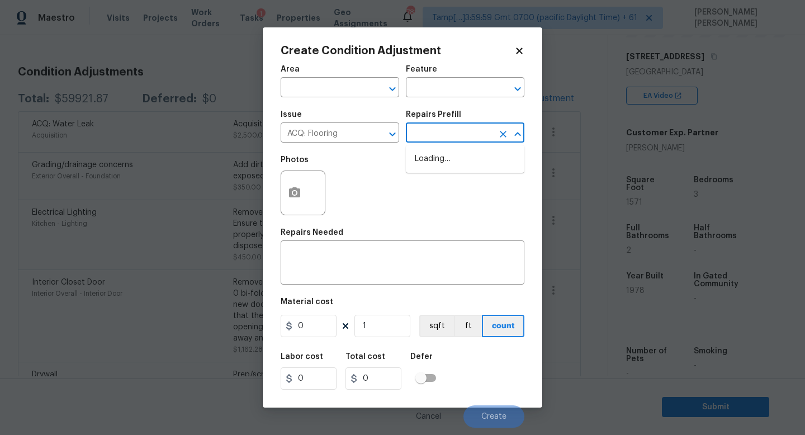
click at [458, 140] on input "text" at bounding box center [449, 133] width 87 height 17
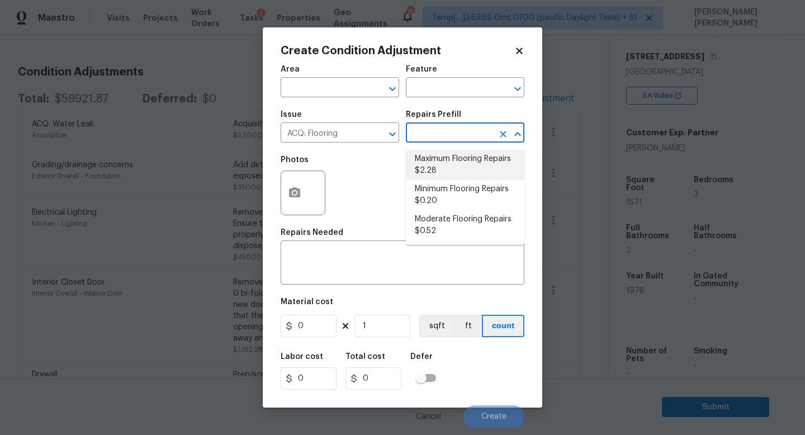
click at [463, 164] on li "Maximum Flooring Repairs $2.28" at bounding box center [465, 165] width 118 height 30
type input "Acquisition"
type input "2.28"
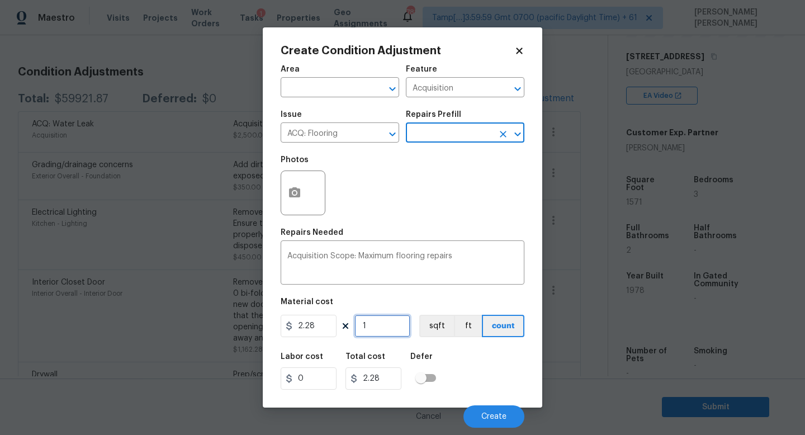
click at [387, 324] on input "1" at bounding box center [382, 326] width 56 height 22
type input "0"
type input "1"
type input "2.28"
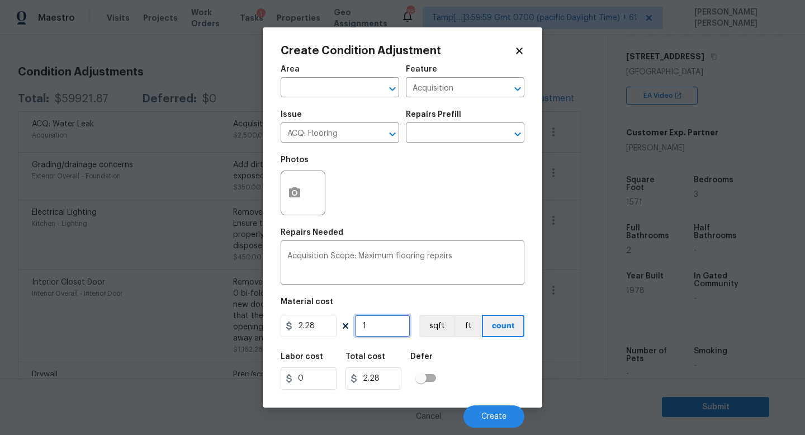
type input "15"
type input "34.2"
type input "157"
type input "357.96"
type input "1571"
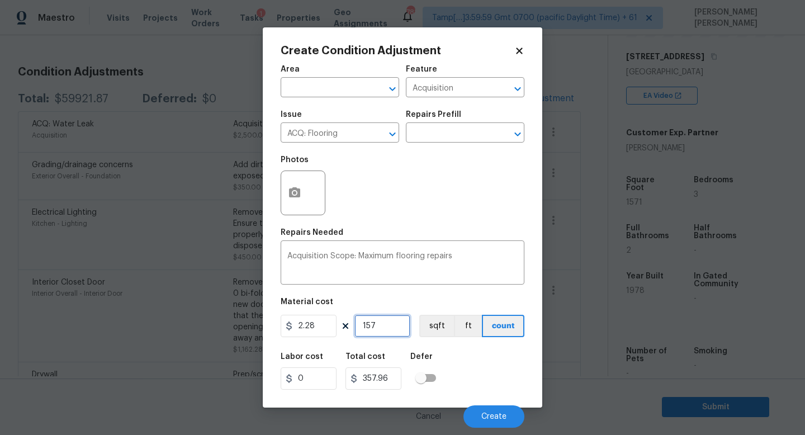
type input "3581.88"
drag, startPoint x: 387, startPoint y: 324, endPoint x: 317, endPoint y: 18, distance: 313.6
click at [387, 308] on figure "Material cost 2.28 1571 sqft ft count" at bounding box center [403, 318] width 244 height 41
type input "1571"
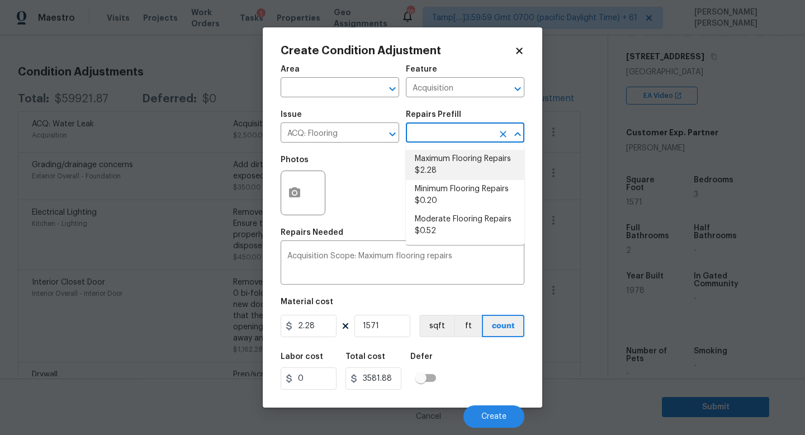
click at [438, 141] on input "text" at bounding box center [449, 133] width 87 height 17
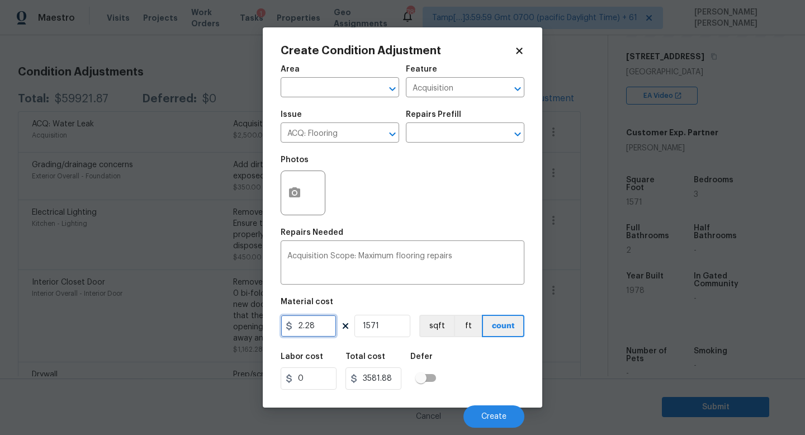
drag, startPoint x: 324, startPoint y: 324, endPoint x: 181, endPoint y: 324, distance: 142.5
click at [181, 324] on div "Create Condition Adjustment Area ​ Feature Acquisition ​ Issue ACQ: Flooring ​ …" at bounding box center [402, 217] width 805 height 435
type input "5.5"
type input "8640.5"
click at [509, 387] on div "Labor cost 0 Total cost 8640.5 Defer" at bounding box center [403, 371] width 244 height 50
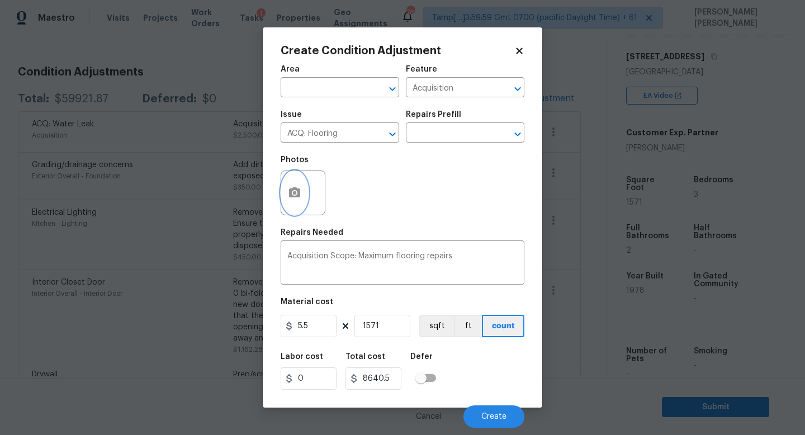
click at [298, 182] on button "button" at bounding box center [294, 193] width 27 height 44
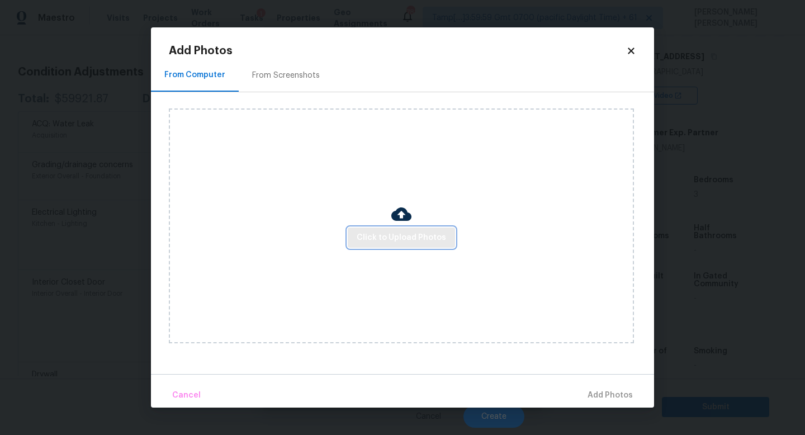
click at [386, 228] on button "Click to Upload Photos" at bounding box center [401, 237] width 107 height 21
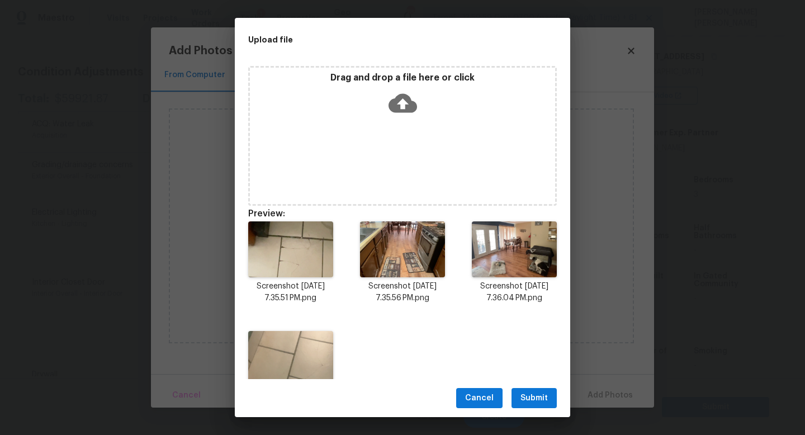
click at [532, 399] on span "Submit" at bounding box center [533, 398] width 27 height 14
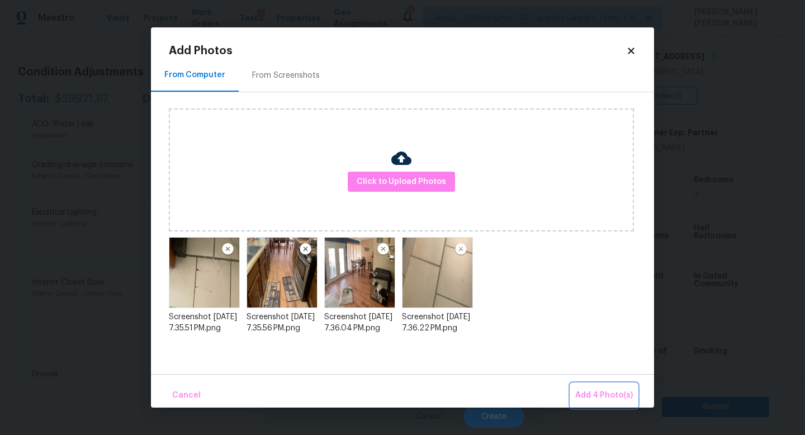
click at [605, 396] on span "Add 4 Photo(s)" at bounding box center [604, 395] width 58 height 14
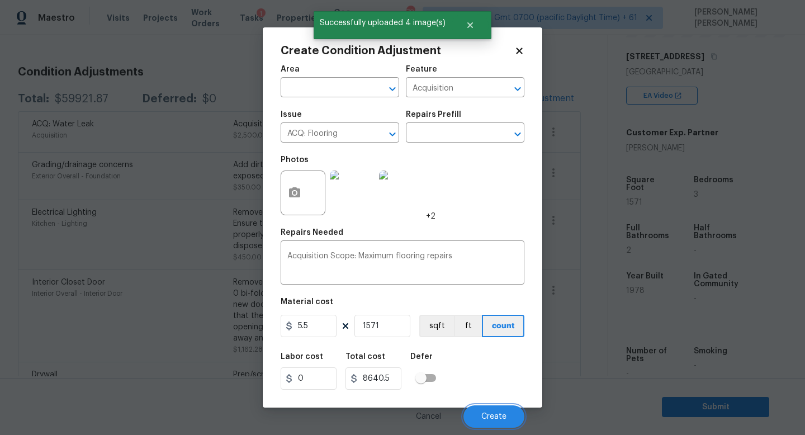
drag, startPoint x: 493, startPoint y: 412, endPoint x: 501, endPoint y: 311, distance: 102.0
click at [493, 412] on button "Create" at bounding box center [493, 416] width 61 height 22
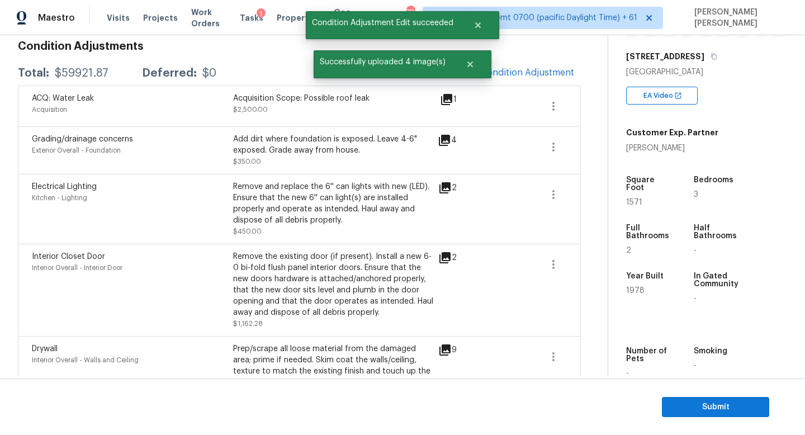
click at [488, 415] on body "Maestro Visits Projects Work Orders Tasks 1 Properties Geo Assignments 781 Tamp…" at bounding box center [402, 217] width 805 height 435
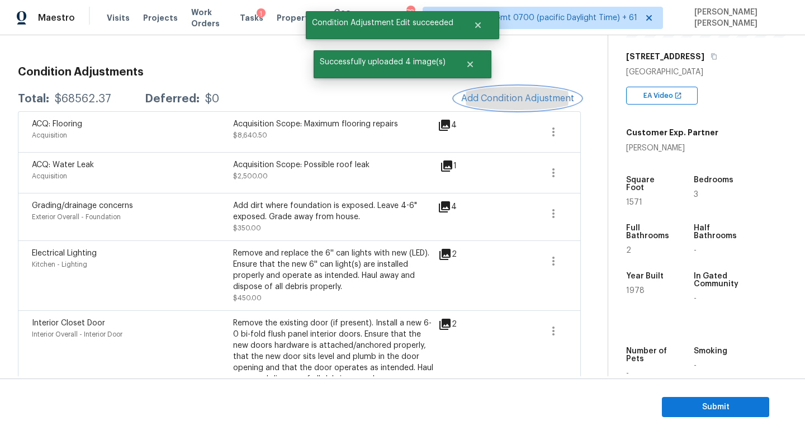
click at [531, 89] on button "Add Condition Adjustment" at bounding box center [517, 98] width 126 height 23
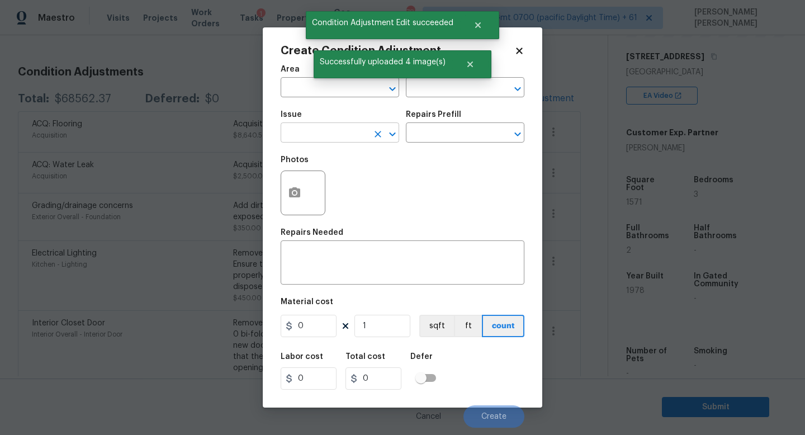
click at [311, 131] on input "text" at bounding box center [324, 133] width 87 height 17
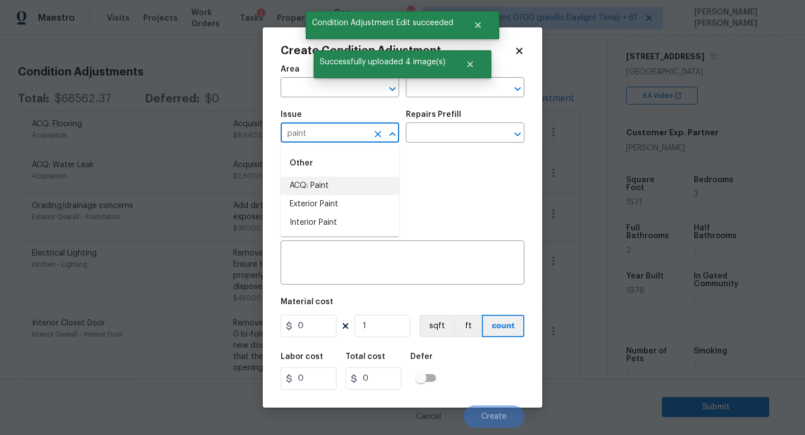
click at [327, 191] on li "ACQ: Paint" at bounding box center [340, 186] width 118 height 18
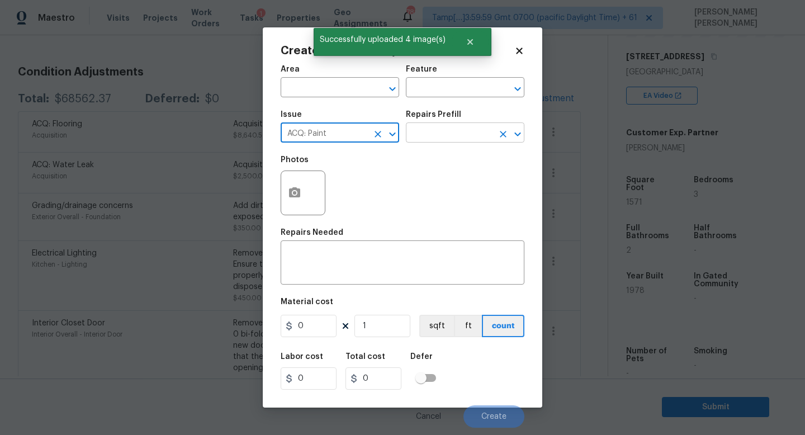
type input "ACQ: Paint"
click at [439, 125] on input "text" at bounding box center [449, 133] width 87 height 17
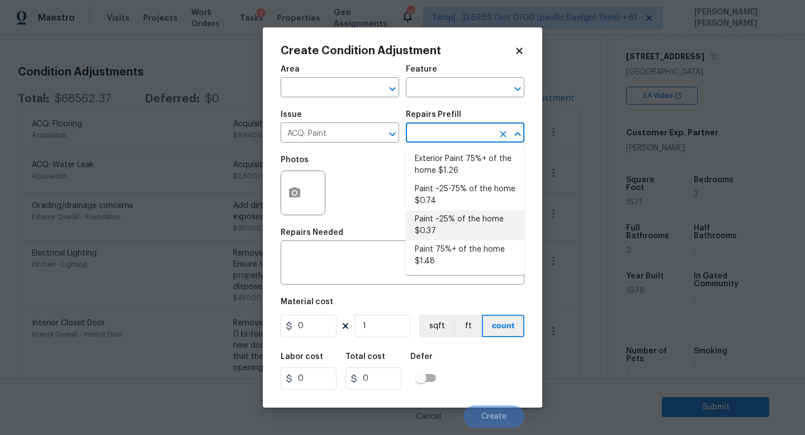
click at [438, 263] on li "Paint 75%+ of the home $1.48" at bounding box center [465, 255] width 118 height 30
type input "Acquisition"
type textarea "Acquisition Scope: 75%+ of the home will likely require interior paint"
type input "1.48"
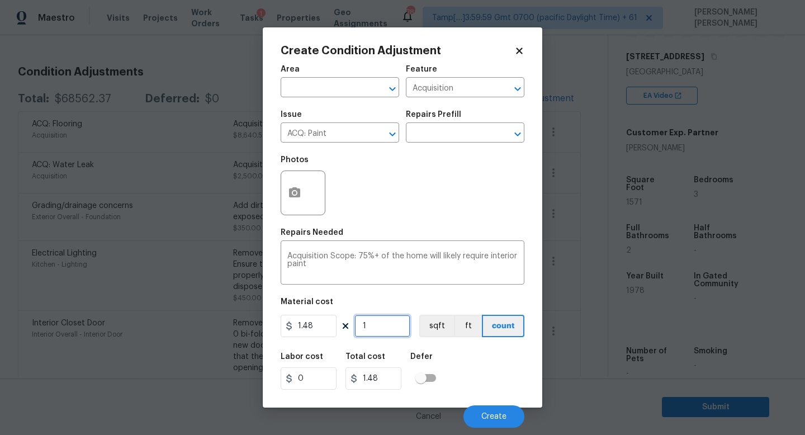
click at [387, 329] on input "1" at bounding box center [382, 326] width 56 height 22
type input "0"
type input "1"
type input "1.48"
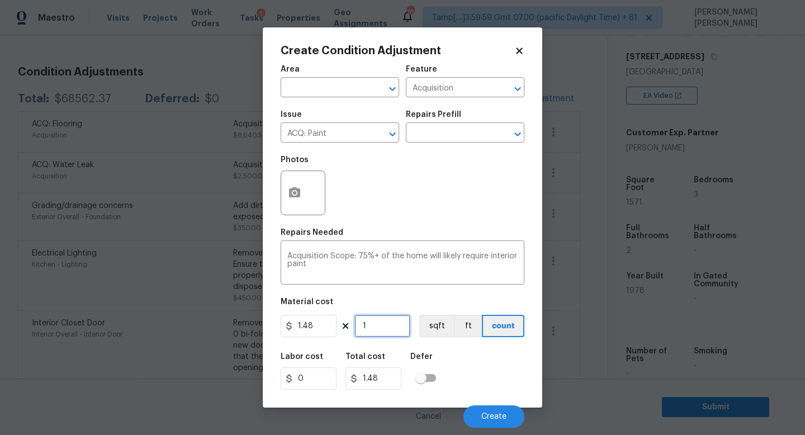
type input "15"
type input "22.2"
type input "157"
type input "232.36"
type input "1571"
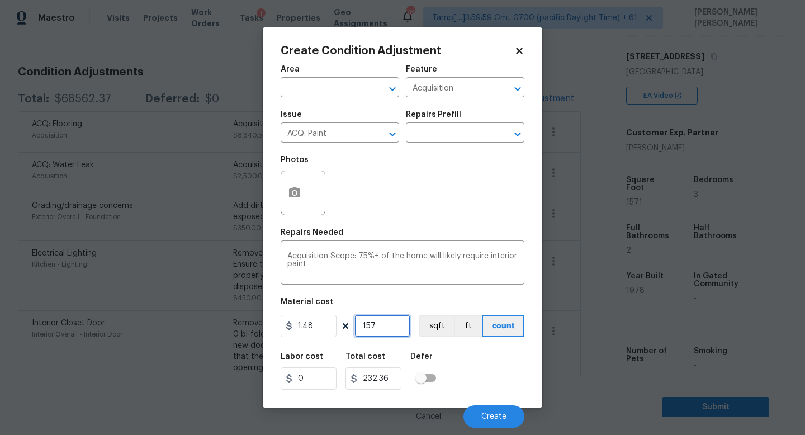
type input "2325.08"
type input "1571"
click at [302, 184] on button "button" at bounding box center [294, 193] width 27 height 44
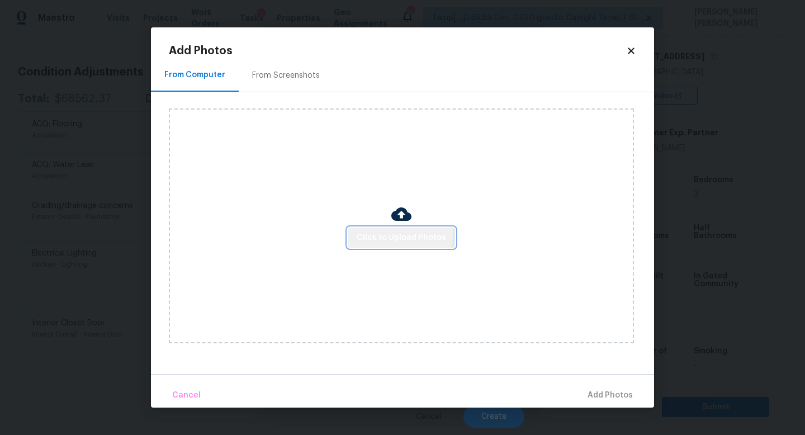
click at [396, 231] on span "Click to Upload Photos" at bounding box center [401, 238] width 89 height 14
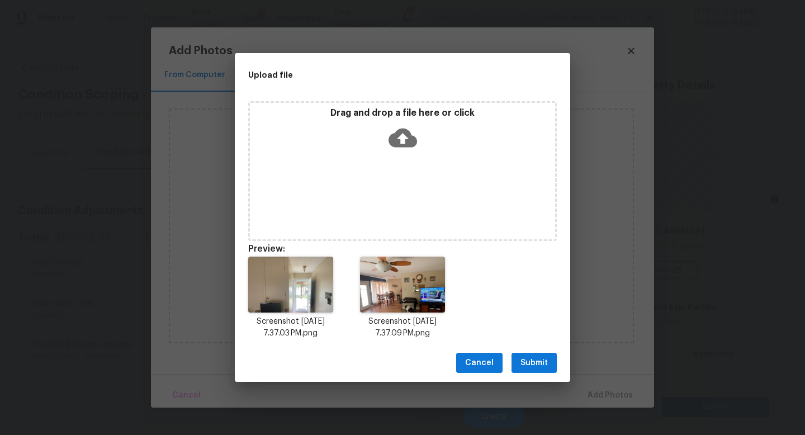
scroll to position [174, 0]
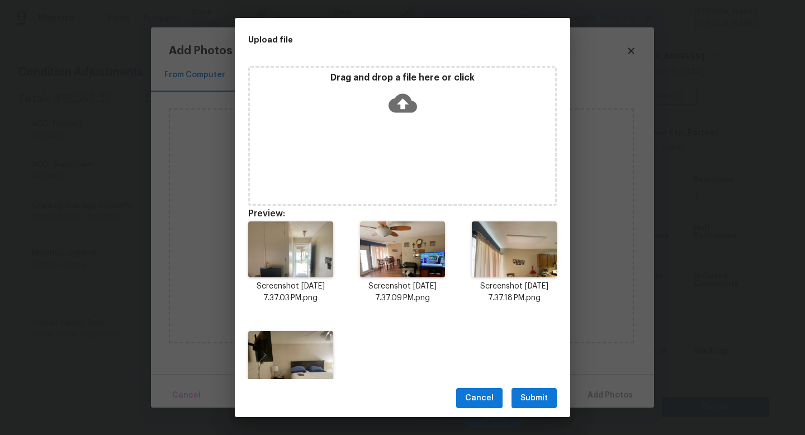
click at [534, 400] on span "Submit" at bounding box center [533, 398] width 27 height 14
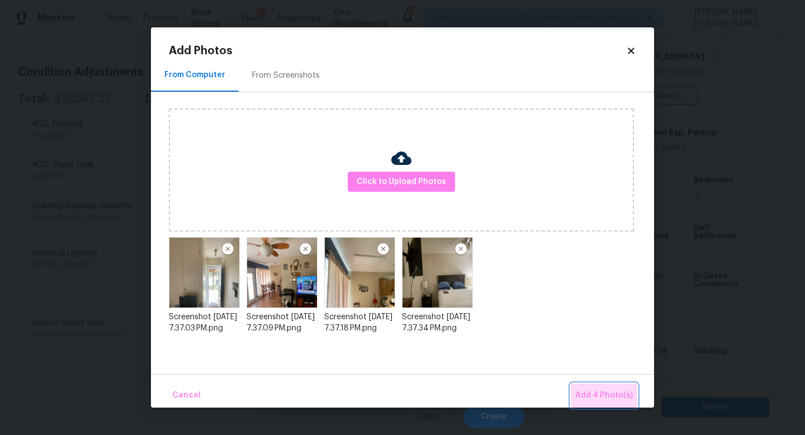
click at [616, 392] on span "Add 4 Photo(s)" at bounding box center [604, 395] width 58 height 14
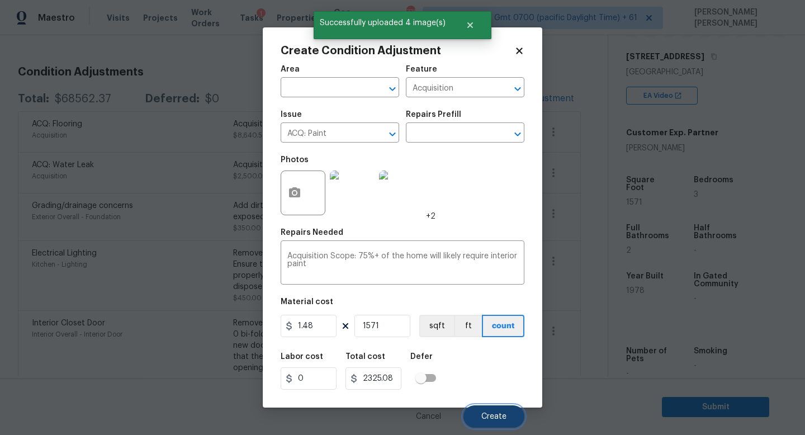
click at [488, 408] on button "Create" at bounding box center [493, 416] width 61 height 22
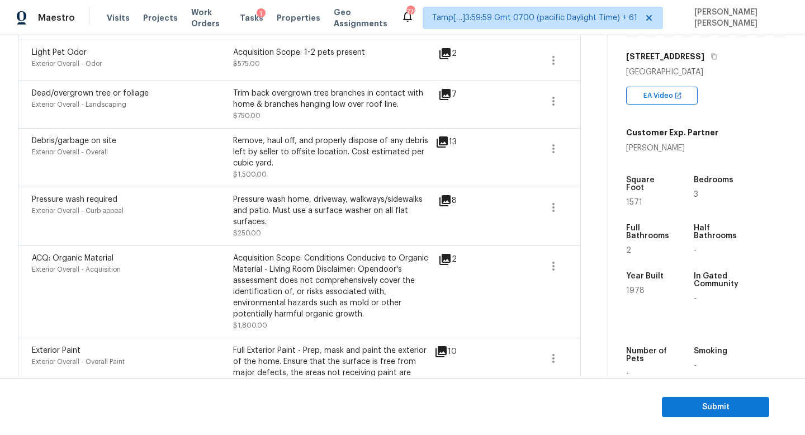
scroll to position [674, 0]
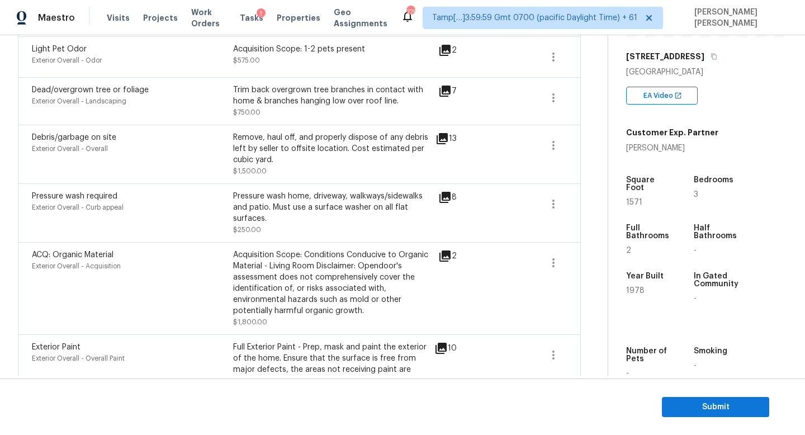
click at [443, 258] on icon at bounding box center [444, 255] width 11 height 11
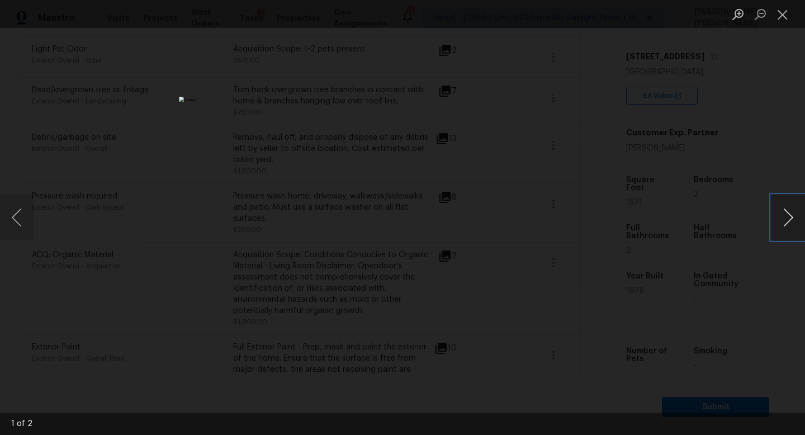
click at [790, 210] on button "Next image" at bounding box center [788, 217] width 34 height 45
click at [777, 153] on div "Lightbox" at bounding box center [402, 217] width 805 height 435
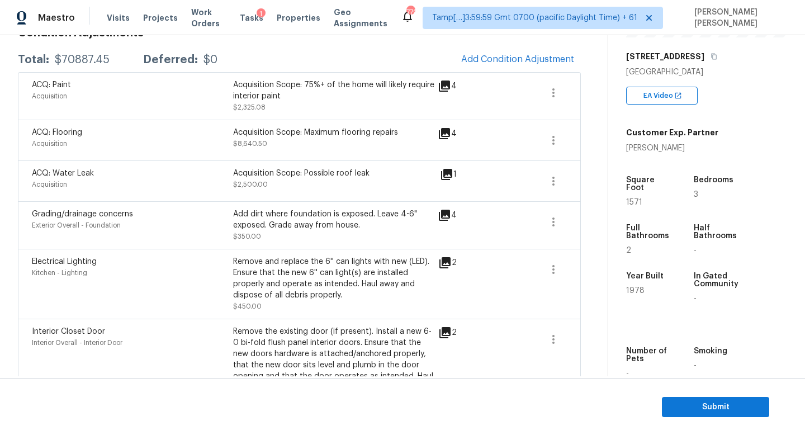
scroll to position [0, 0]
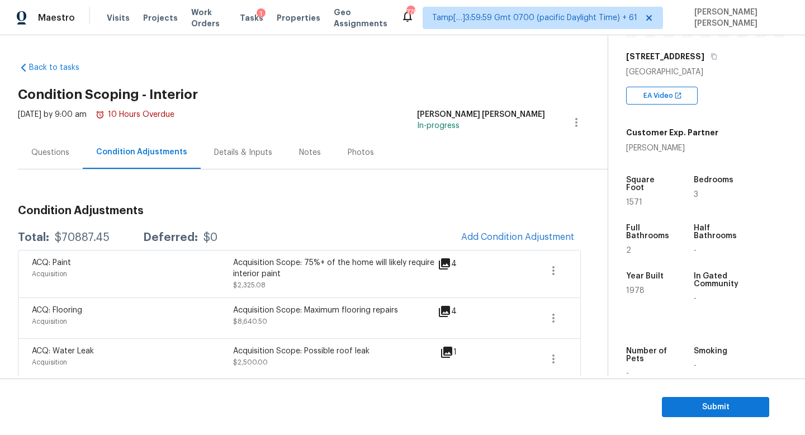
click at [35, 150] on div "Questions" at bounding box center [50, 152] width 38 height 11
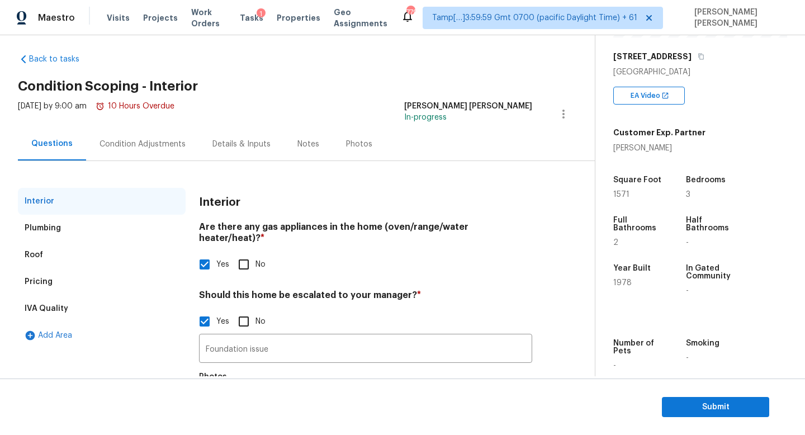
scroll to position [16, 0]
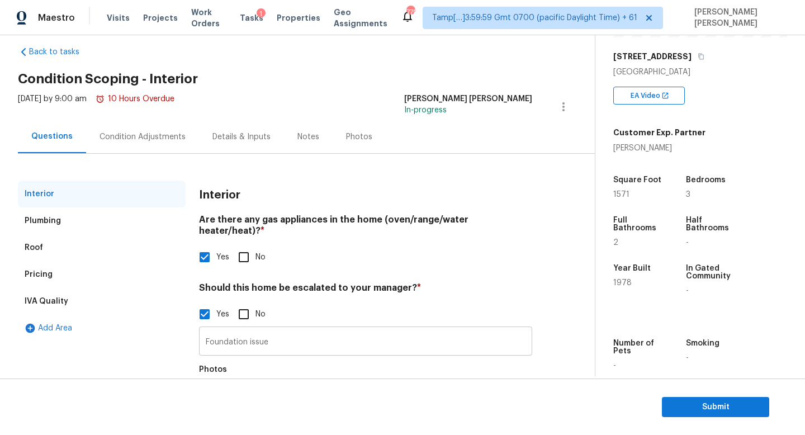
click at [297, 329] on input "Foundation issue" at bounding box center [365, 342] width 333 height 26
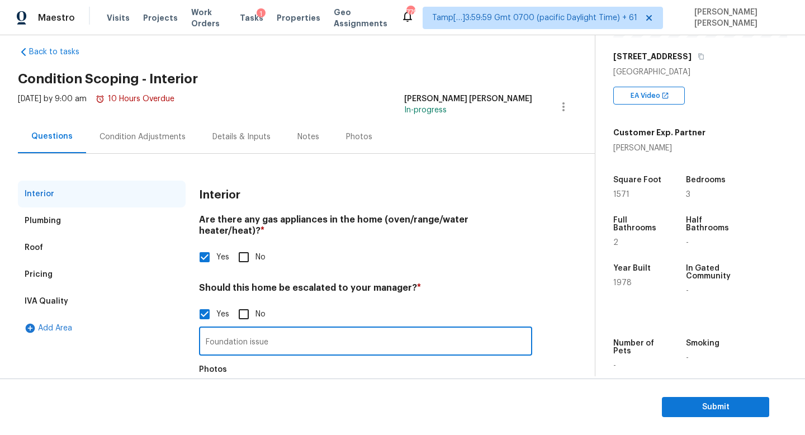
click at [285, 329] on input "Foundation issue" at bounding box center [365, 342] width 333 height 26
drag, startPoint x: 268, startPoint y: 333, endPoint x: 196, endPoint y: 333, distance: 71.5
click at [196, 333] on div "Interior Plumbing Roof Pricing IVA Quality Add Area Interior Are there any gas …" at bounding box center [293, 313] width 550 height 264
paste input "Interior & exterior signs of foundation movement."
click at [518, 329] on input "Interior & exterior signs of foundation movement, Possible roof leak and mold @" at bounding box center [365, 342] width 333 height 26
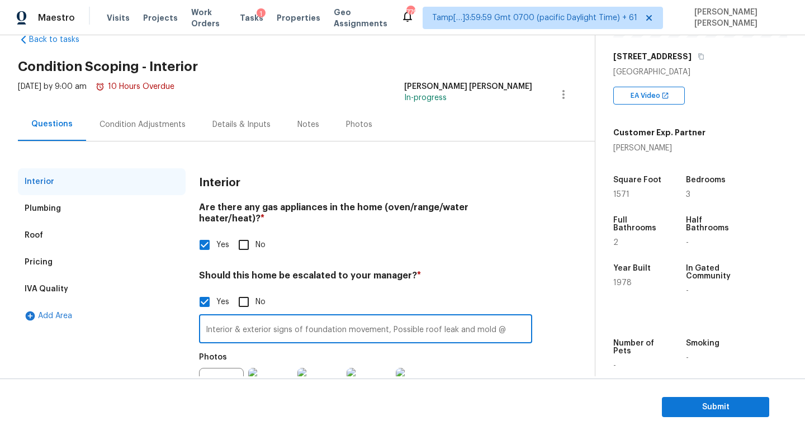
scroll to position [43, 0]
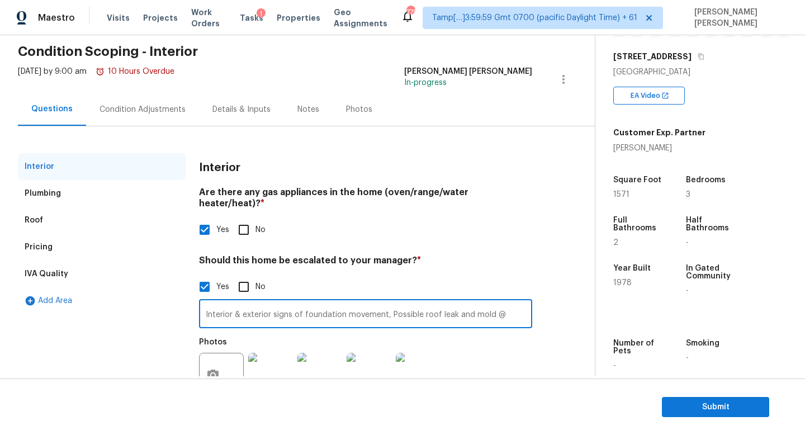
click at [519, 305] on input "Interior & exterior signs of foundation movement, Possible roof leak and mold @" at bounding box center [365, 315] width 333 height 26
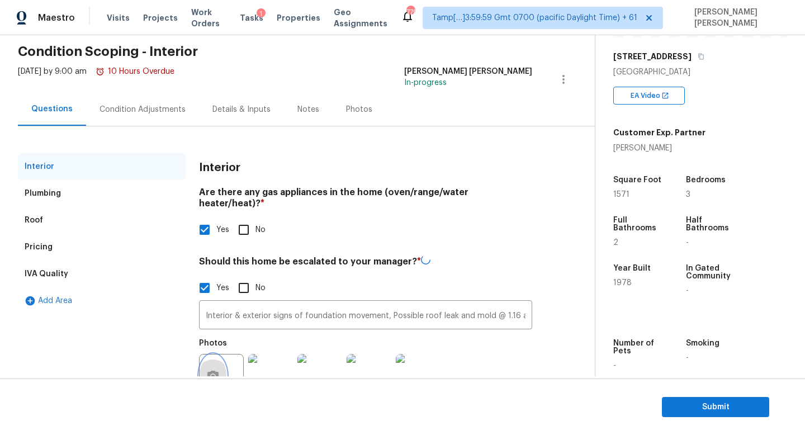
click at [208, 371] on icon "button" at bounding box center [212, 376] width 11 height 10
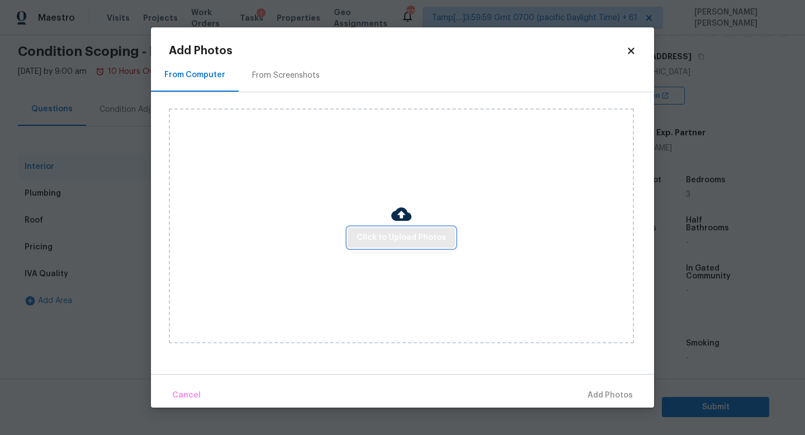
click at [407, 232] on span "Click to Upload Photos" at bounding box center [401, 238] width 89 height 14
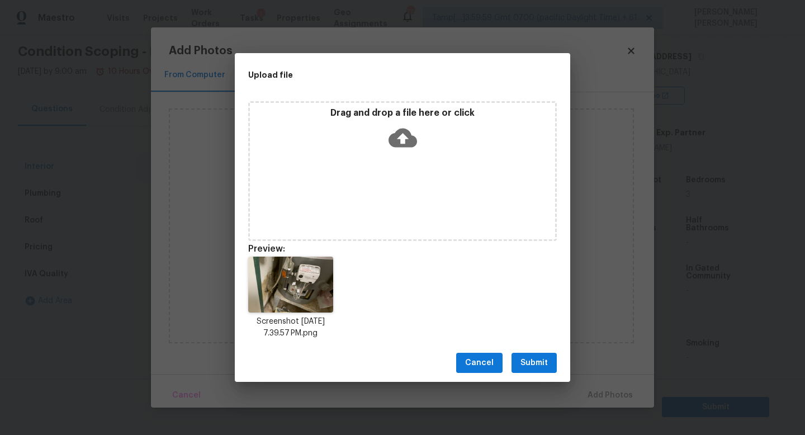
click at [531, 365] on span "Submit" at bounding box center [533, 363] width 27 height 14
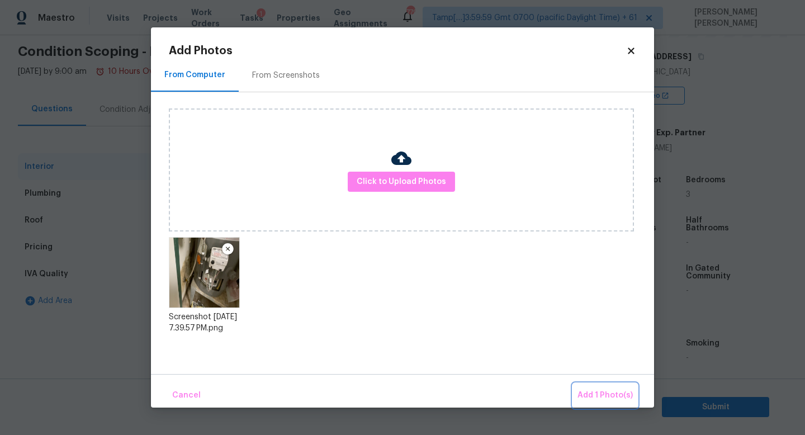
click at [599, 393] on span "Add 1 Photo(s)" at bounding box center [604, 395] width 55 height 14
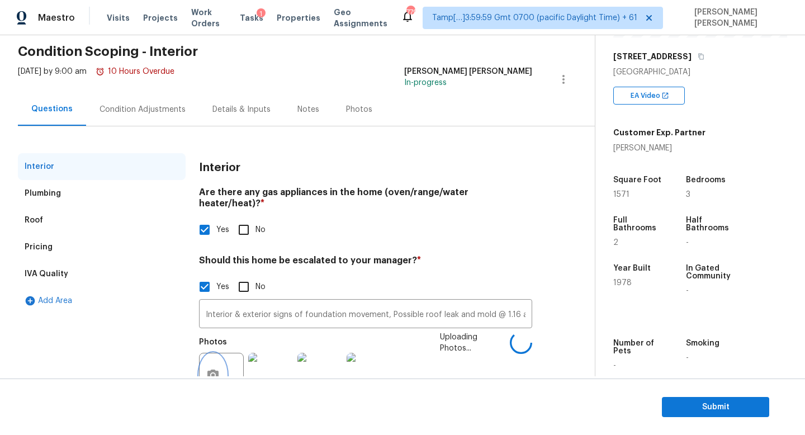
scroll to position [53, 0]
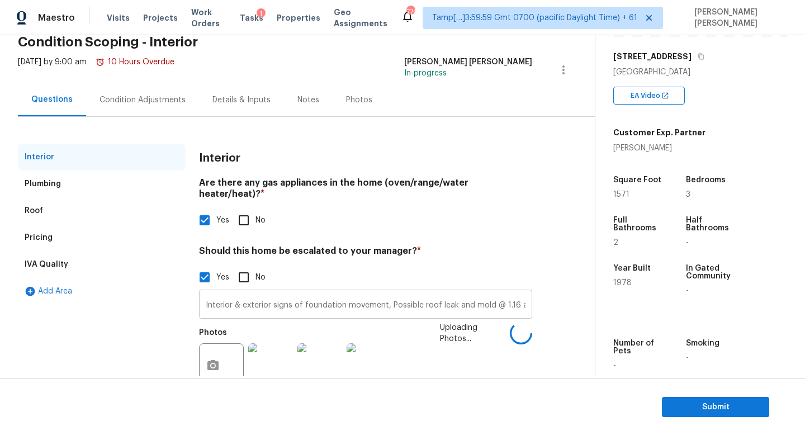
click at [443, 296] on input "Interior & exterior signs of foundation movement, Possible roof leak and mold @…" at bounding box center [365, 305] width 333 height 26
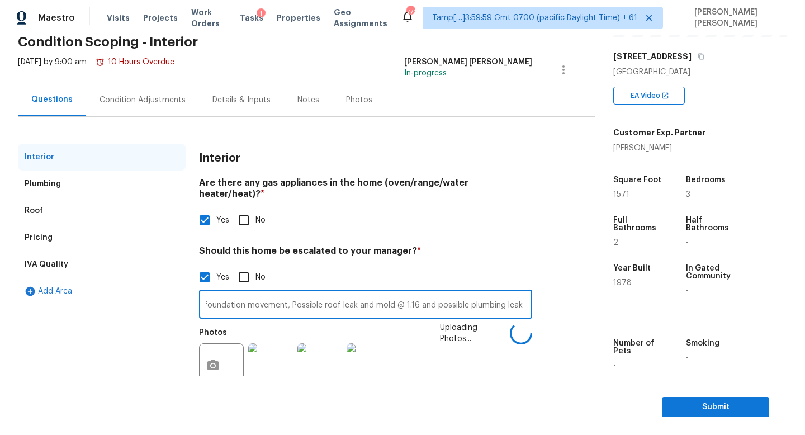
scroll to position [0, 0]
click at [448, 295] on input "Interior & exterior signs of foundation movement, Possible roof leak and mold @…" at bounding box center [365, 305] width 333 height 26
click at [463, 296] on input "Interior & exterior signs of foundation movement, Possible roof leak and mold @…" at bounding box center [365, 305] width 333 height 26
type input "Interior & exterior signs of foundation movement, Possible roof leak and mold @…"
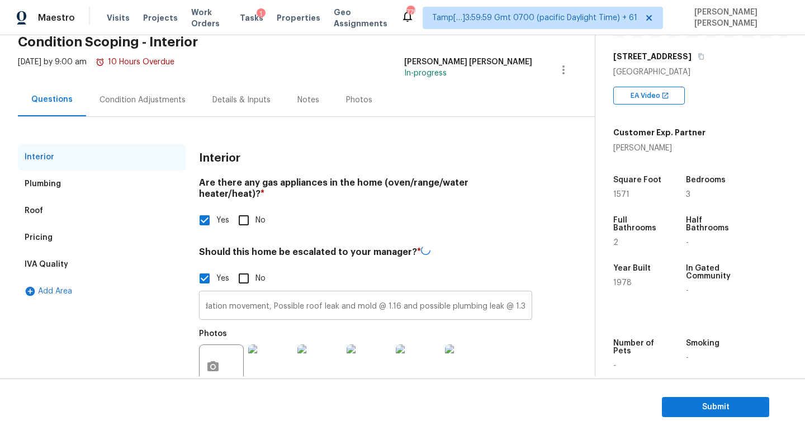
scroll to position [0, 0]
click at [138, 117] on div "Interior Plumbing Roof Pricing IVA Quality Add Area Interior Are there any gas …" at bounding box center [293, 263] width 550 height 292
click at [153, 96] on div "Condition Adjustments" at bounding box center [142, 99] width 86 height 11
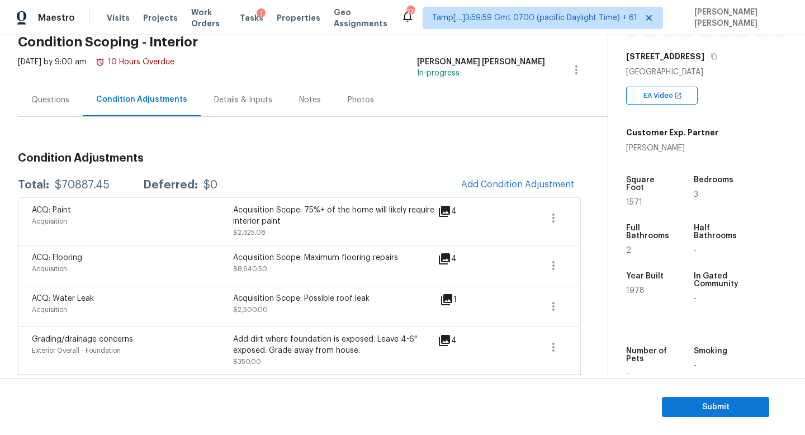
scroll to position [72, 0]
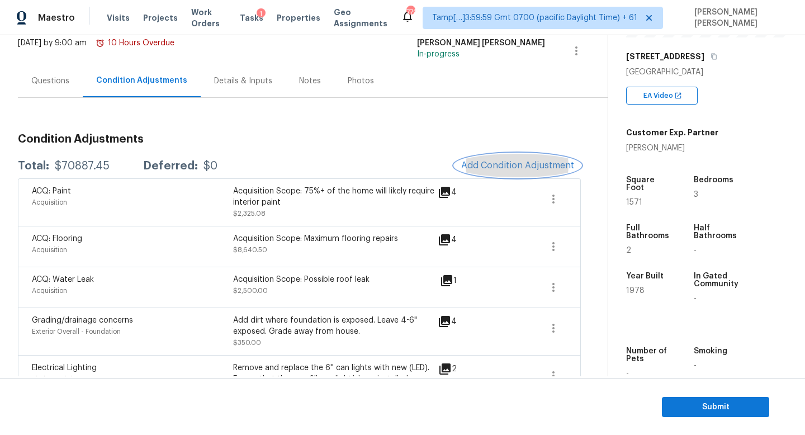
click at [485, 165] on span "Add Condition Adjustment" at bounding box center [517, 165] width 113 height 10
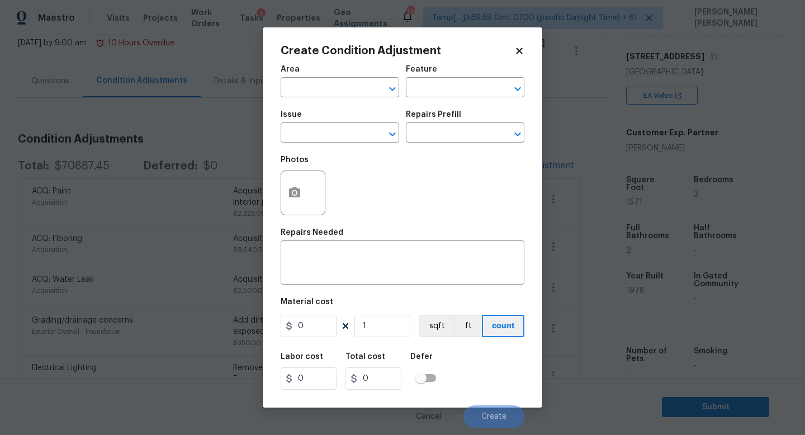
click at [321, 143] on span "Issue ​" at bounding box center [340, 126] width 118 height 45
click at [328, 138] on input "text" at bounding box center [324, 133] width 87 height 17
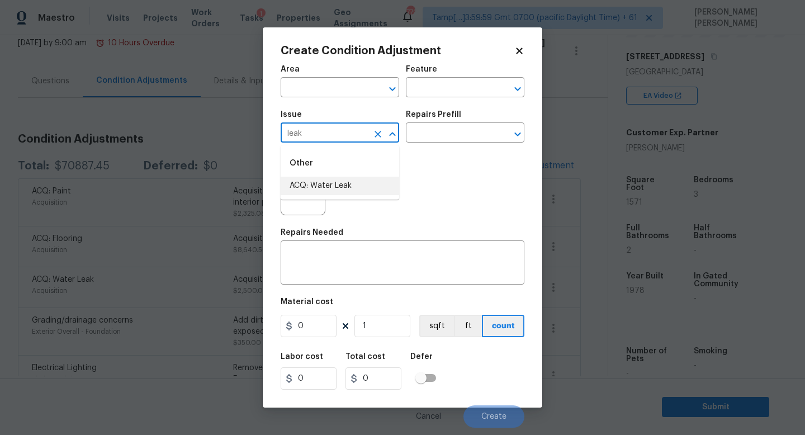
click at [341, 191] on li "ACQ: Water Leak" at bounding box center [340, 186] width 118 height 18
type input "ACQ: Water Leak"
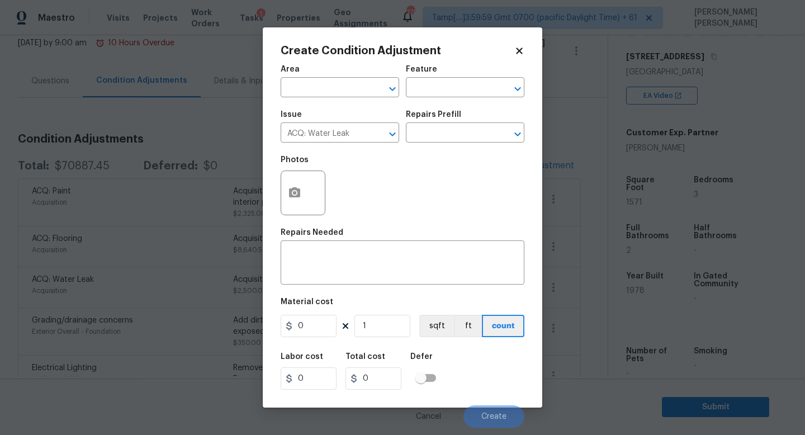
click at [412, 151] on div "Photos" at bounding box center [403, 185] width 244 height 73
click at [442, 128] on input "text" at bounding box center [449, 133] width 87 height 17
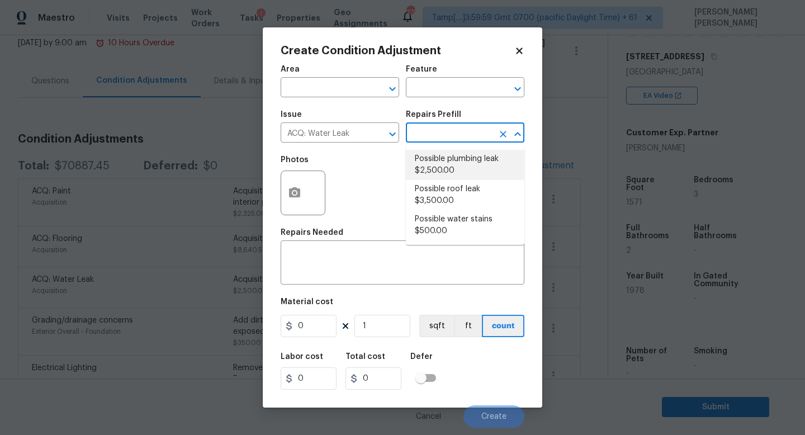
click at [460, 166] on li "Possible plumbing leak $2,500.00" at bounding box center [465, 165] width 118 height 30
type input "Acquisition"
type textarea "Acquisition Scope: Possible plumbing leak"
type input "2500"
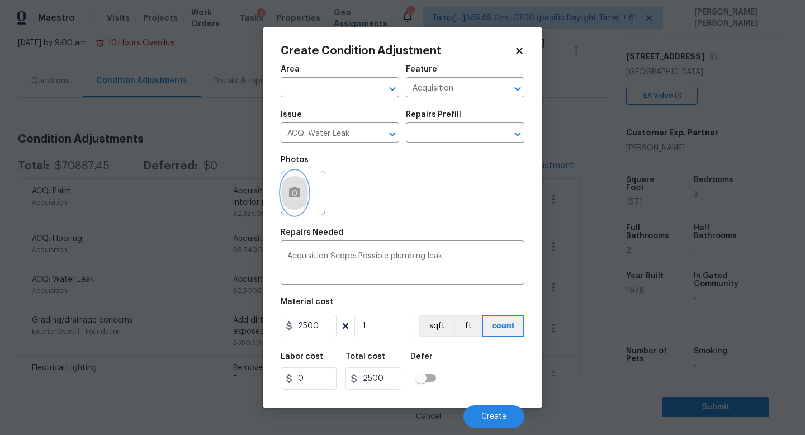
click at [288, 200] on button "button" at bounding box center [294, 193] width 27 height 44
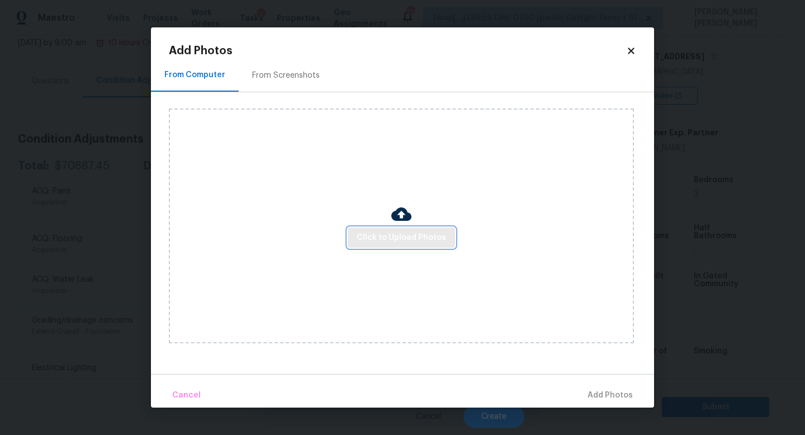
click at [394, 232] on span "Click to Upload Photos" at bounding box center [401, 238] width 89 height 14
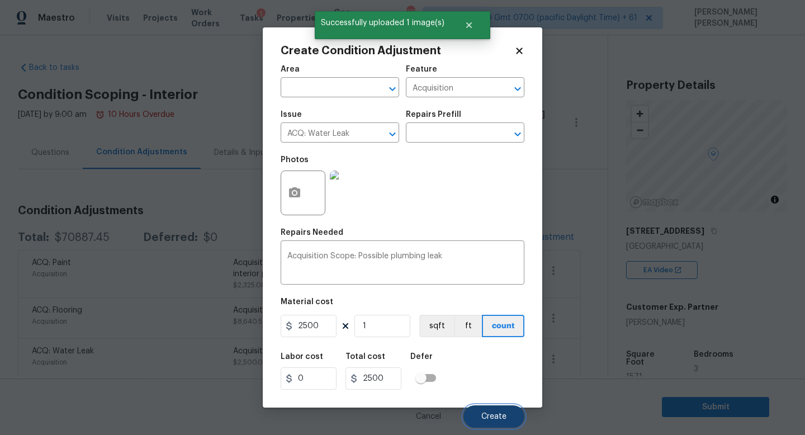
scroll to position [174, 0]
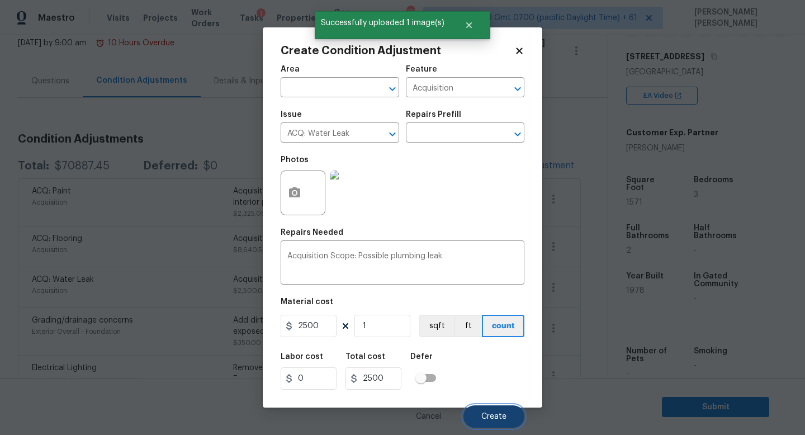
click at [479, 412] on button "Create" at bounding box center [493, 416] width 61 height 22
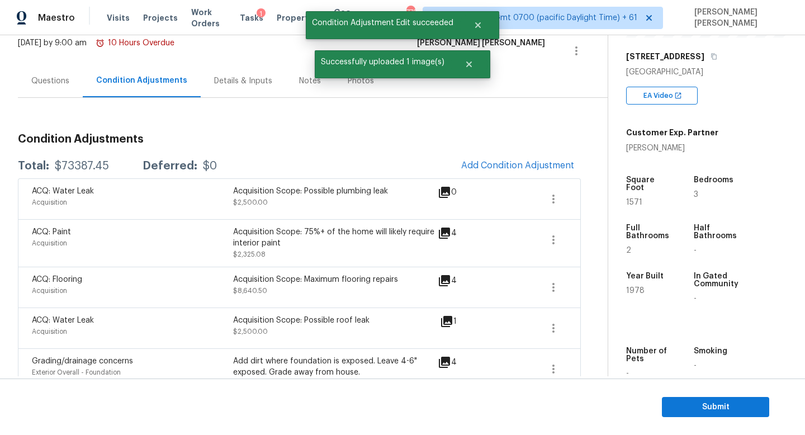
click at [65, 73] on div "Questions" at bounding box center [50, 80] width 65 height 33
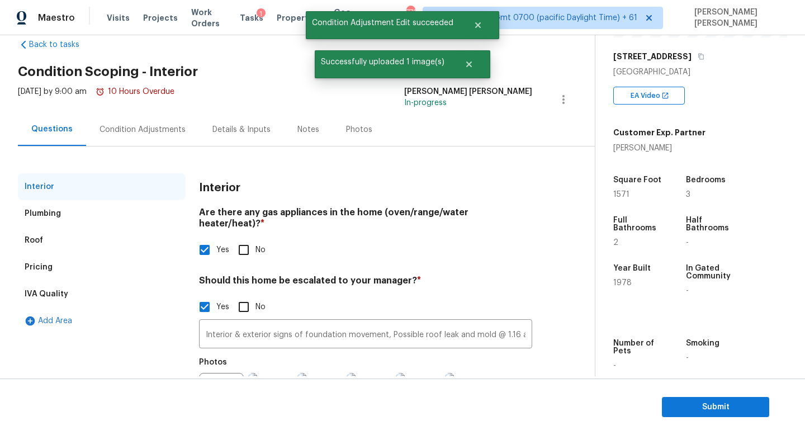
scroll to position [31, 0]
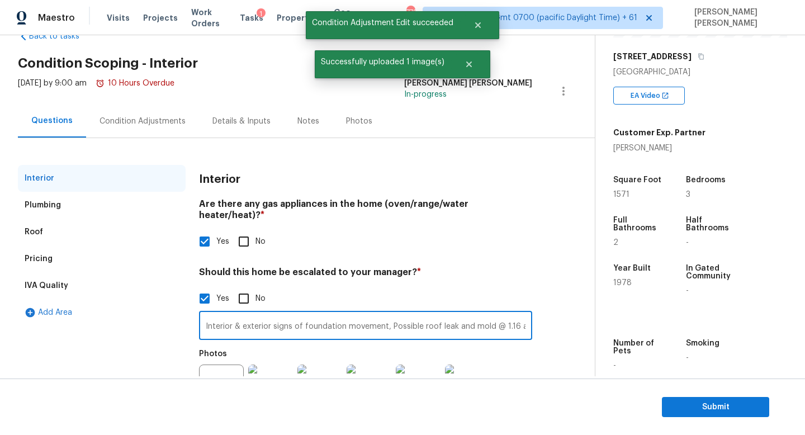
click at [207, 314] on input "Interior & exterior signs of foundation movement, Possible roof leak and mold @…" at bounding box center [365, 327] width 333 height 26
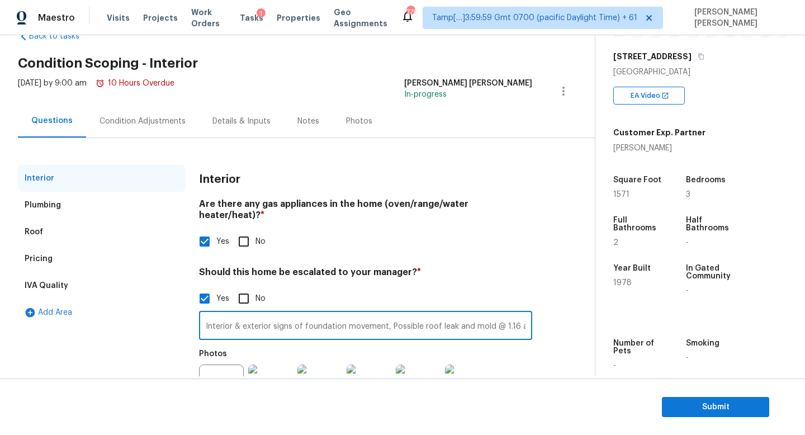
click at [391, 314] on input "Interior & exterior signs of foundation movement, Possible roof leak and mold @…" at bounding box center [365, 327] width 333 height 26
click at [484, 316] on input "Interior & exterior signs of foundation movement, Garage conversion. Possible r…" at bounding box center [365, 327] width 333 height 26
type input "Interior & exterior signs of foundation movement, Garage conversion. Possible r…"
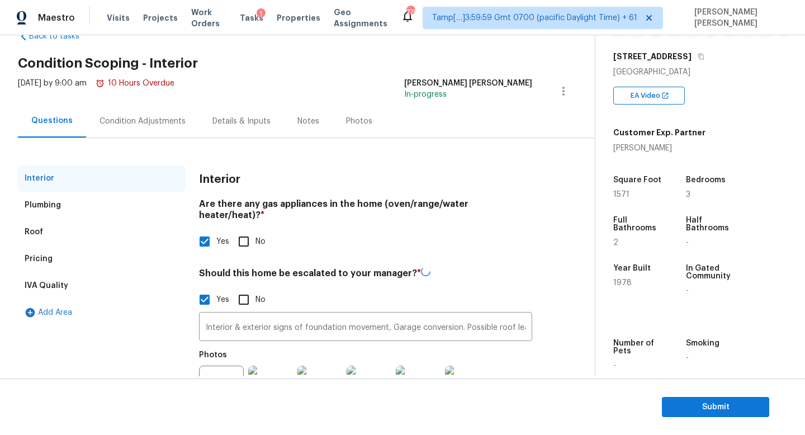
click at [121, 115] on div "Condition Adjustments" at bounding box center [142, 121] width 113 height 33
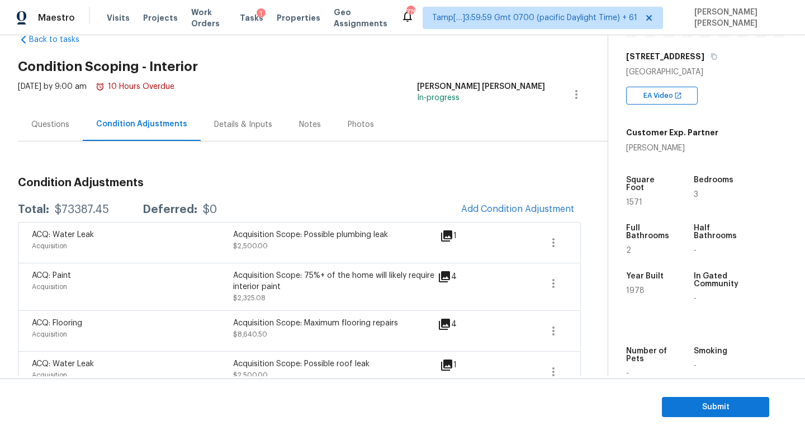
scroll to position [33, 0]
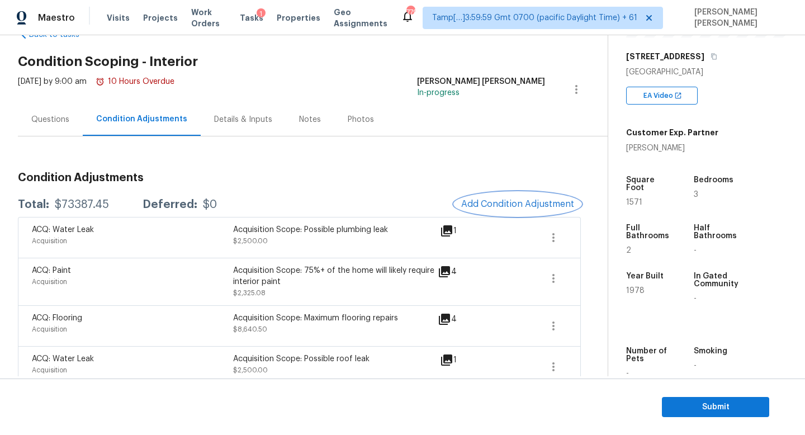
click at [499, 198] on button "Add Condition Adjustment" at bounding box center [517, 203] width 126 height 23
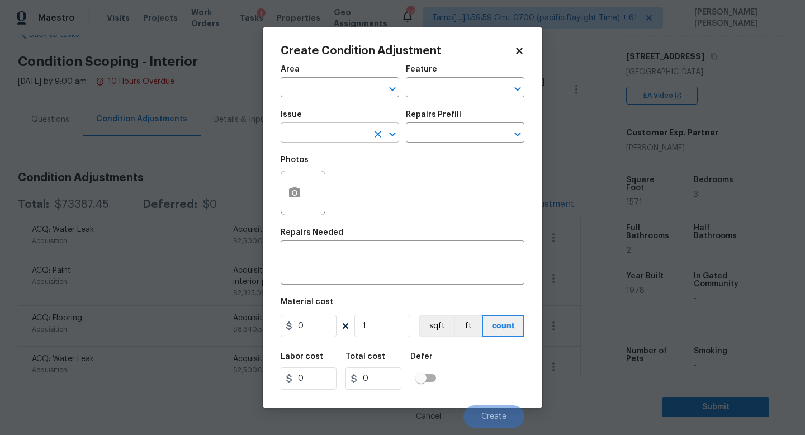
click at [347, 139] on input "text" at bounding box center [324, 133] width 87 height 17
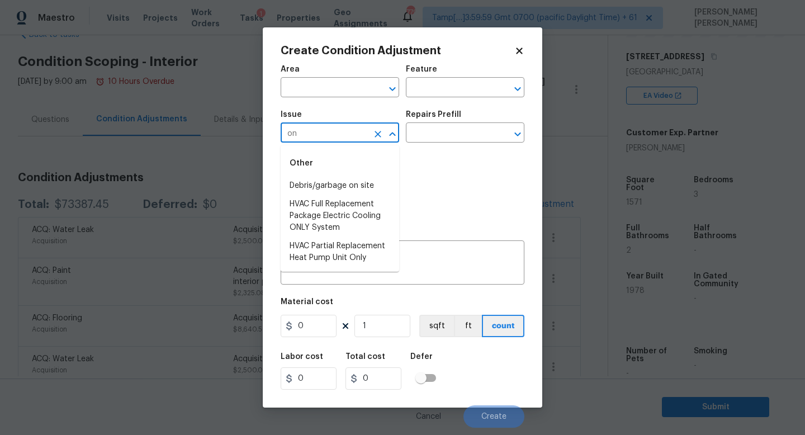
type input "ond"
click at [350, 178] on li "Condition charge" at bounding box center [340, 186] width 118 height 18
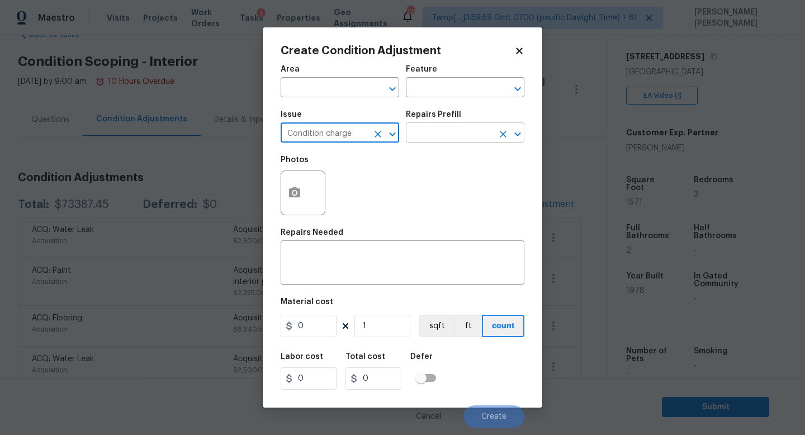
type input "Condition charge"
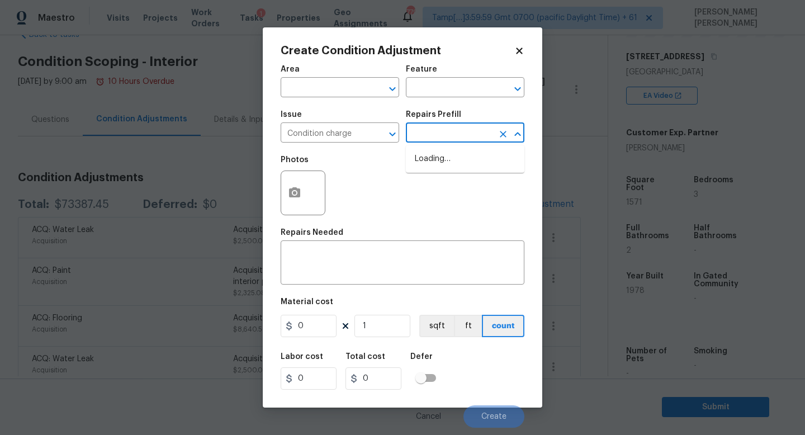
click at [441, 131] on input "text" at bounding box center [449, 133] width 87 height 17
click at [314, 248] on div "x ​" at bounding box center [403, 263] width 244 height 41
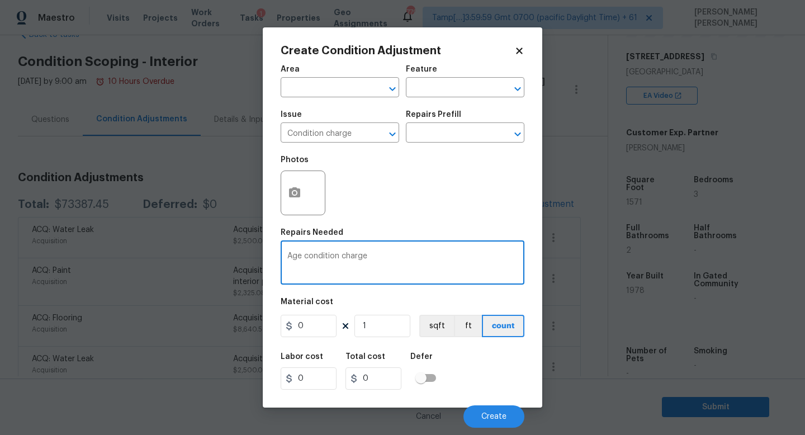
type textarea "Age condition charge"
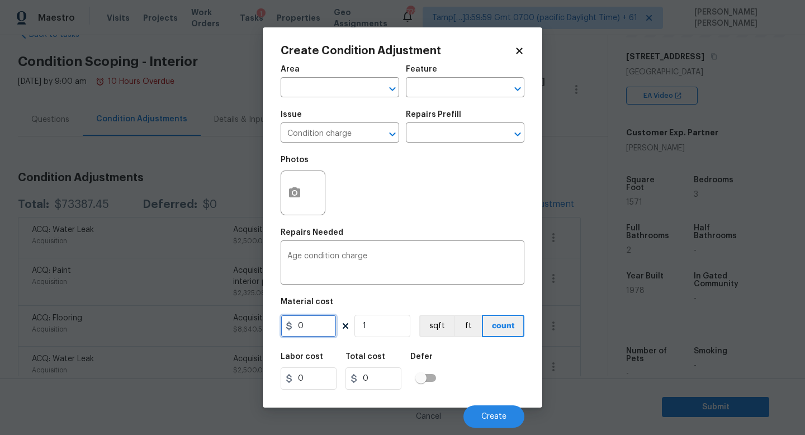
click at [325, 332] on input "0" at bounding box center [309, 326] width 56 height 22
type input "1"
click at [476, 357] on div "Labor cost 0 Total cost 1 Defer" at bounding box center [403, 371] width 244 height 50
click at [500, 370] on div "Labor cost 0 Total cost 1 Defer" at bounding box center [403, 371] width 244 height 50
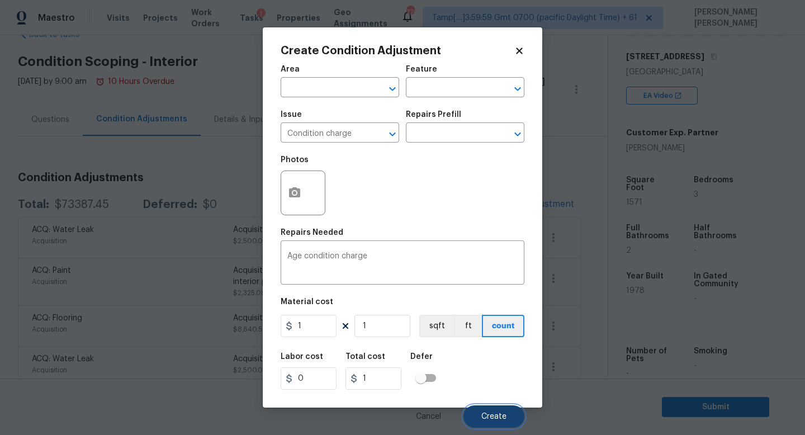
click at [488, 409] on button "Create" at bounding box center [493, 416] width 61 height 22
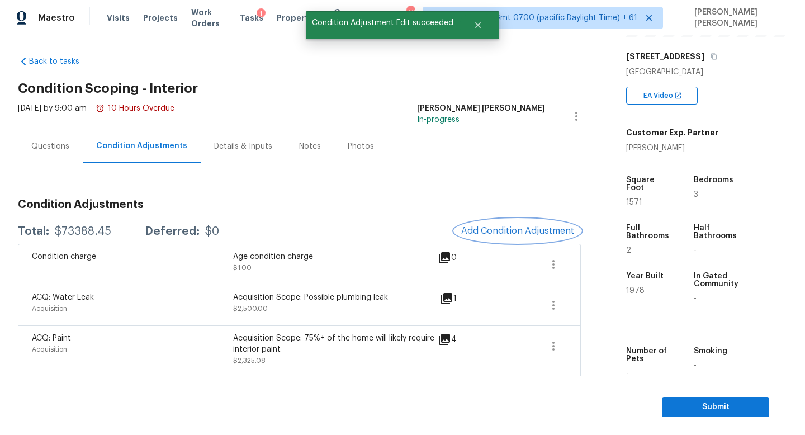
scroll to position [0, 0]
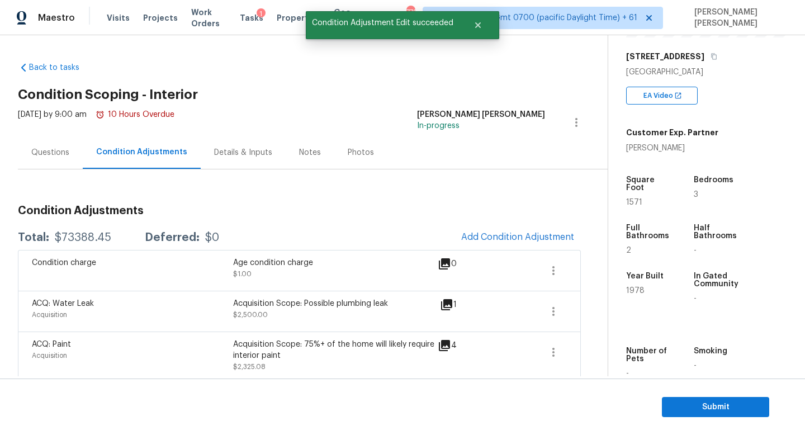
click at [75, 238] on div "$73388.45" at bounding box center [83, 237] width 56 height 11
copy div "$73388.45"
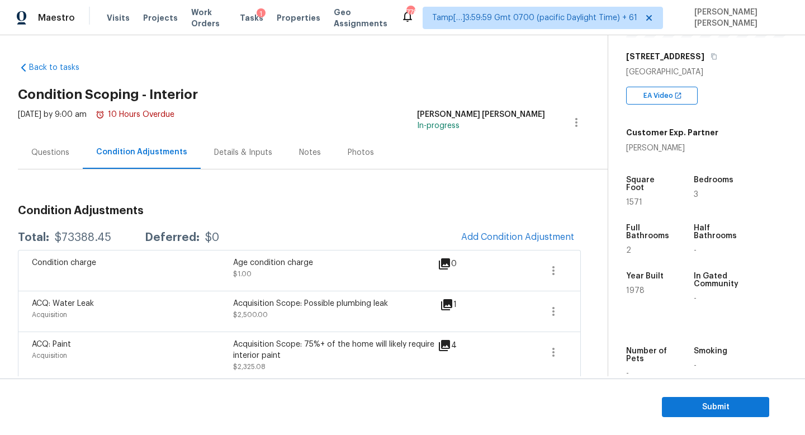
click at [44, 147] on div "Questions" at bounding box center [50, 152] width 38 height 11
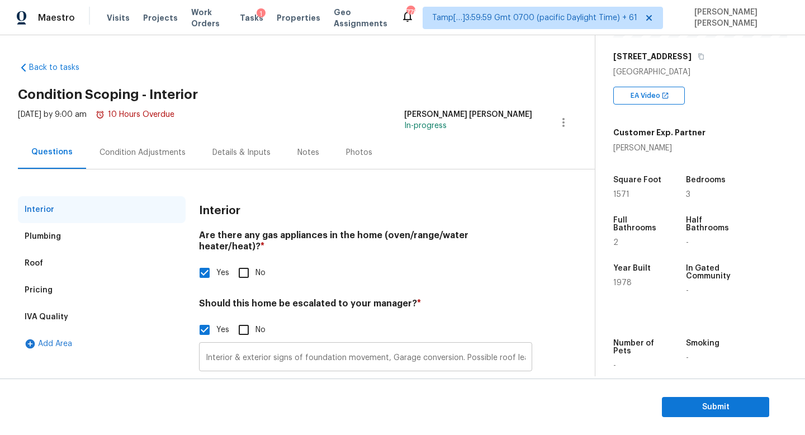
click at [273, 349] on input "Interior & exterior signs of foundation movement, Garage conversion. Possible r…" at bounding box center [365, 358] width 333 height 26
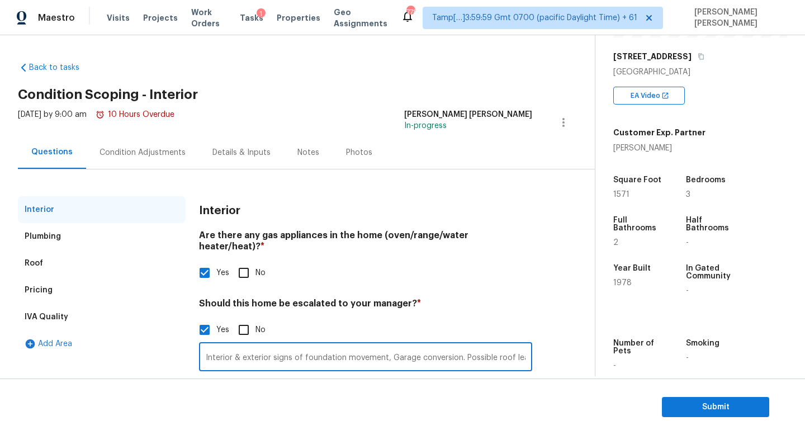
click at [165, 159] on div "Condition Adjustments" at bounding box center [142, 152] width 113 height 33
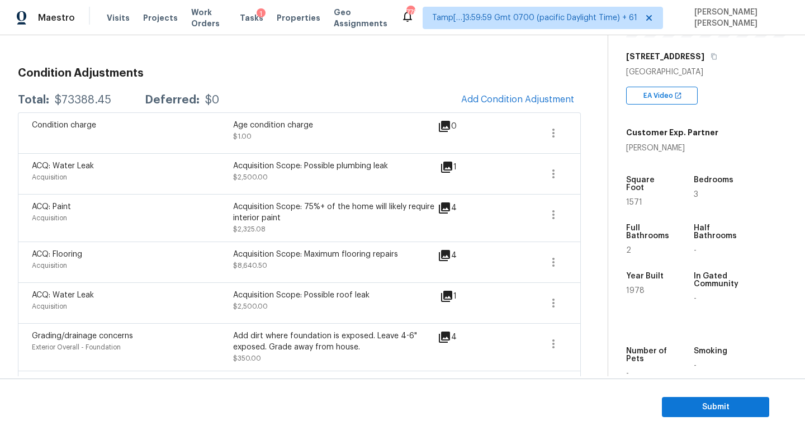
scroll to position [125, 0]
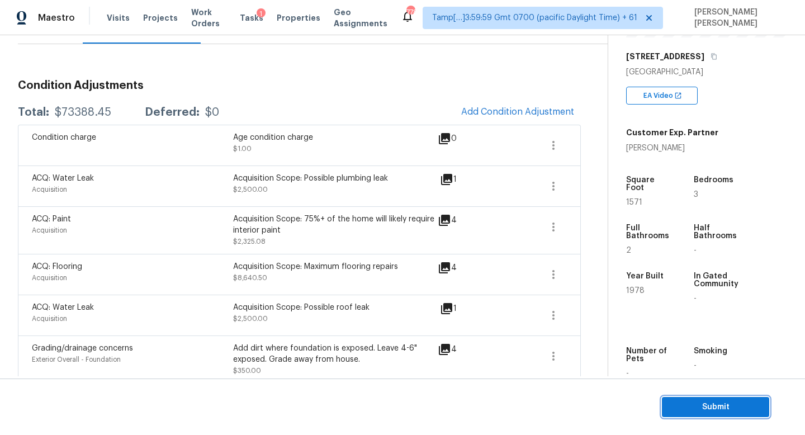
click at [699, 403] on span "Submit" at bounding box center [715, 407] width 89 height 14
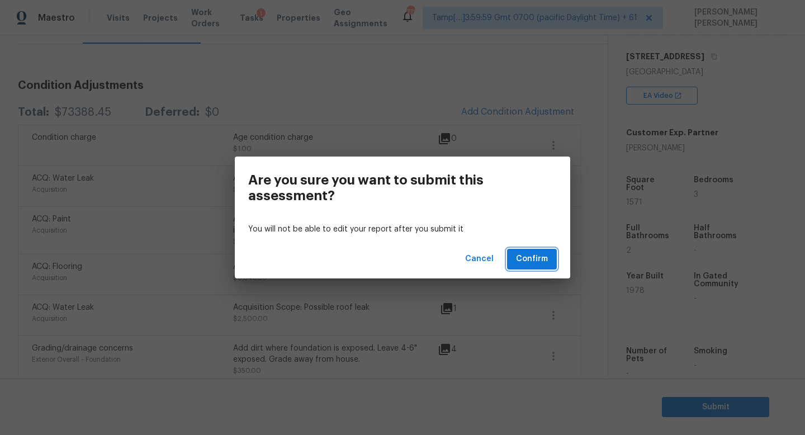
click at [535, 257] on span "Confirm" at bounding box center [532, 259] width 32 height 14
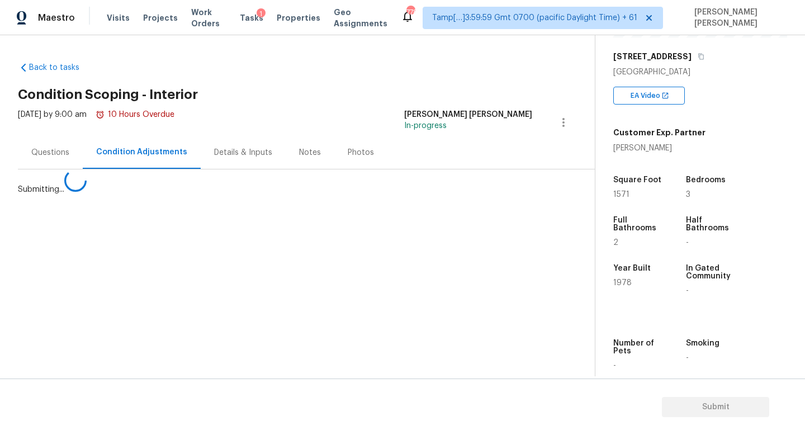
scroll to position [0, 0]
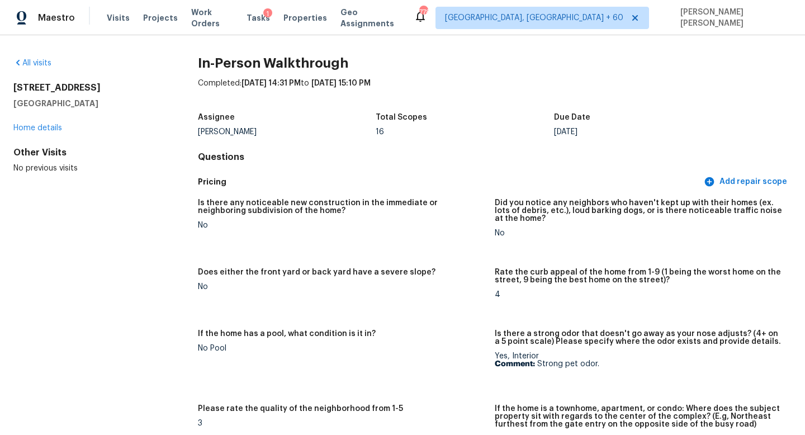
click at [243, 10] on div "Visits Projects Work Orders Tasks 1 Properties Geo Assignments" at bounding box center [260, 18] width 307 height 22
click at [249, 12] on div "Visits Projects Work Orders Tasks 1 Properties Geo Assignments" at bounding box center [260, 18] width 307 height 22
click at [250, 19] on span "Tasks" at bounding box center [257, 18] width 23 height 8
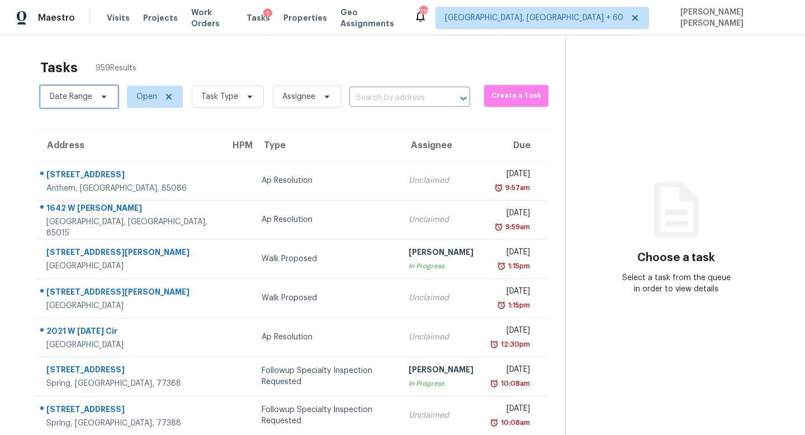
click at [93, 100] on span "Date Range" at bounding box center [79, 97] width 78 height 22
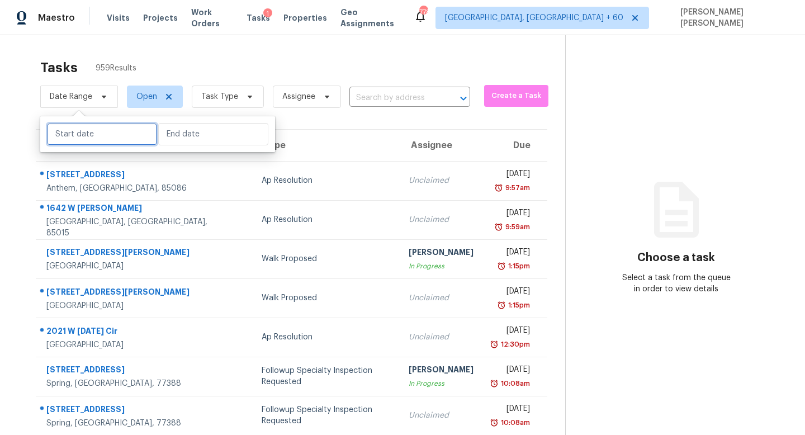
select select "7"
select select "2025"
select select "8"
select select "2025"
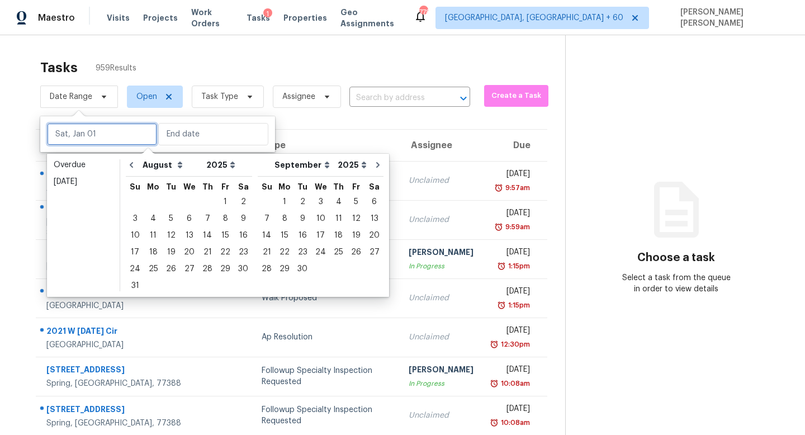
click at [118, 131] on input "text" at bounding box center [102, 134] width 110 height 22
type input "Sat, Aug 16"
type input "Sun, Sep 21"
type input "Mon, Aug 25"
click at [150, 250] on div "18" at bounding box center [153, 252] width 18 height 16
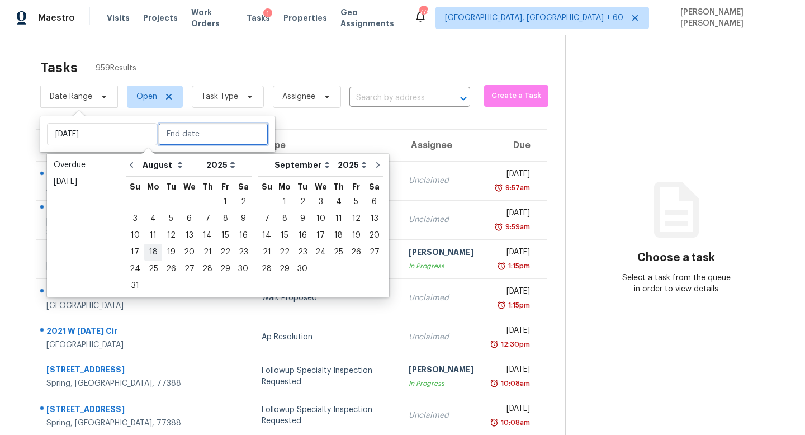
type input "Mon, Aug 18"
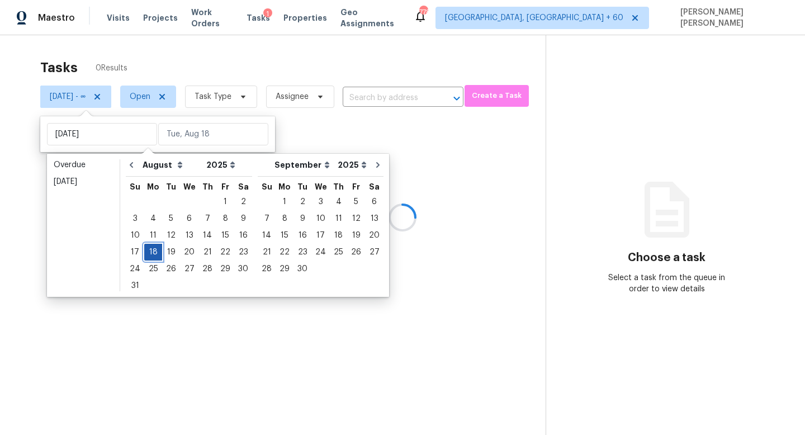
click at [150, 250] on div "18" at bounding box center [153, 252] width 18 height 16
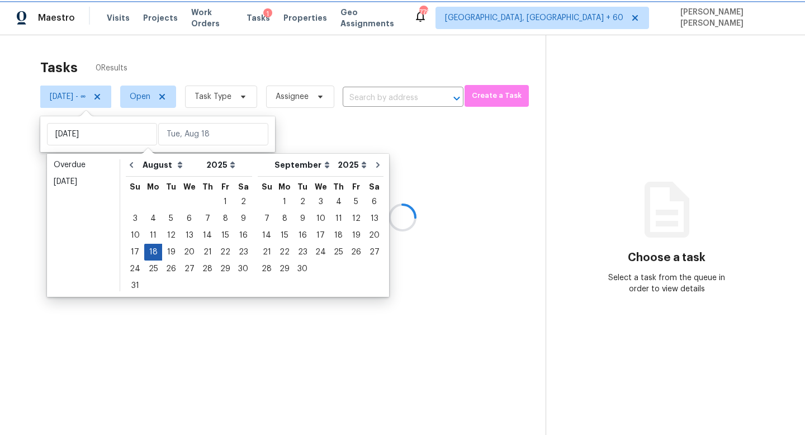
type input "Mon, Aug 18"
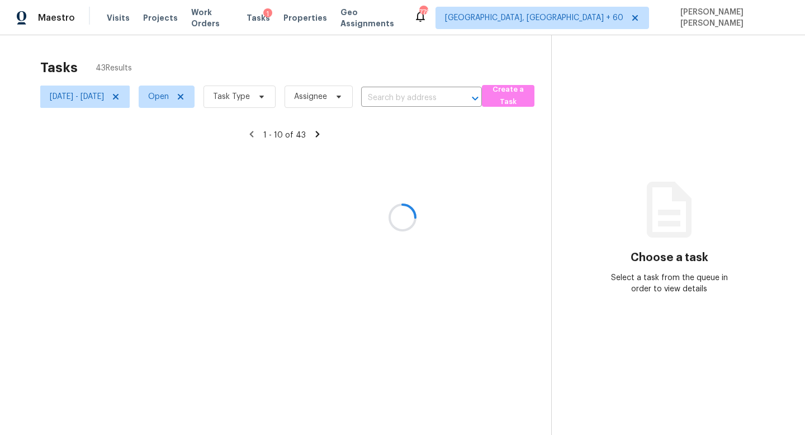
click at [295, 97] on div at bounding box center [402, 217] width 805 height 435
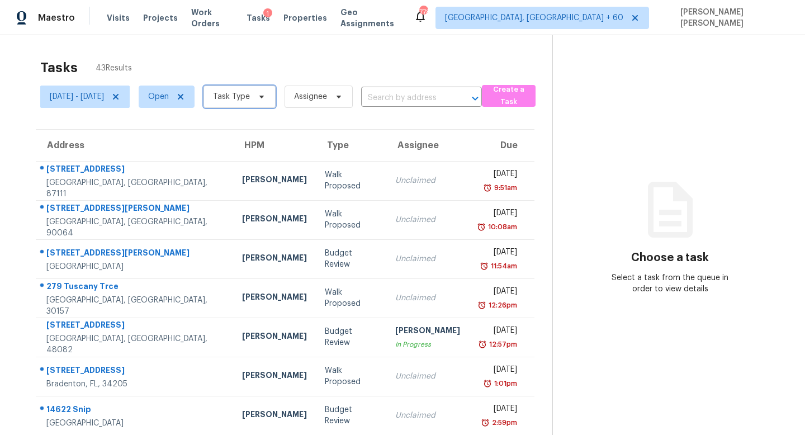
click at [266, 97] on span at bounding box center [260, 96] width 12 height 9
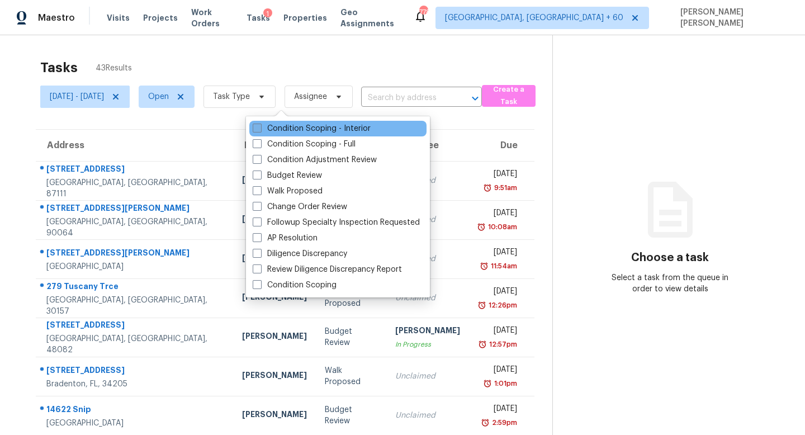
click at [287, 129] on label "Condition Scoping - Interior" at bounding box center [312, 128] width 118 height 11
click at [260, 129] on input "Condition Scoping - Interior" at bounding box center [256, 126] width 7 height 7
checkbox input "true"
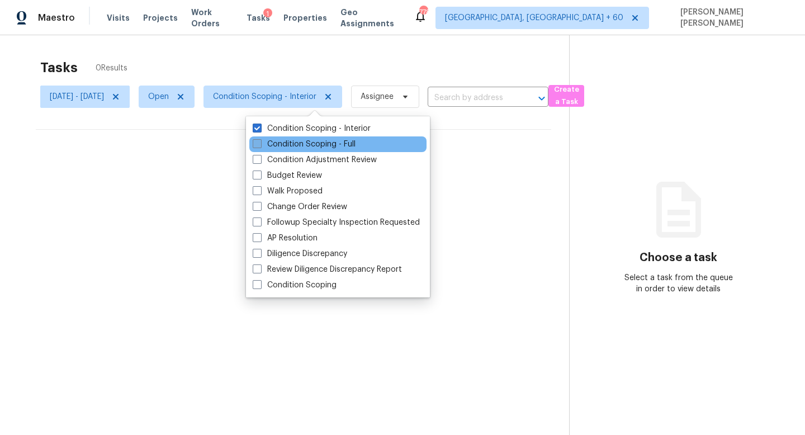
click at [291, 141] on label "Condition Scoping - Full" at bounding box center [304, 144] width 103 height 11
click at [260, 141] on input "Condition Scoping - Full" at bounding box center [256, 142] width 7 height 7
checkbox input "true"
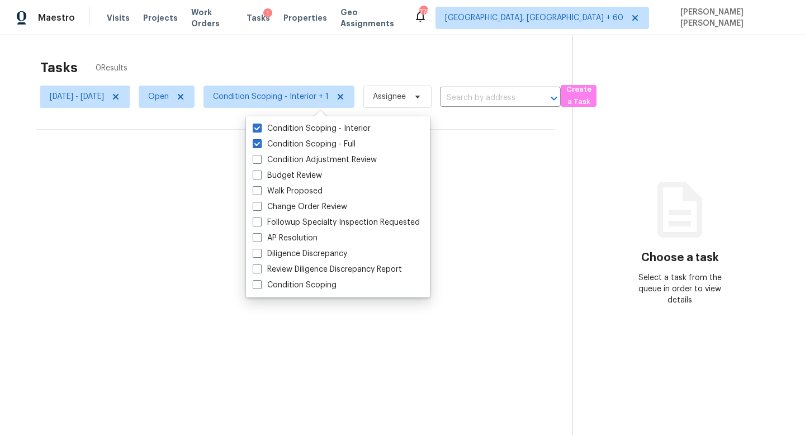
click at [284, 74] on div "Tasks 0 Results" at bounding box center [306, 67] width 532 height 29
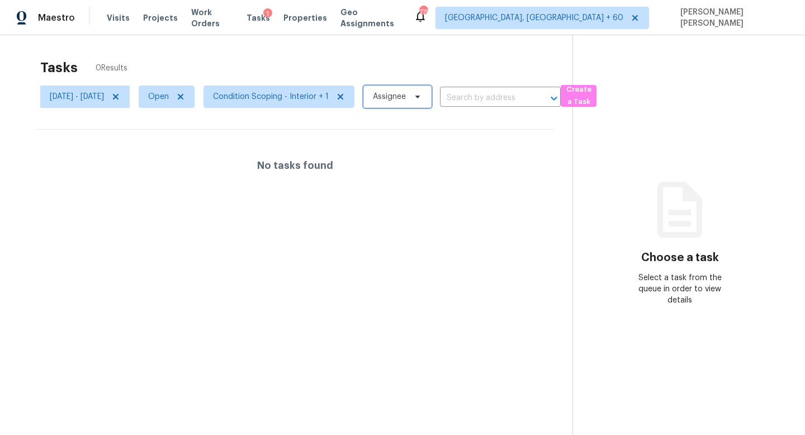
click at [406, 97] on span "Assignee" at bounding box center [389, 96] width 33 height 11
click at [420, 63] on div "Tasks 0 Results" at bounding box center [306, 67] width 532 height 29
